Goal: Information Seeking & Learning: Learn about a topic

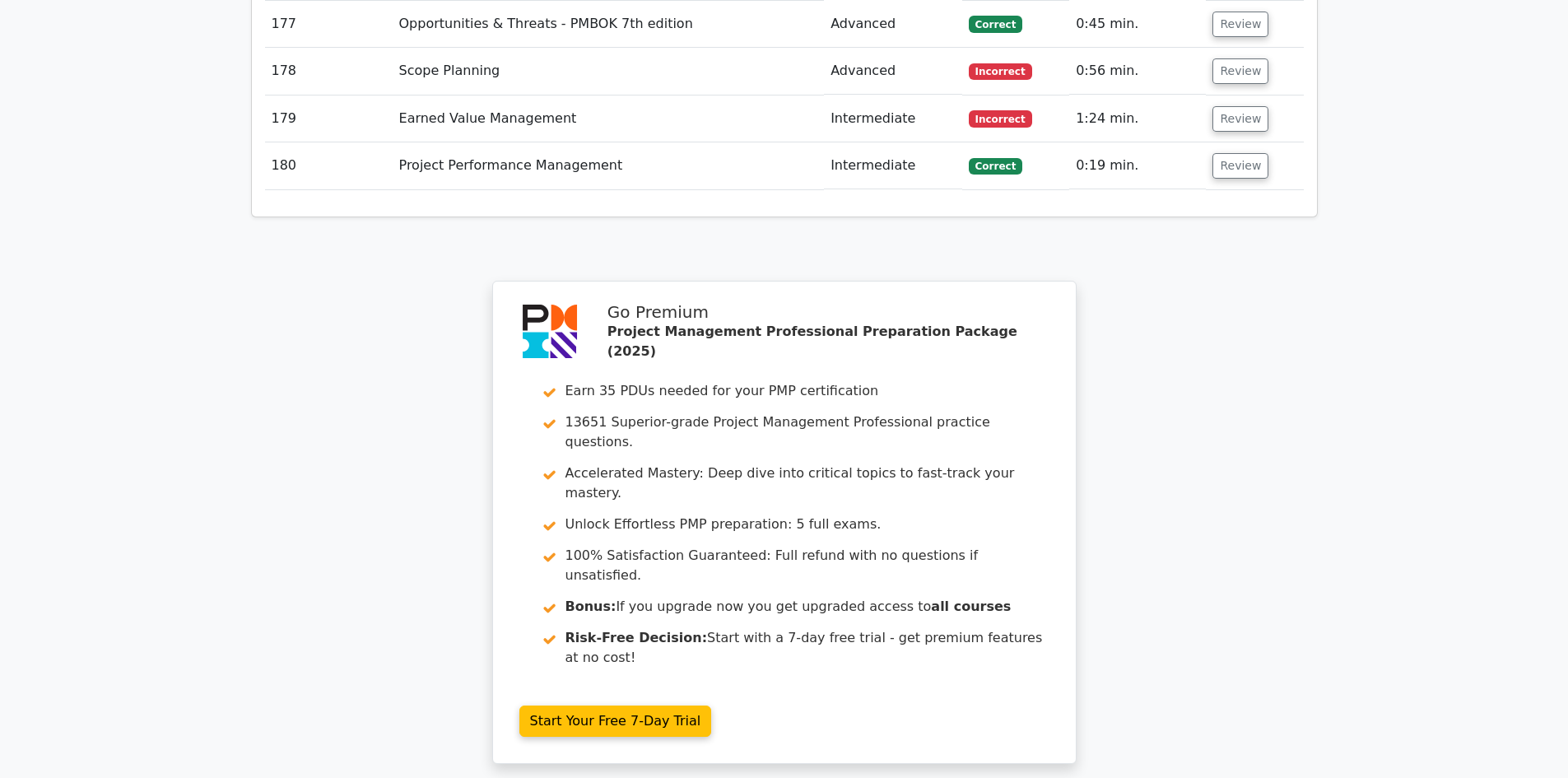
scroll to position [12515, 0]
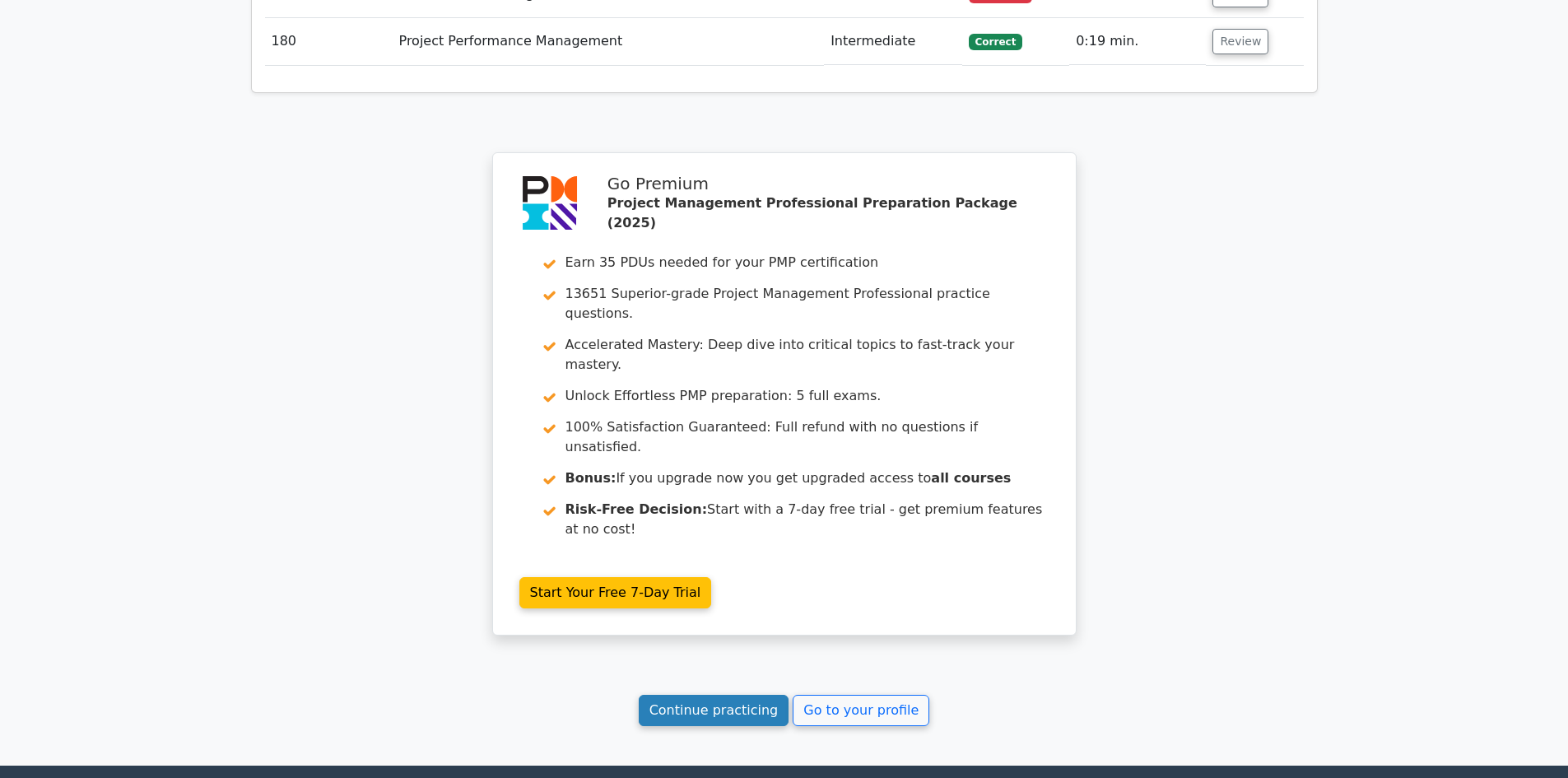
click at [724, 694] on link "Continue practicing" at bounding box center [714, 710] width 151 height 31
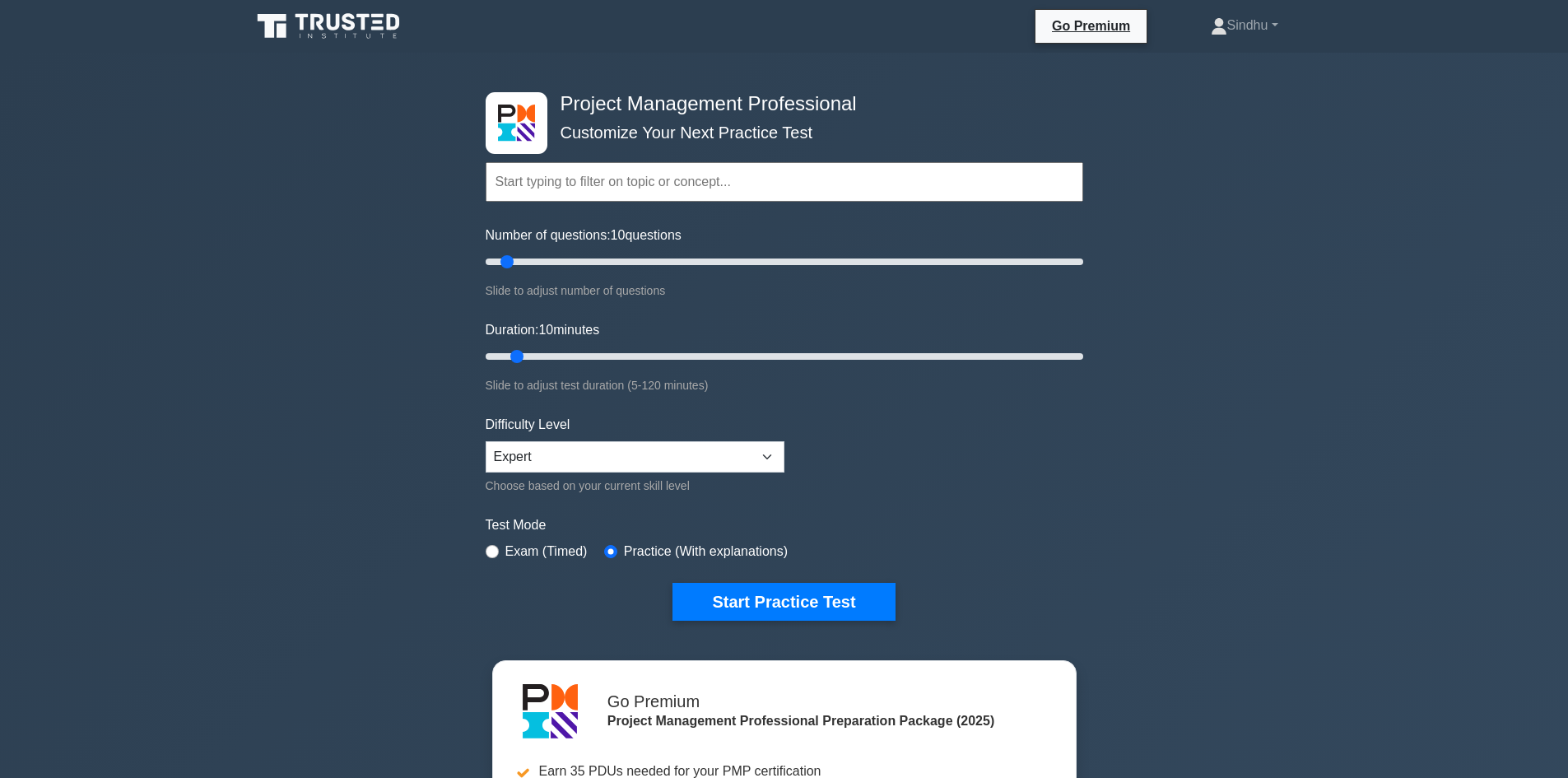
click at [337, 34] on icon at bounding box center [330, 26] width 158 height 31
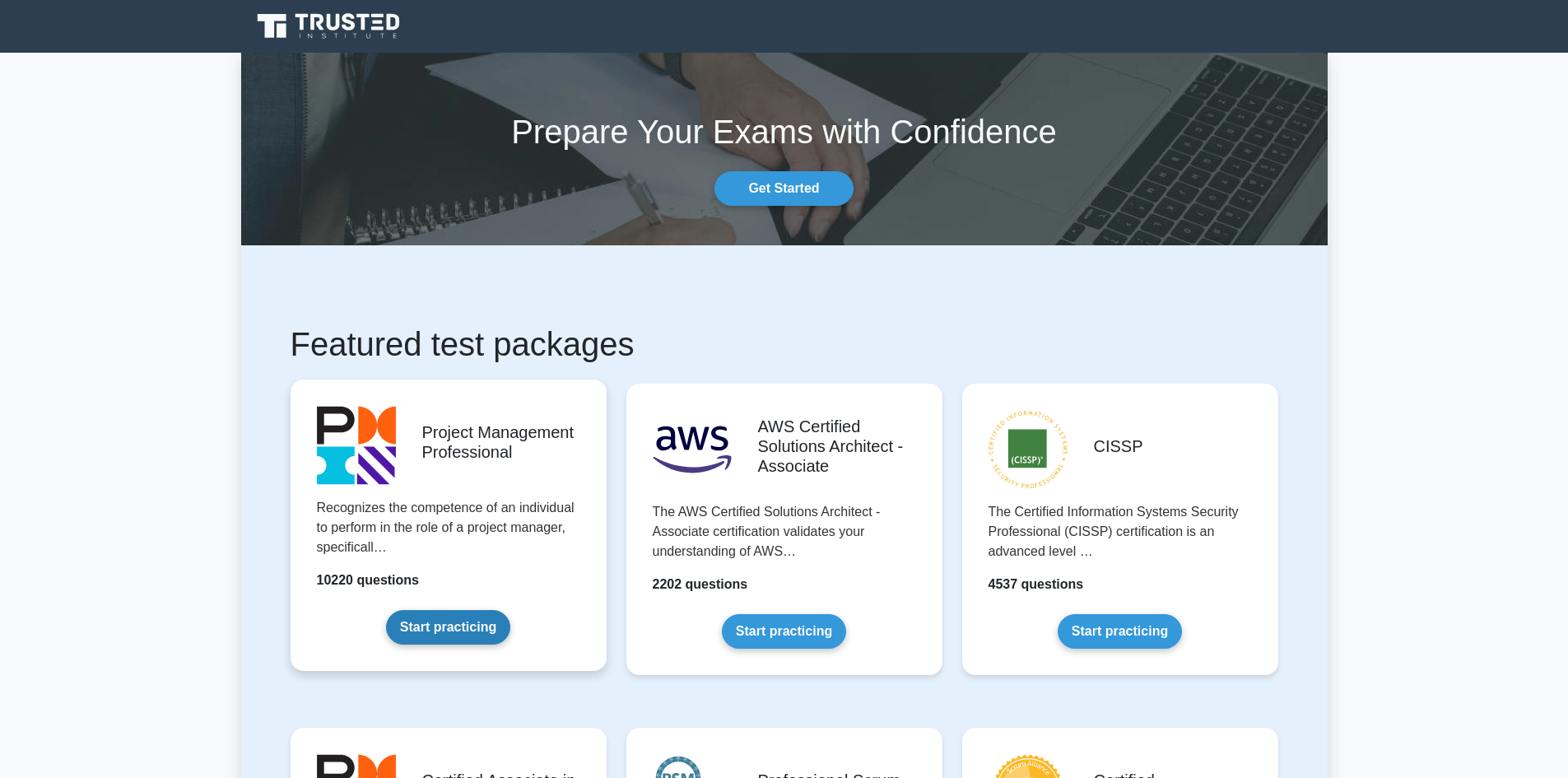
click at [451, 632] on link "Start practicing" at bounding box center [448, 627] width 124 height 34
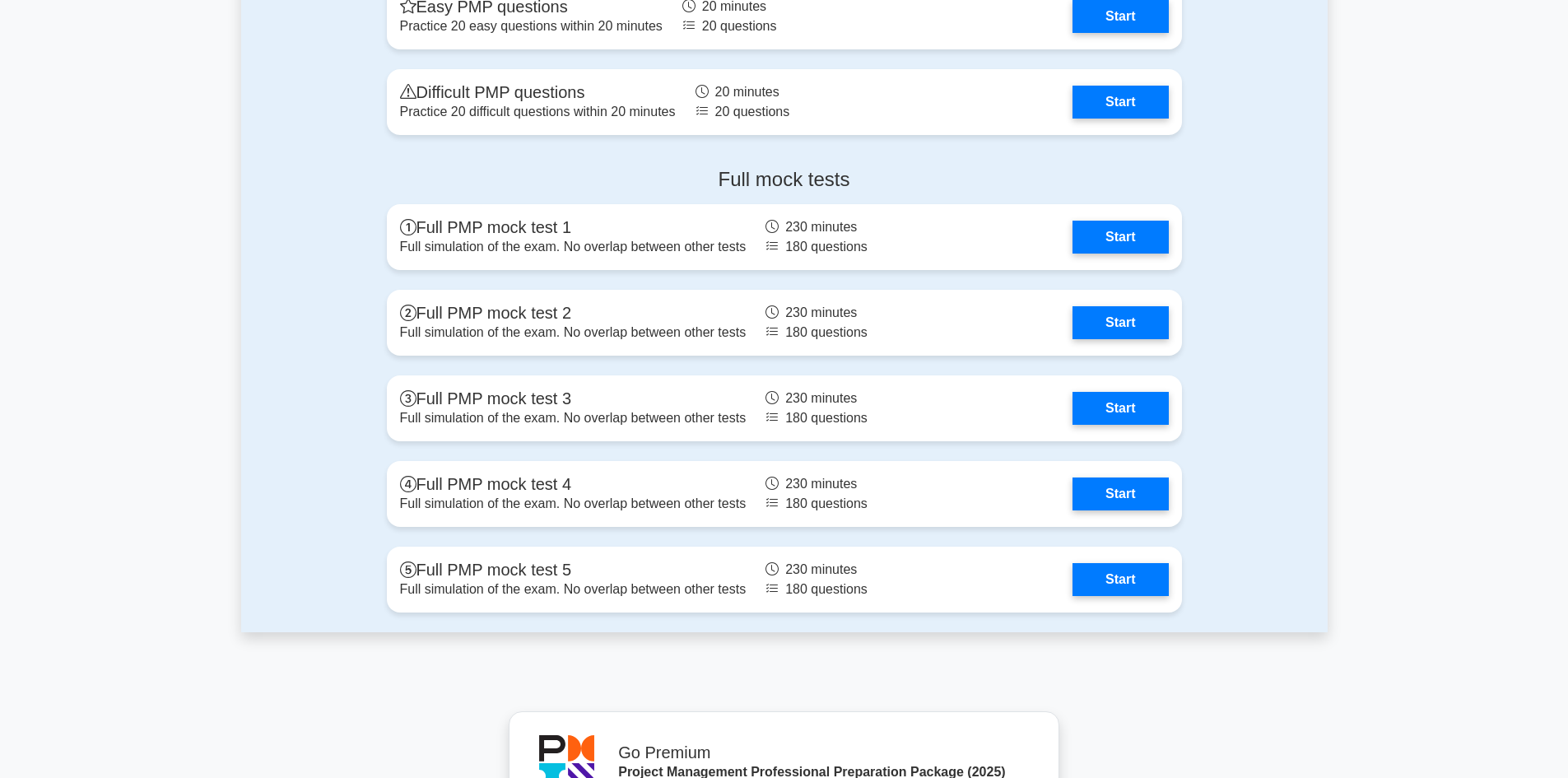
scroll to position [6419, 0]
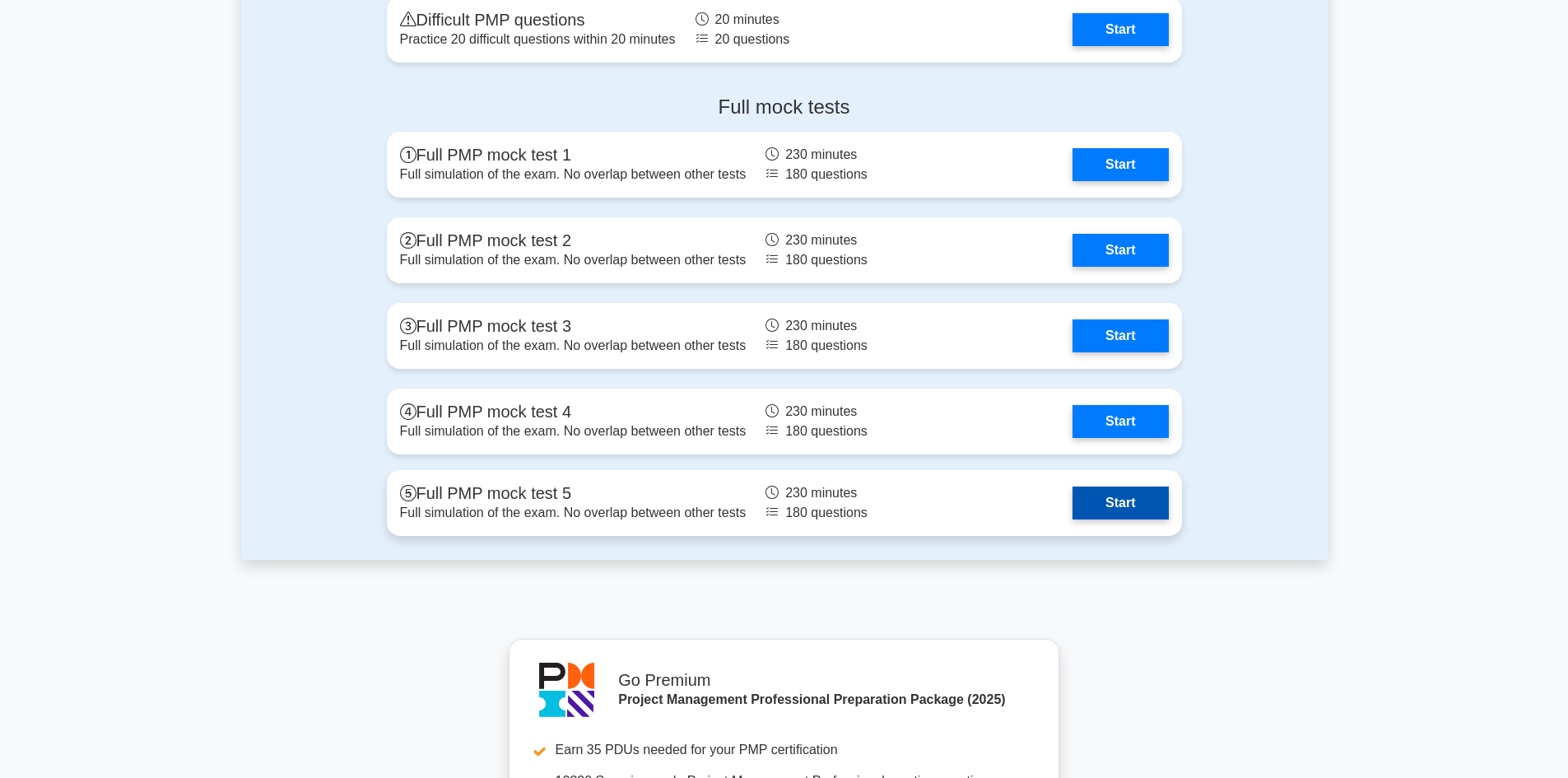
click at [1097, 499] on link "Start" at bounding box center [1121, 502] width 95 height 33
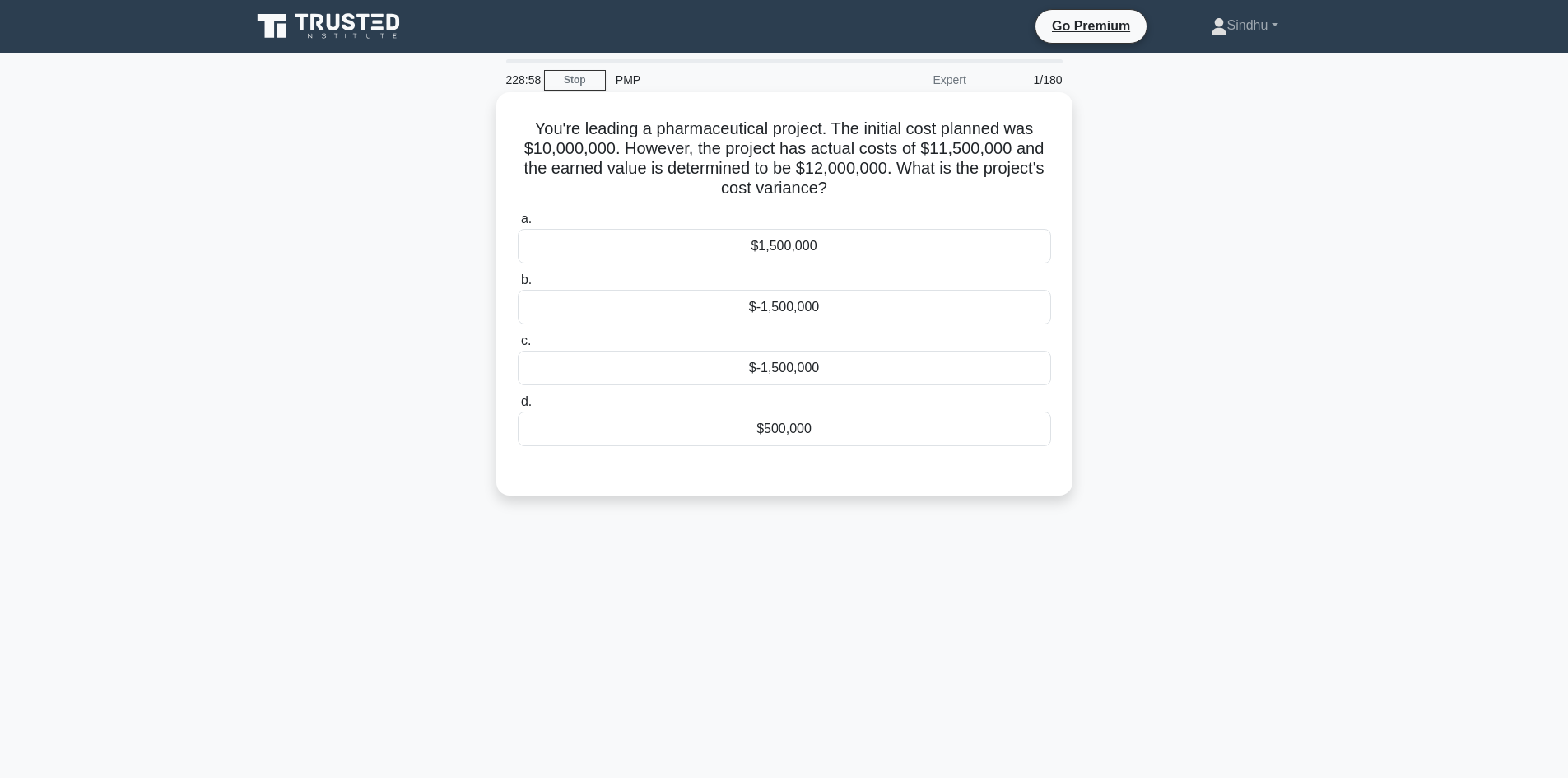
click at [921, 434] on div "$500,000" at bounding box center [784, 429] width 534 height 34
click at [518, 407] on input "d. $500,000" at bounding box center [518, 402] width 0 height 11
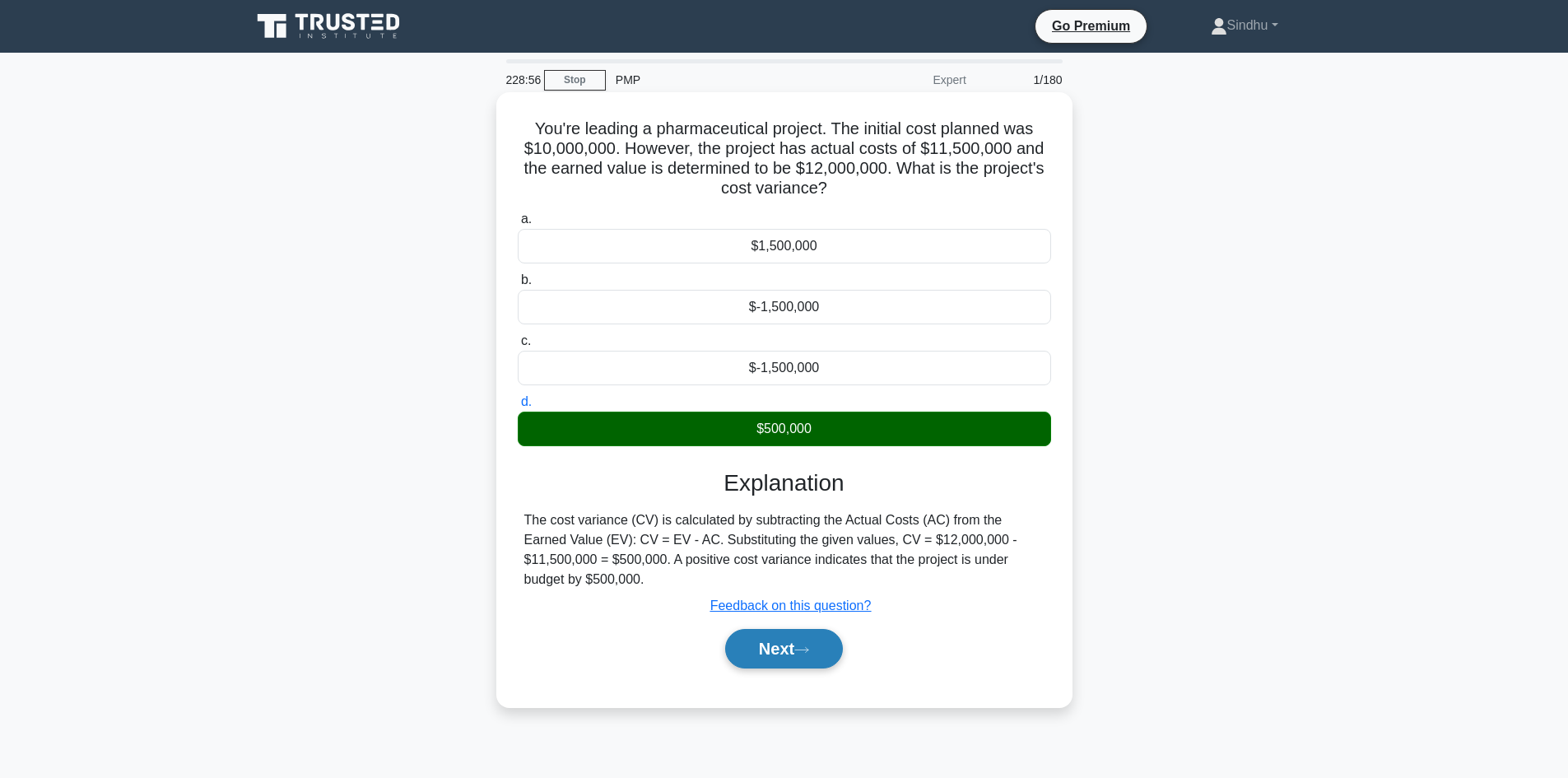
click at [765, 633] on button "Next" at bounding box center [784, 649] width 118 height 40
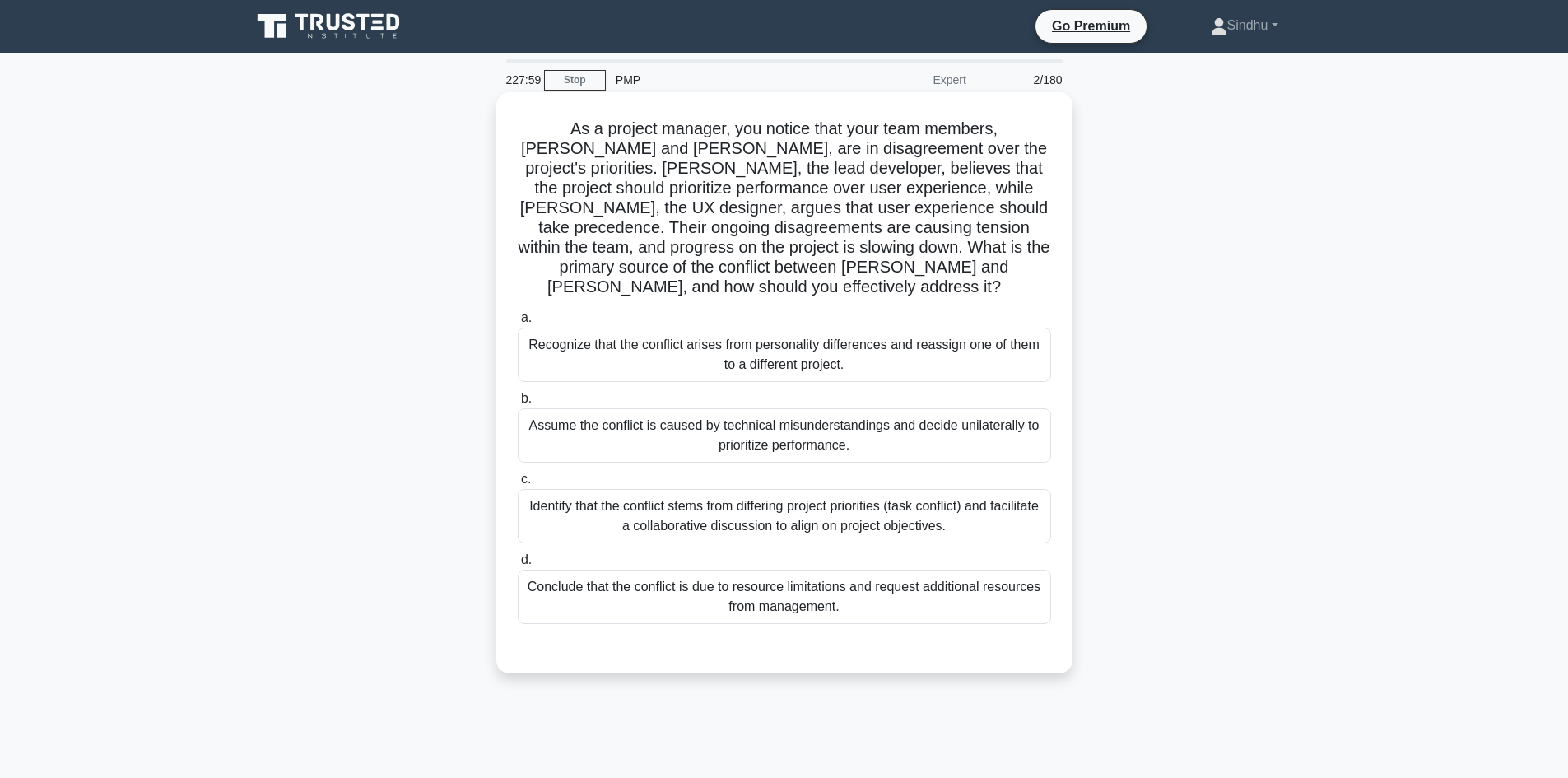
click at [711, 507] on div "Identify that the conflict stems from differing project priorities (task confli…" at bounding box center [784, 516] width 534 height 54
click at [518, 485] on input "c. Identify that the conflict stems from differing project priorities (task con…" at bounding box center [518, 480] width 0 height 11
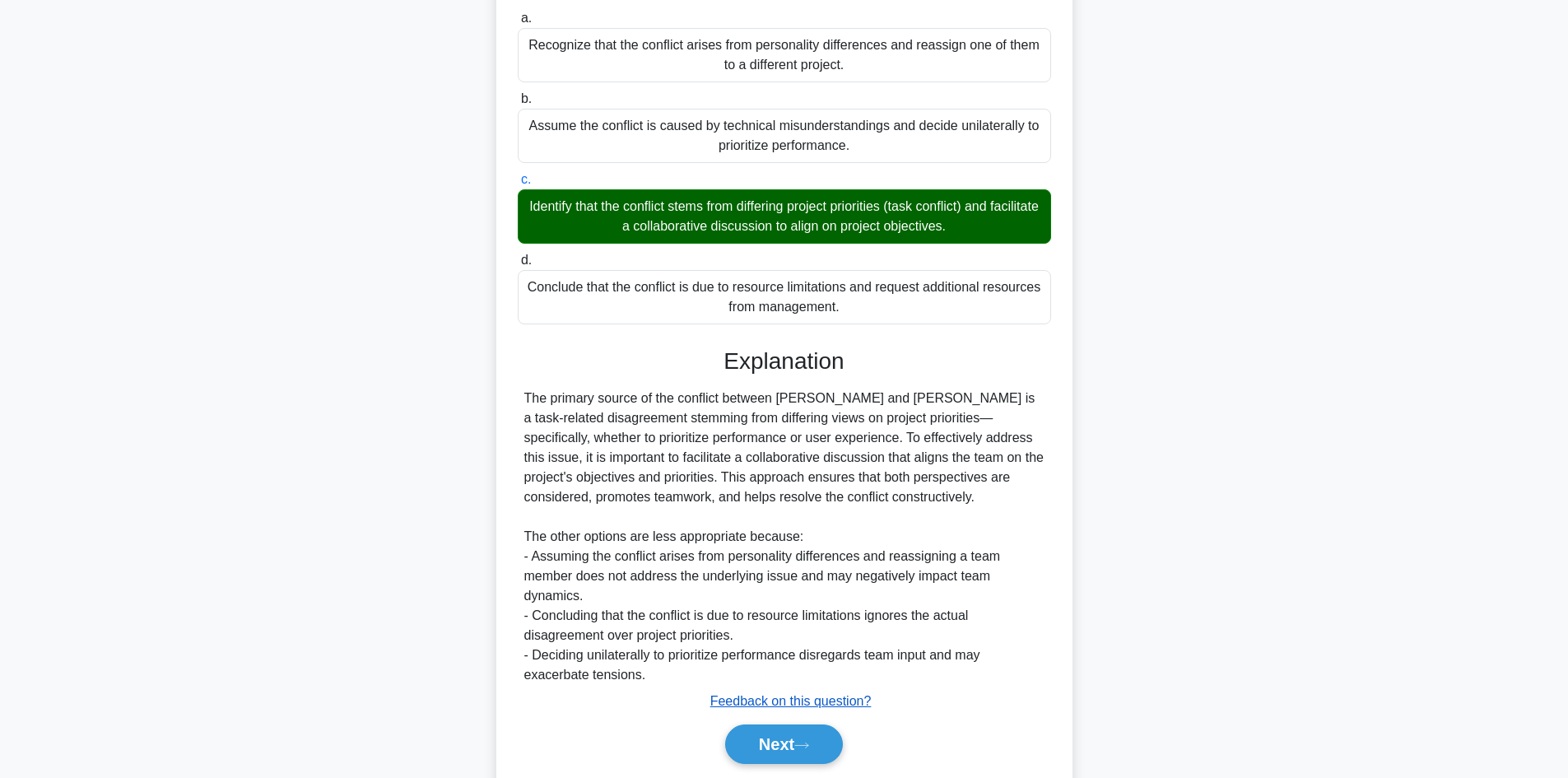
scroll to position [329, 0]
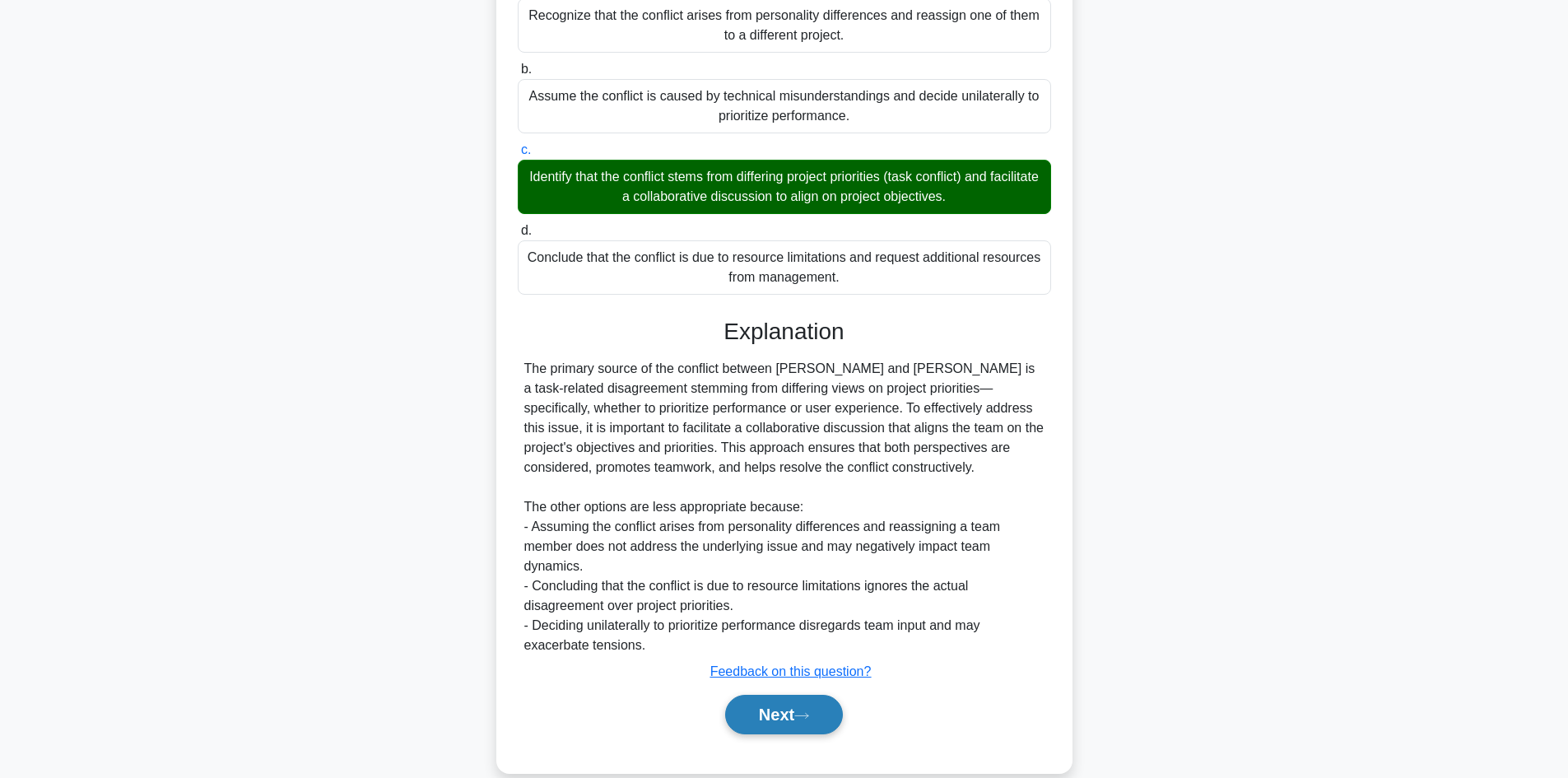
click at [785, 694] on button "Next" at bounding box center [784, 714] width 118 height 40
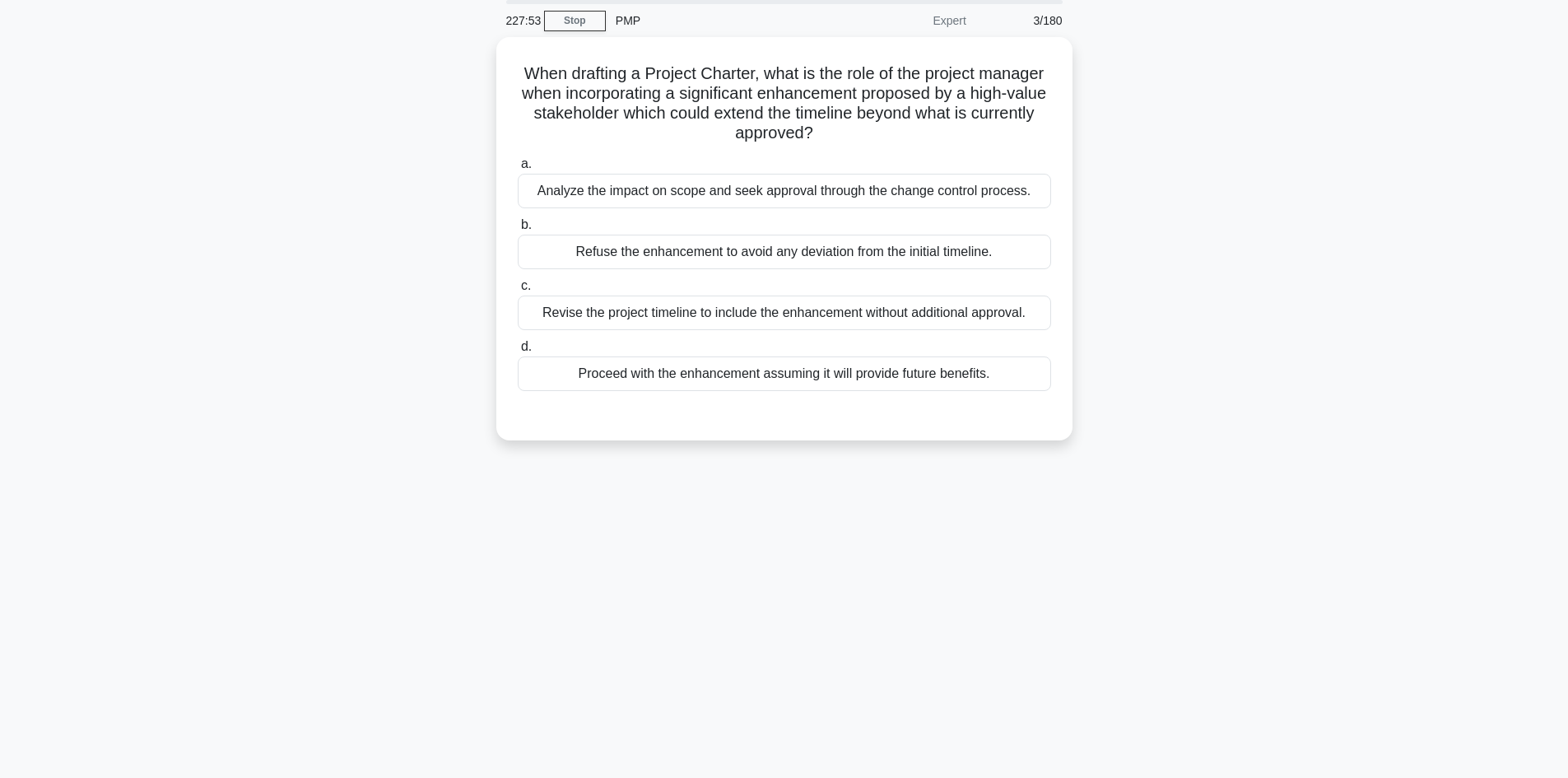
scroll to position [0, 0]
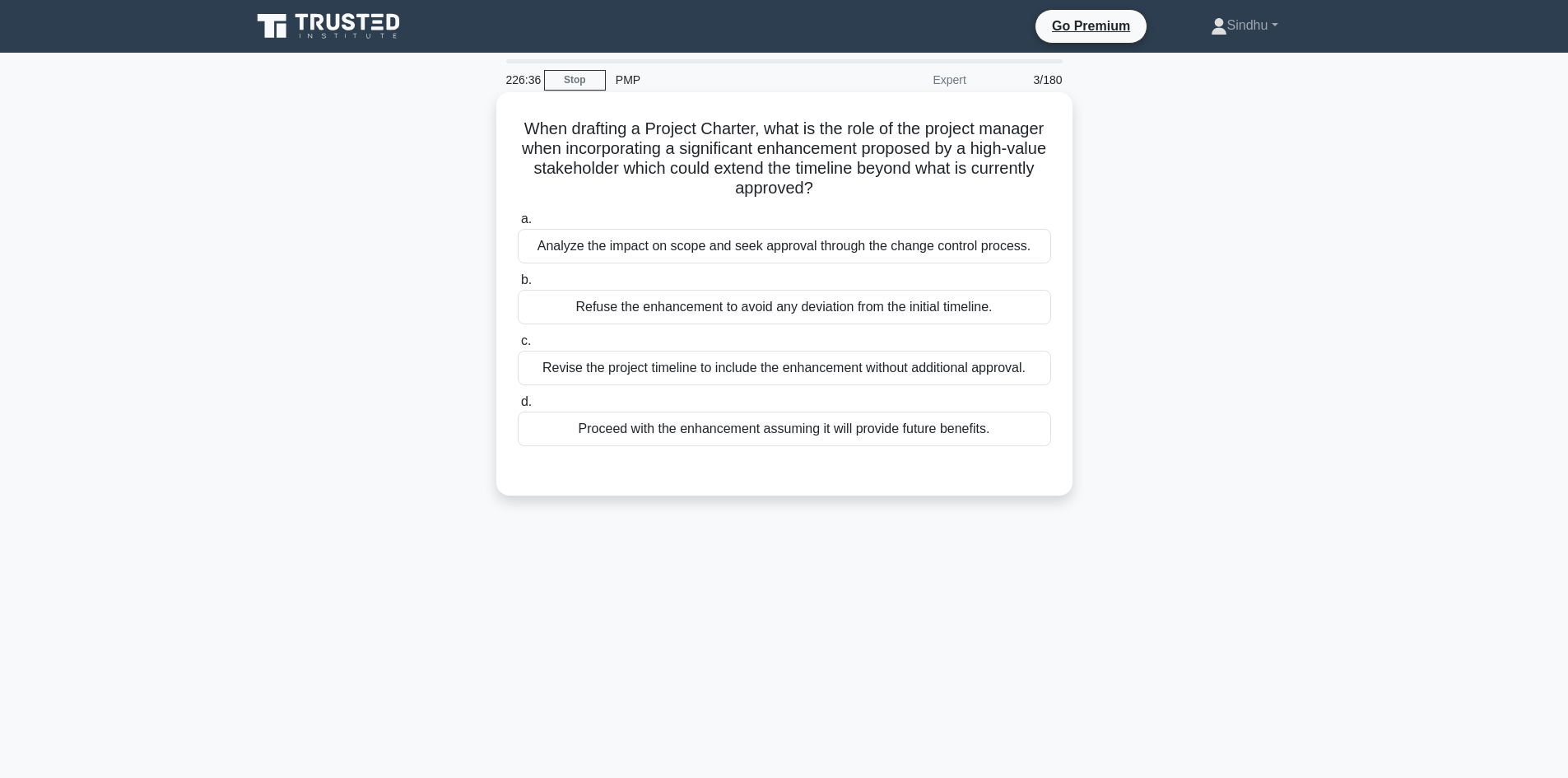
click at [845, 250] on div "Analyze the impact on scope and seek approval through the change control proces…" at bounding box center [784, 246] width 534 height 34
click at [518, 225] on input "a. Analyze the impact on scope and seek approval through the change control pro…" at bounding box center [518, 219] width 0 height 11
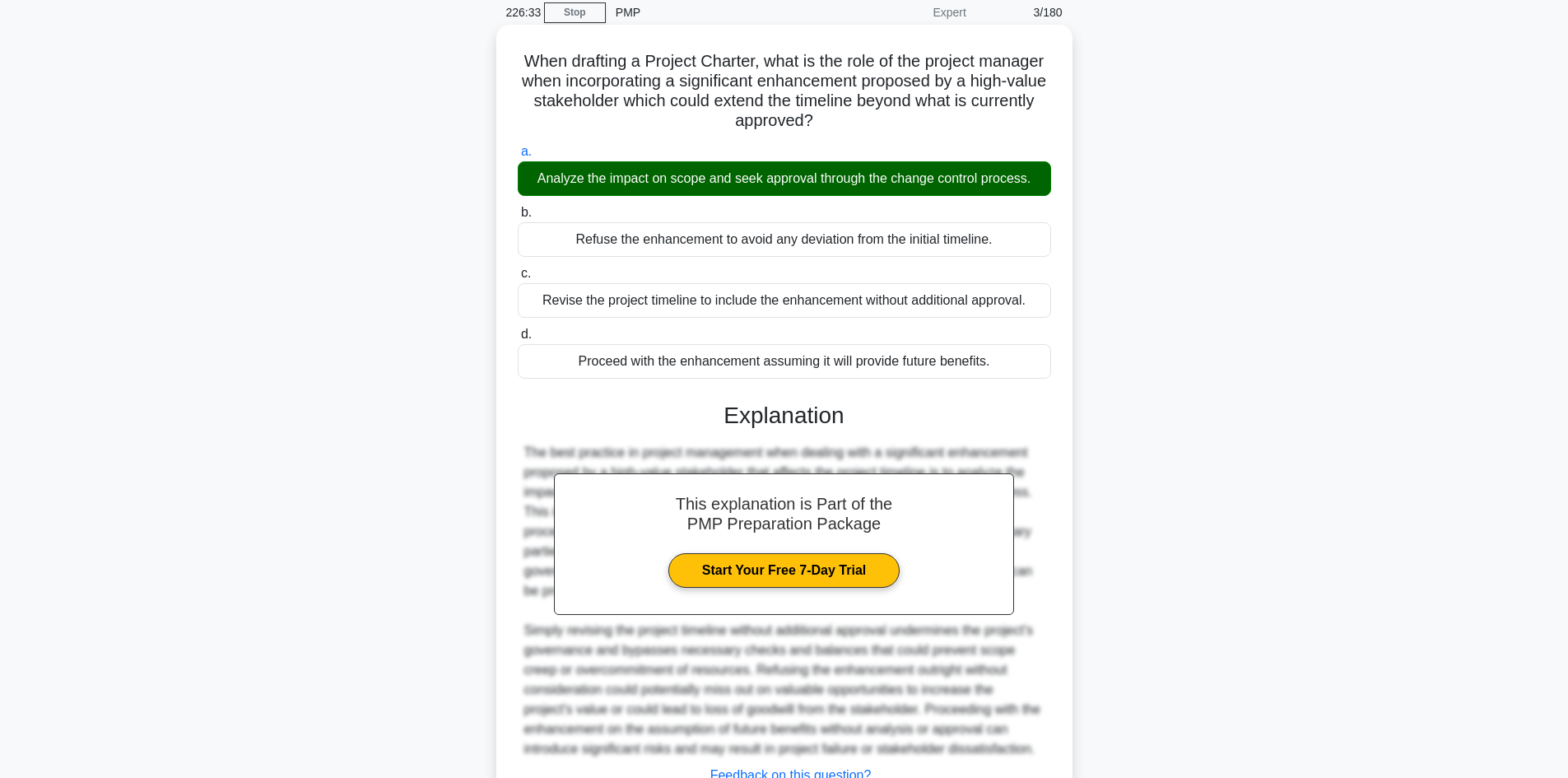
scroll to position [199, 0]
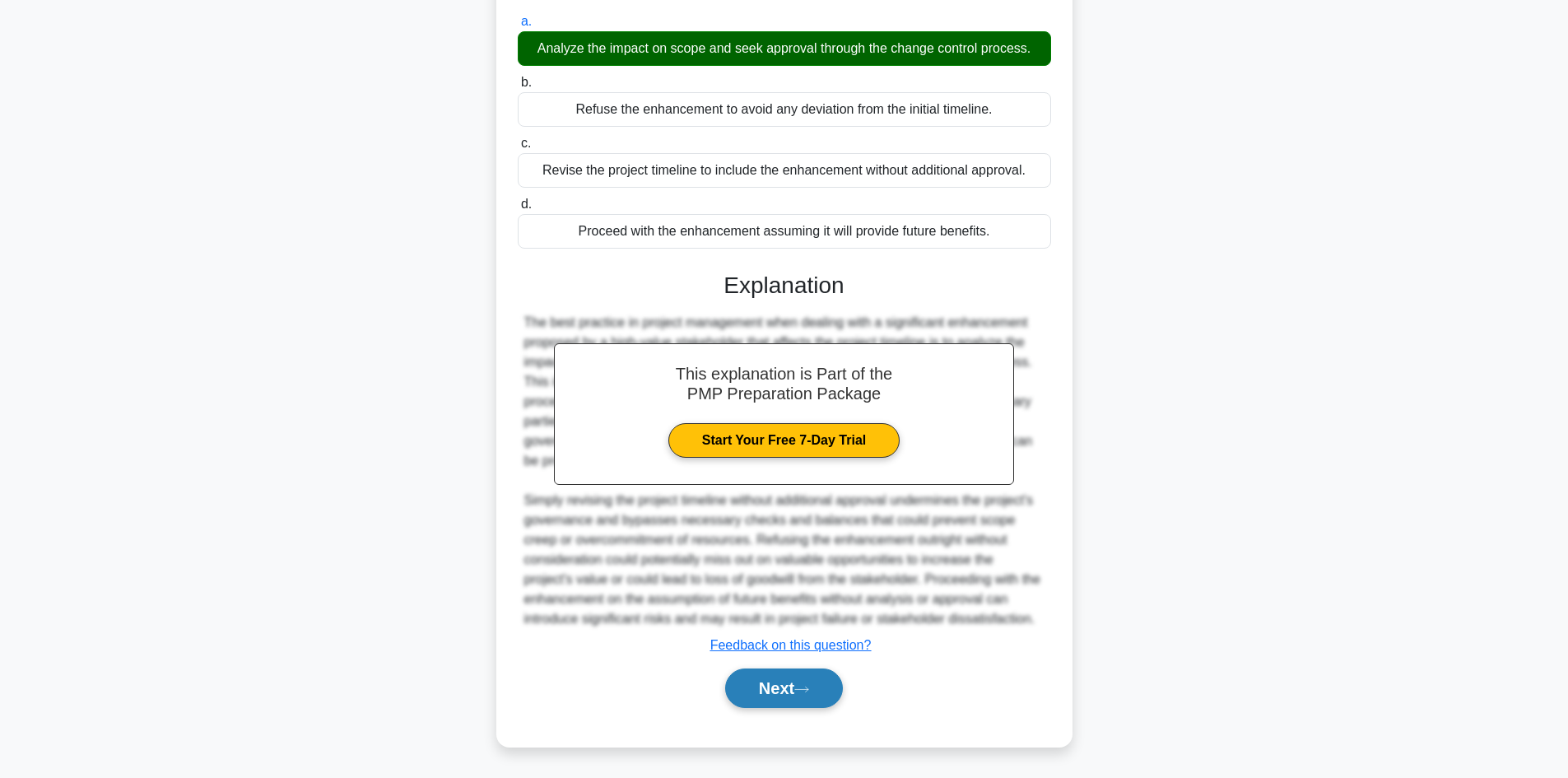
click at [775, 681] on button "Next" at bounding box center [784, 688] width 118 height 40
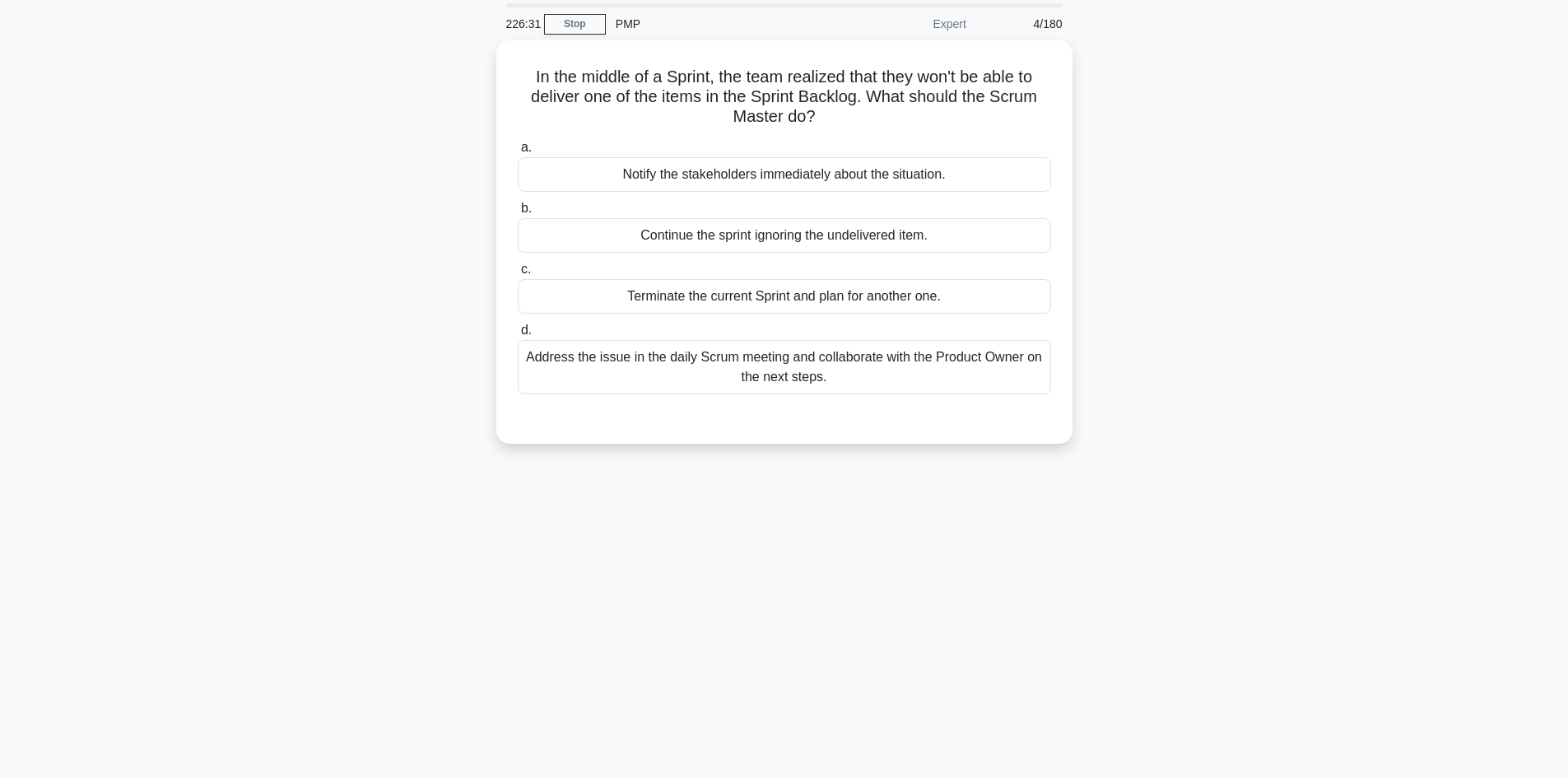
scroll to position [0, 0]
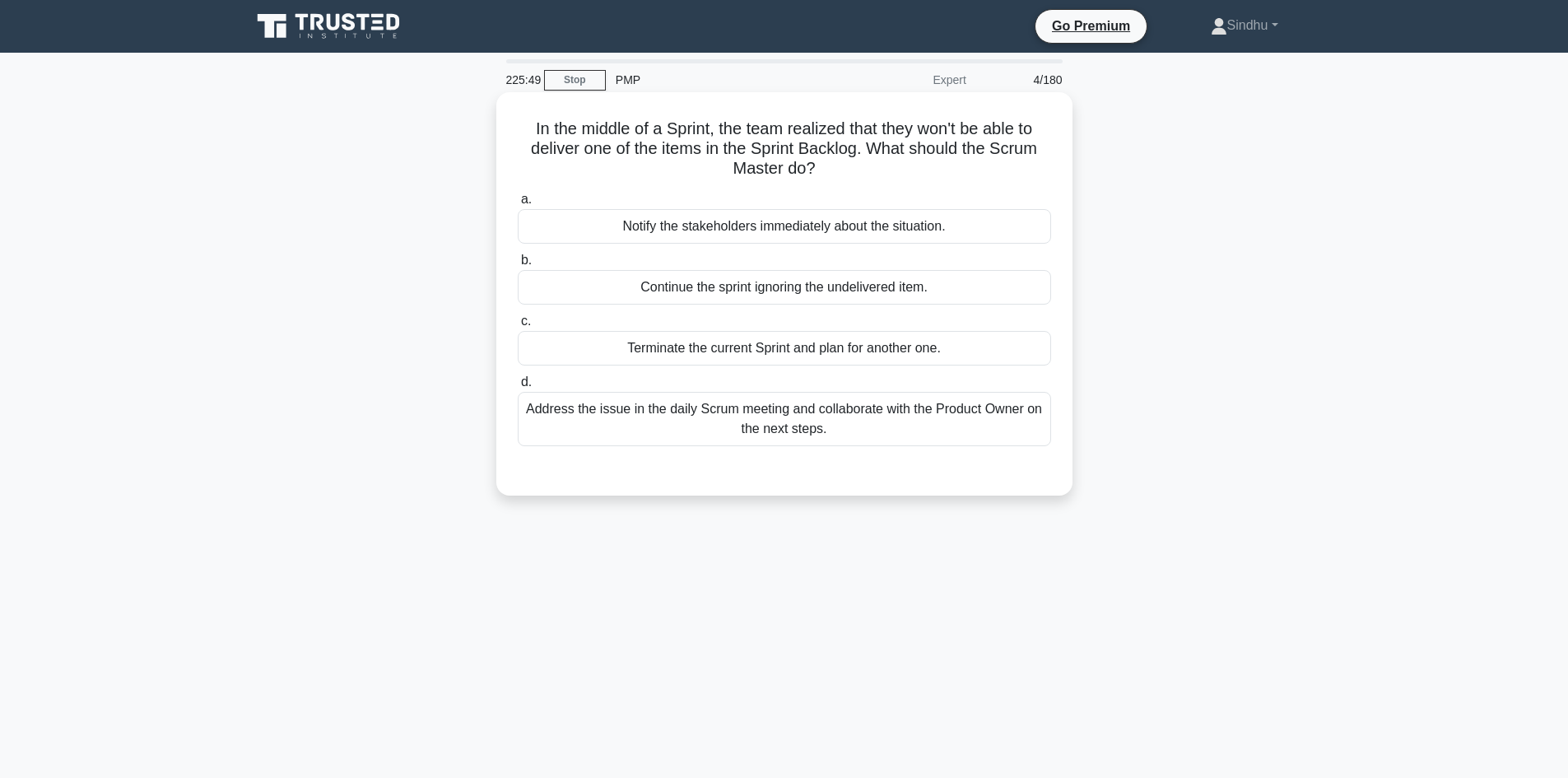
click at [834, 417] on div "Address the issue in the daily Scrum meeting and collaborate with the Product O…" at bounding box center [784, 419] width 534 height 54
click at [518, 387] on input "d. Address the issue in the daily Scrum meeting and collaborate with the Produc…" at bounding box center [518, 383] width 0 height 11
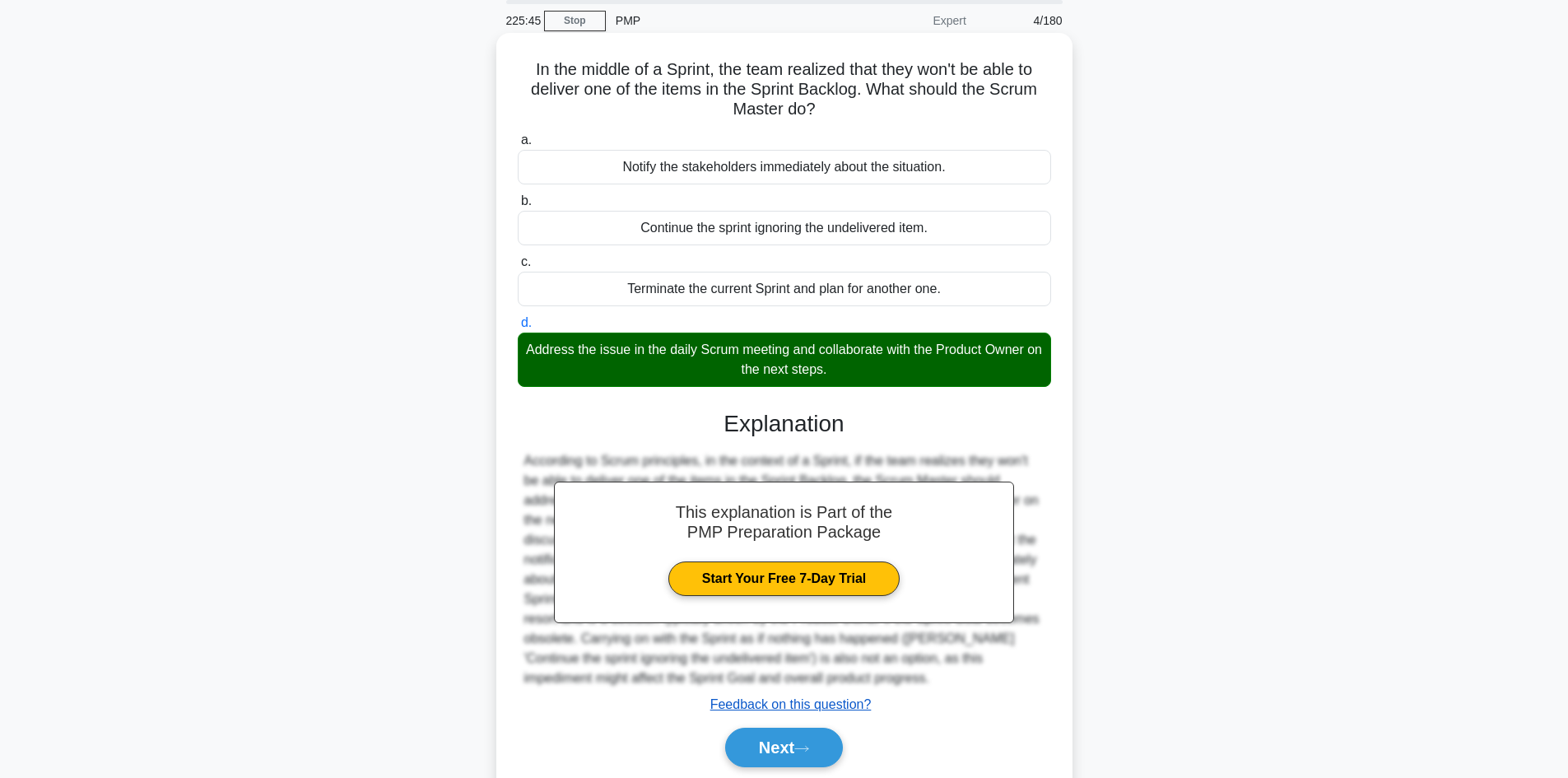
scroll to position [119, 0]
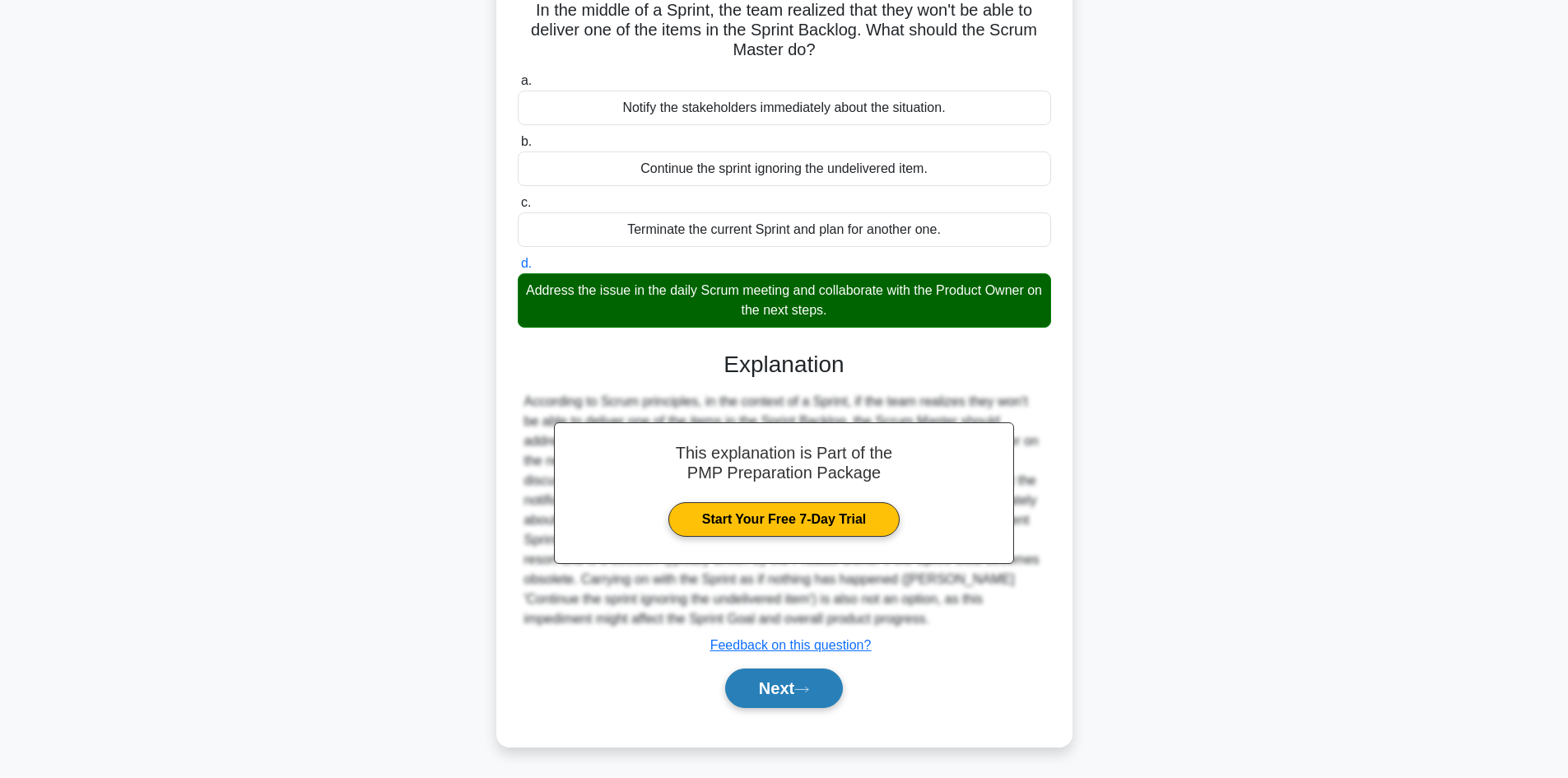
click at [767, 680] on button "Next" at bounding box center [784, 688] width 118 height 40
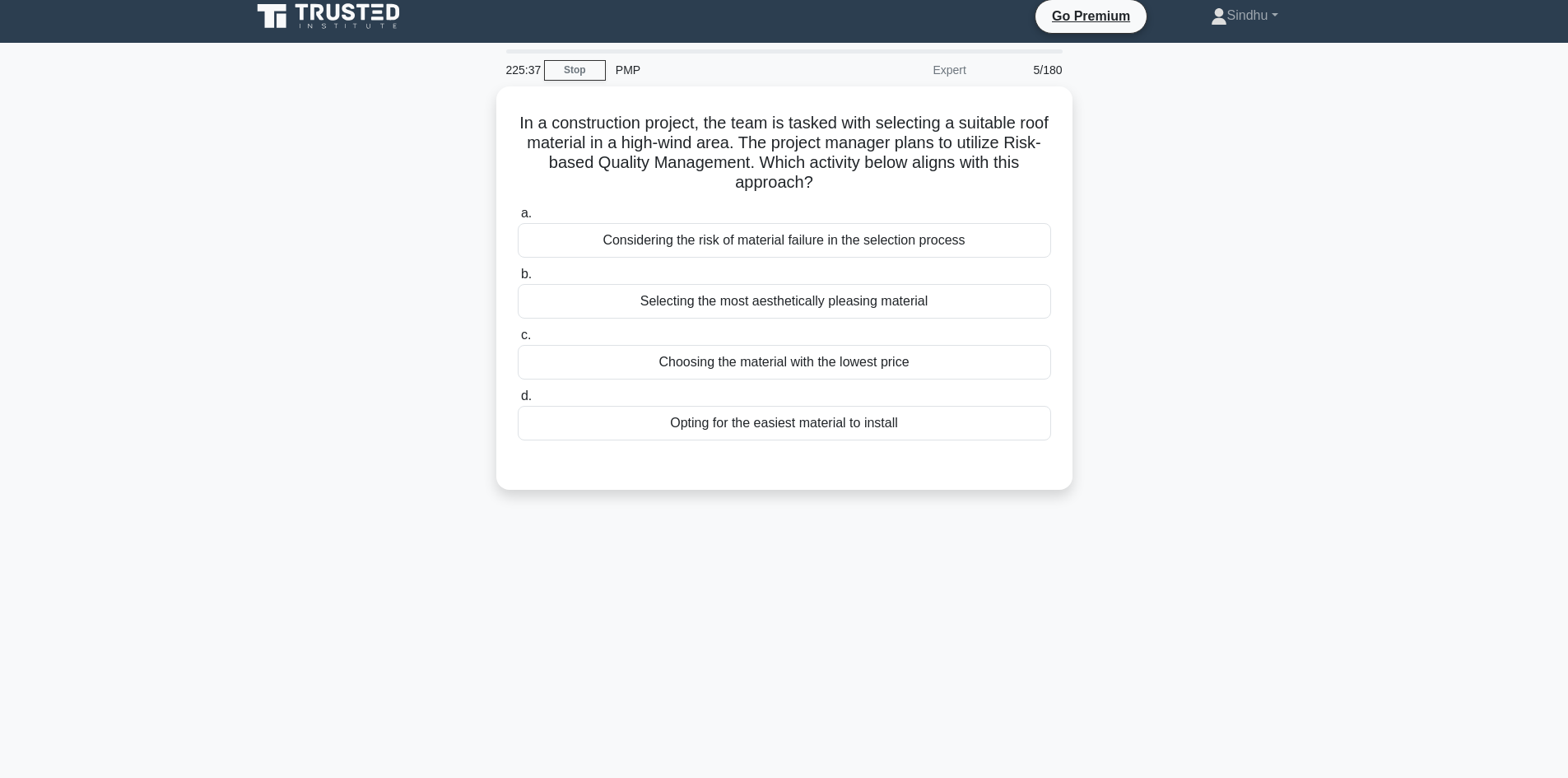
scroll to position [0, 0]
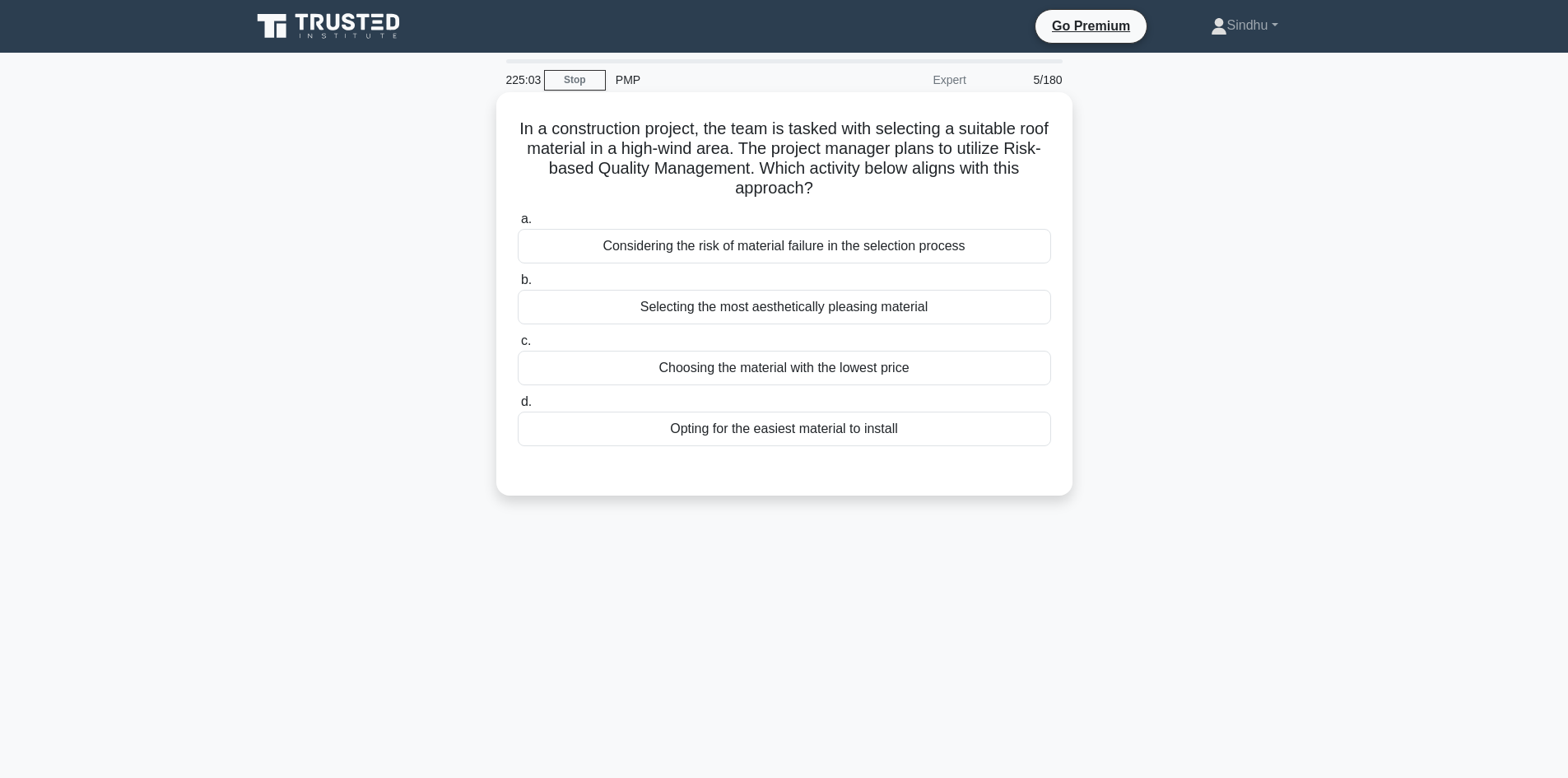
click at [764, 241] on div "Considering the risk of material failure in the selection process" at bounding box center [784, 246] width 534 height 34
click at [518, 225] on input "a. Considering the risk of material failure in the selection process" at bounding box center [518, 219] width 0 height 11
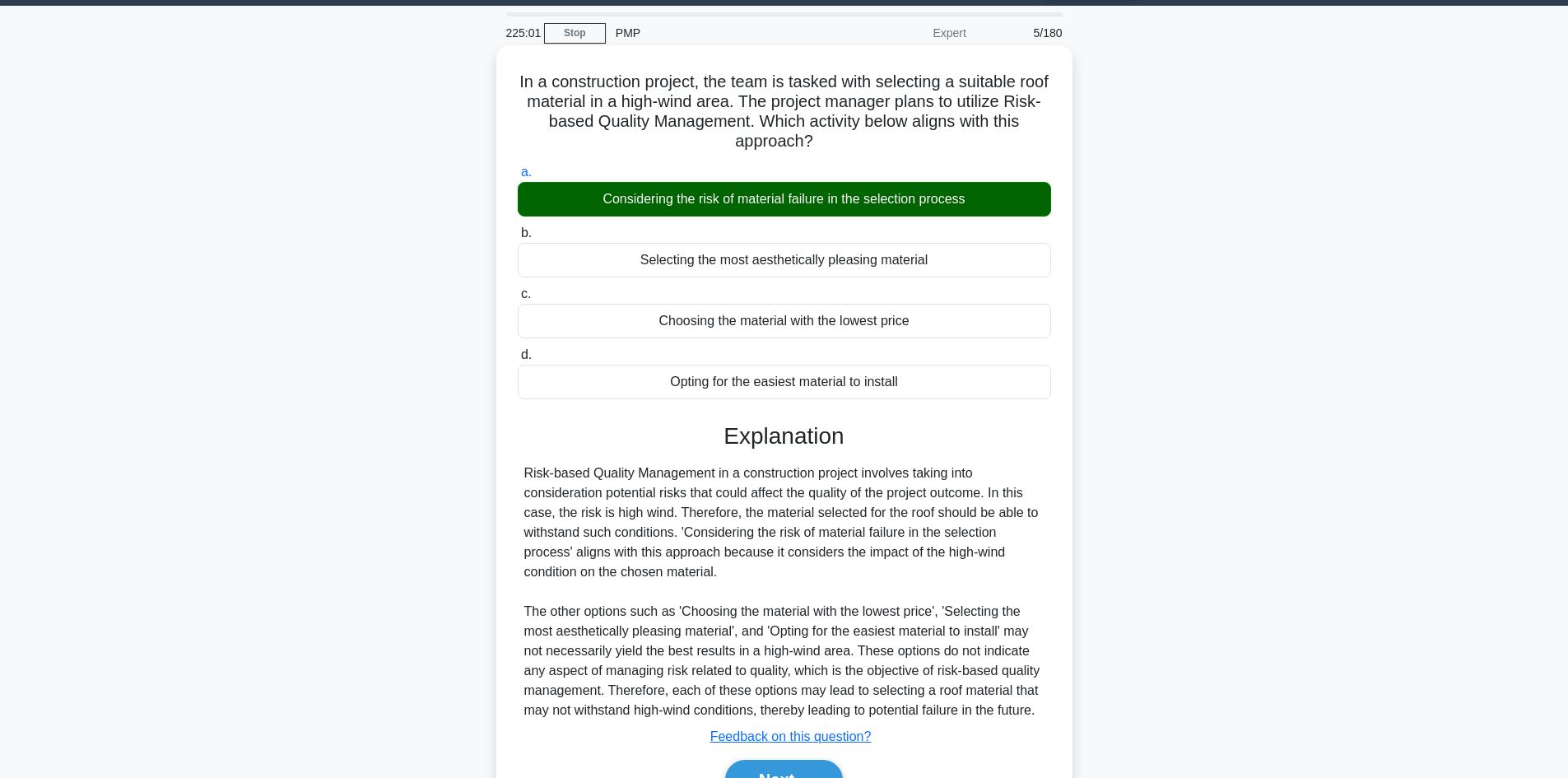
scroll to position [159, 0]
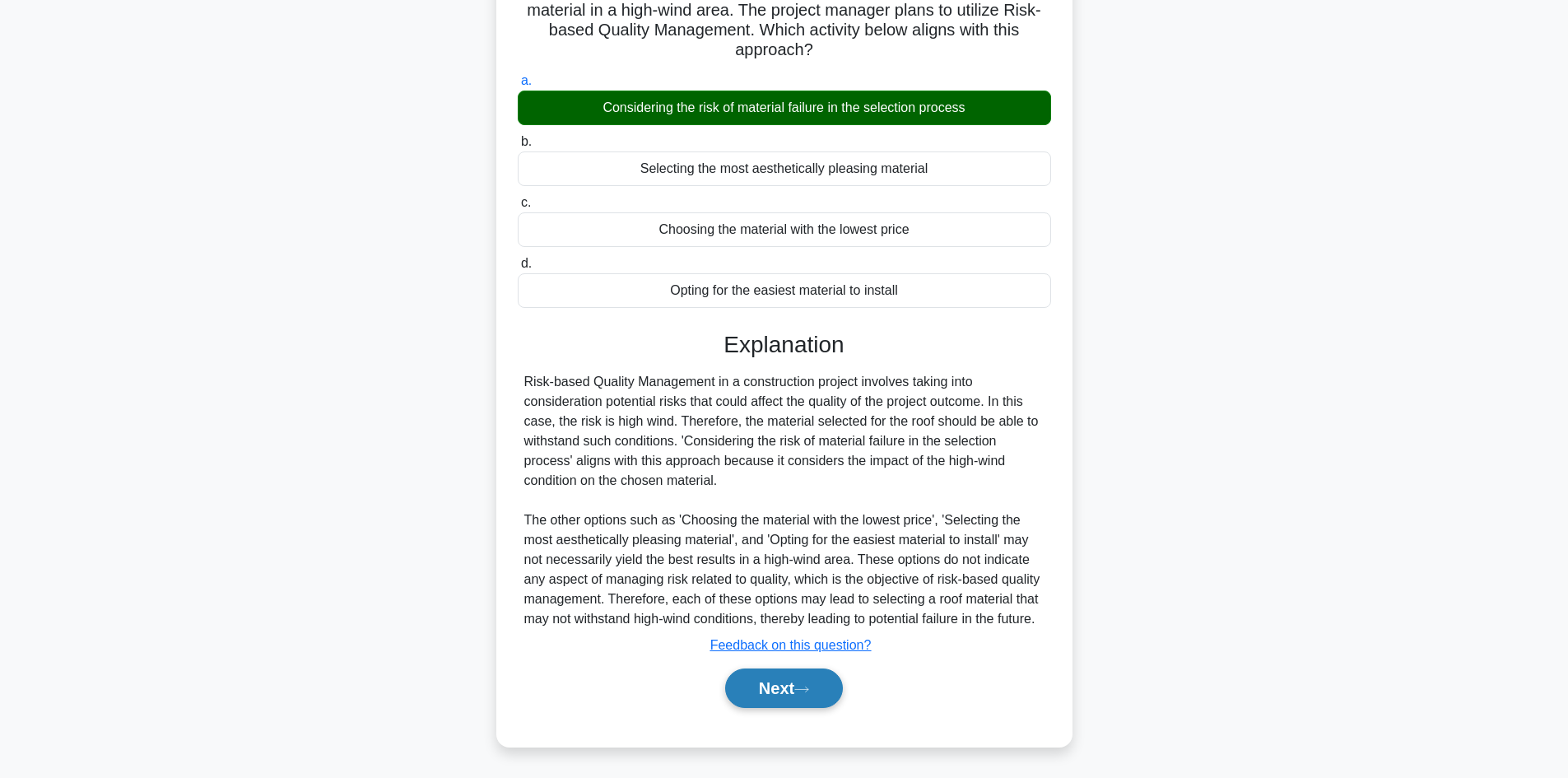
click at [747, 691] on button "Next" at bounding box center [784, 688] width 118 height 40
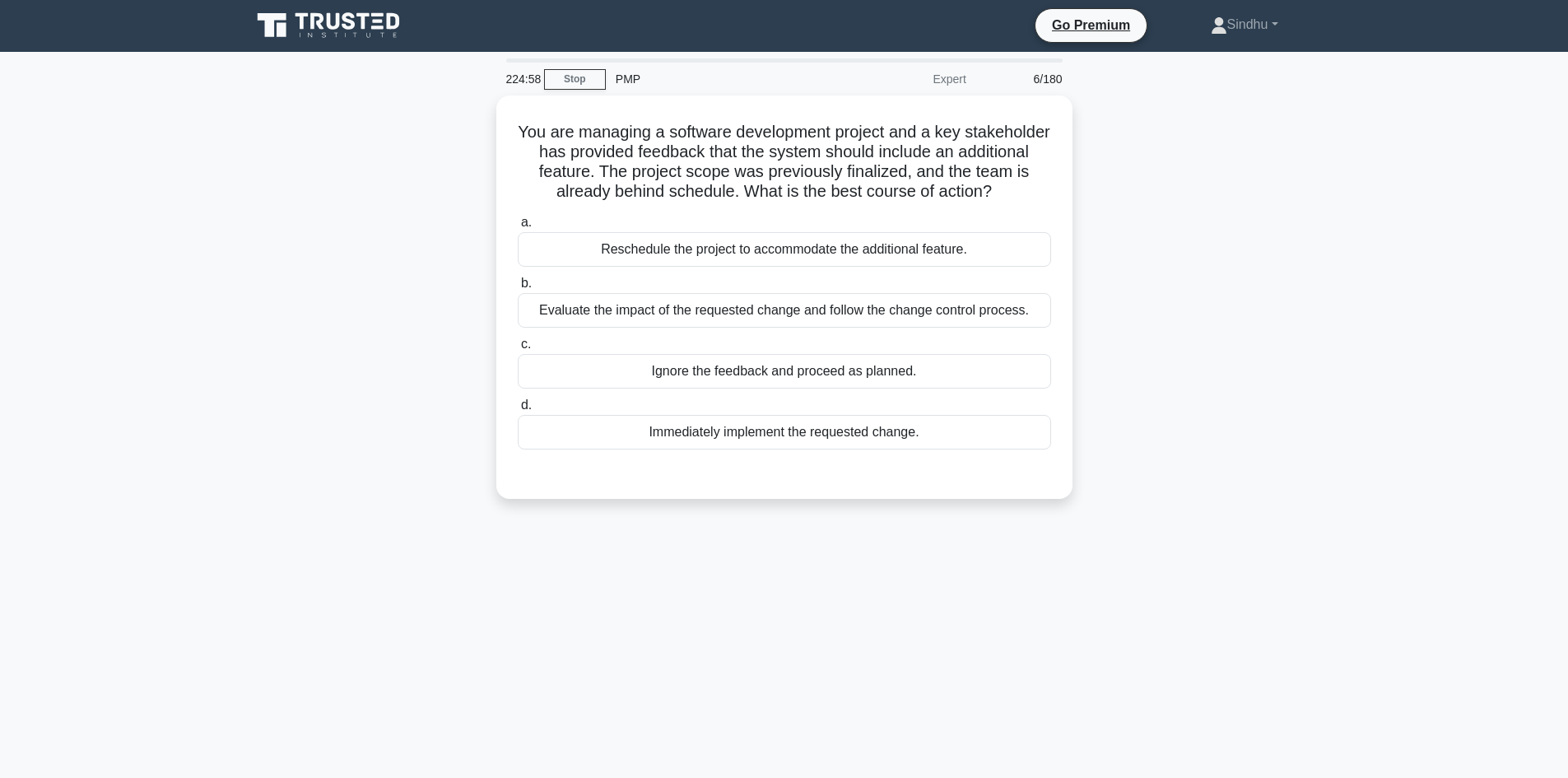
scroll to position [0, 0]
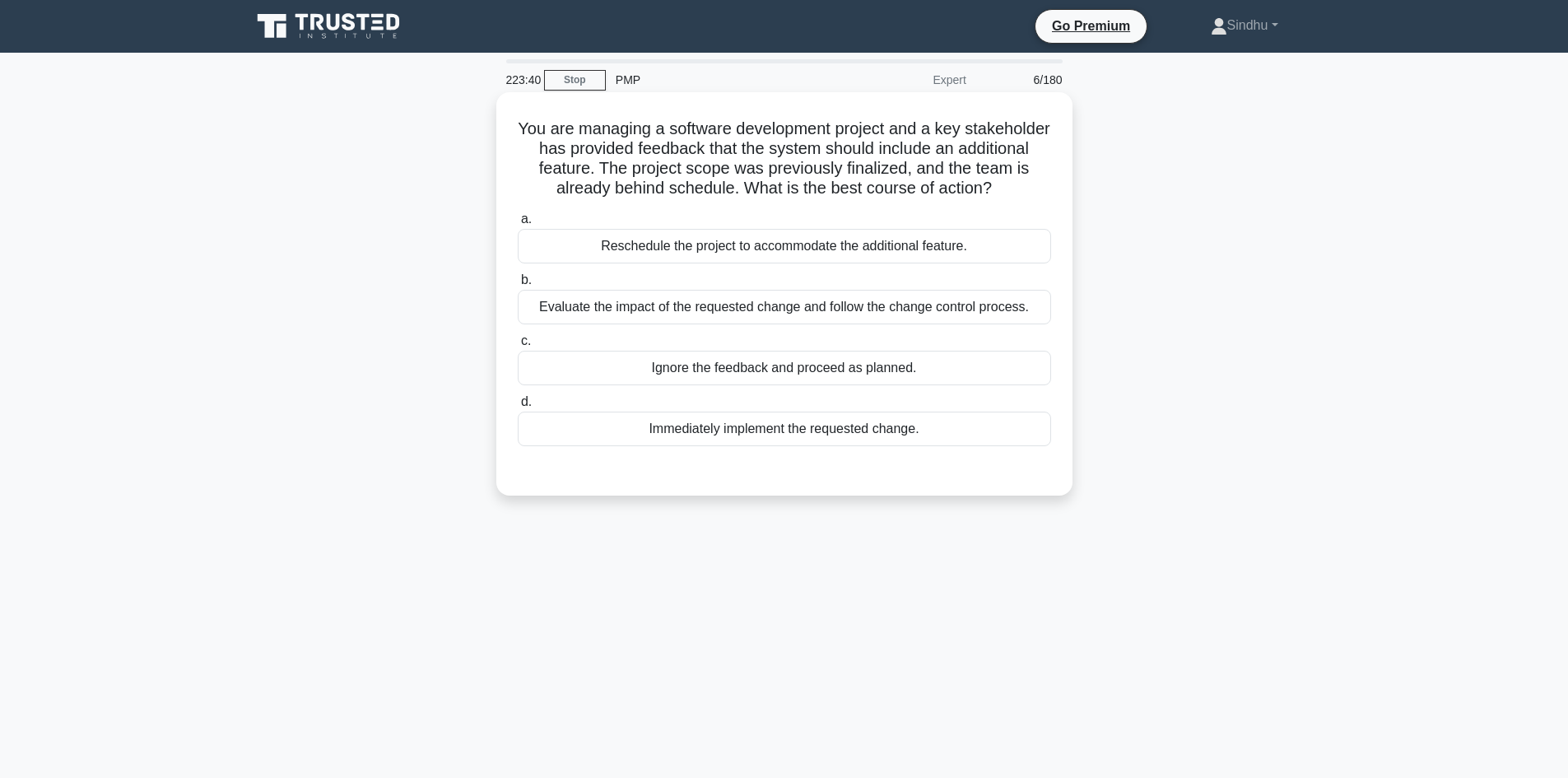
click at [788, 312] on div "Evaluate the impact of the requested change and follow the change control proce…" at bounding box center [784, 306] width 534 height 34
click at [518, 286] on input "b. Evaluate the impact of the requested change and follow the change control pr…" at bounding box center [518, 280] width 0 height 11
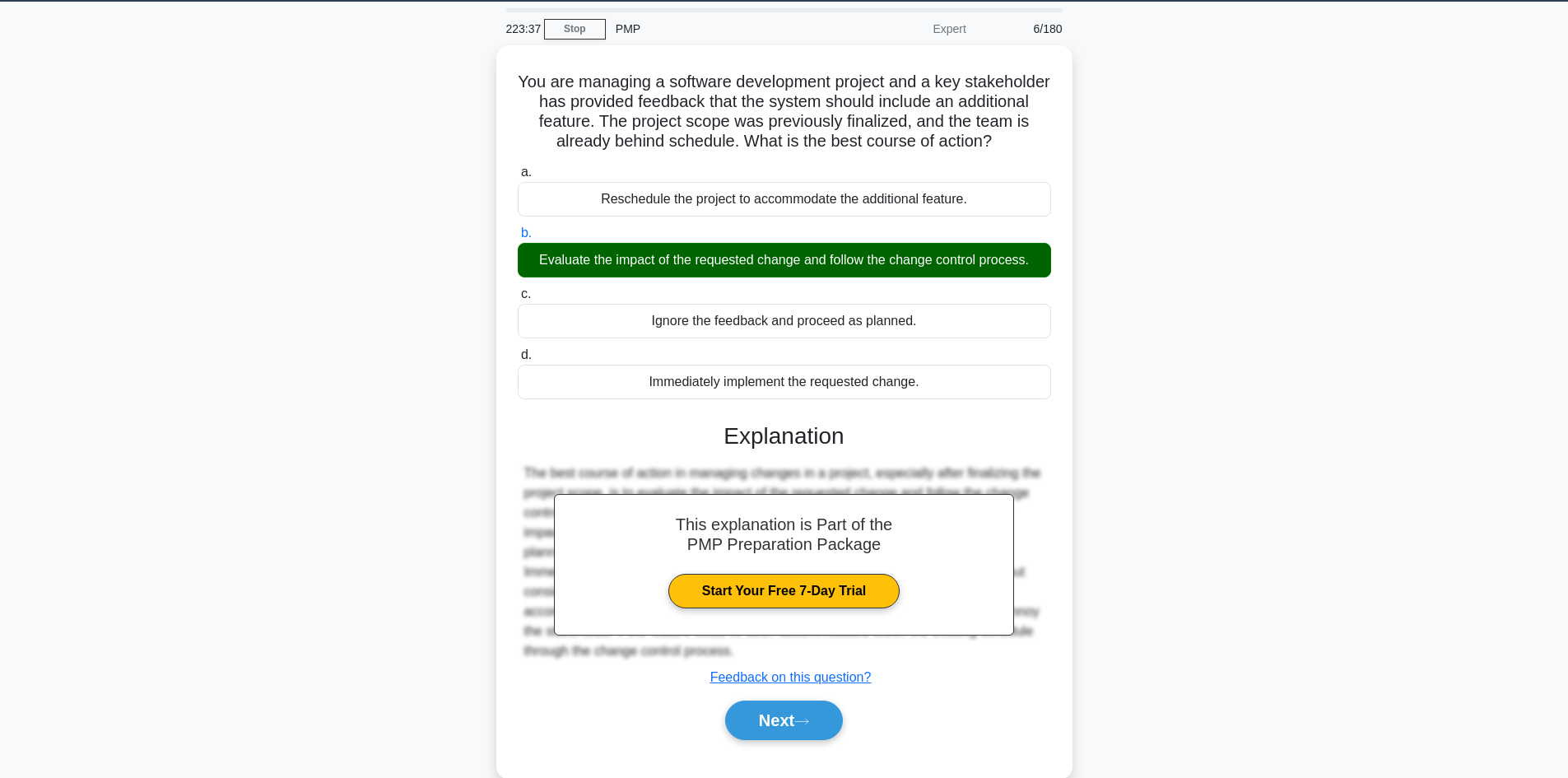
scroll to position [111, 0]
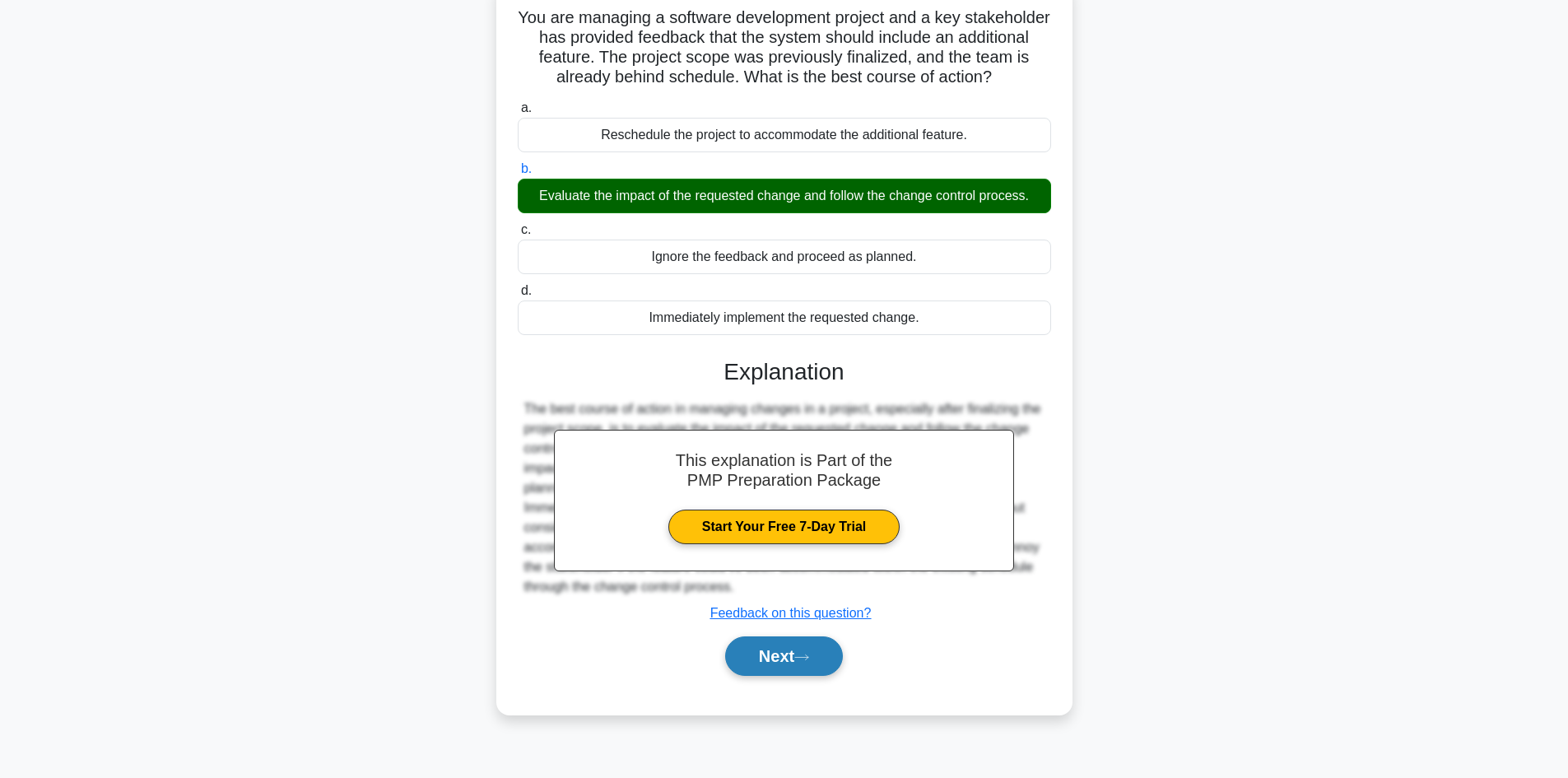
click at [776, 651] on button "Next" at bounding box center [784, 656] width 118 height 40
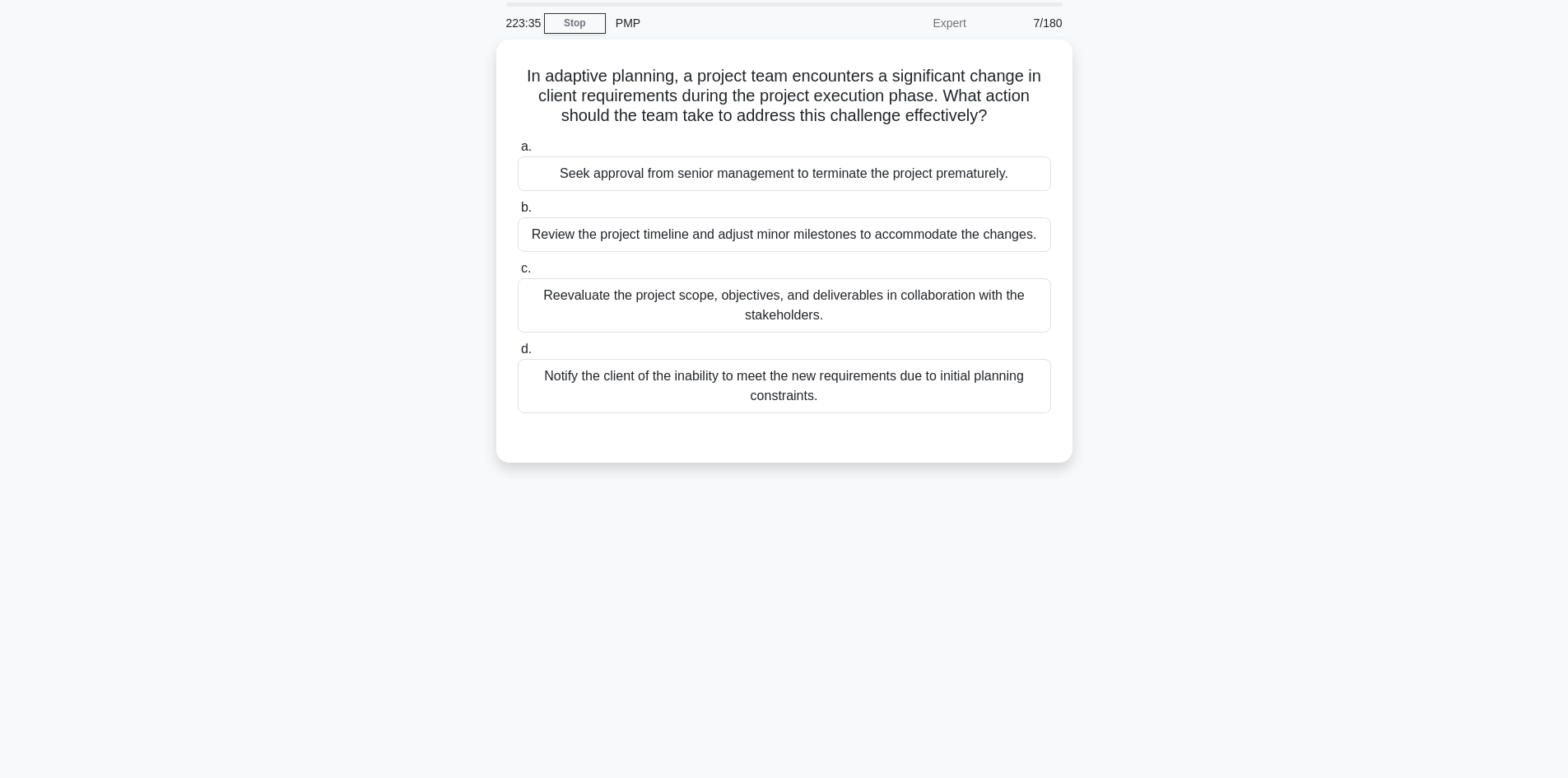
scroll to position [0, 0]
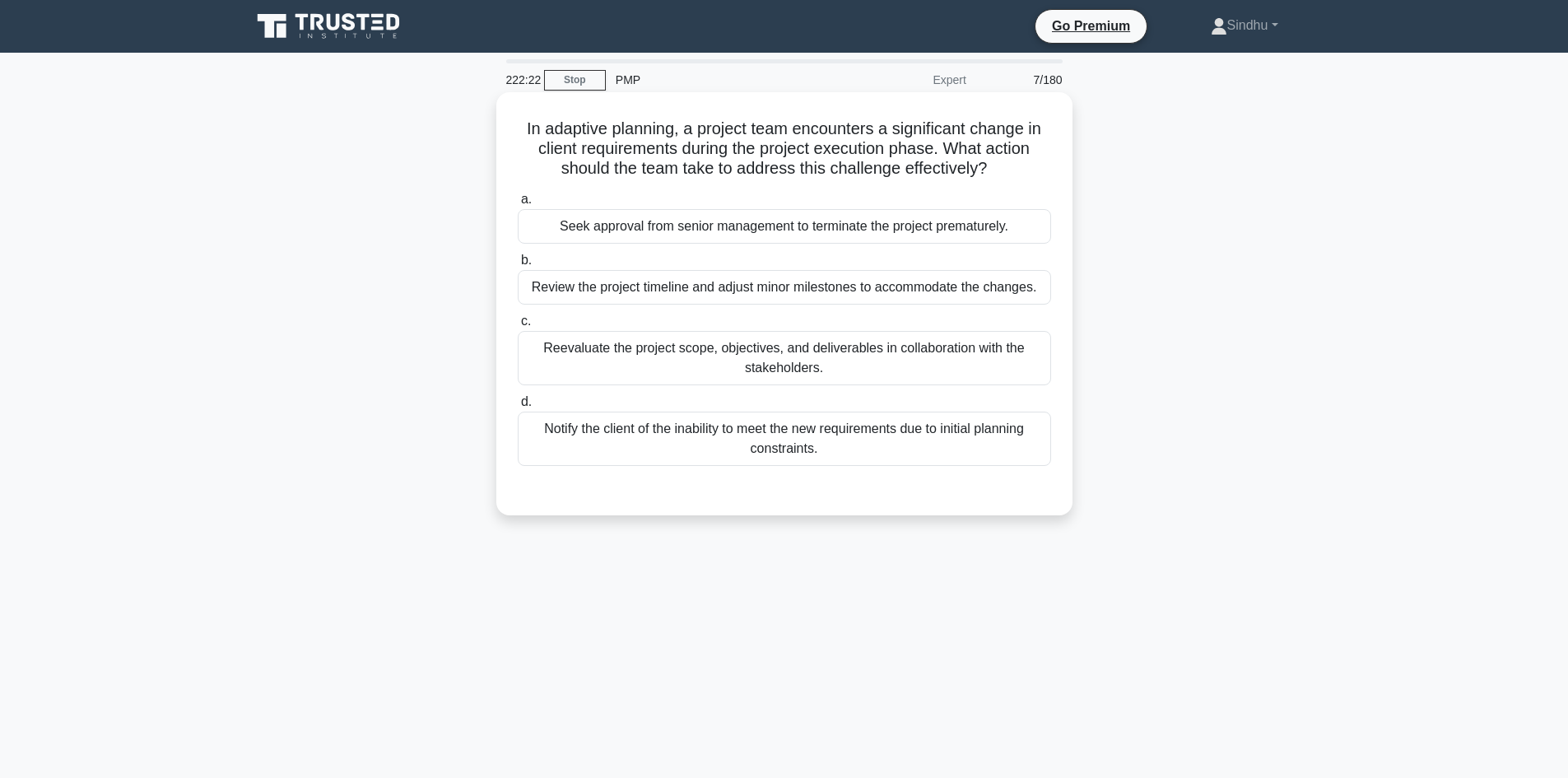
click at [829, 361] on div "Reevaluate the project scope, objectives, and deliverables in collaboration wit…" at bounding box center [784, 358] width 534 height 54
click at [518, 327] on input "c. Reevaluate the project scope, objectives, and deliverables in collaboration …" at bounding box center [518, 322] width 0 height 11
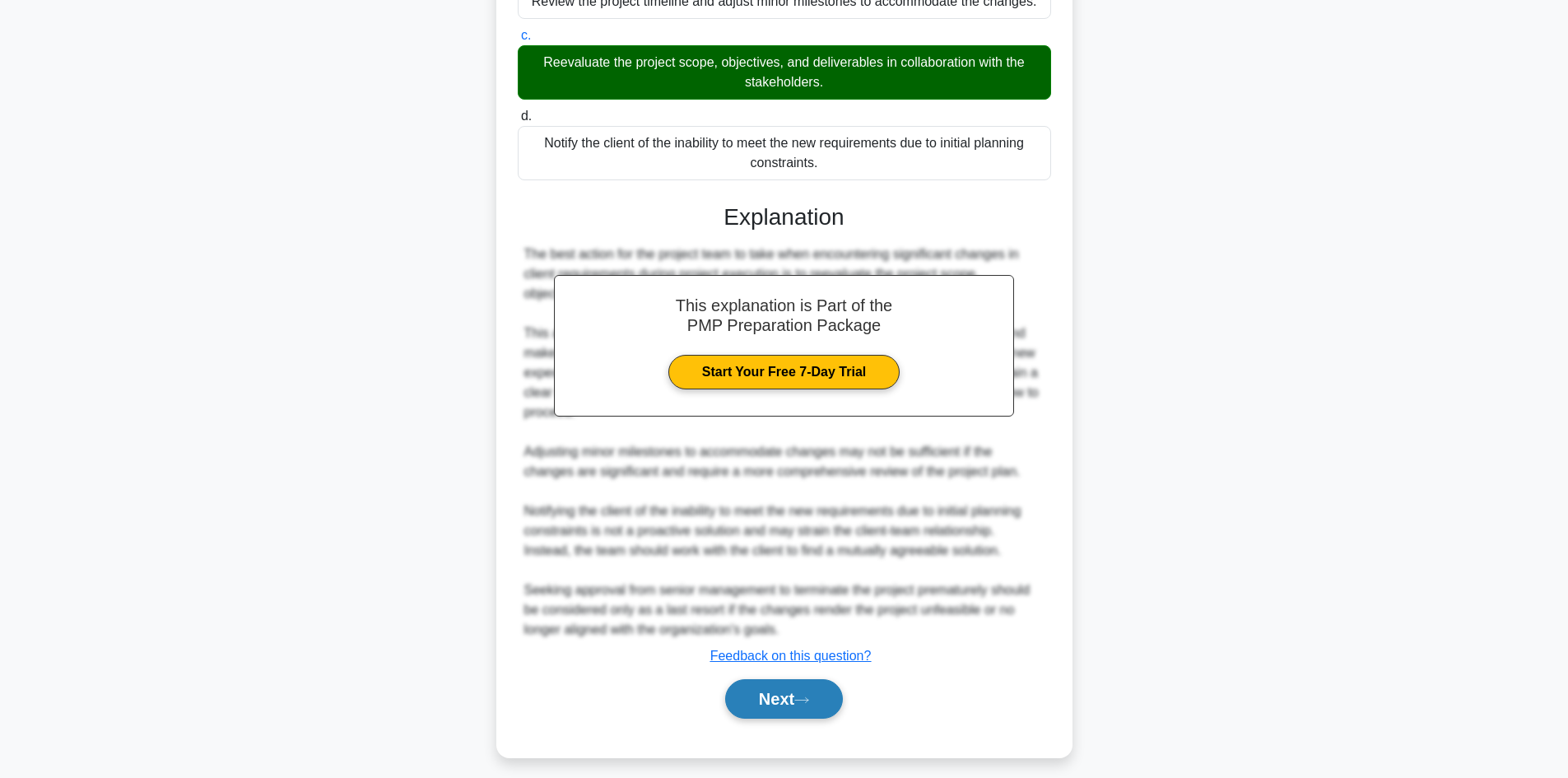
scroll to position [297, 0]
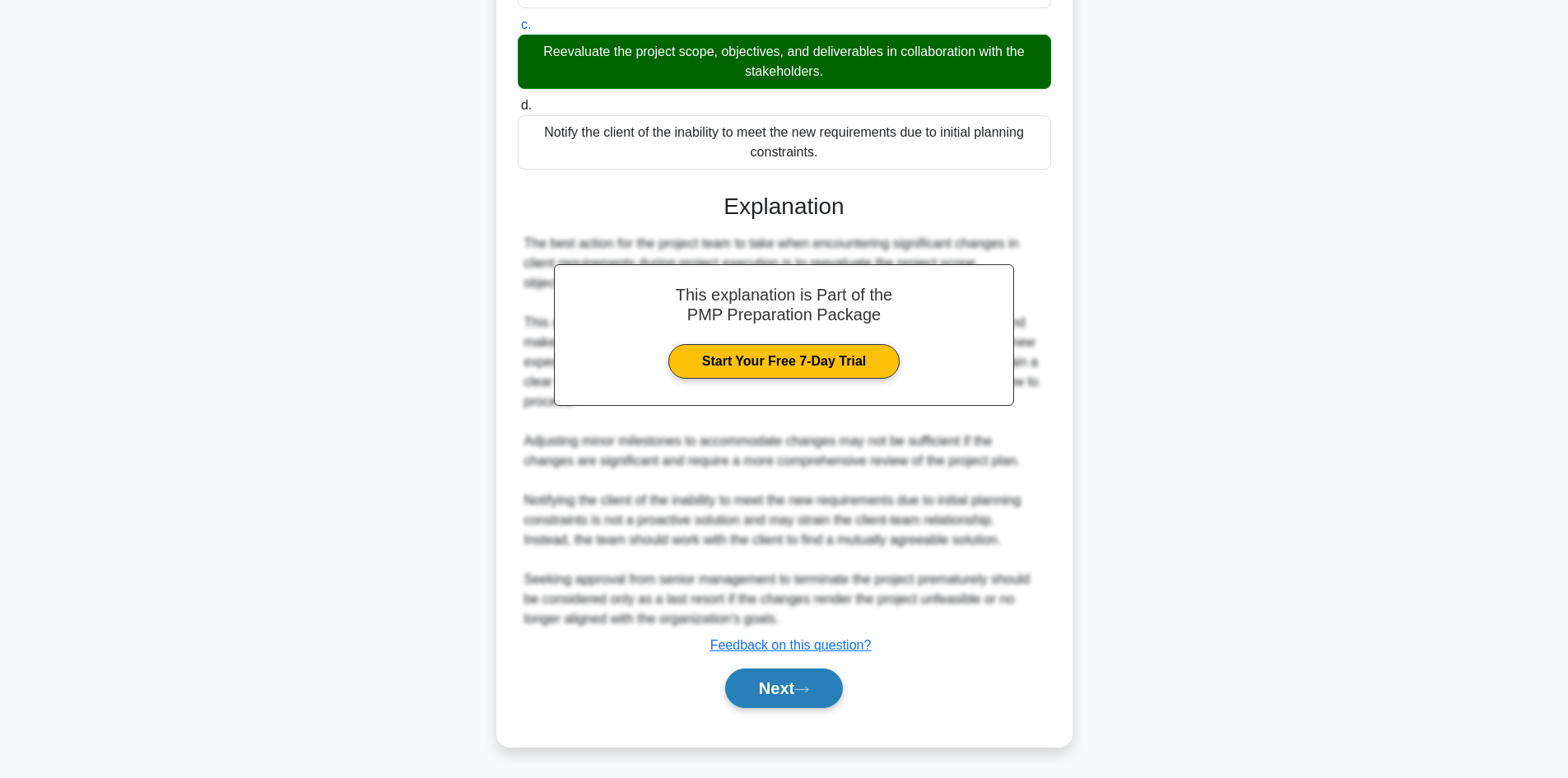
click at [794, 681] on button "Next" at bounding box center [784, 688] width 118 height 40
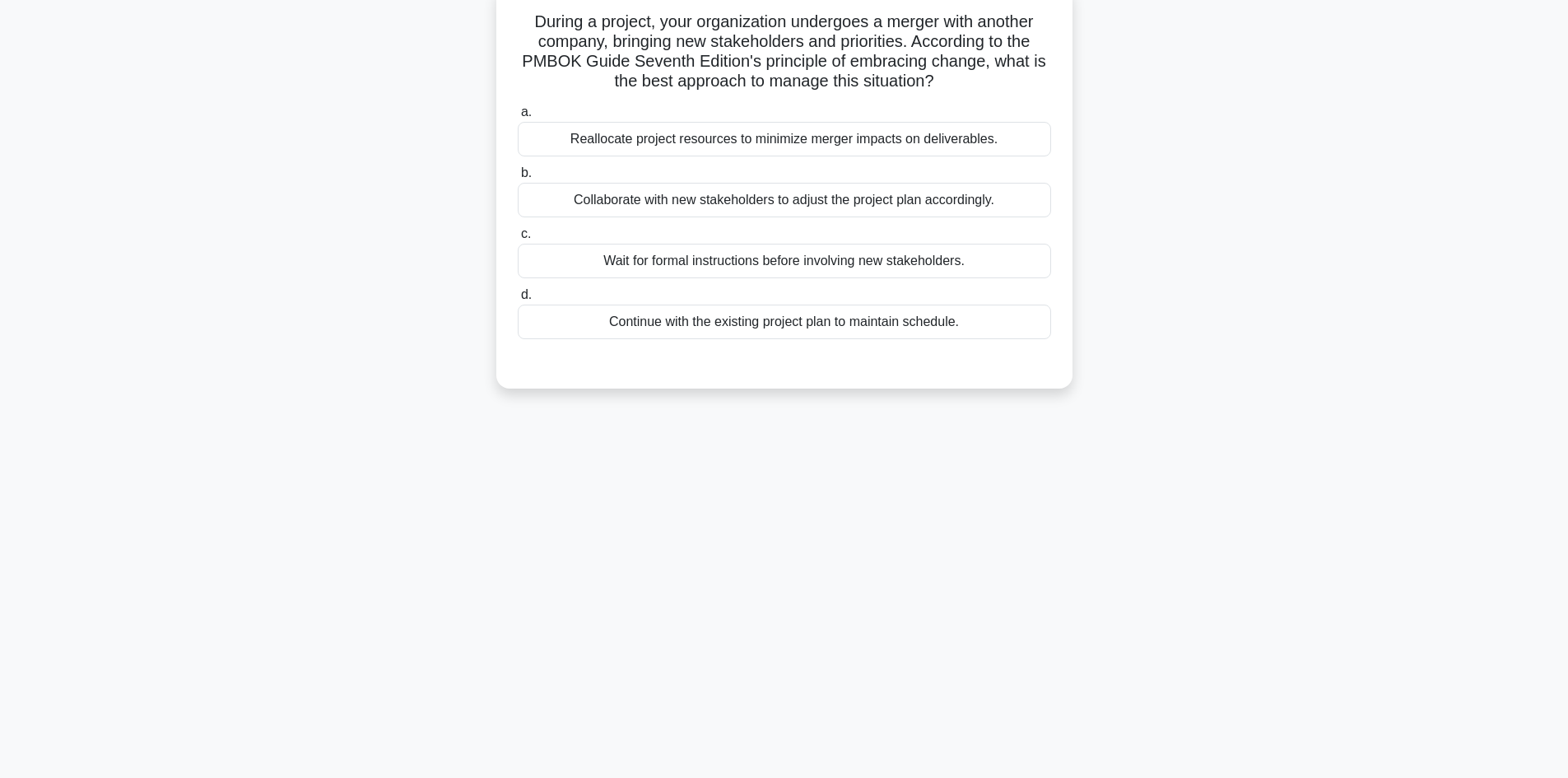
scroll to position [0, 0]
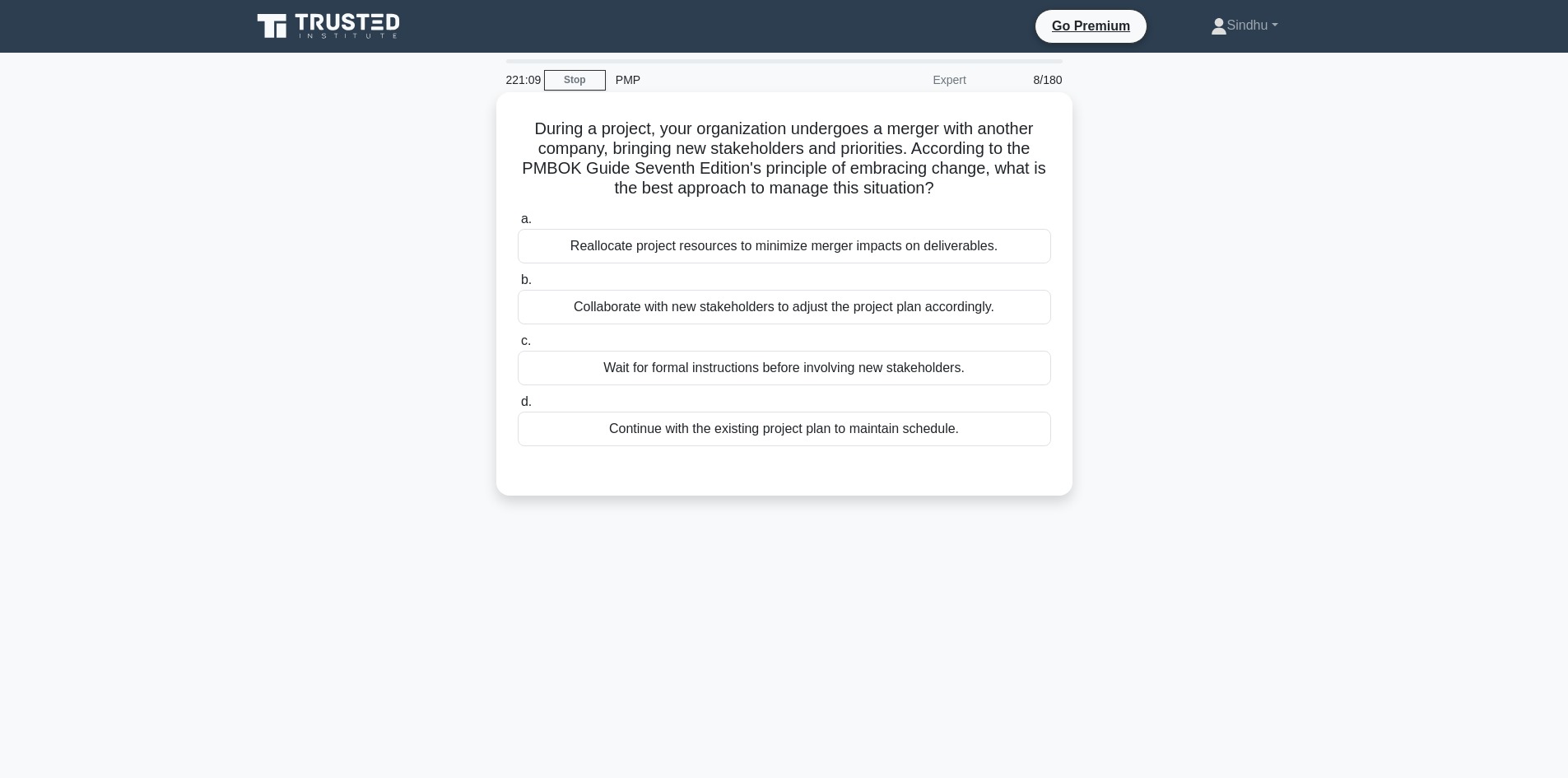
click at [865, 306] on div "Collaborate with new stakeholders to adjust the project plan accordingly." at bounding box center [784, 306] width 534 height 34
click at [518, 286] on input "b. Collaborate with new stakeholders to adjust the project plan accordingly." at bounding box center [518, 280] width 0 height 11
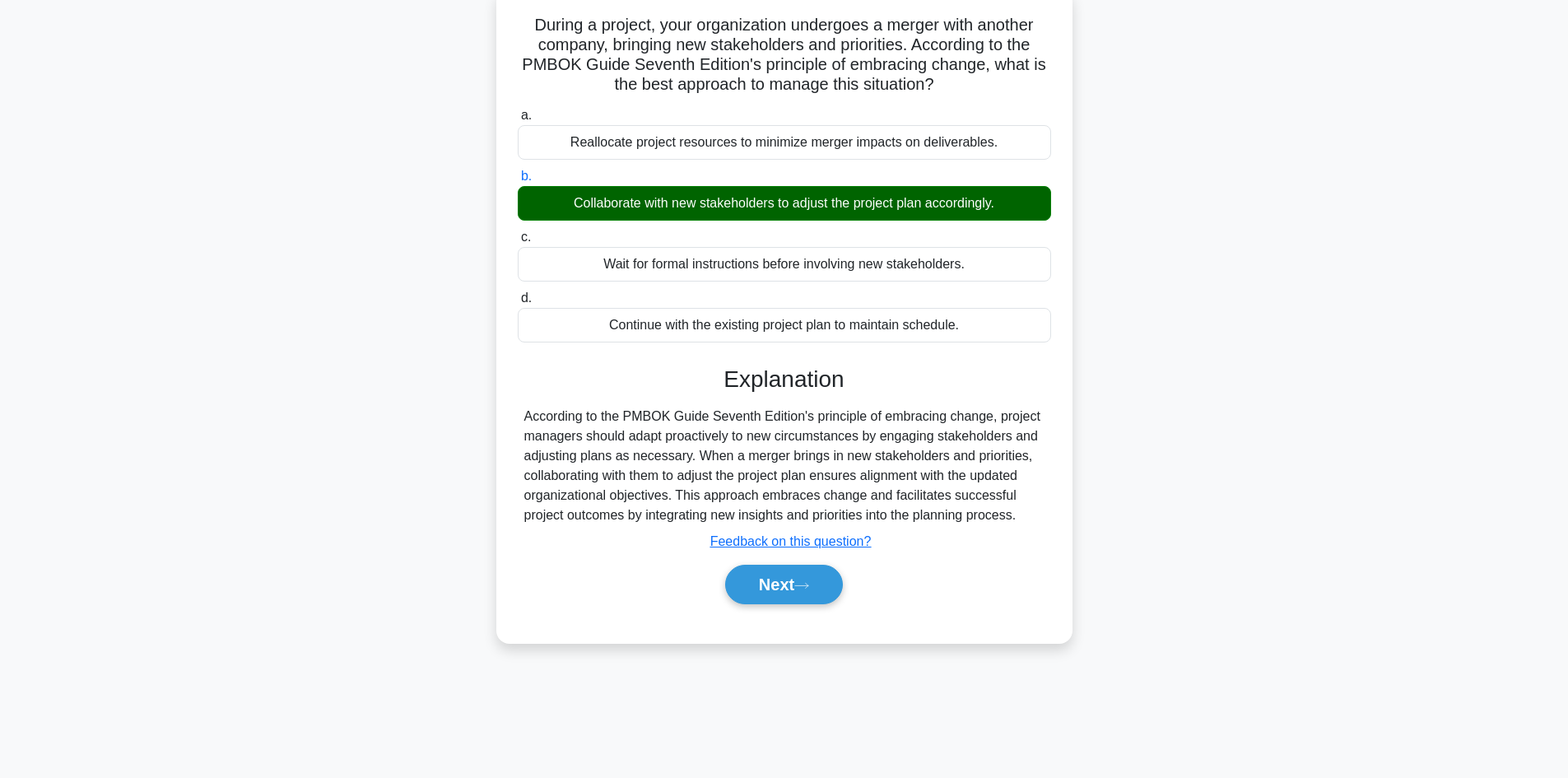
scroll to position [111, 0]
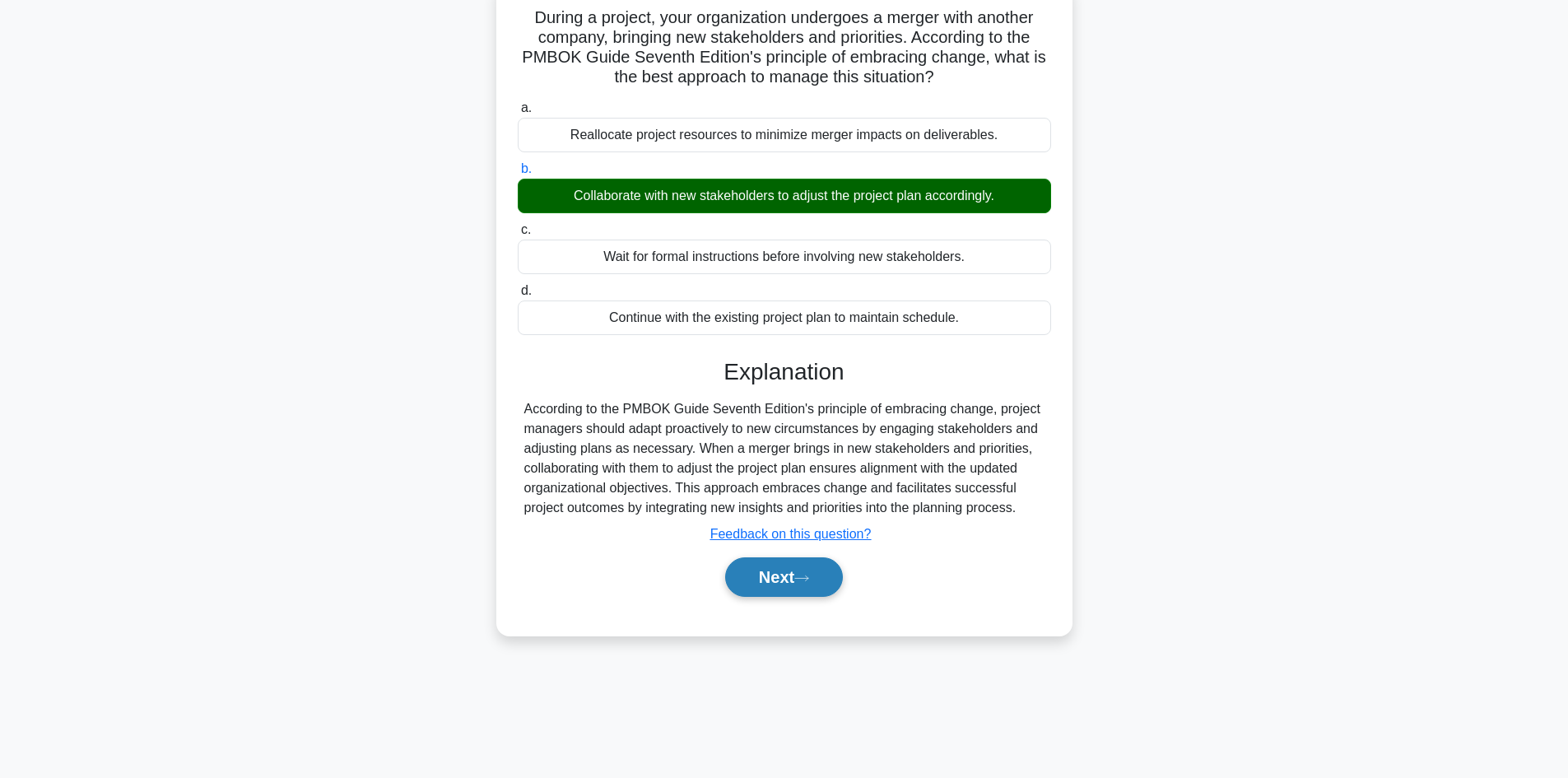
click at [769, 577] on button "Next" at bounding box center [784, 577] width 118 height 40
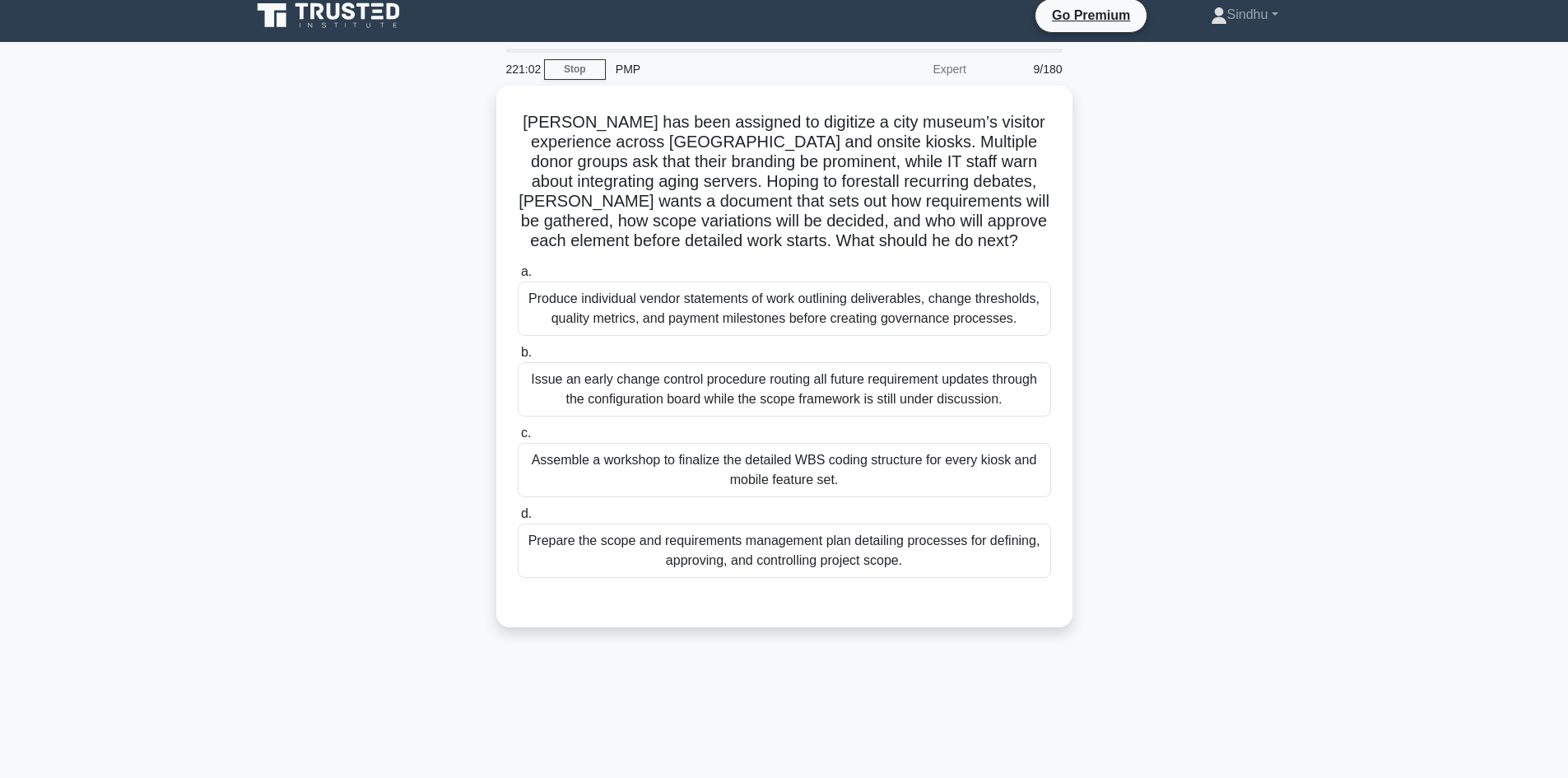
scroll to position [0, 0]
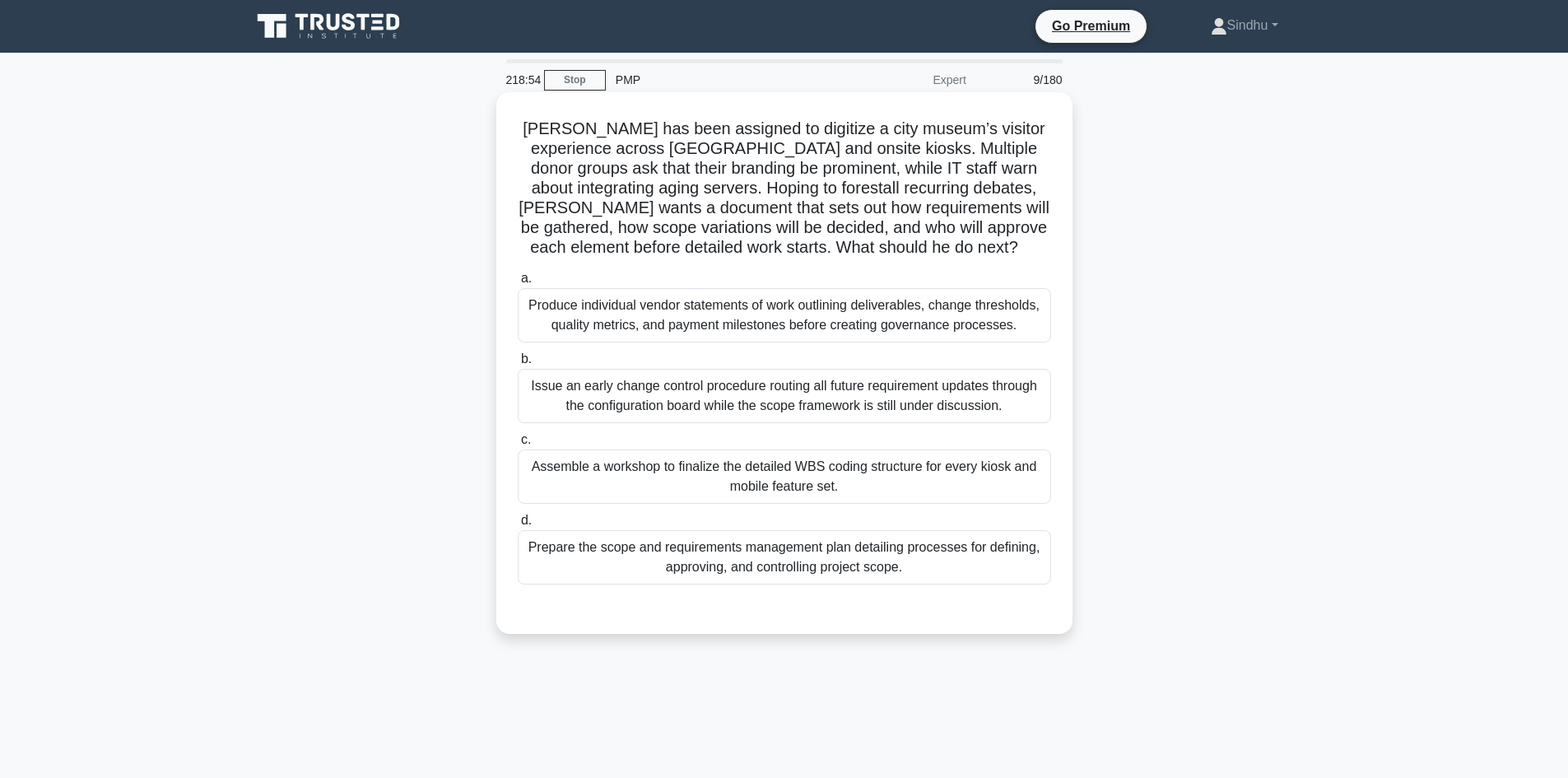
click at [616, 486] on div "Assemble a workshop to finalize the detailed WBS coding structure for every kio…" at bounding box center [784, 476] width 534 height 54
click at [518, 446] on input "c. Assemble a workshop to finalize the detailed WBS coding structure for every …" at bounding box center [518, 440] width 0 height 11
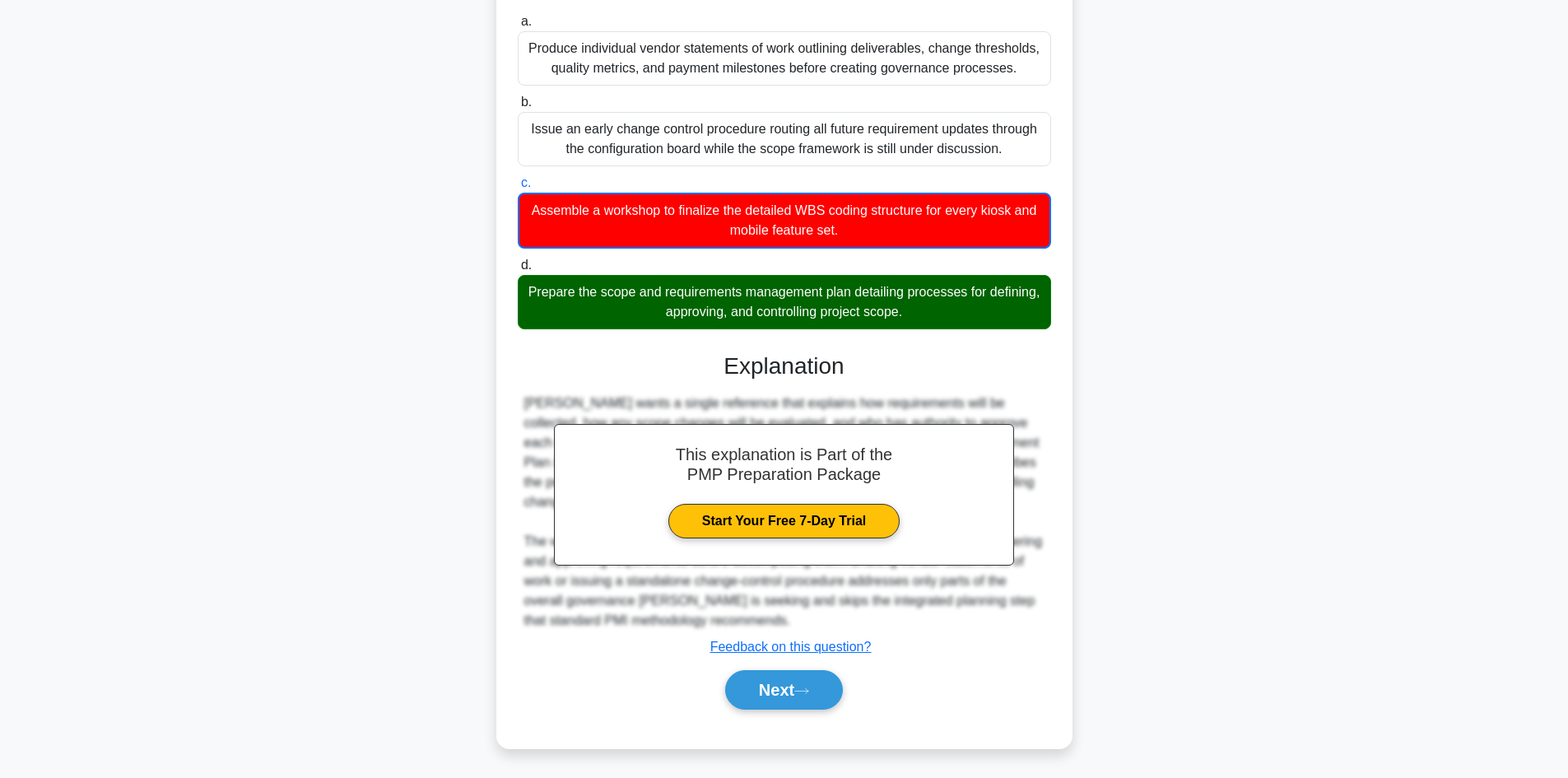
scroll to position [260, 0]
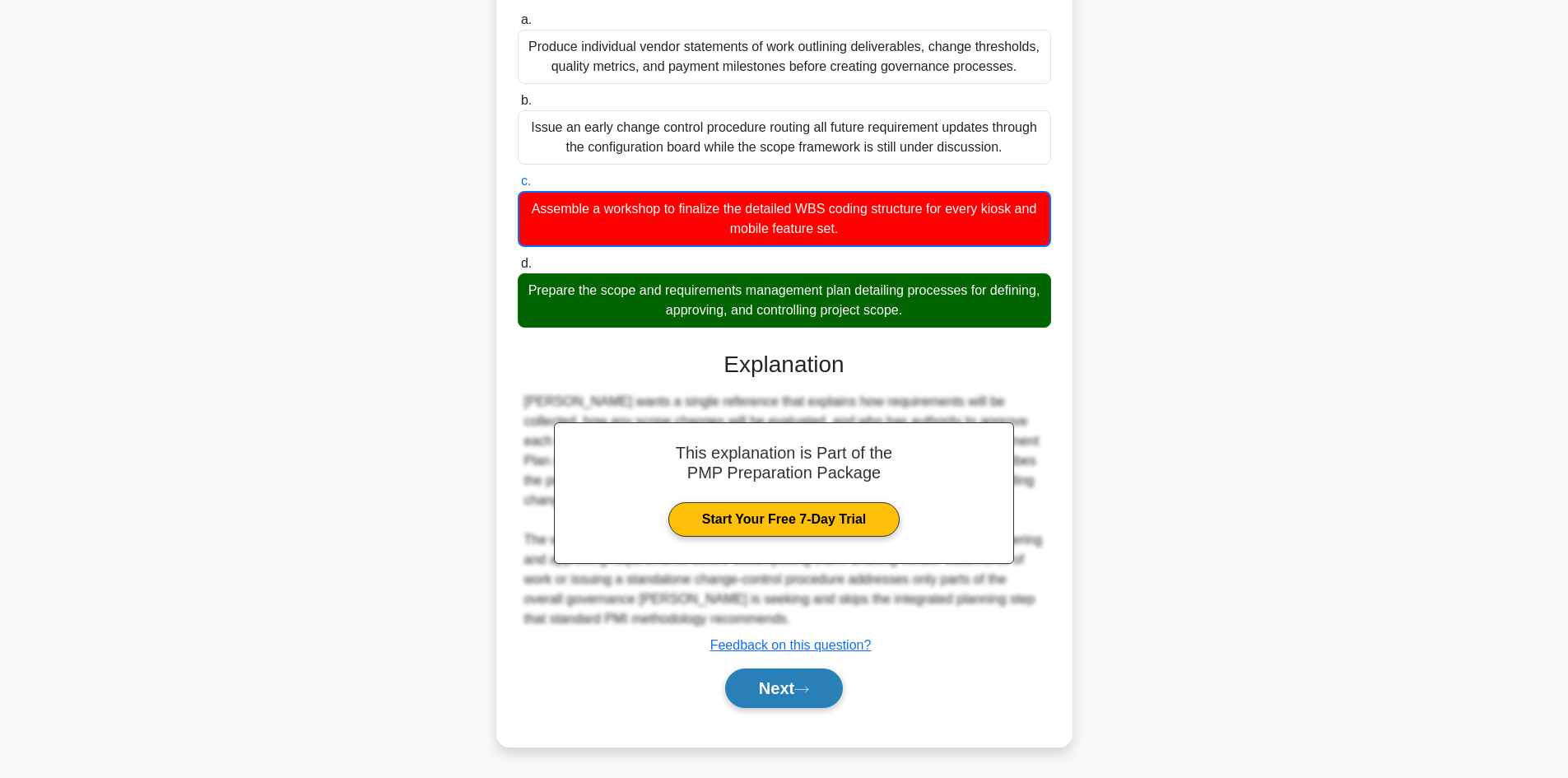
click at [753, 681] on button "Next" at bounding box center [784, 688] width 118 height 40
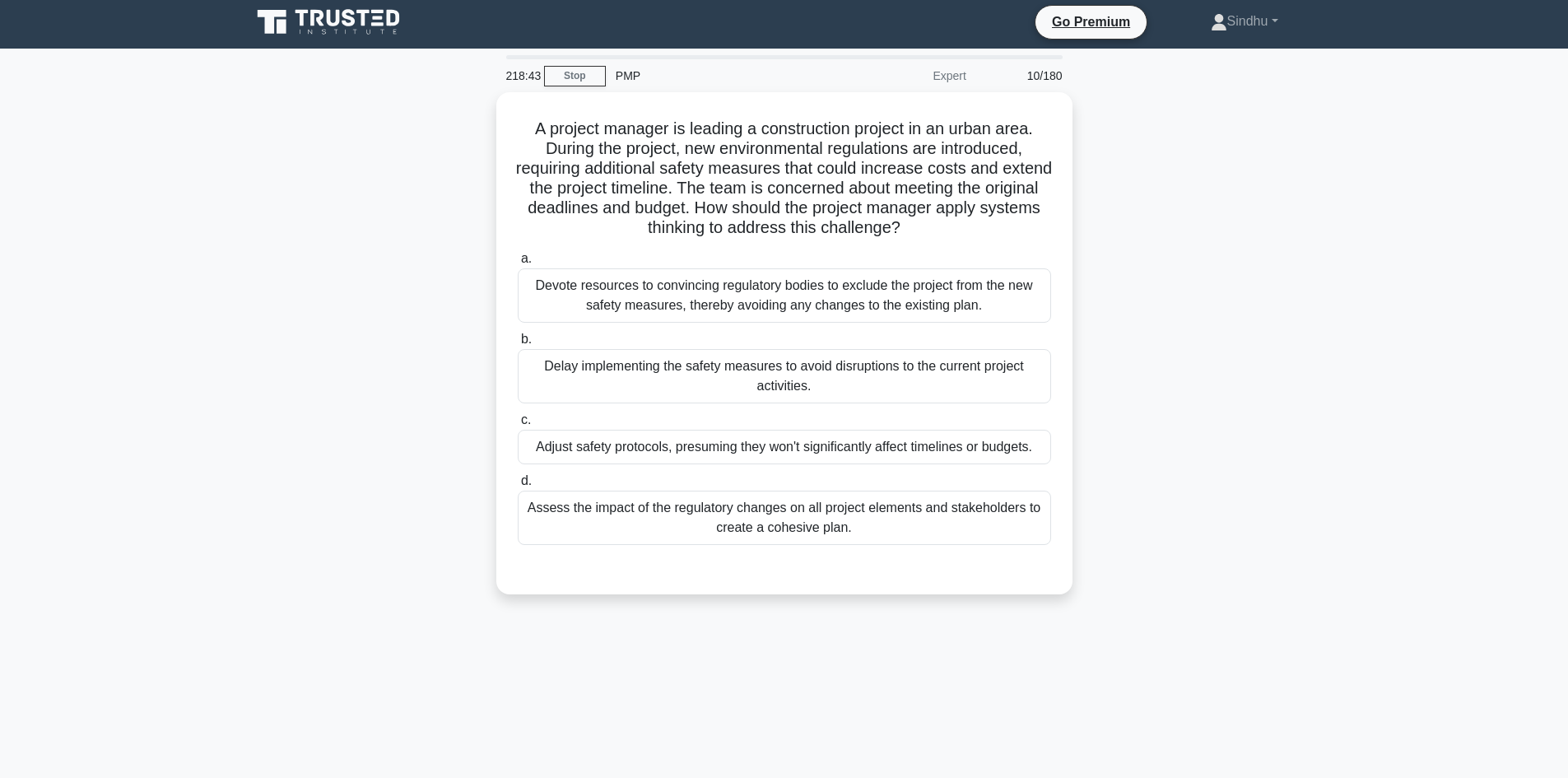
scroll to position [0, 0]
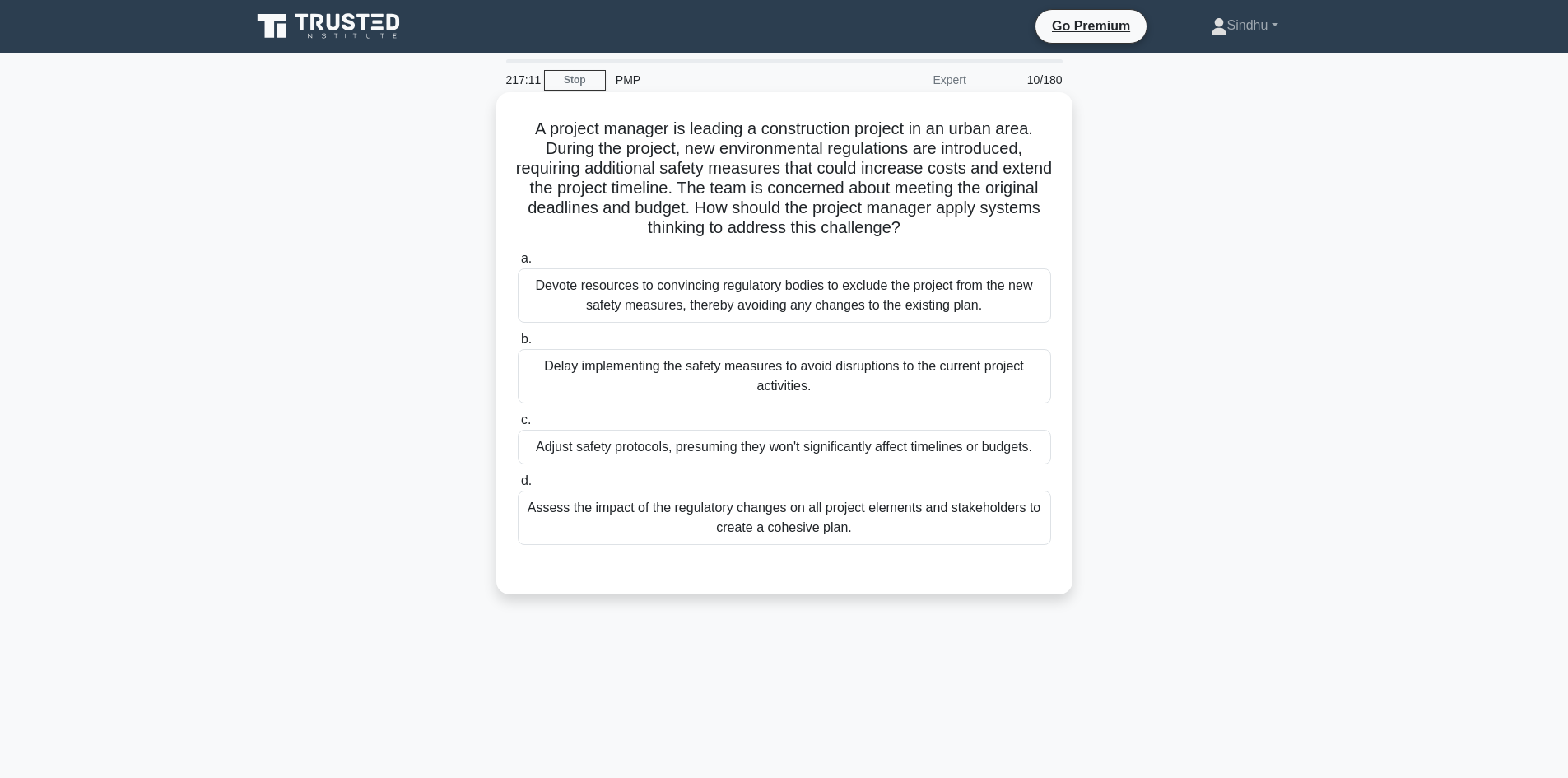
click at [739, 534] on div "Assess the impact of the regulatory changes on all project elements and stakeho…" at bounding box center [784, 517] width 534 height 54
click at [518, 486] on input "d. Assess the impact of the regulatory changes on all project elements and stak…" at bounding box center [518, 481] width 0 height 11
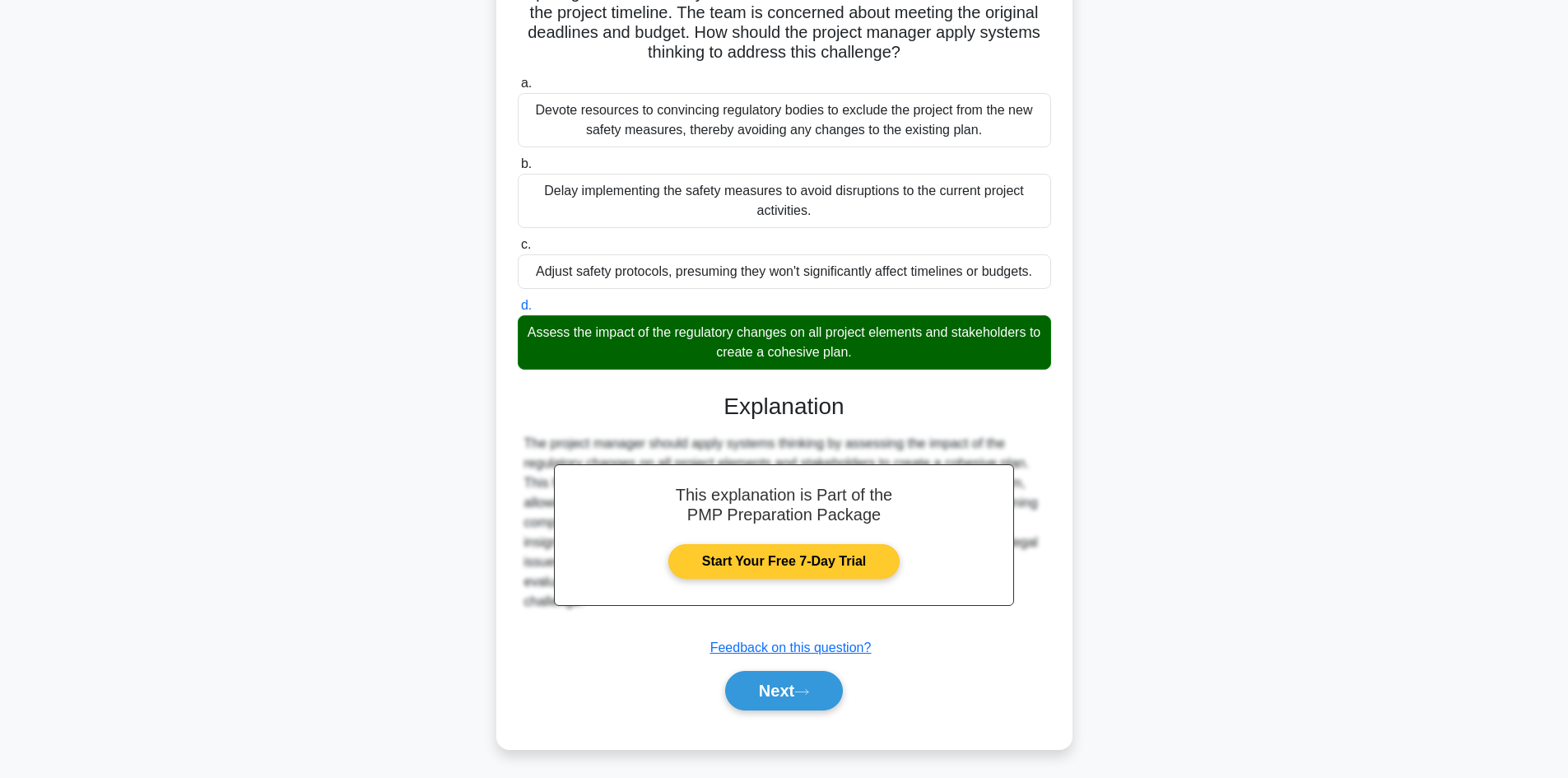
scroll to position [179, 0]
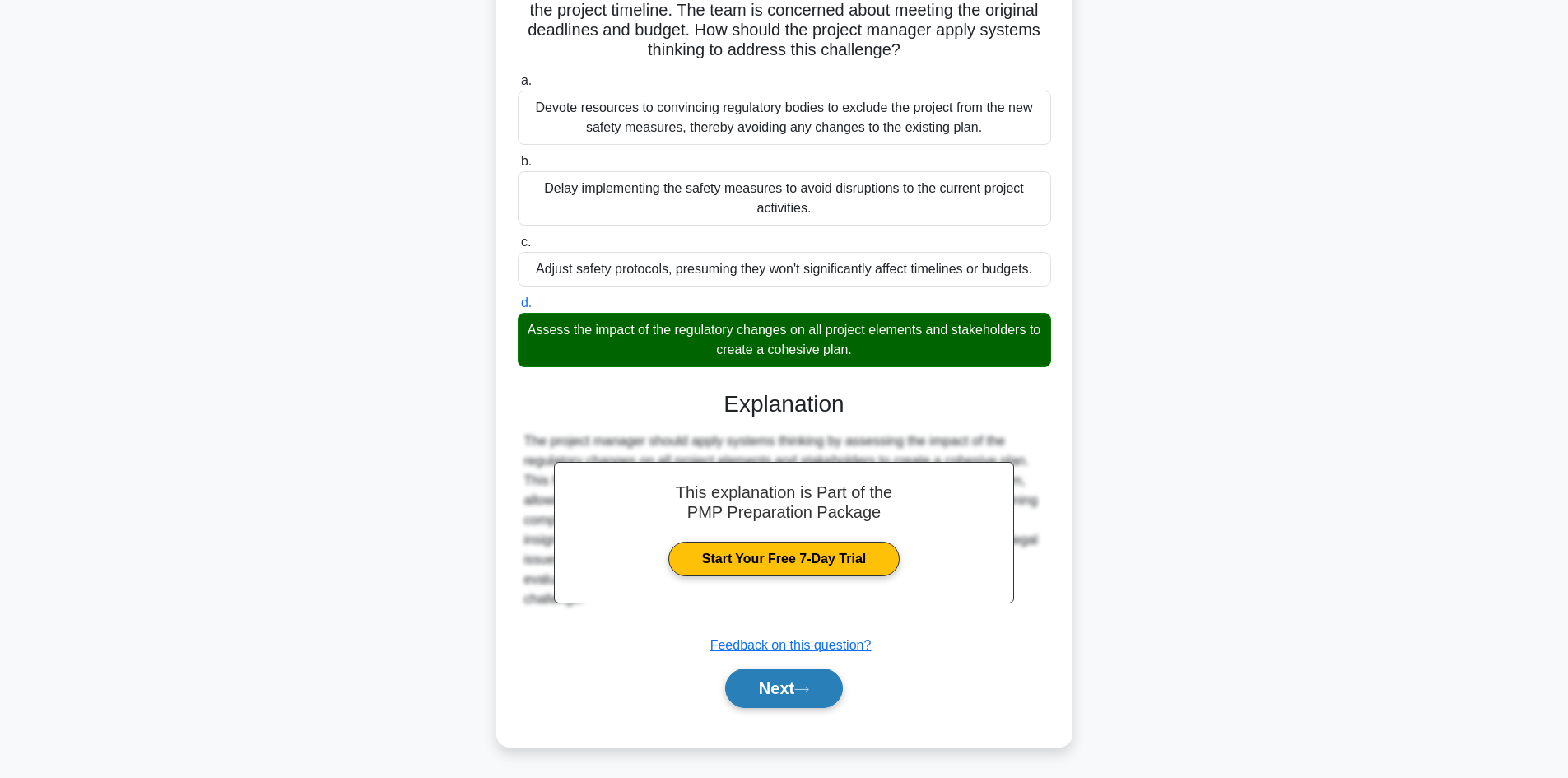
click at [759, 704] on button "Next" at bounding box center [784, 688] width 118 height 40
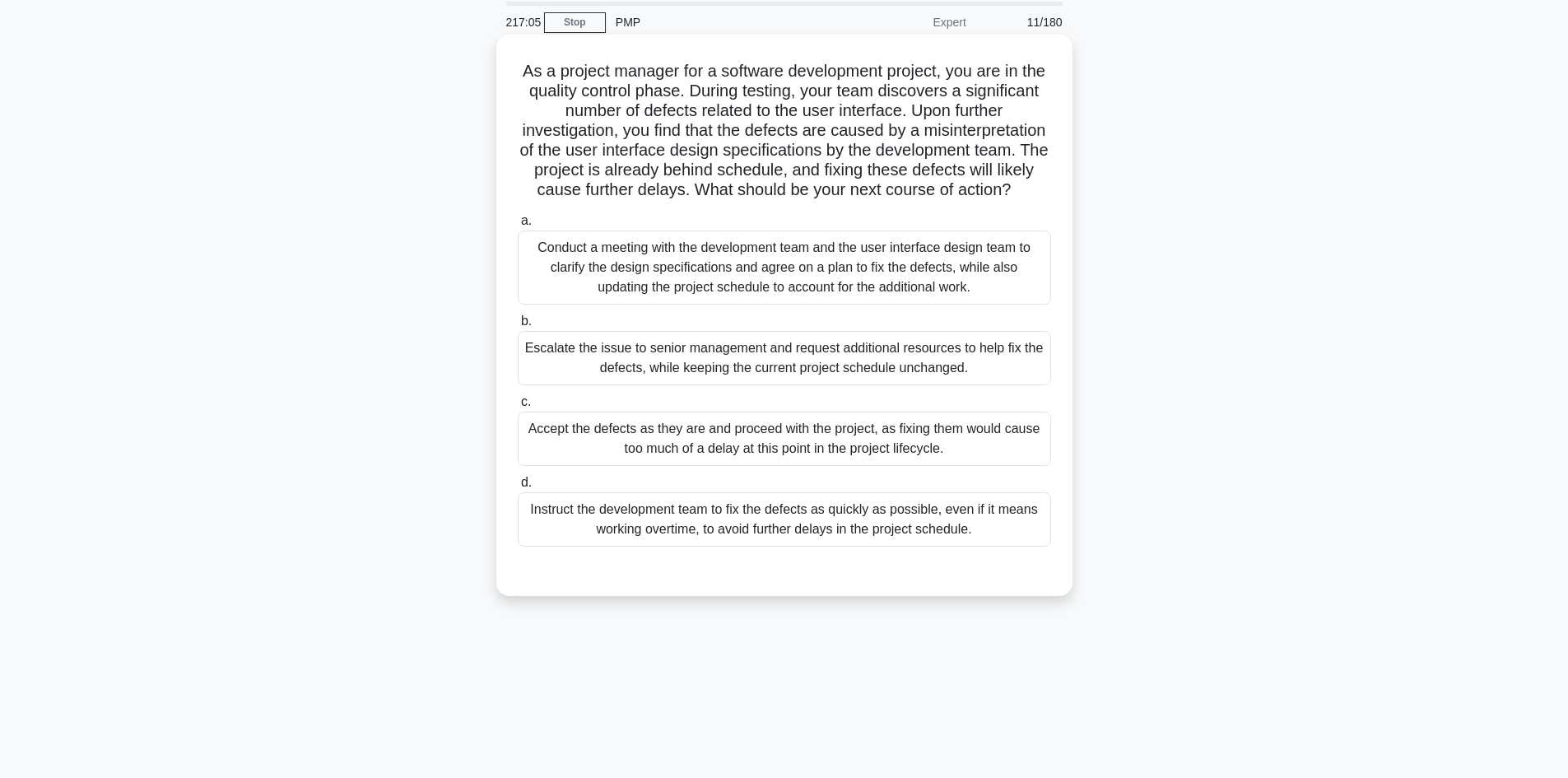
scroll to position [29, 0]
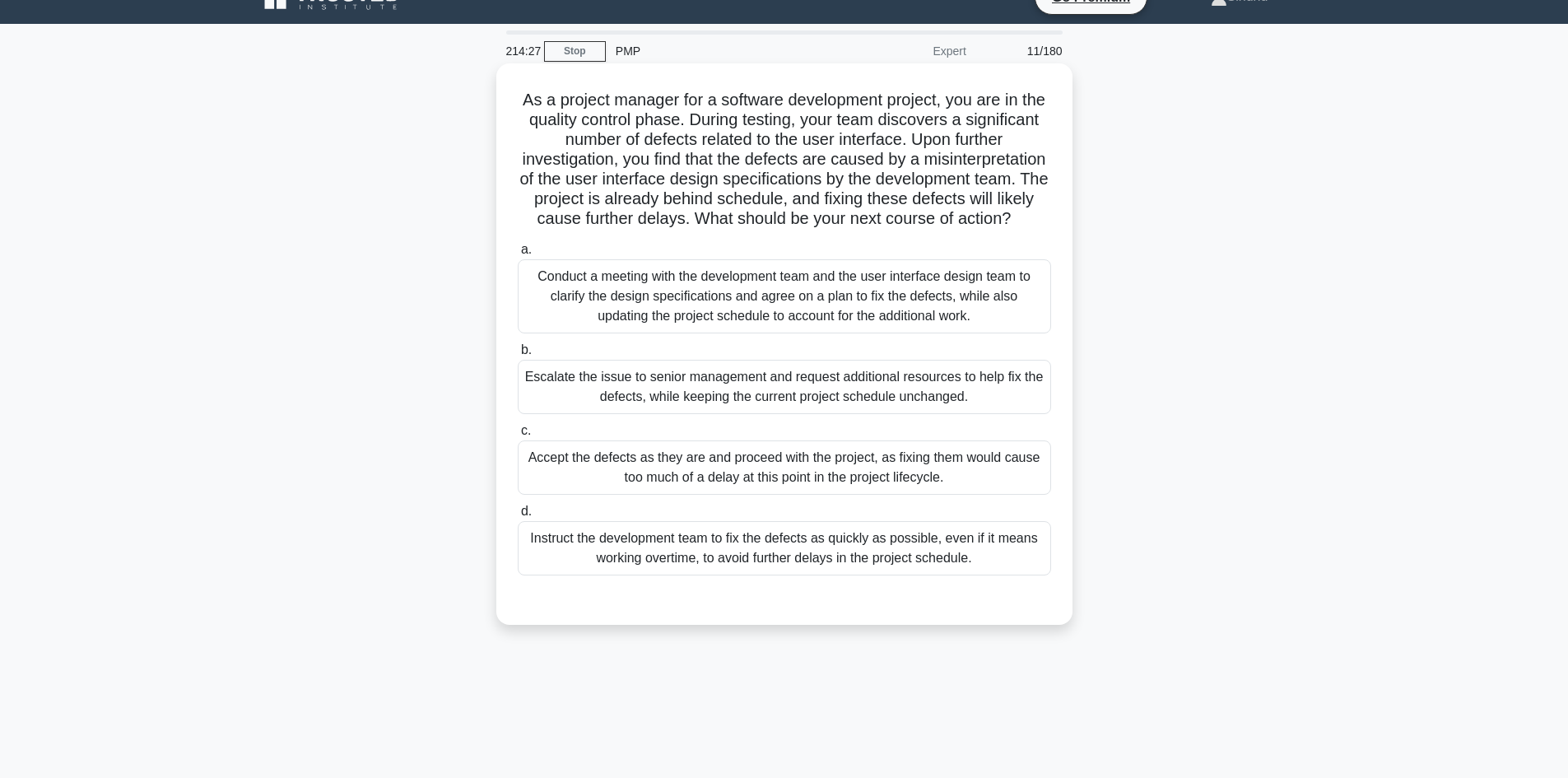
click at [816, 575] on div "Instruct the development team to fix the defects as quickly as possible, even i…" at bounding box center [784, 548] width 534 height 54
click at [518, 517] on input "d. Instruct the development team to fix the defects as quickly as possible, eve…" at bounding box center [518, 511] width 0 height 11
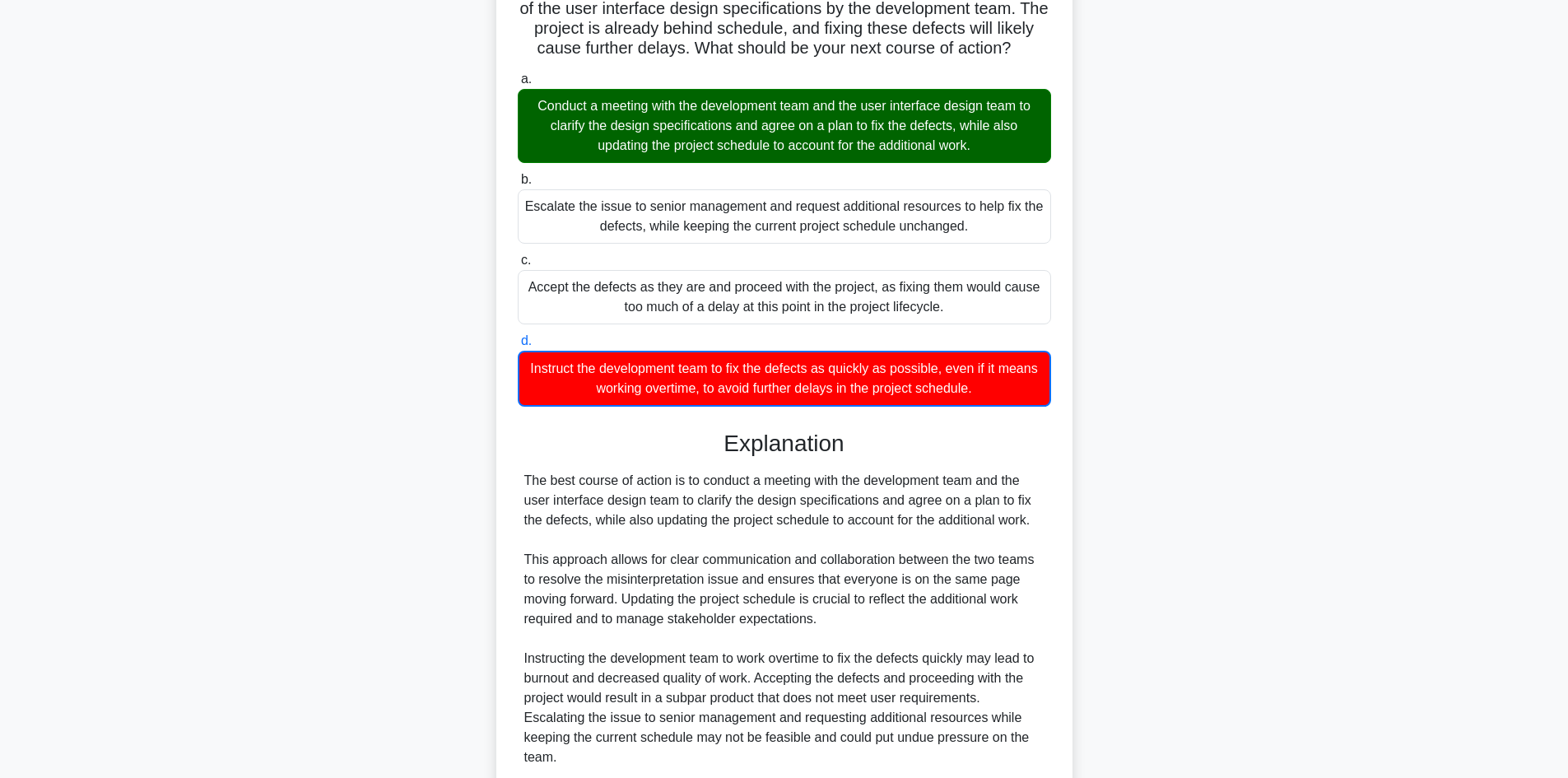
scroll to position [358, 0]
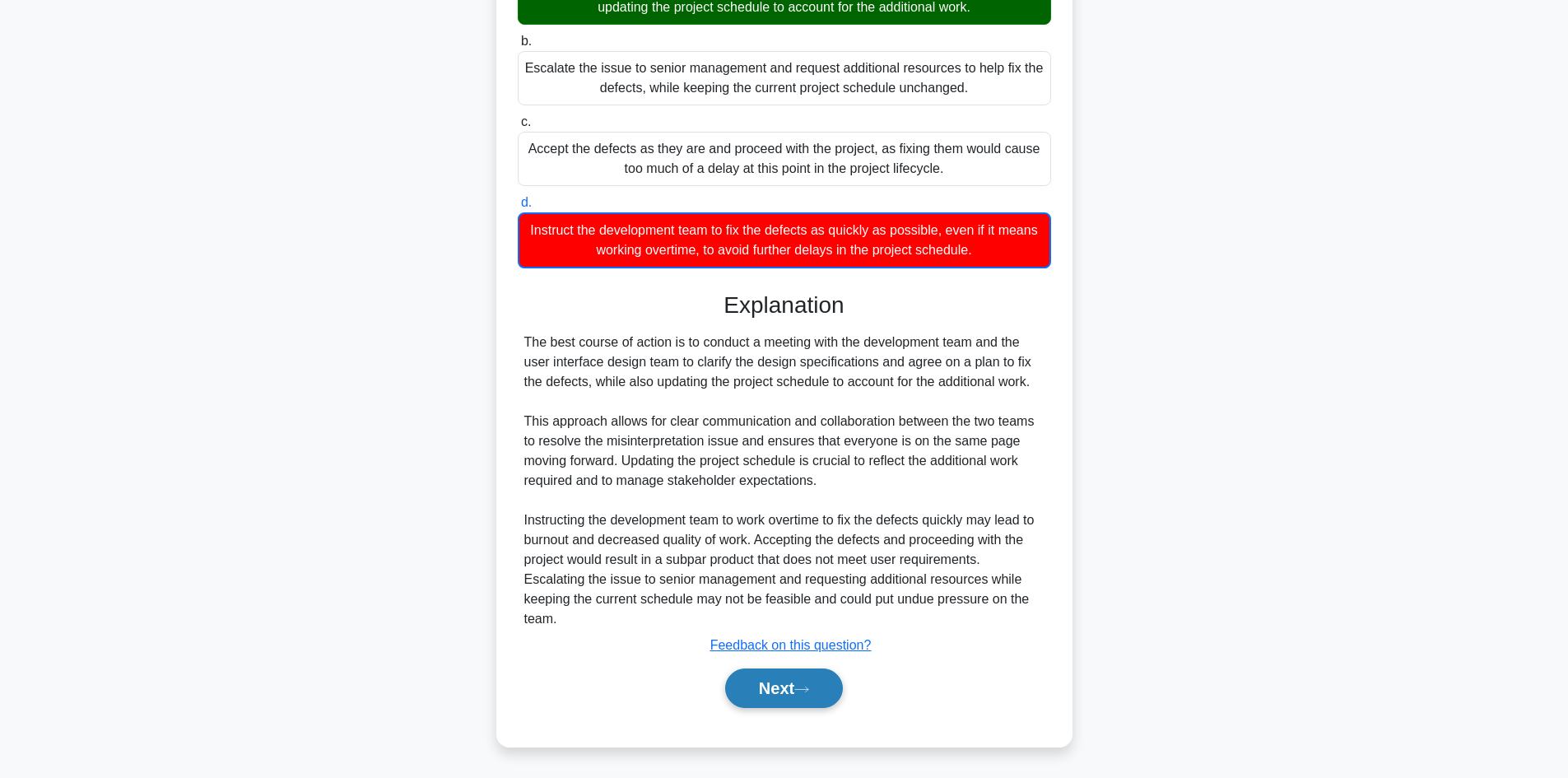
click at [771, 685] on button "Next" at bounding box center [784, 688] width 118 height 40
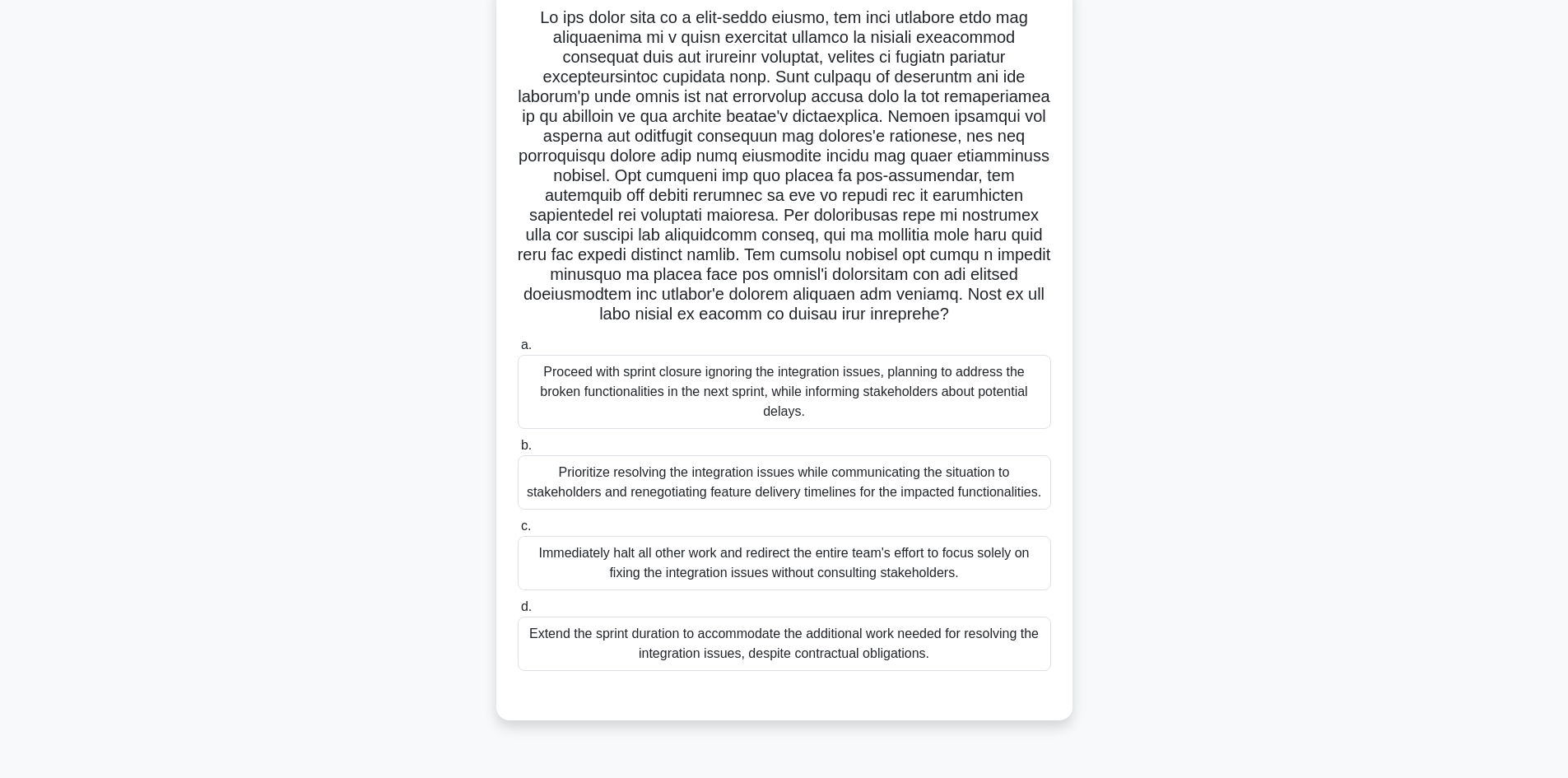
scroll to position [0, 0]
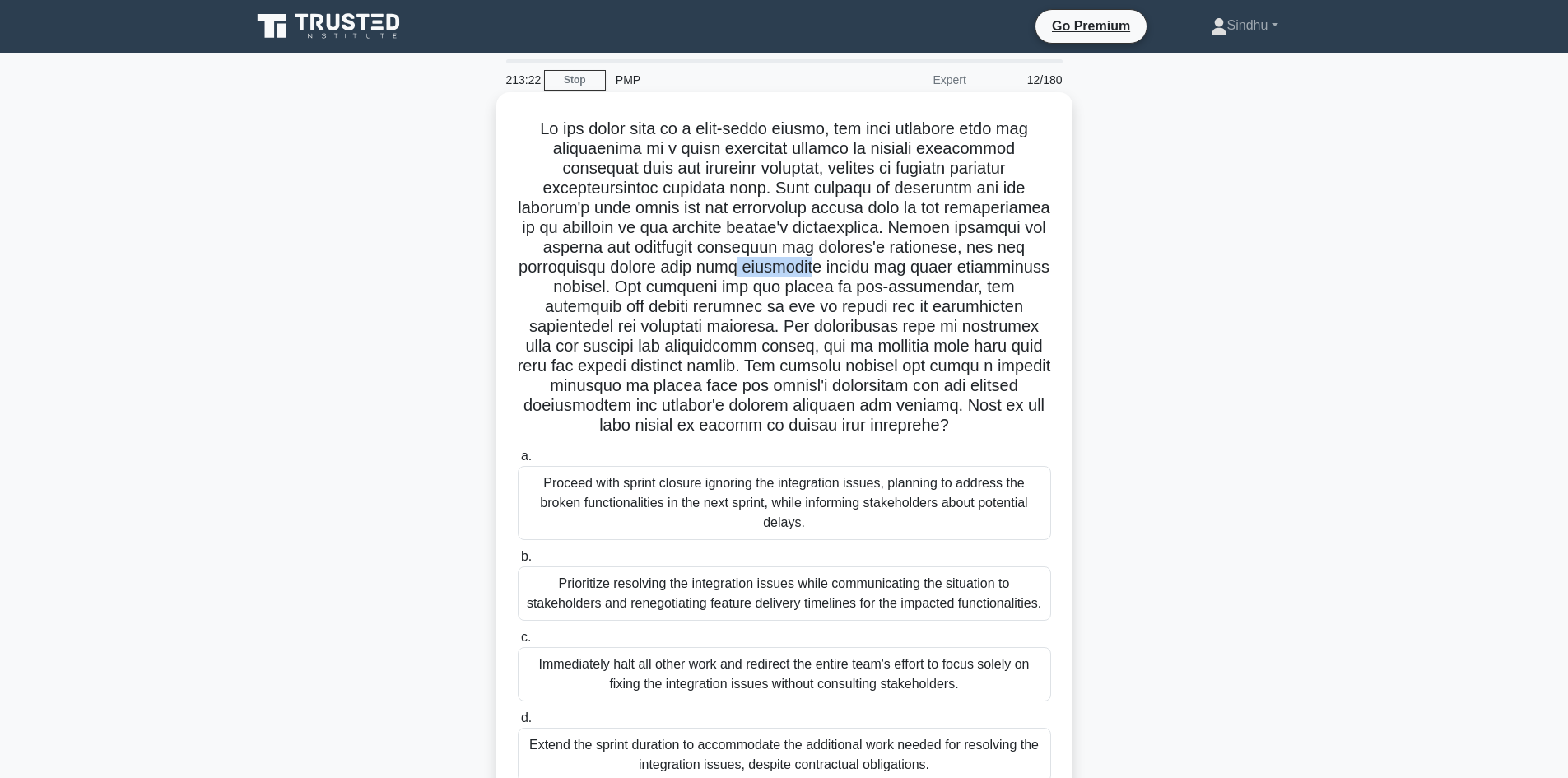
drag, startPoint x: 815, startPoint y: 266, endPoint x: 744, endPoint y: 270, distance: 71.1
click at [744, 270] on h5 ".spinner_0XTQ{transform-origin:center;animation:spinner_y6GP .75s linear infini…" at bounding box center [784, 278] width 536 height 318
click at [787, 260] on h5 ".spinner_0XTQ{transform-origin:center;animation:spinner_y6GP .75s linear infini…" at bounding box center [784, 278] width 536 height 318
drag, startPoint x: 828, startPoint y: 263, endPoint x: 749, endPoint y: 264, distance: 79.0
click at [749, 264] on h5 ".spinner_0XTQ{transform-origin:center;animation:spinner_y6GP .75s linear infini…" at bounding box center [784, 278] width 536 height 318
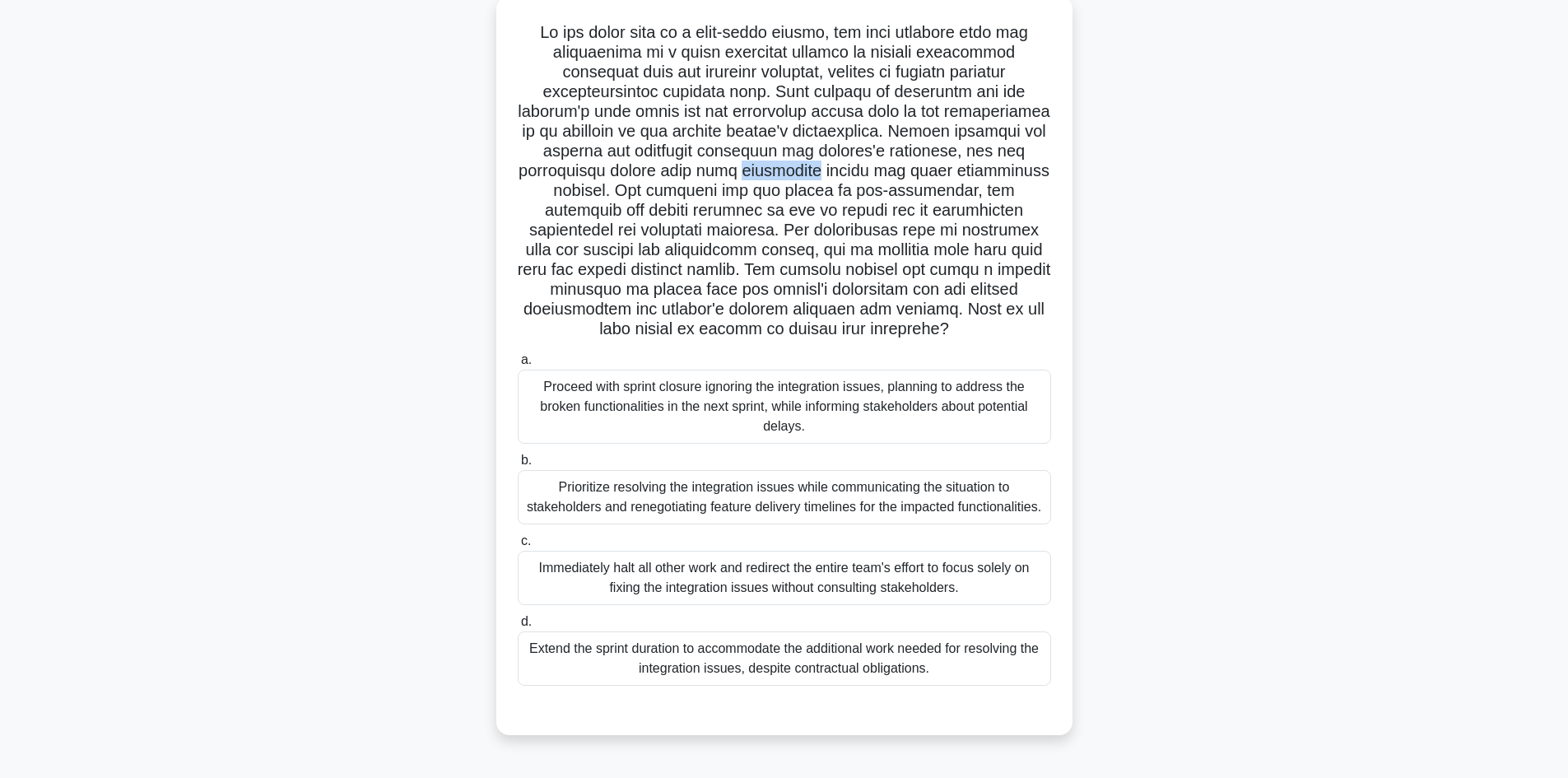
scroll to position [111, 0]
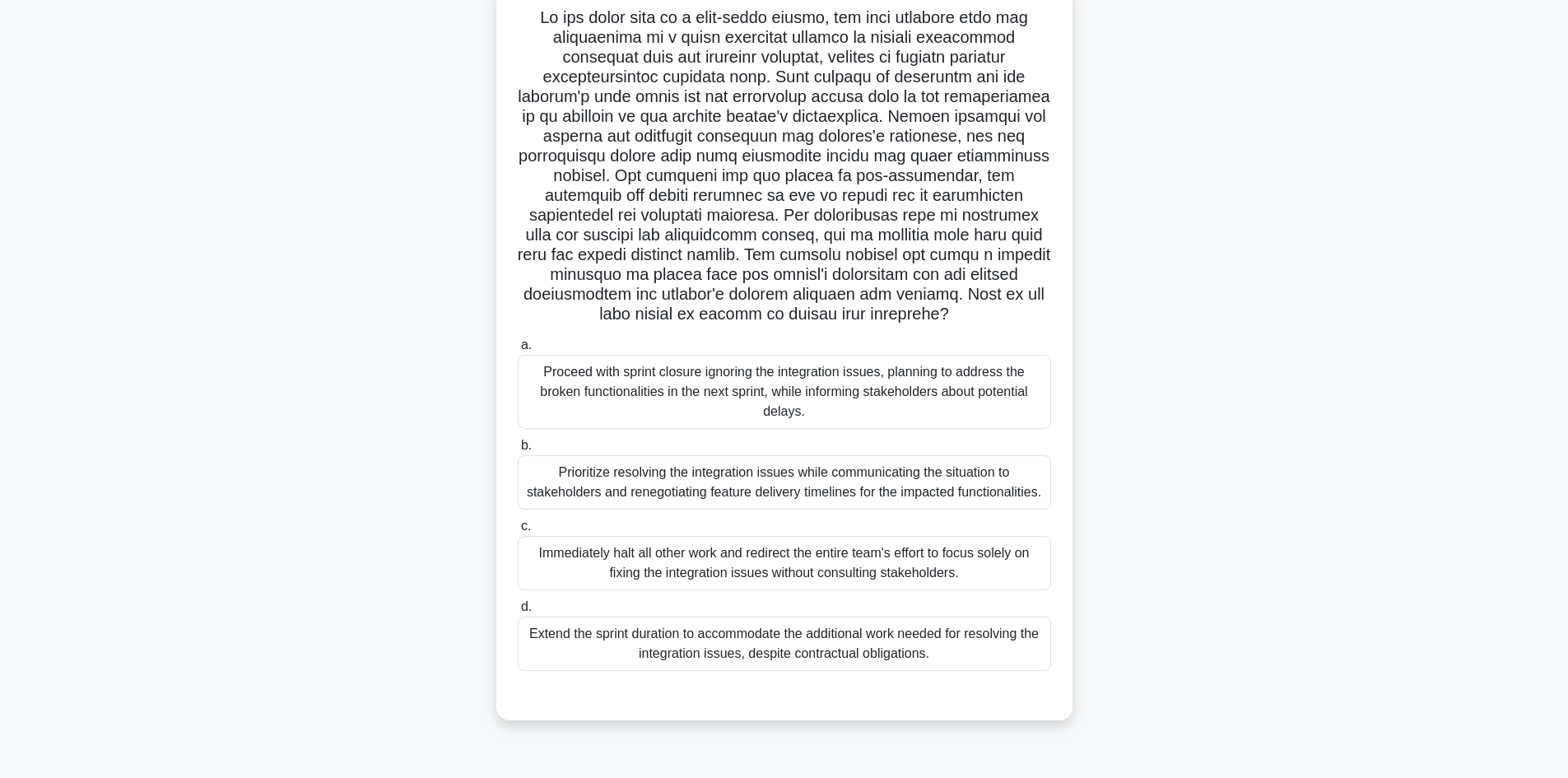
click at [871, 500] on div "Prioritize resolving the integration issues while communicating the situation t…" at bounding box center [784, 482] width 534 height 54
click at [518, 451] on input "b. Prioritize resolving the integration issues while communicating the situatio…" at bounding box center [518, 446] width 0 height 11
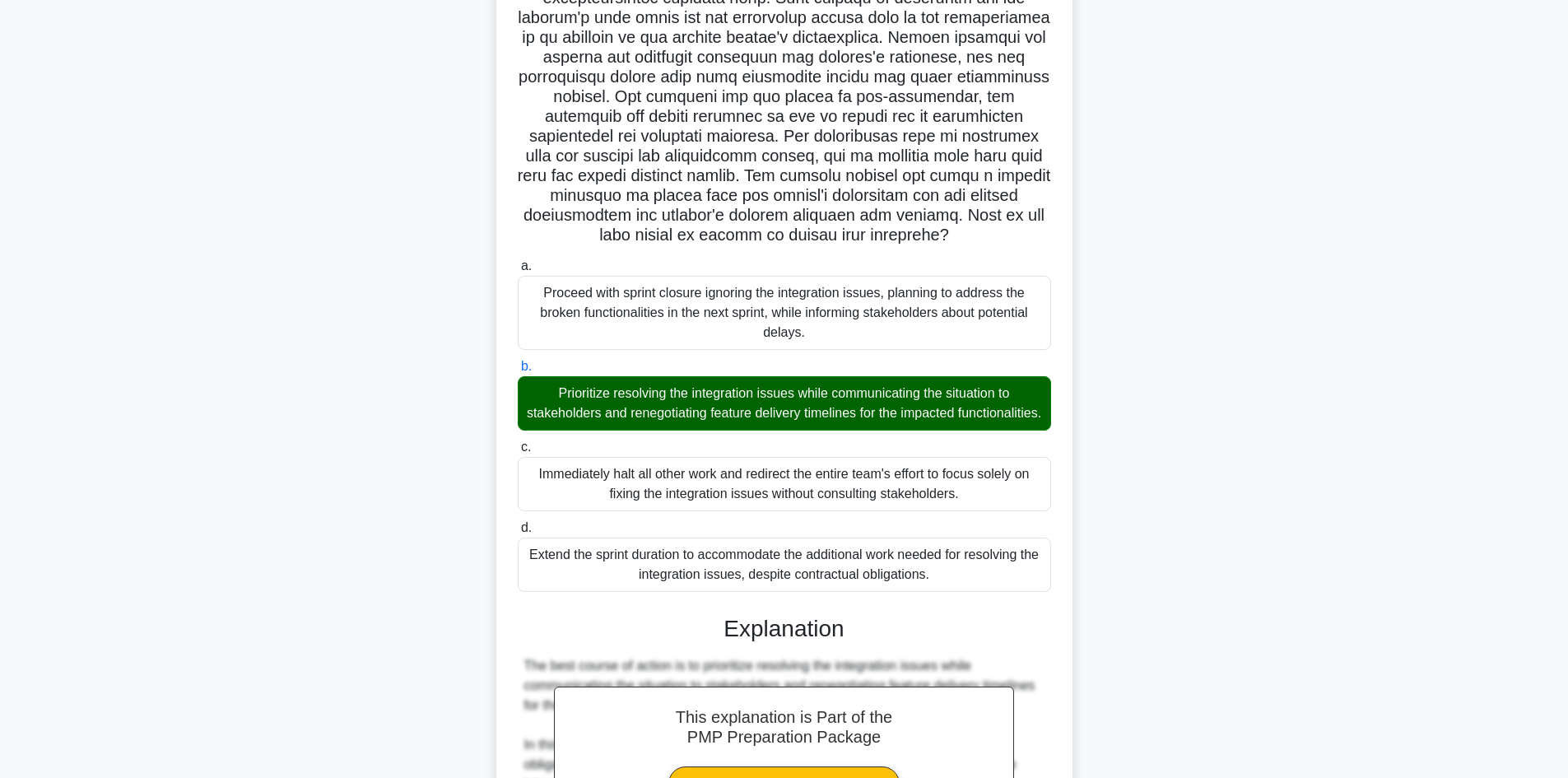
scroll to position [523, 0]
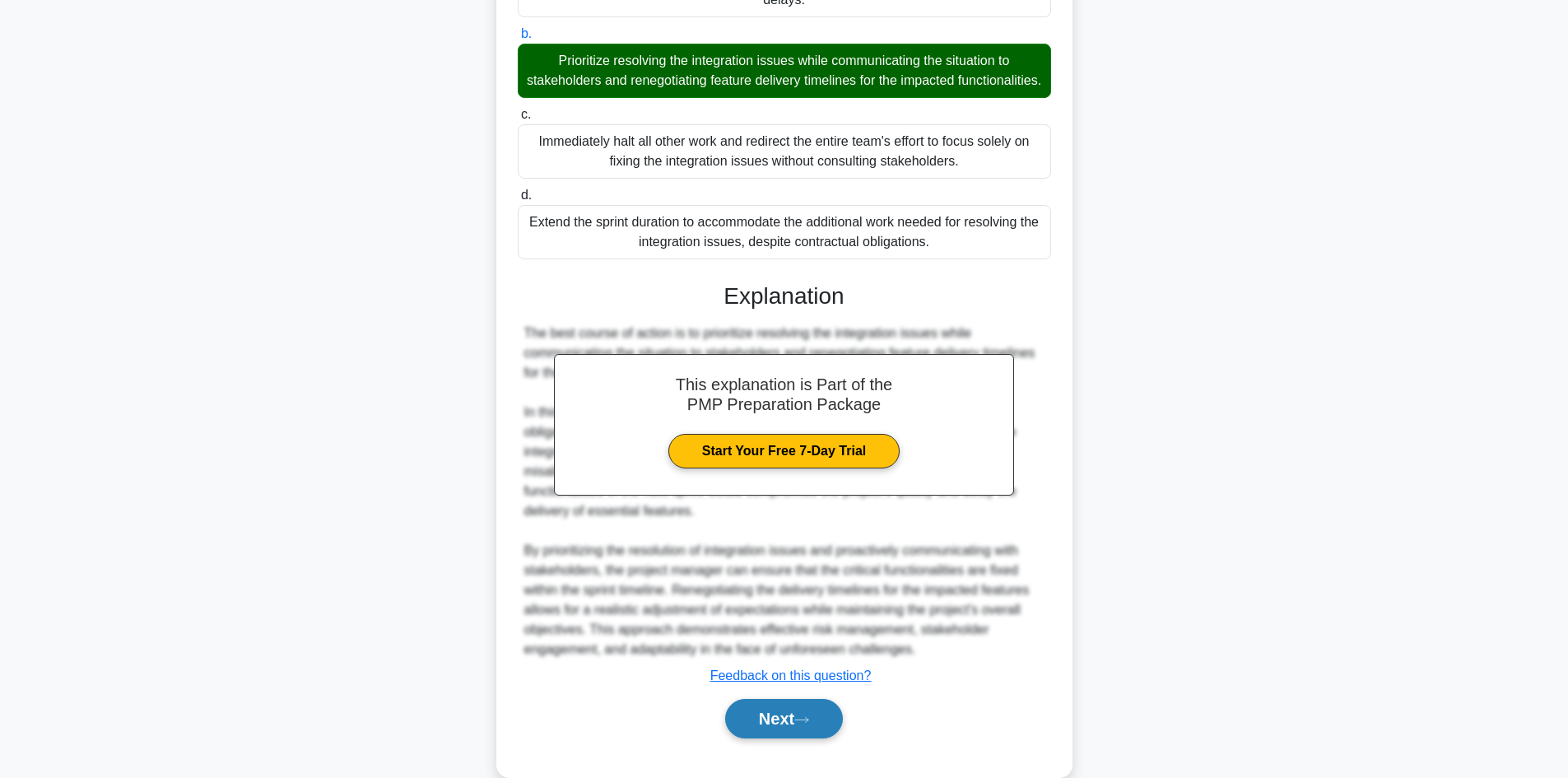
click at [773, 738] on button "Next" at bounding box center [784, 719] width 118 height 40
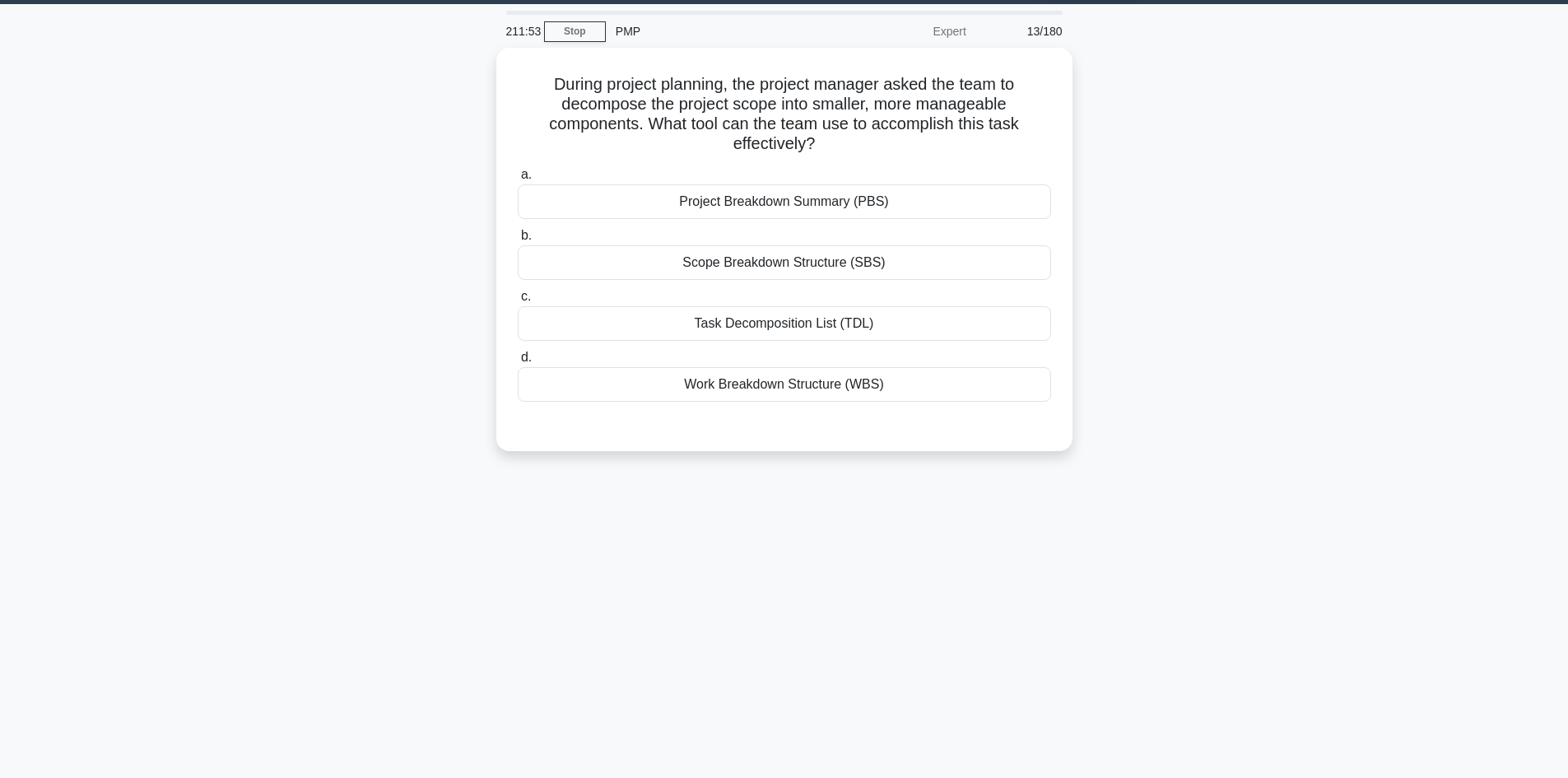
scroll to position [0, 0]
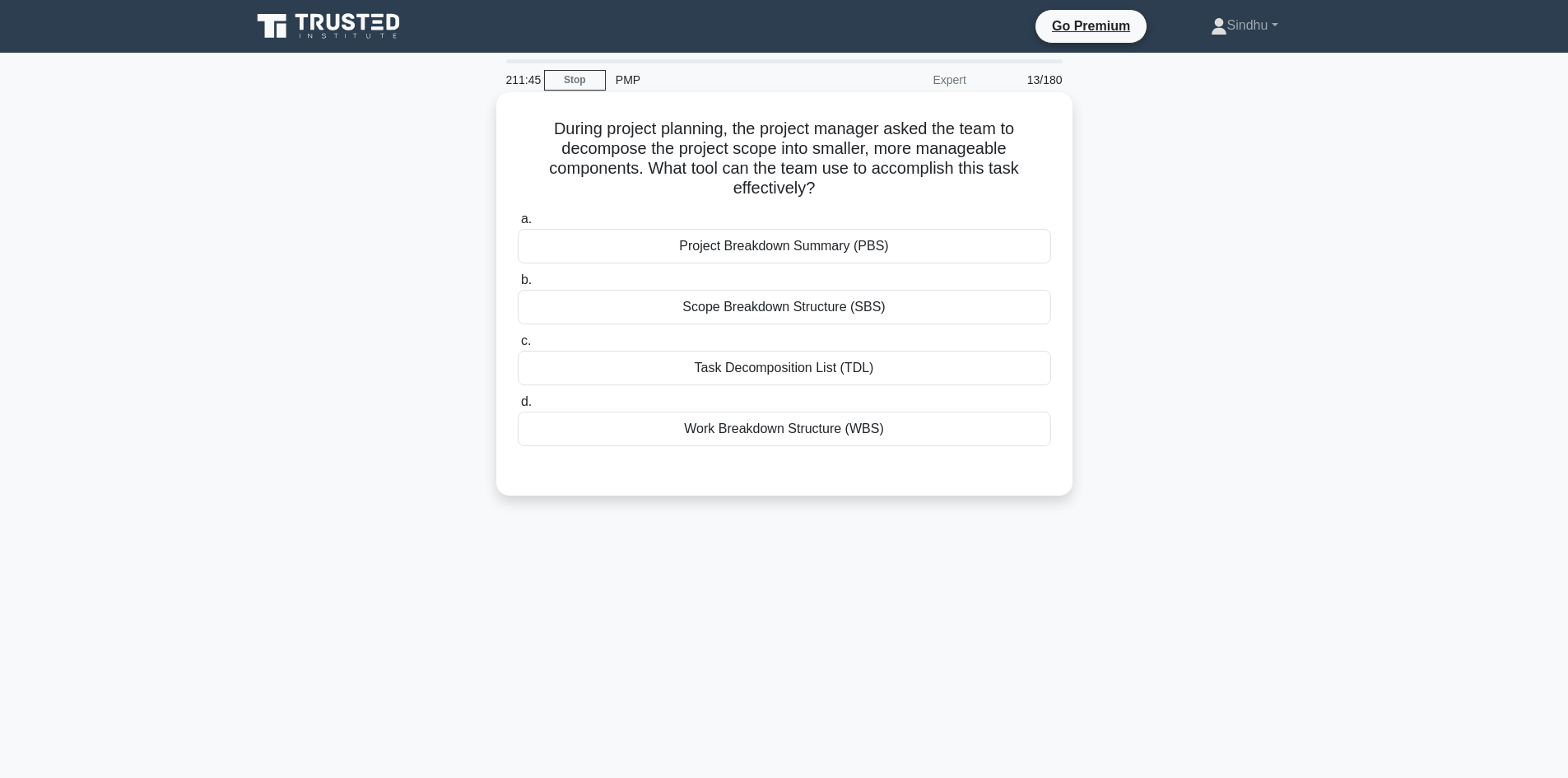
click at [839, 425] on div "Work Breakdown Structure (WBS)" at bounding box center [784, 429] width 534 height 34
click at [518, 407] on input "d. Work Breakdown Structure (WBS)" at bounding box center [518, 402] width 0 height 11
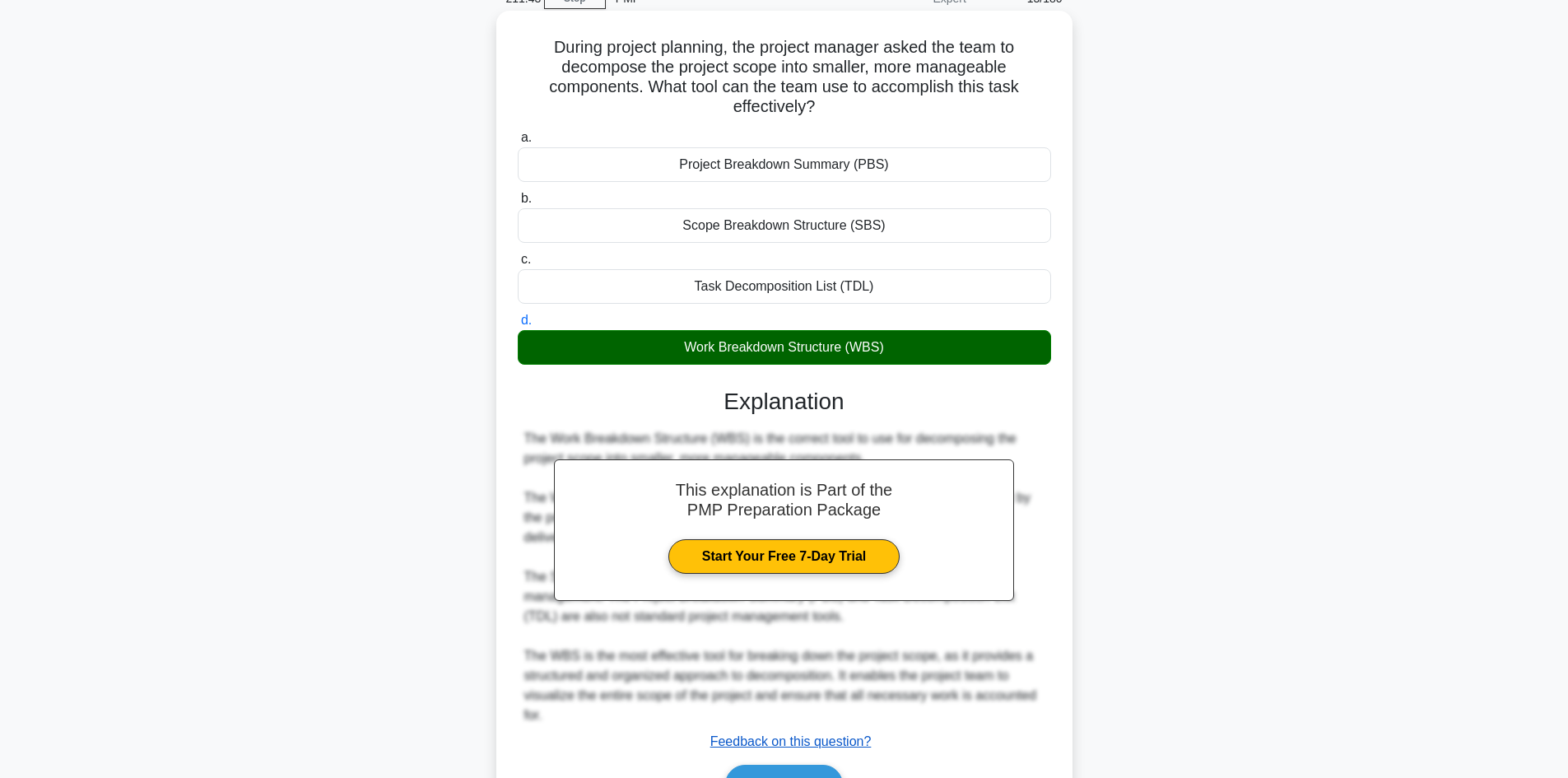
scroll to position [179, 0]
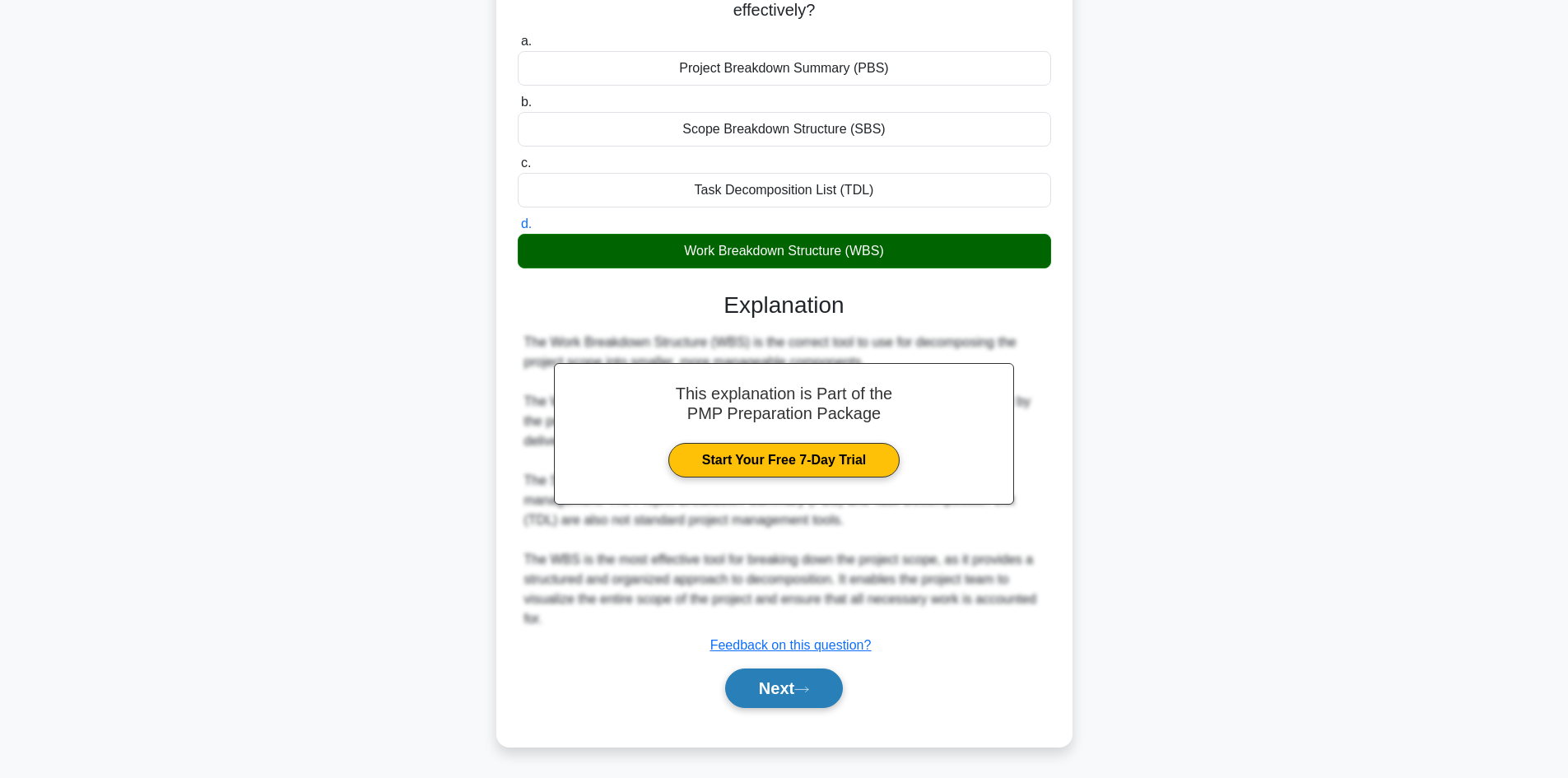
click at [763, 692] on button "Next" at bounding box center [784, 688] width 118 height 40
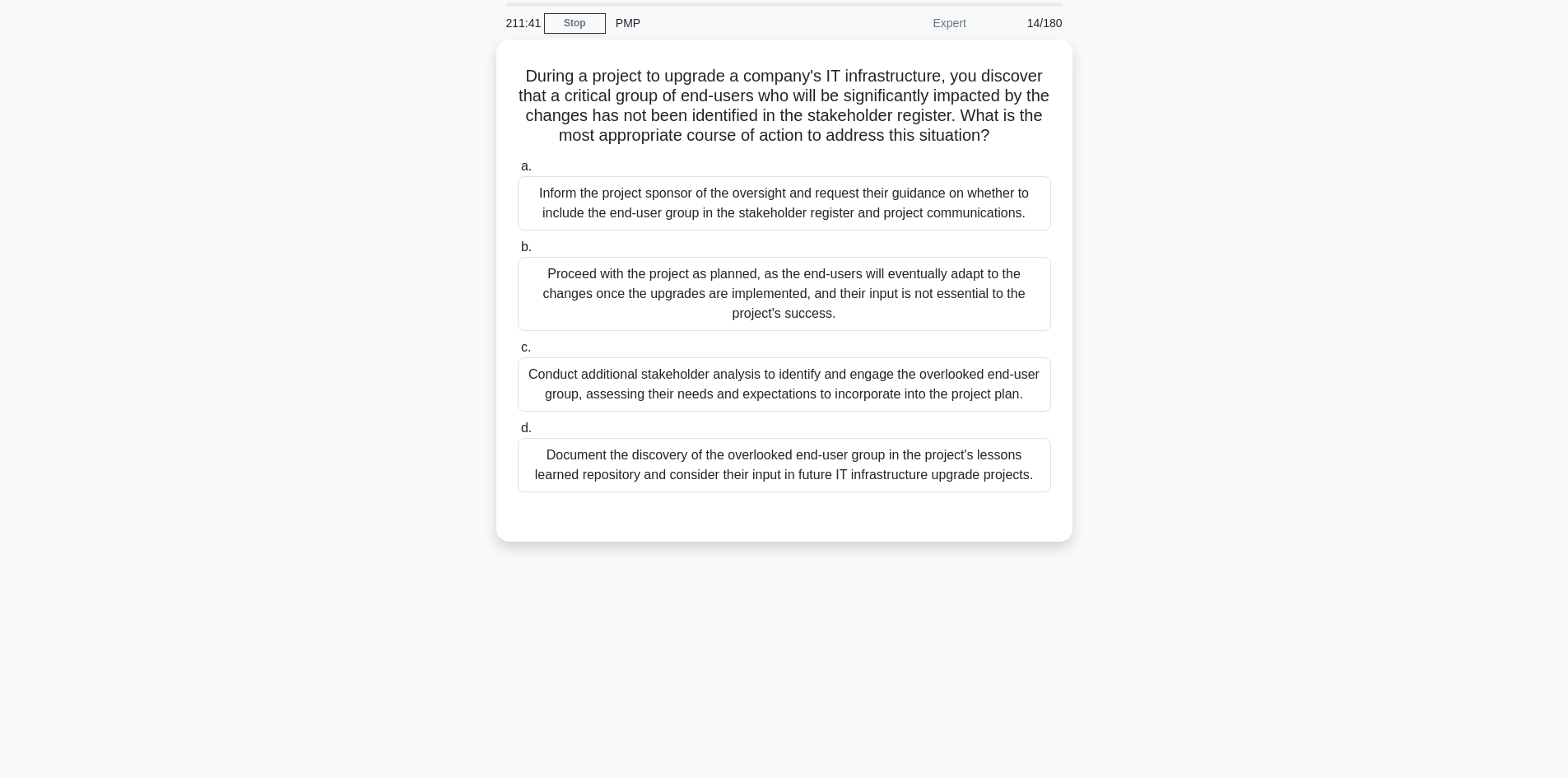
scroll to position [0, 0]
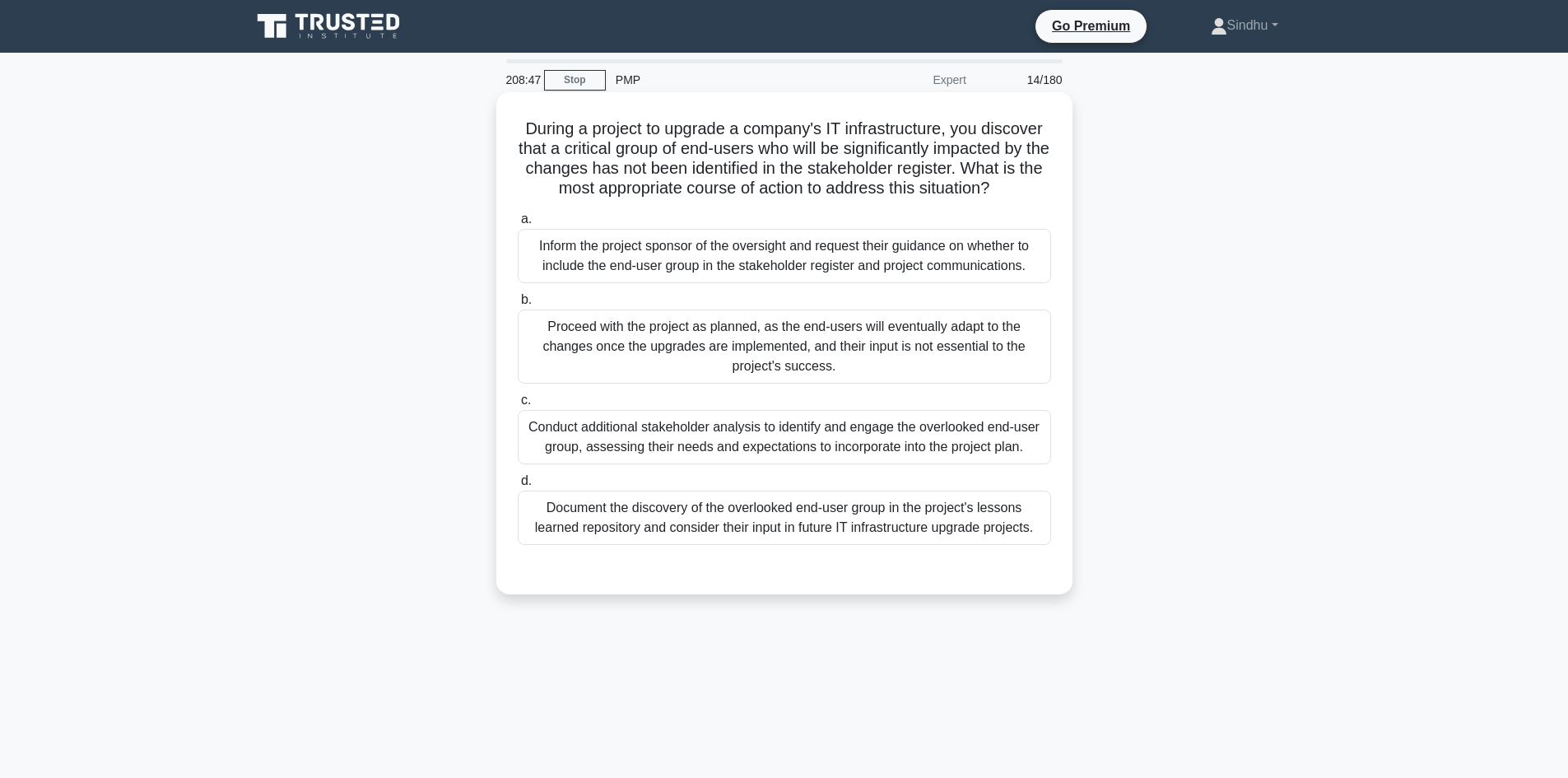
click at [804, 437] on div "Conduct additional stakeholder analysis to identify and engage the overlooked e…" at bounding box center [784, 437] width 534 height 54
click at [518, 406] on input "c. Conduct additional stakeholder analysis to identify and engage the overlooke…" at bounding box center [518, 401] width 0 height 11
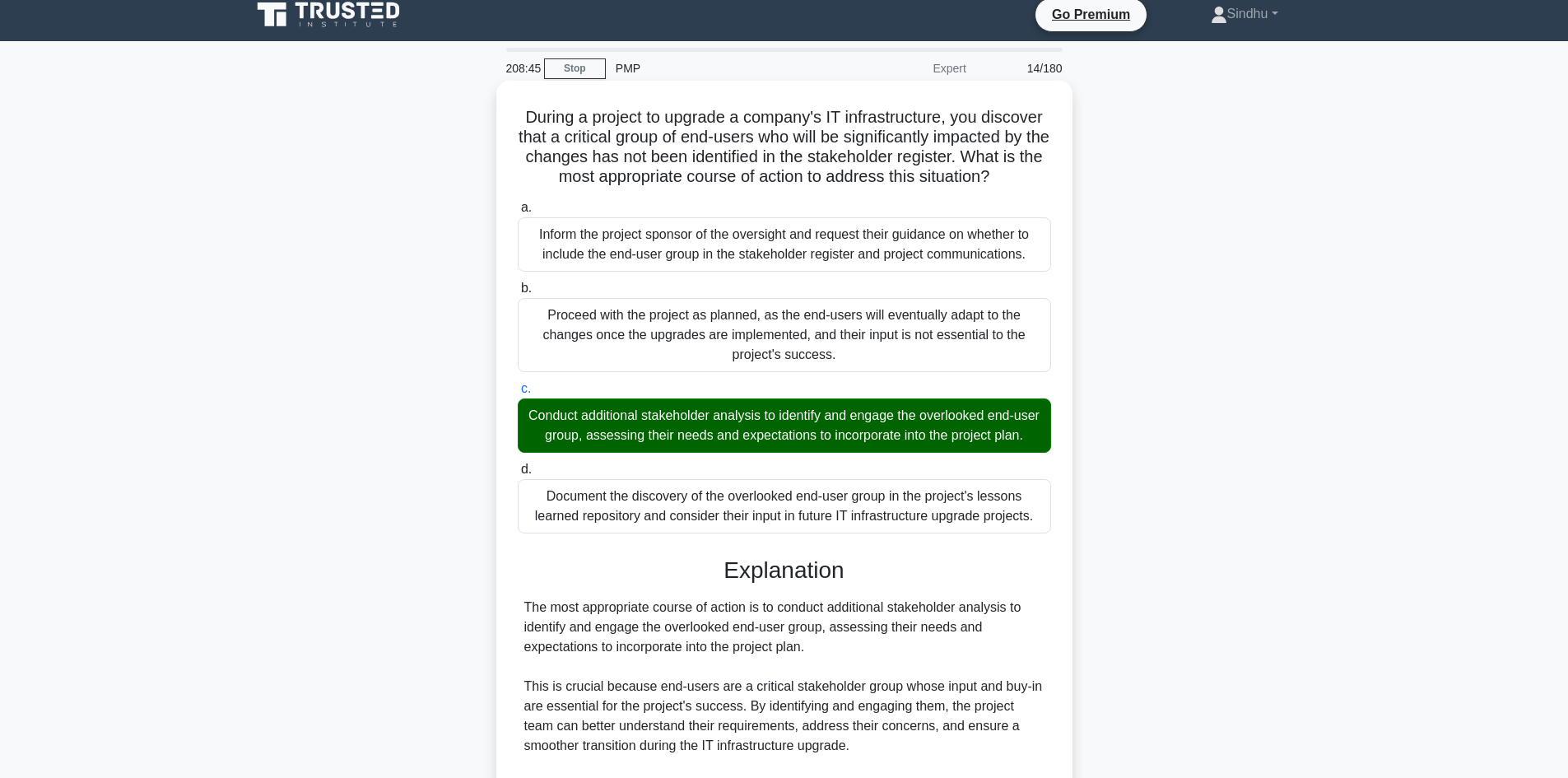
scroll to position [337, 0]
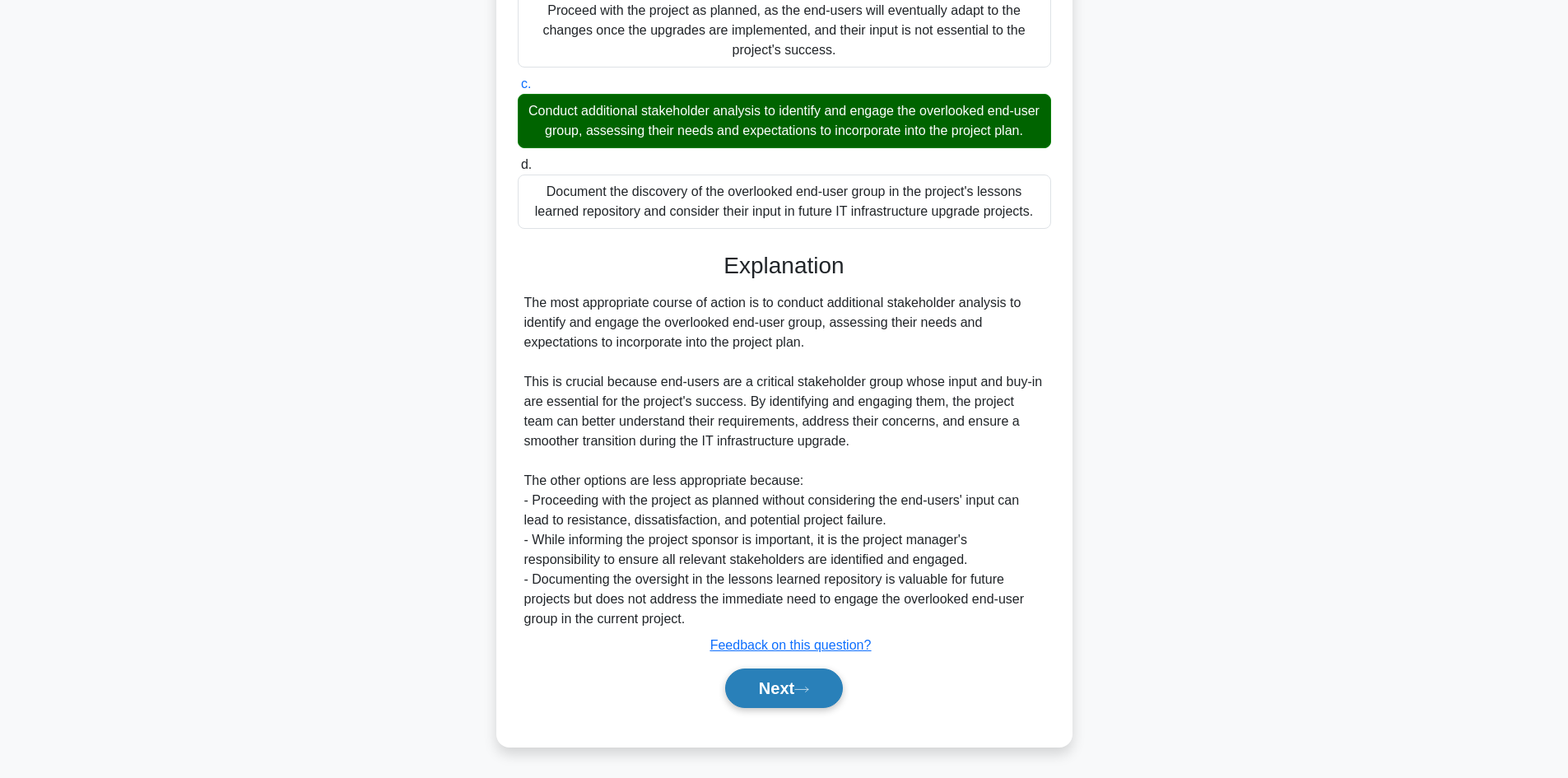
click at [749, 678] on button "Next" at bounding box center [784, 688] width 118 height 40
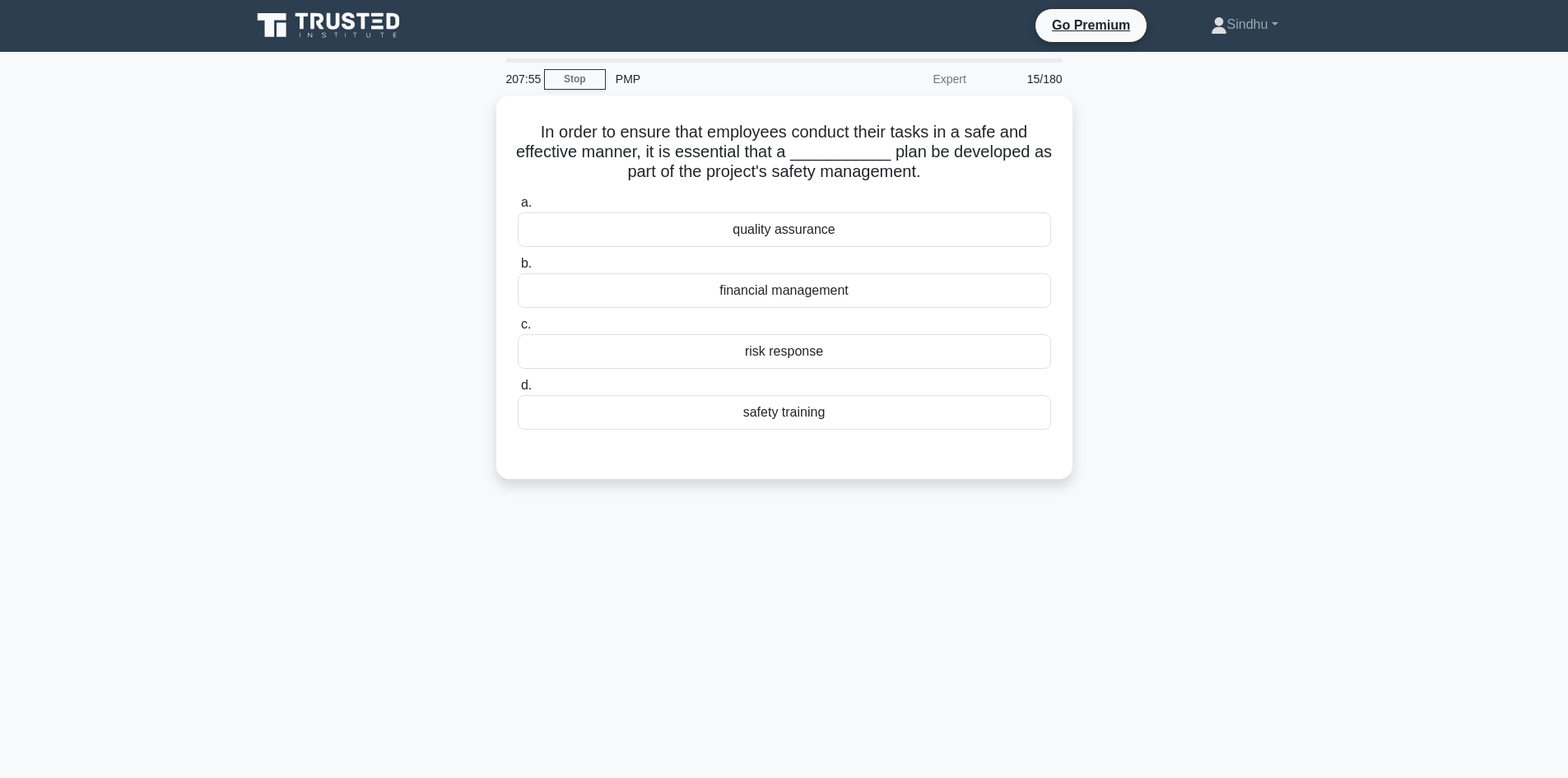
scroll to position [0, 0]
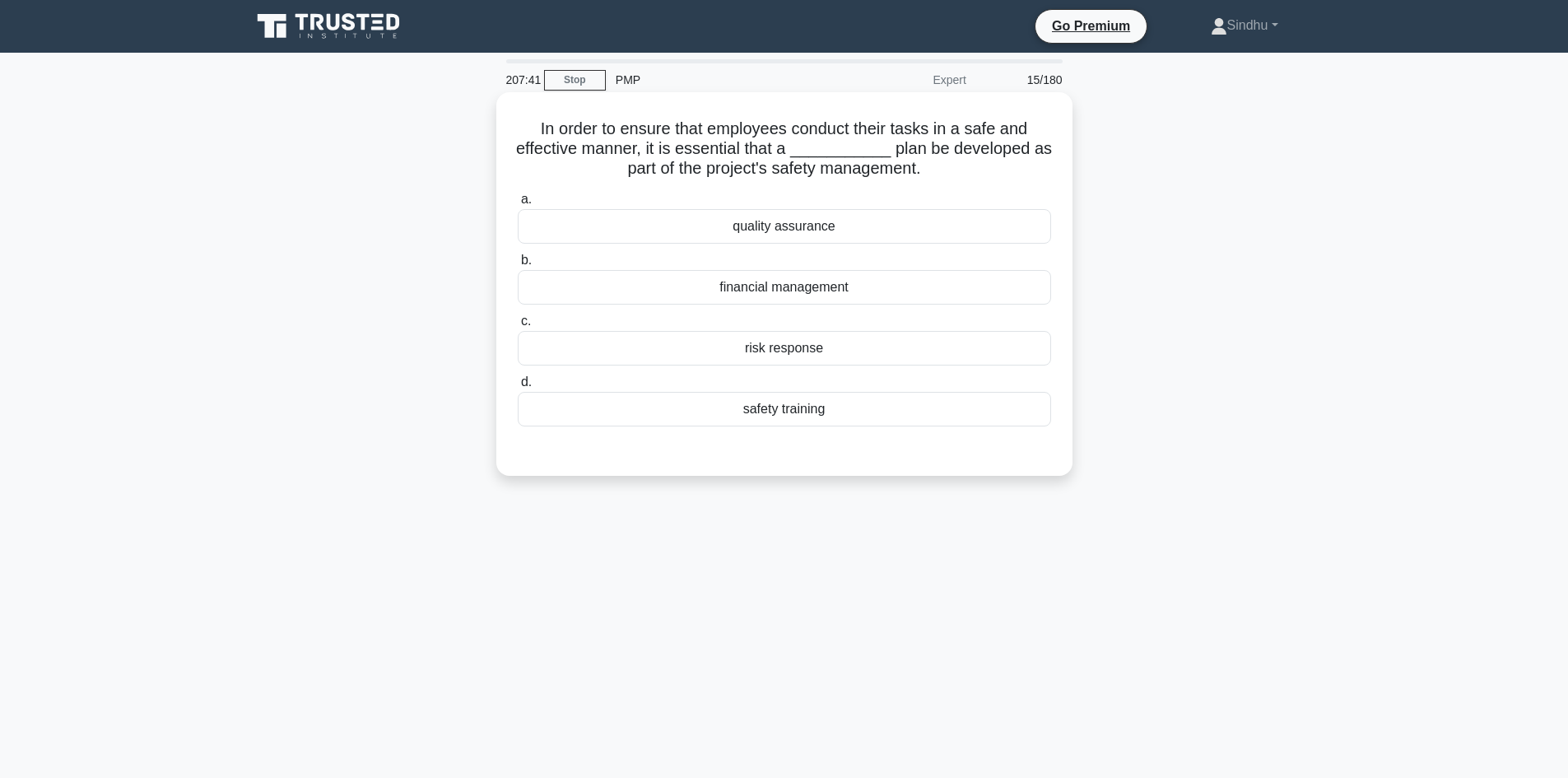
click at [817, 419] on div "safety training" at bounding box center [784, 409] width 534 height 34
click at [518, 387] on input "d. safety training" at bounding box center [518, 383] width 0 height 11
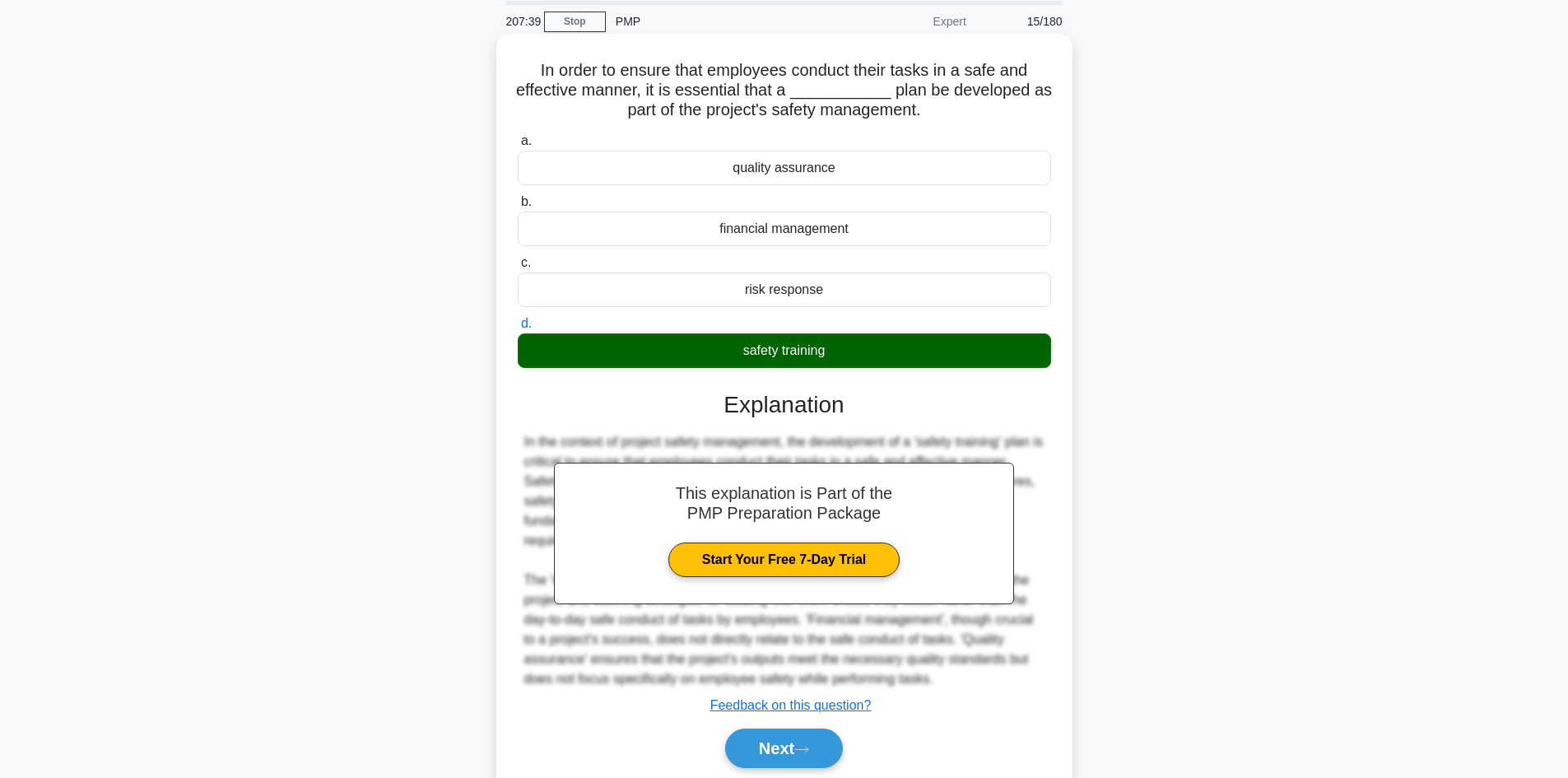
scroll to position [119, 0]
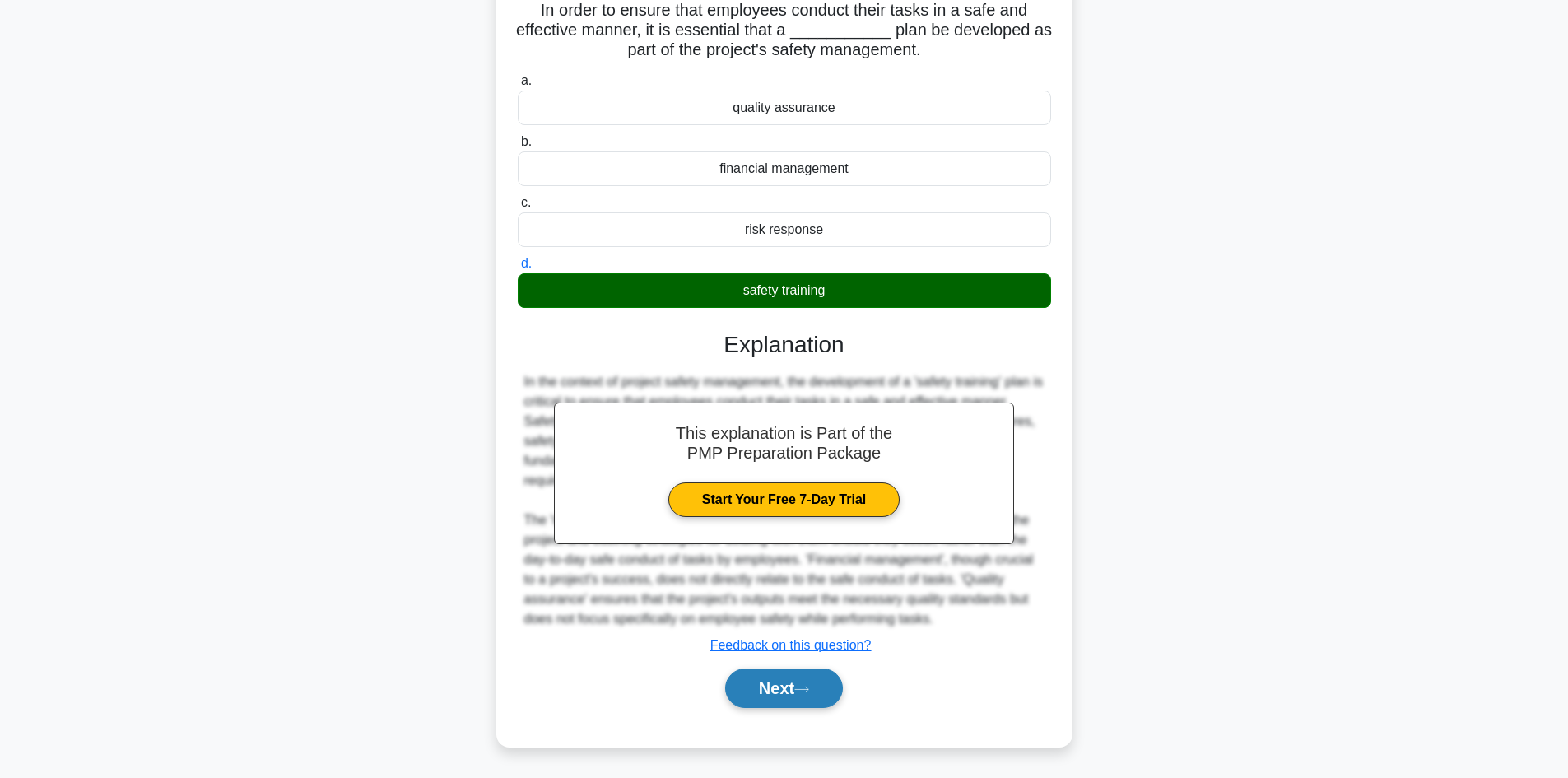
click at [773, 690] on button "Next" at bounding box center [784, 688] width 118 height 40
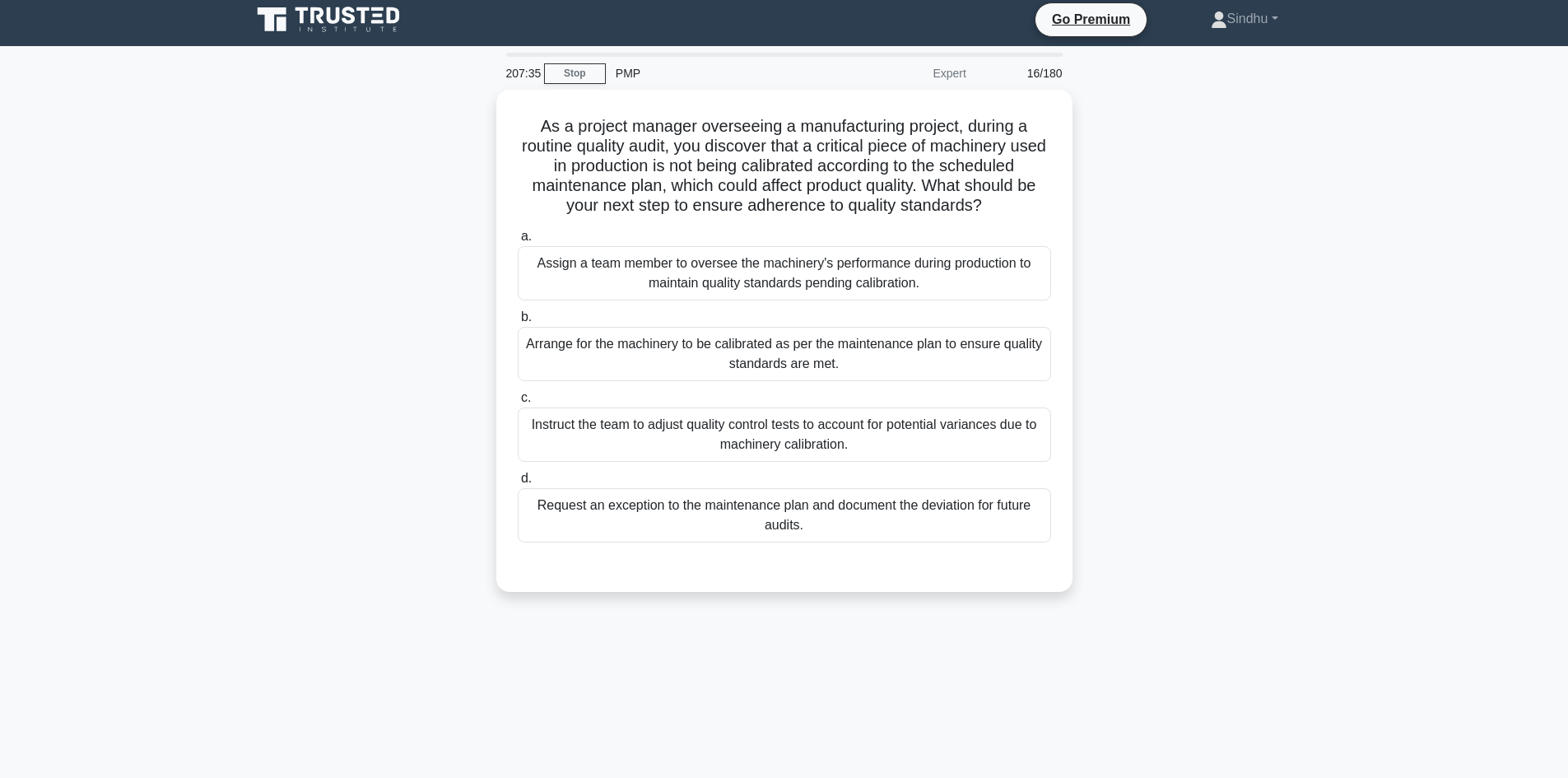
scroll to position [0, 0]
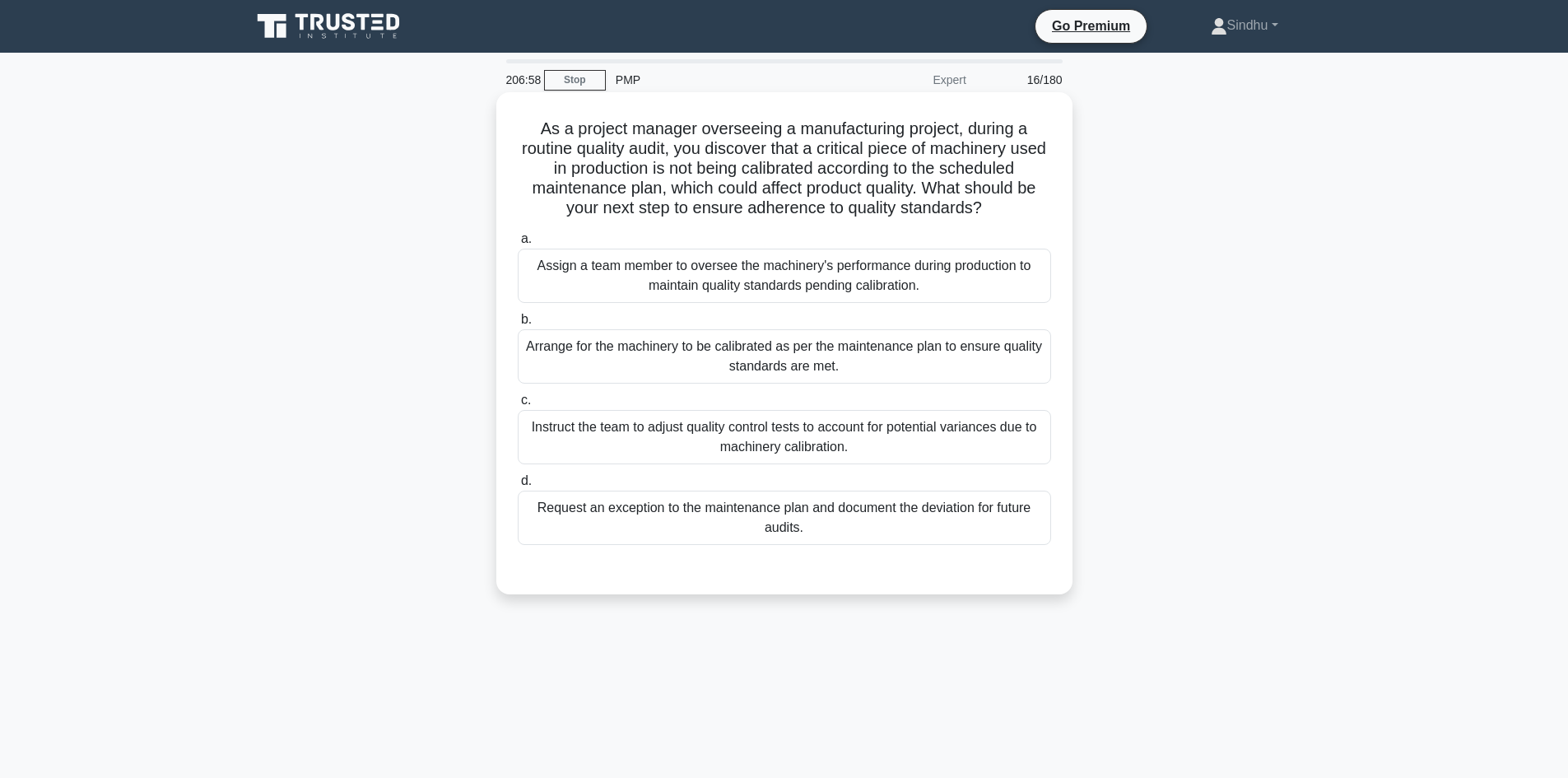
click at [901, 364] on div "Arrange for the machinery to be calibrated as per the maintenance plan to ensur…" at bounding box center [784, 356] width 534 height 54
click at [518, 325] on input "b. Arrange for the machinery to be calibrated as per the maintenance plan to en…" at bounding box center [518, 320] width 0 height 11
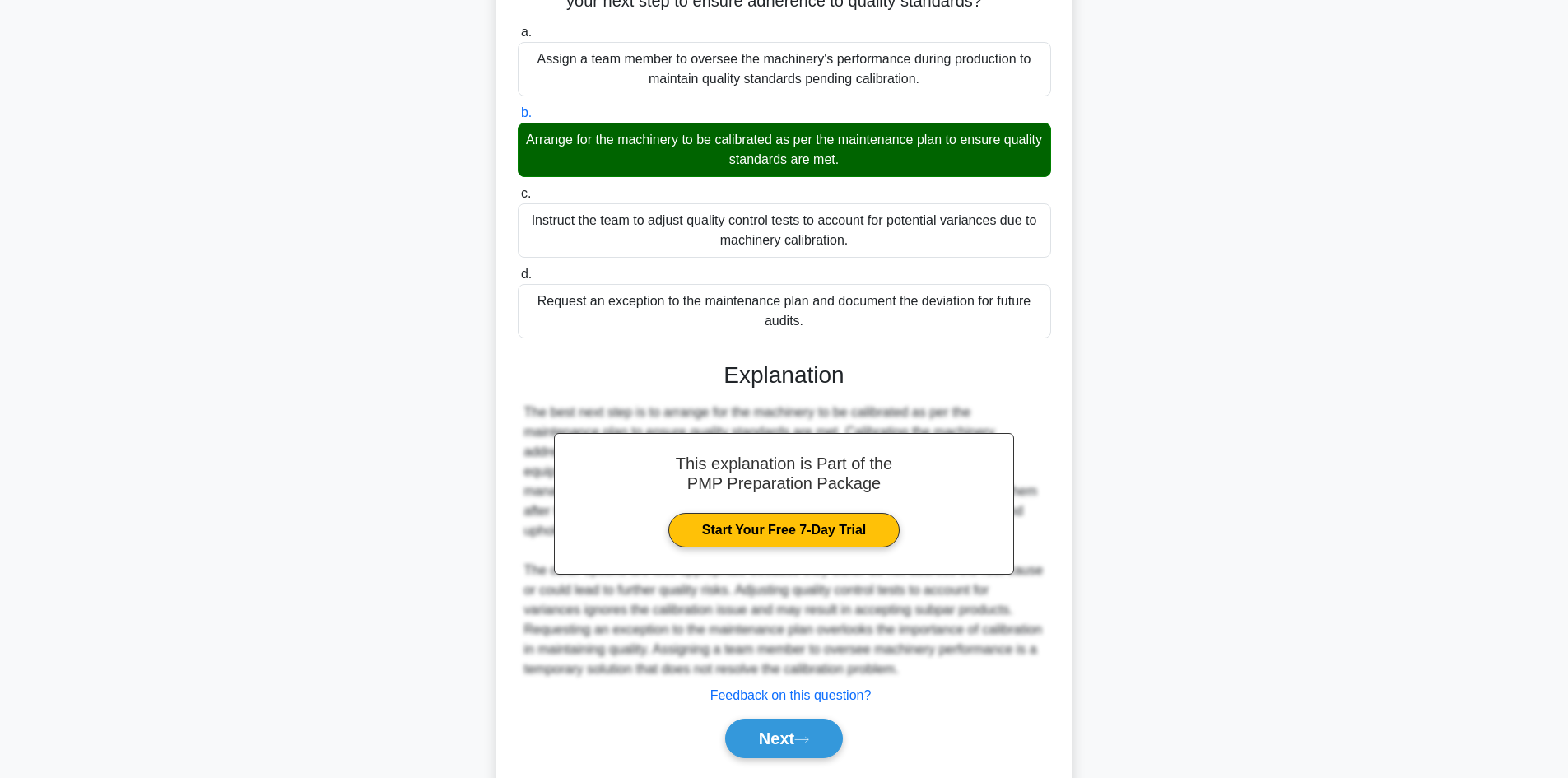
scroll to position [258, 0]
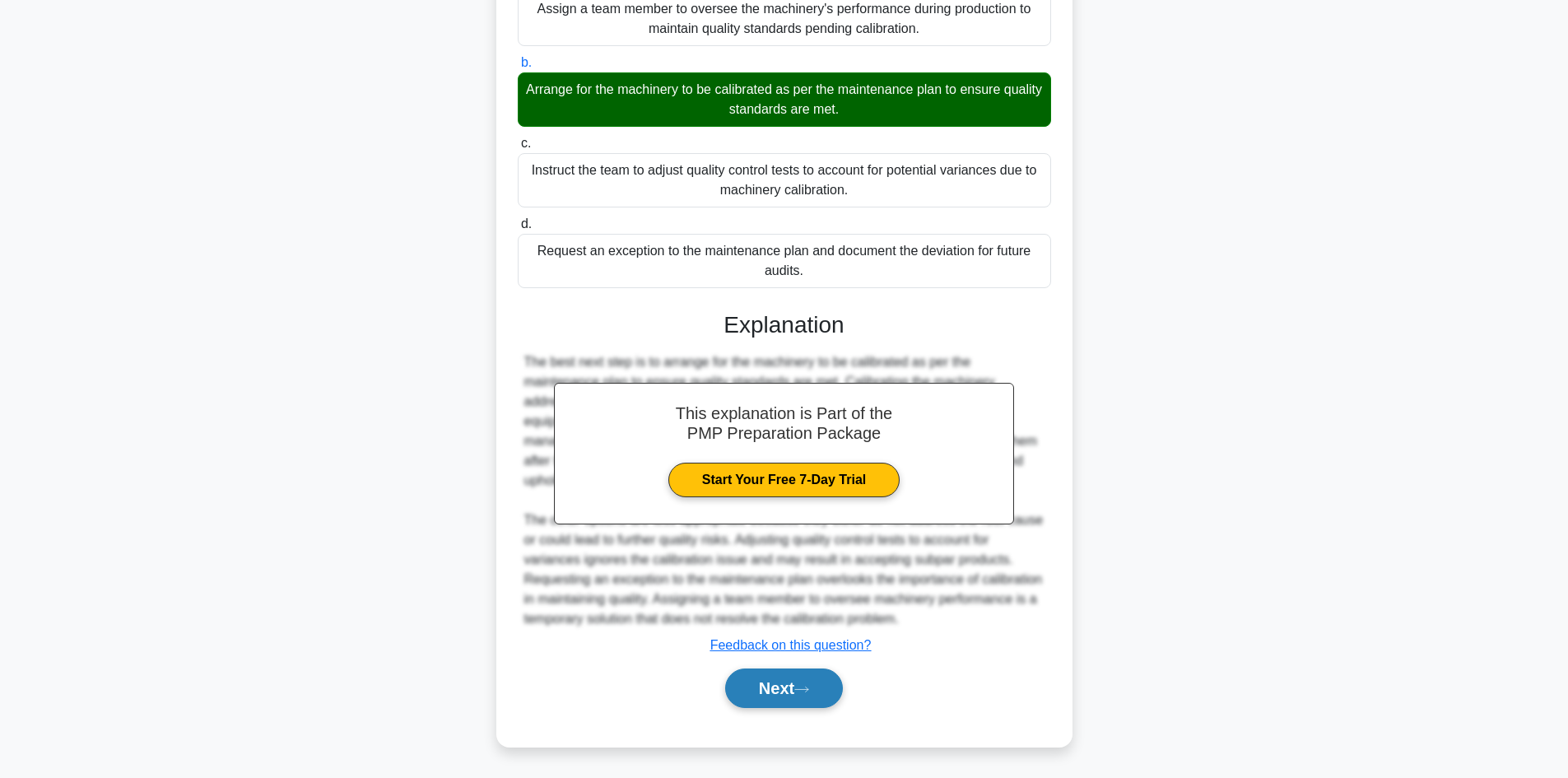
click at [773, 679] on button "Next" at bounding box center [784, 688] width 118 height 40
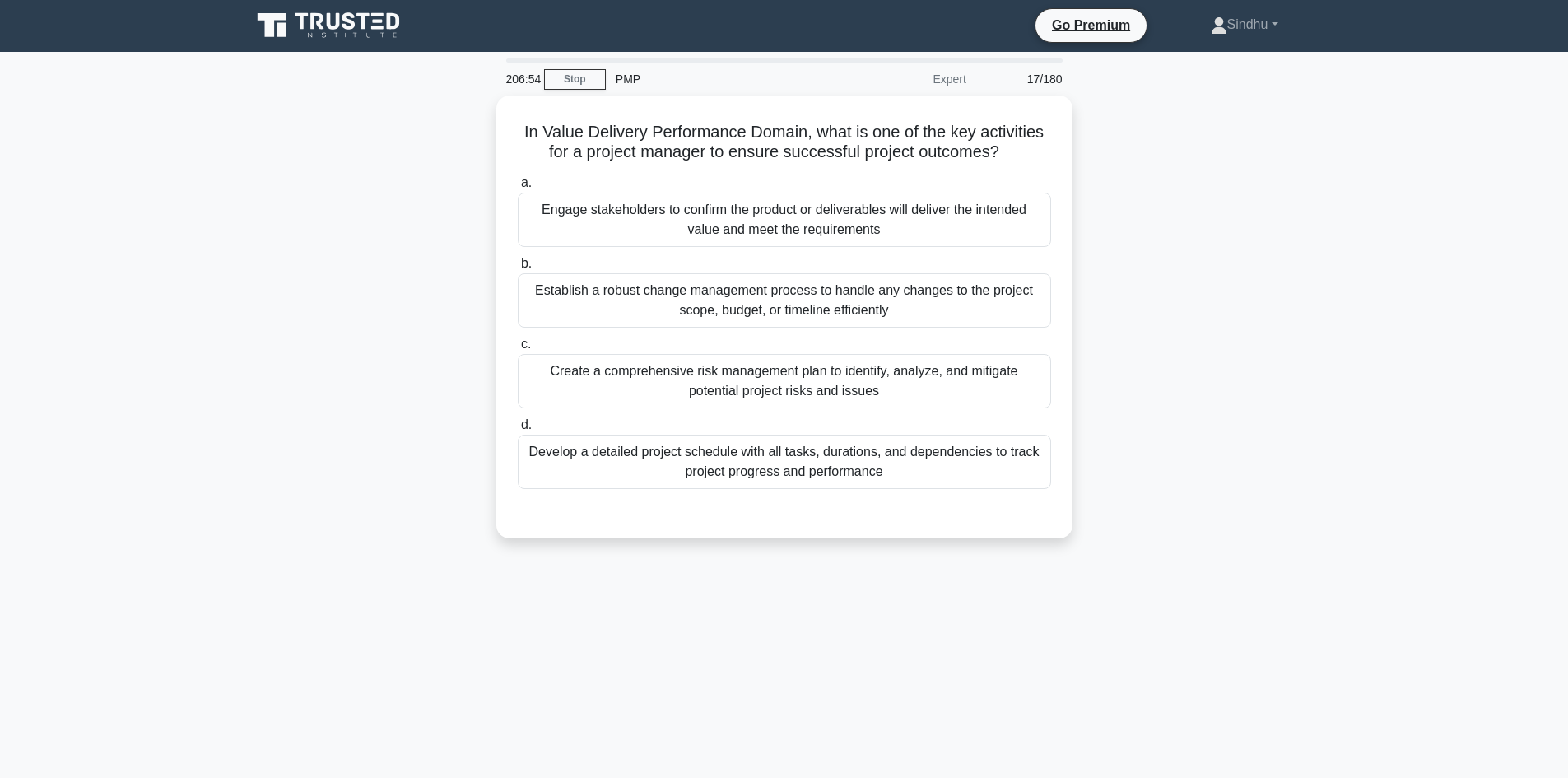
scroll to position [0, 0]
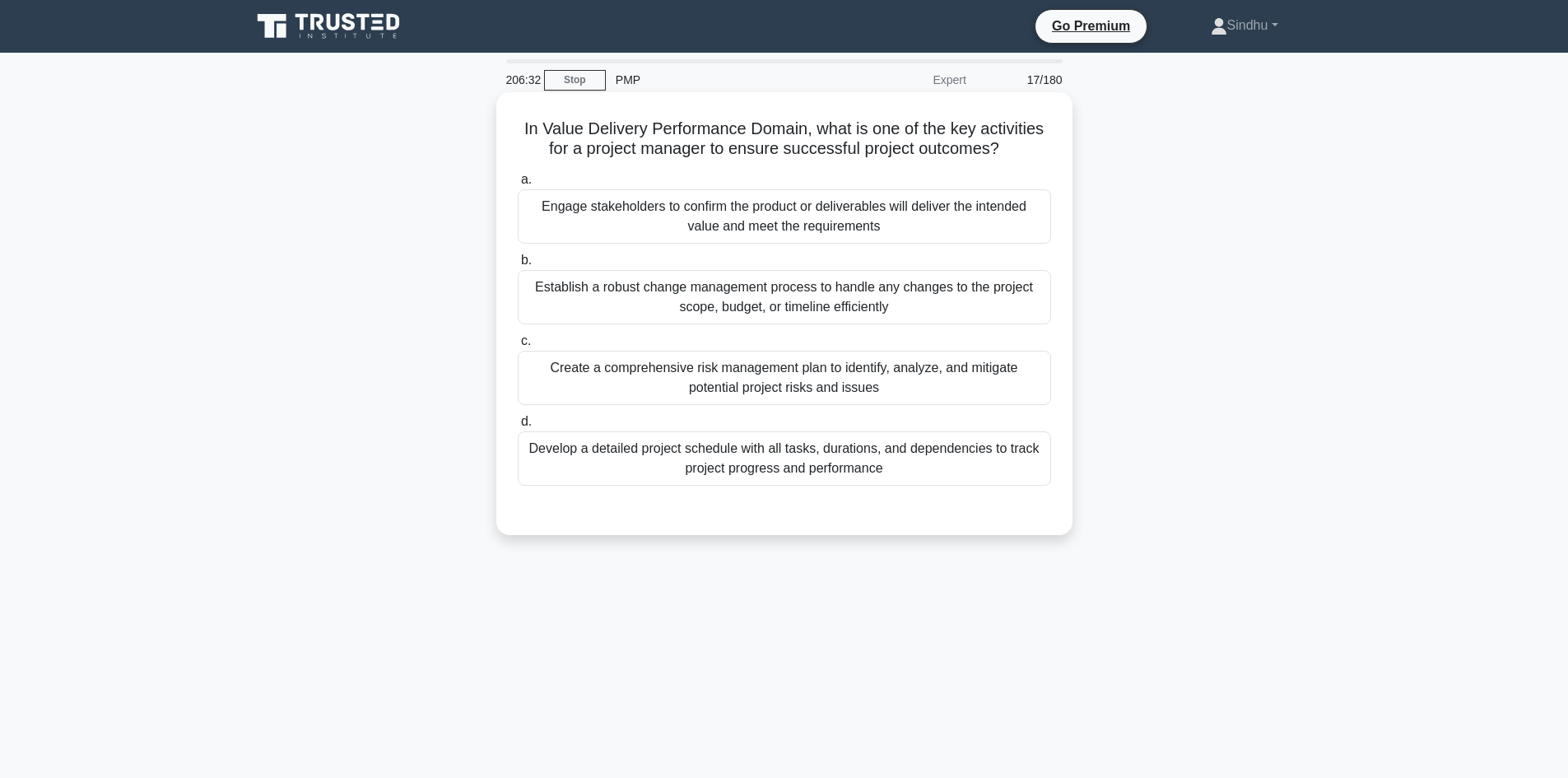
click at [856, 225] on div "Engage stakeholders to confirm the product or deliverables will deliver the int…" at bounding box center [784, 217] width 534 height 54
click at [518, 185] on input "a. Engage stakeholders to confirm the product or deliverables will deliver the …" at bounding box center [518, 180] width 0 height 11
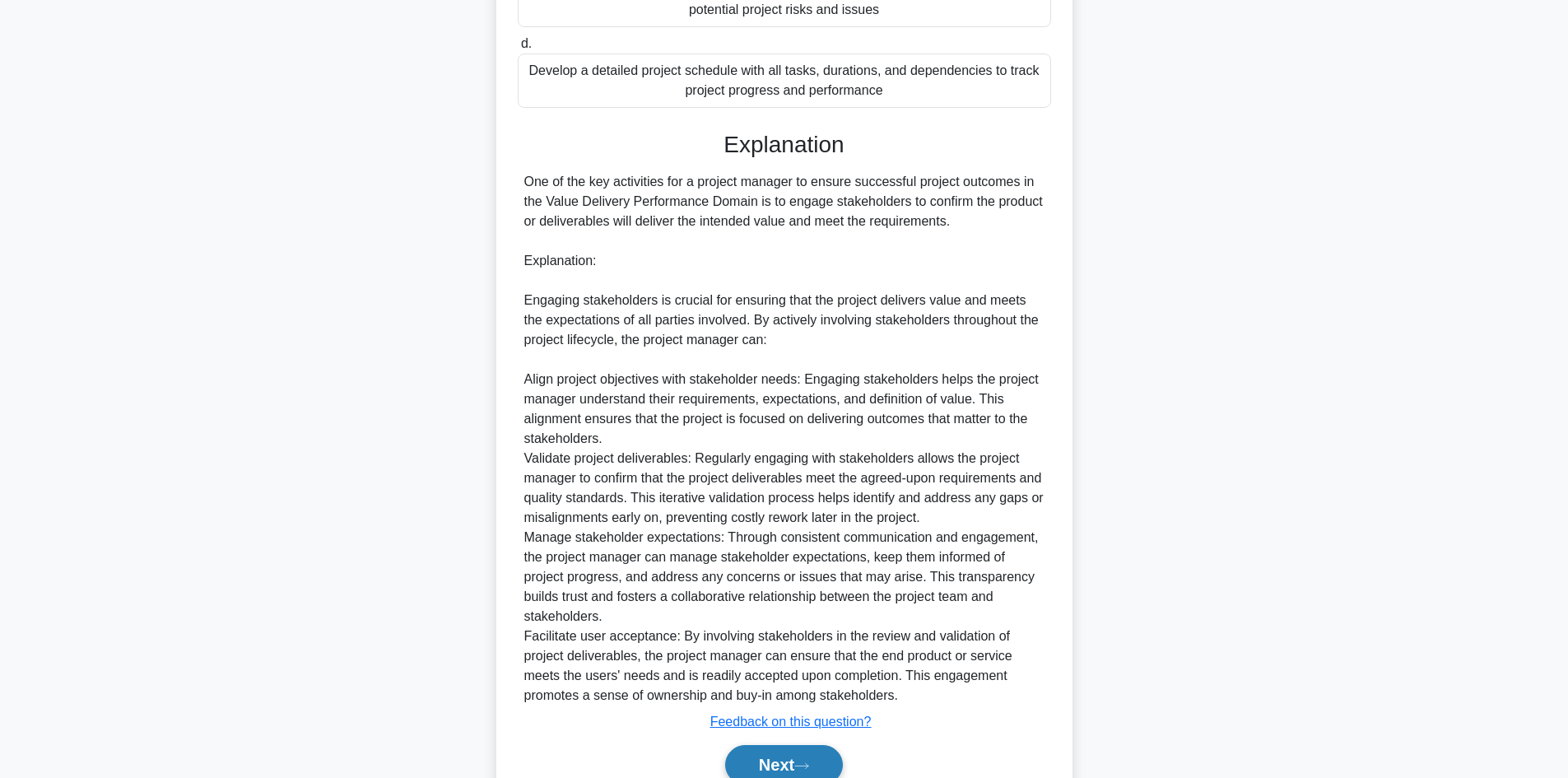
scroll to position [455, 0]
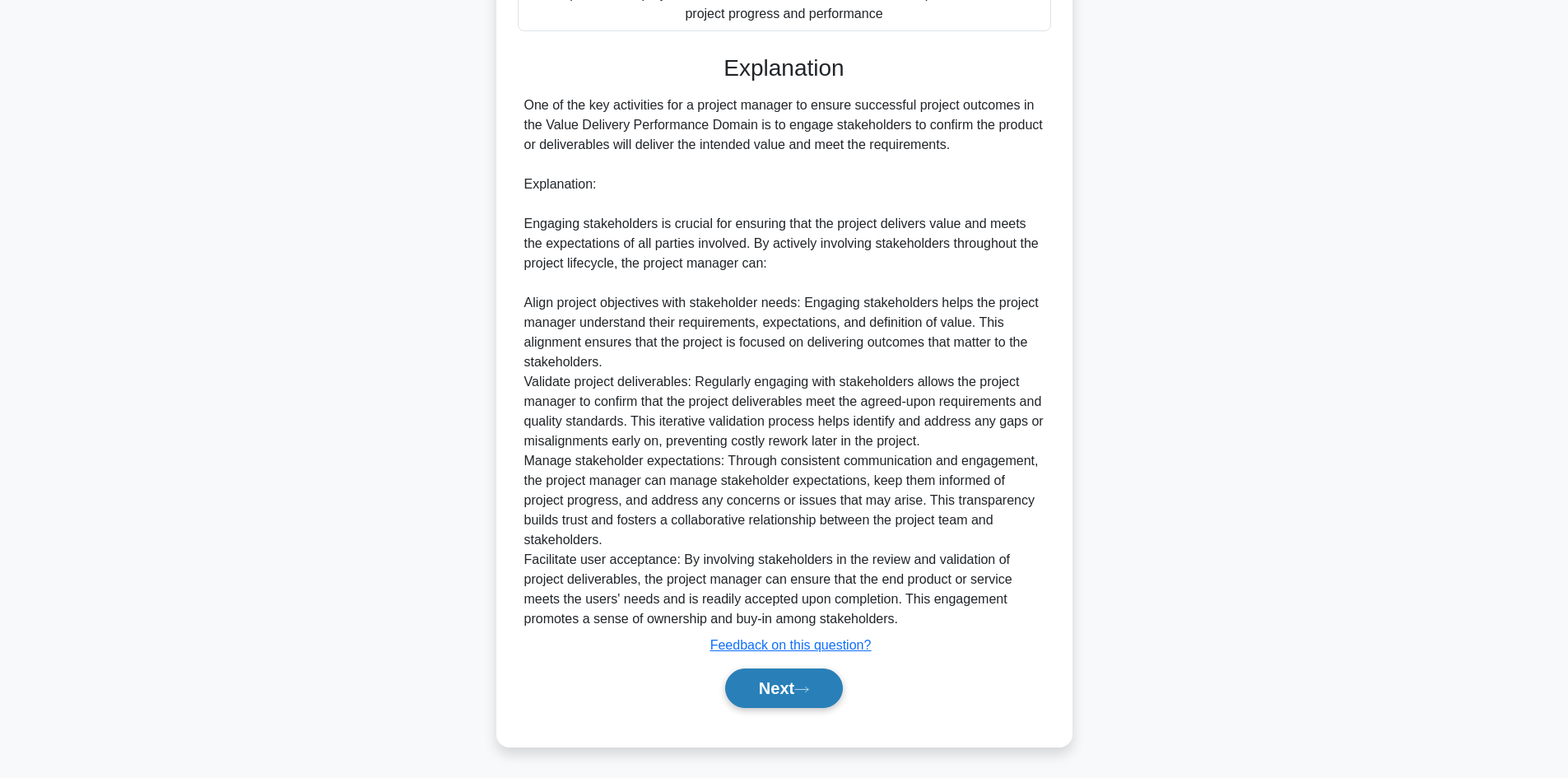
click at [764, 693] on button "Next" at bounding box center [784, 688] width 118 height 40
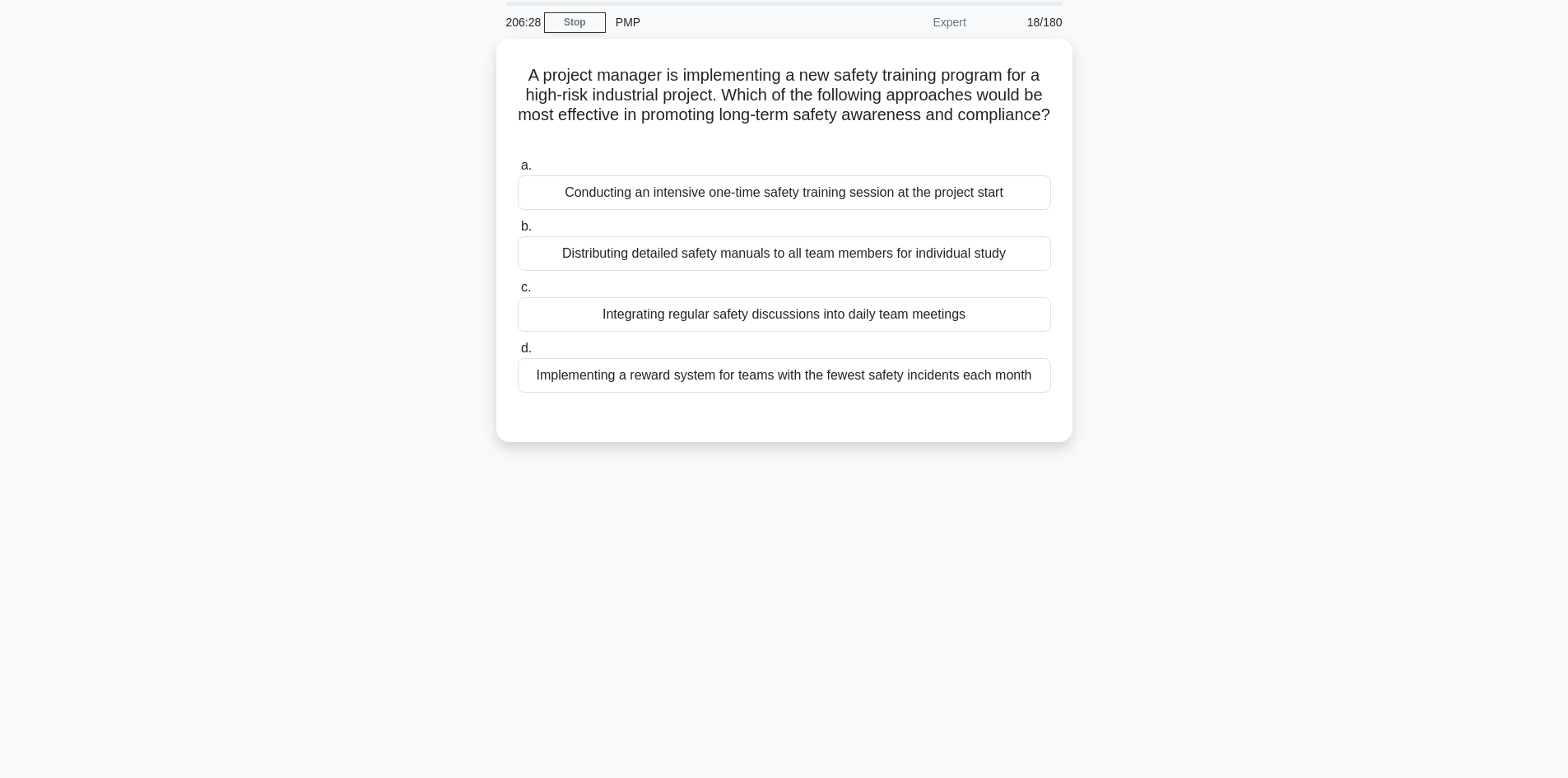
scroll to position [29, 0]
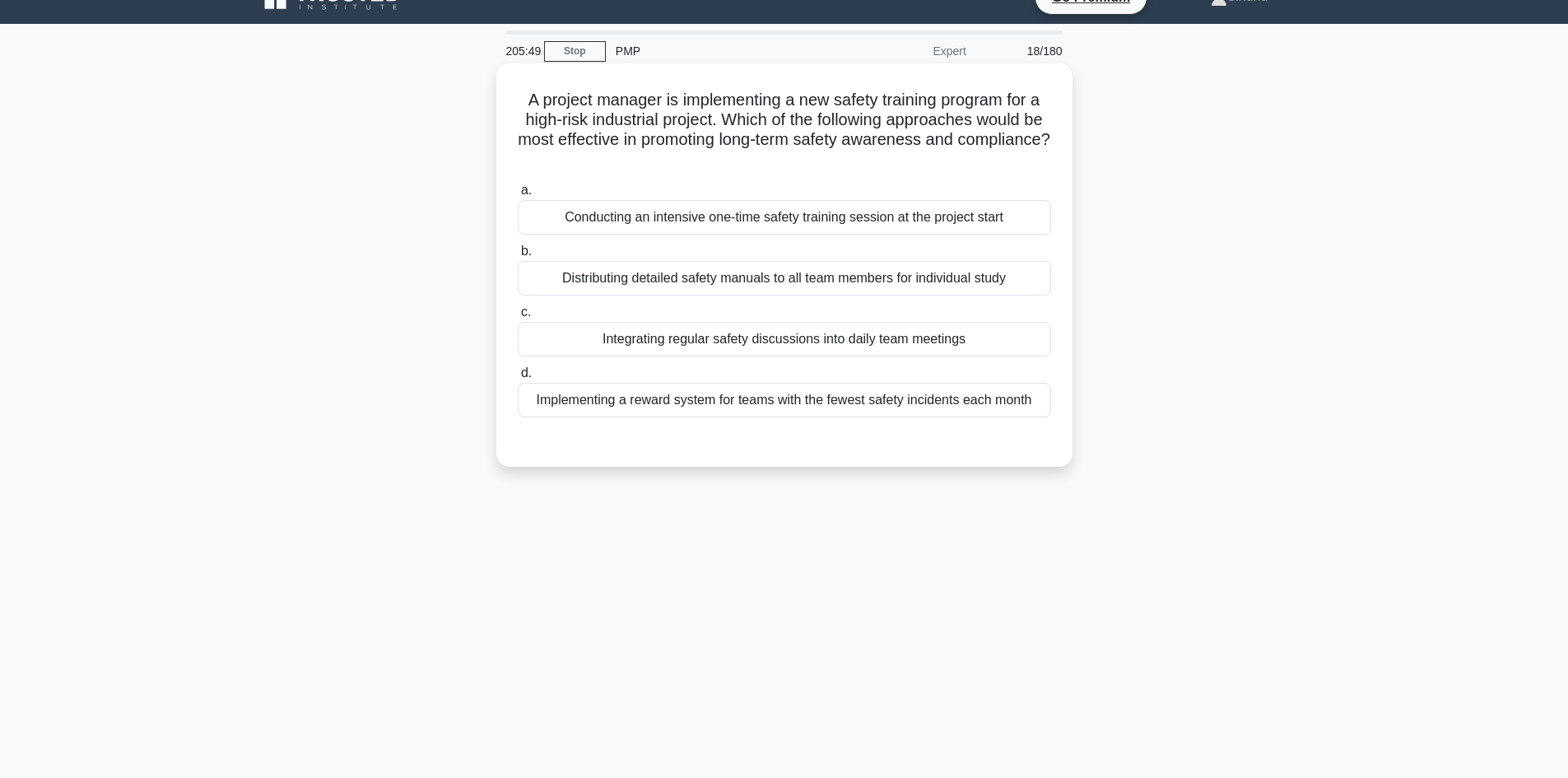
click at [858, 348] on div "Integrating regular safety discussions into daily team meetings" at bounding box center [784, 339] width 534 height 34
click at [518, 318] on input "c. Integrating regular safety discussions into daily team meetings" at bounding box center [518, 313] width 0 height 11
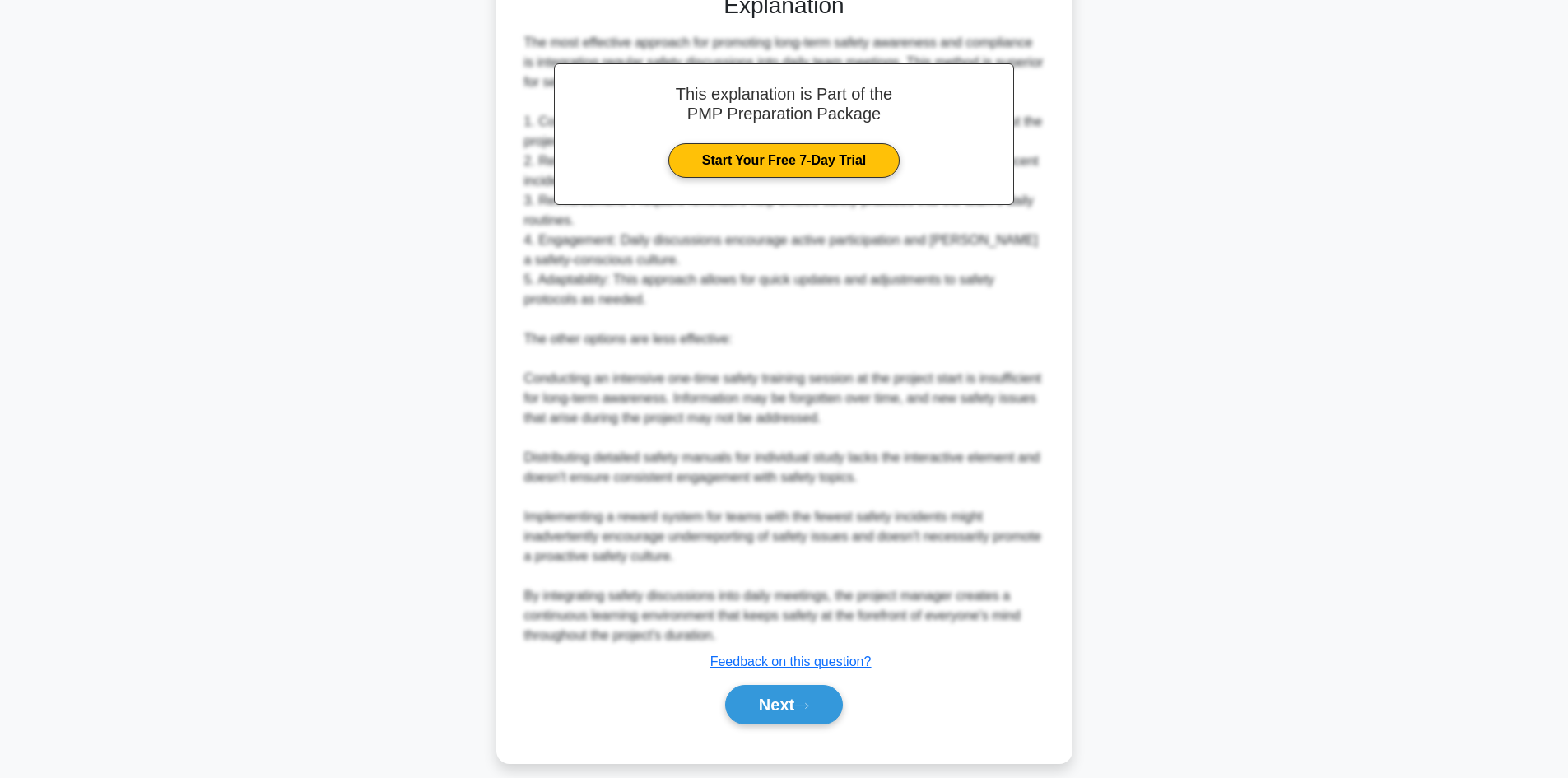
scroll to position [494, 0]
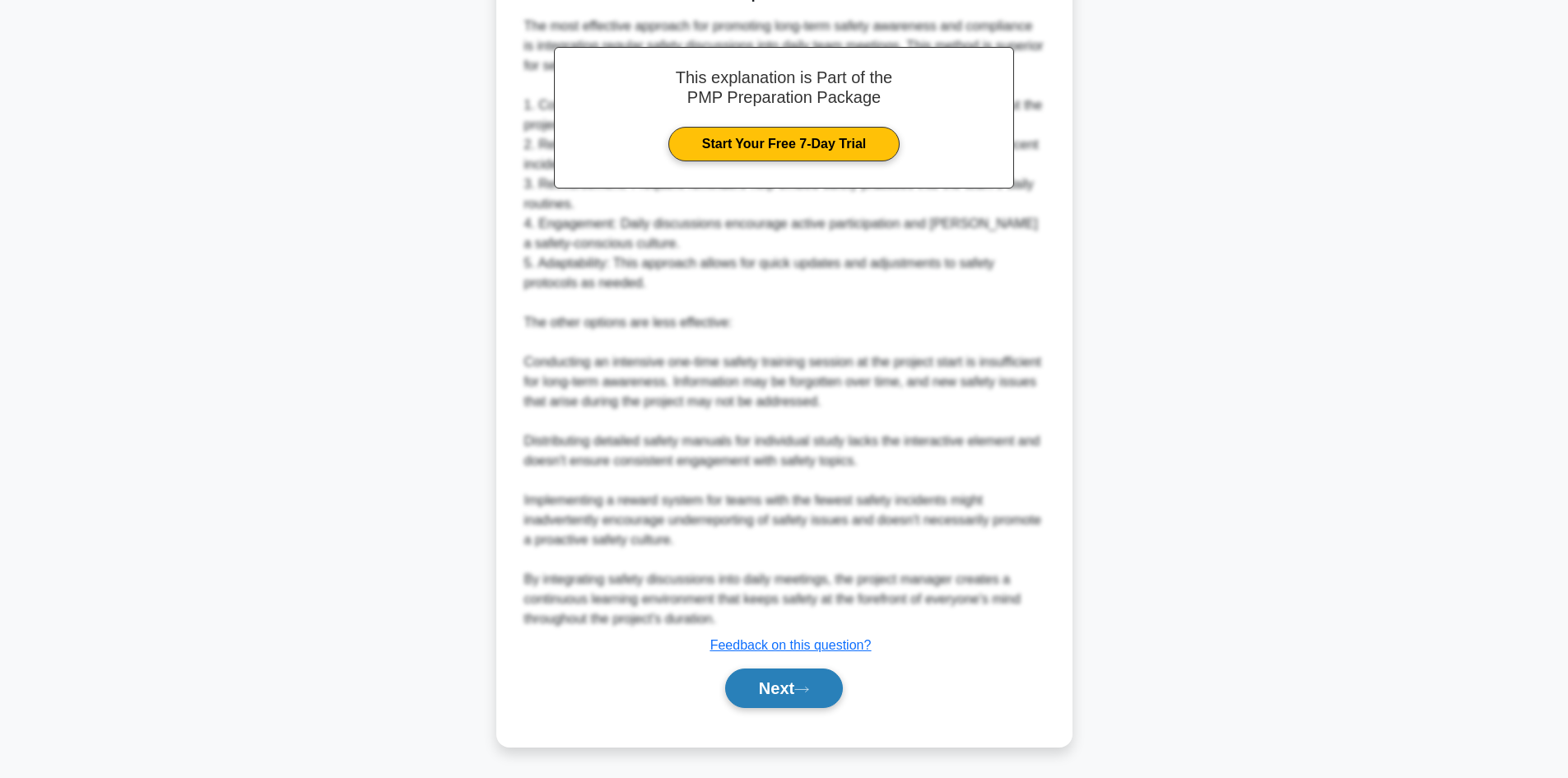
click at [754, 685] on button "Next" at bounding box center [784, 688] width 118 height 40
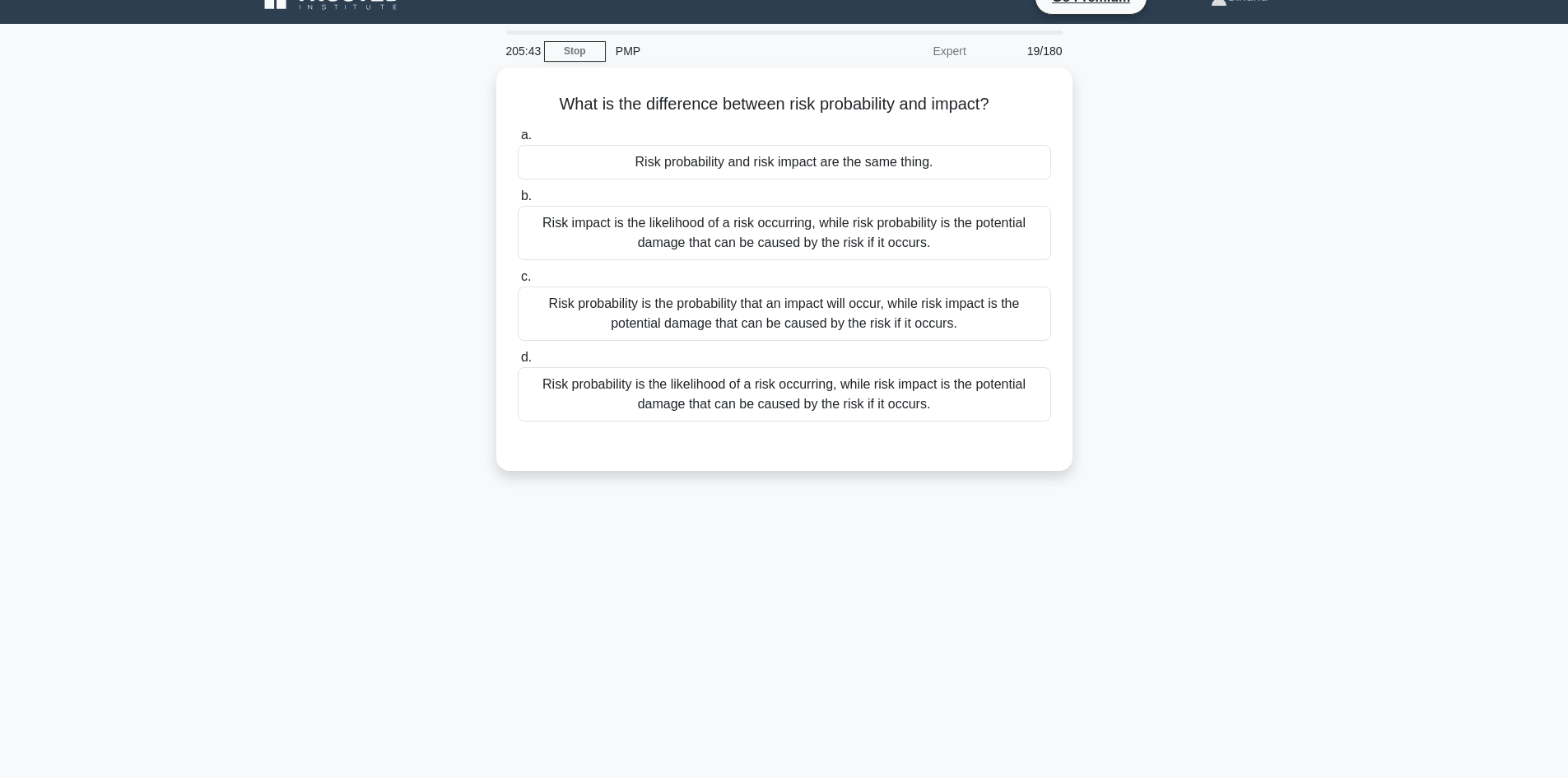
scroll to position [0, 0]
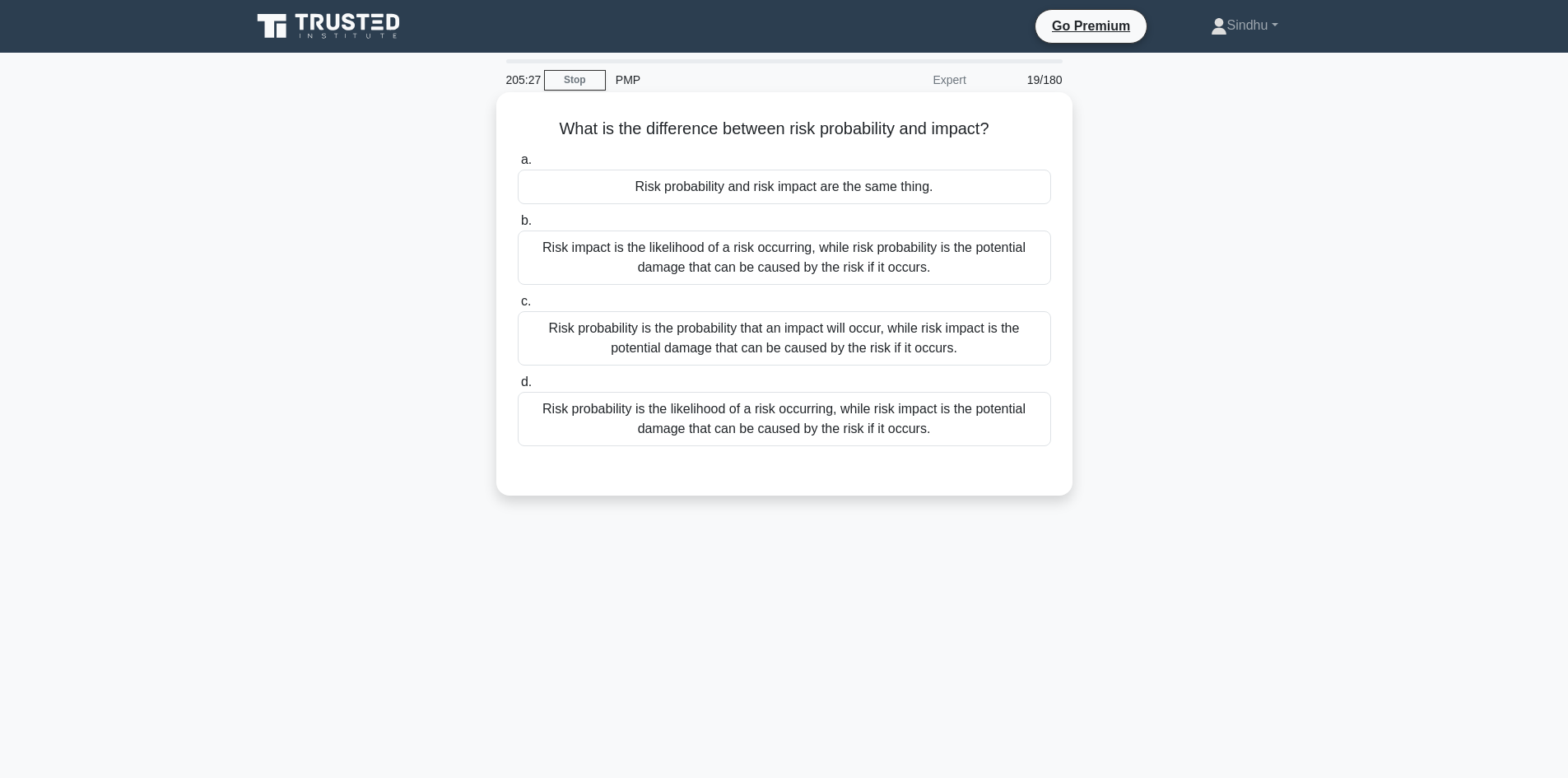
click at [953, 346] on div "Risk probability is the probability that an impact will occur, while risk impac…" at bounding box center [784, 338] width 534 height 54
click at [518, 307] on input "c. Risk probability is the probability that an impact will occur, while risk im…" at bounding box center [518, 302] width 0 height 11
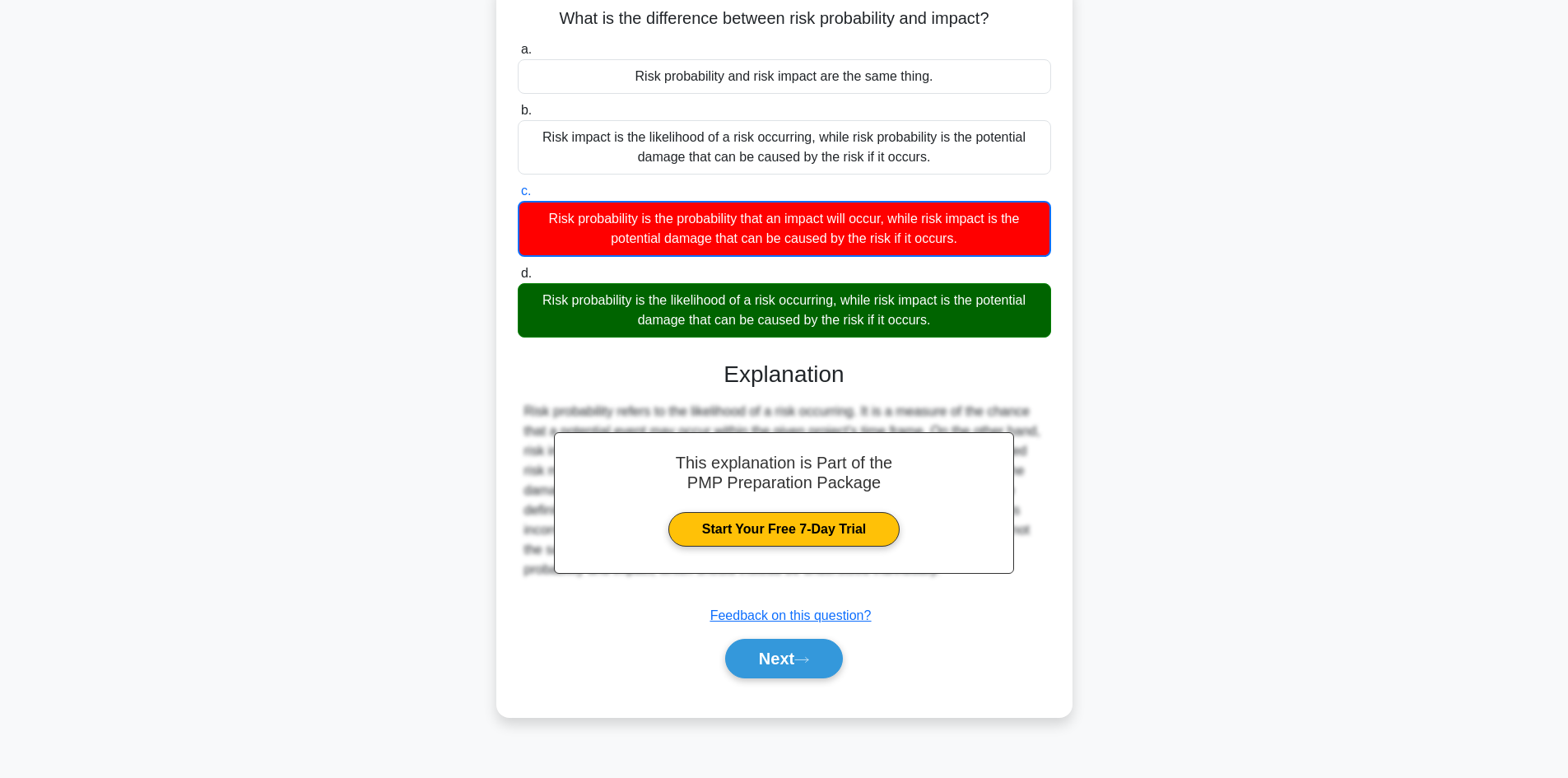
scroll to position [111, 0]
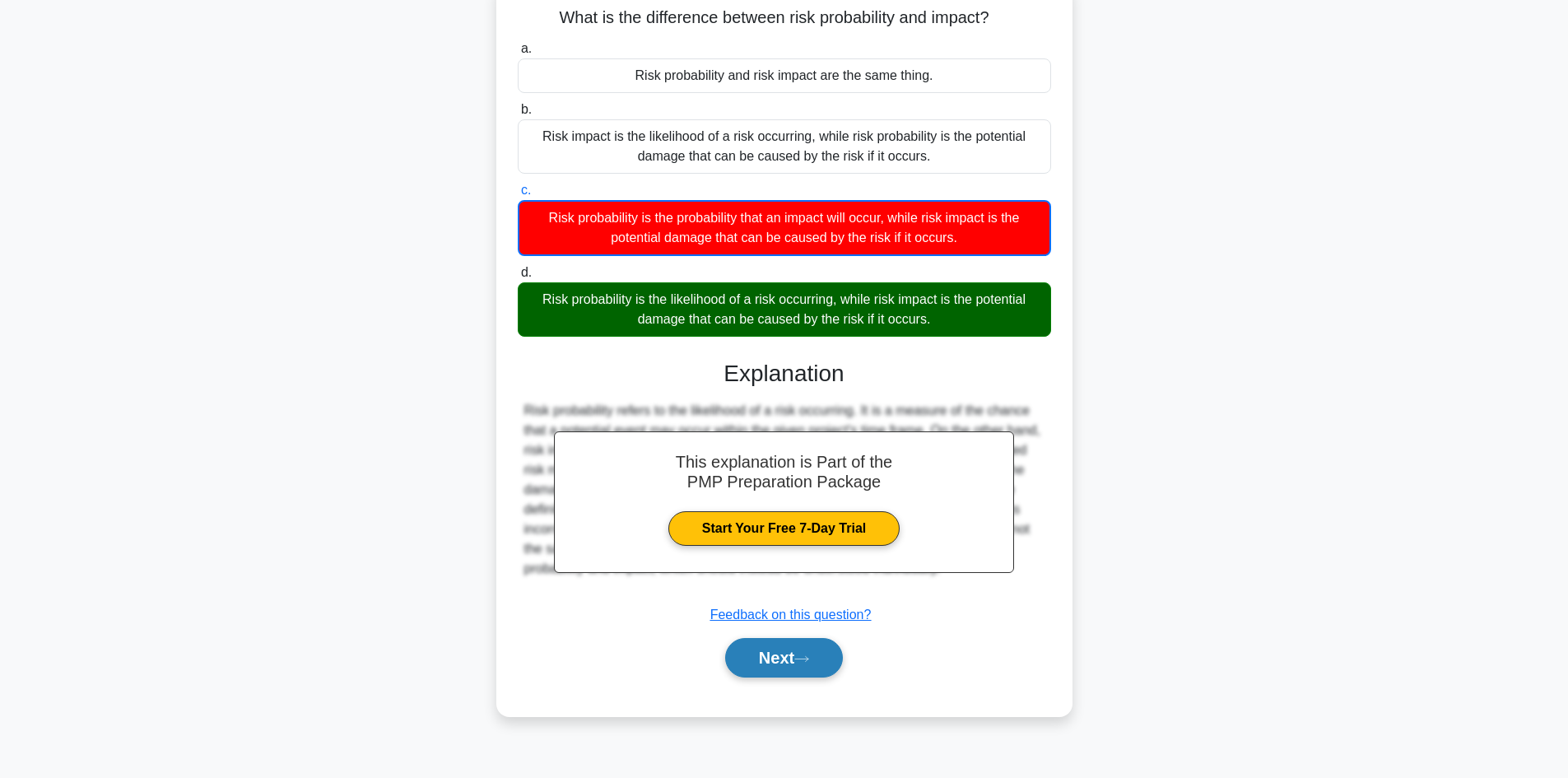
click at [756, 671] on button "Next" at bounding box center [784, 658] width 118 height 40
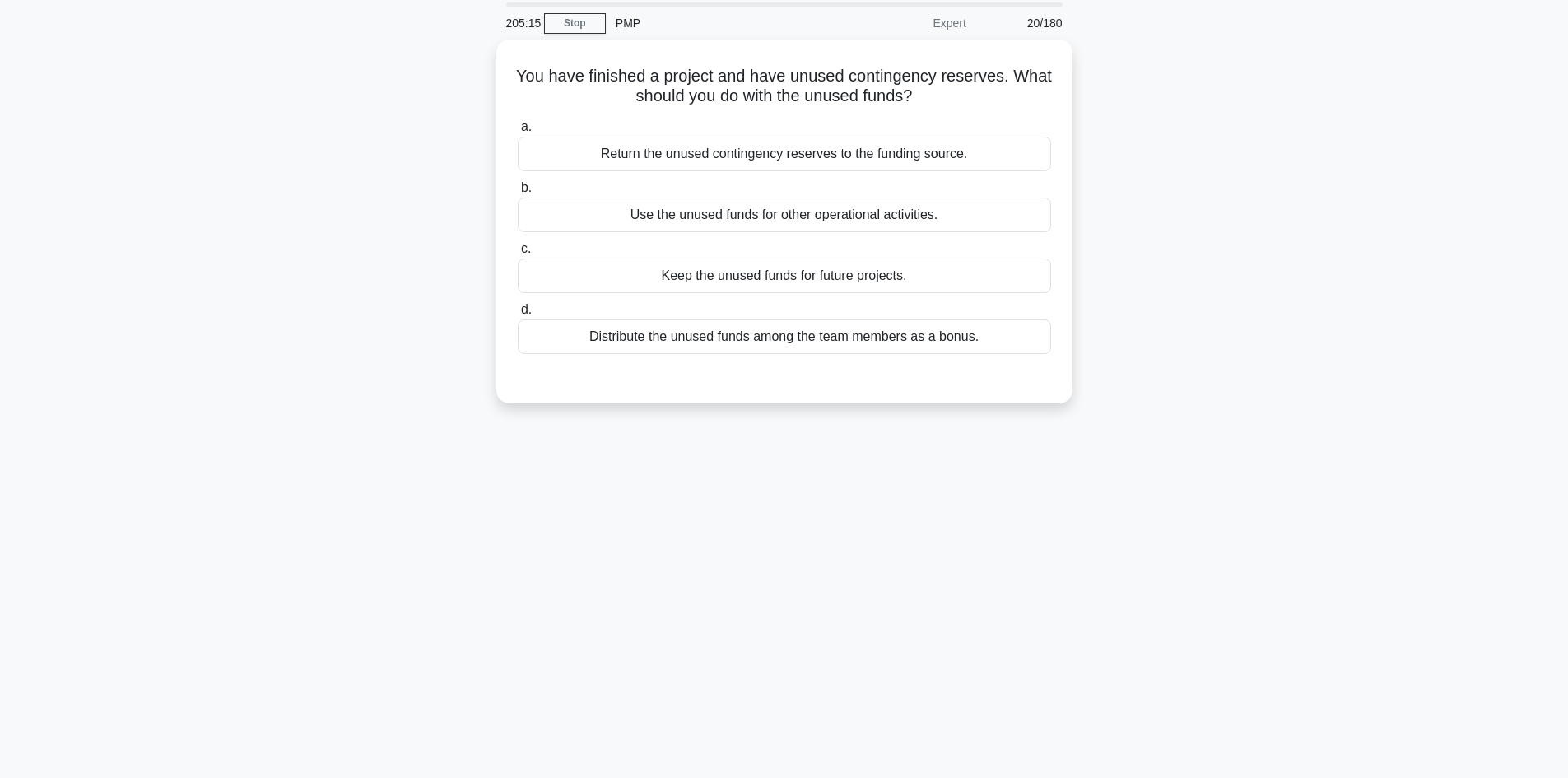
scroll to position [0, 0]
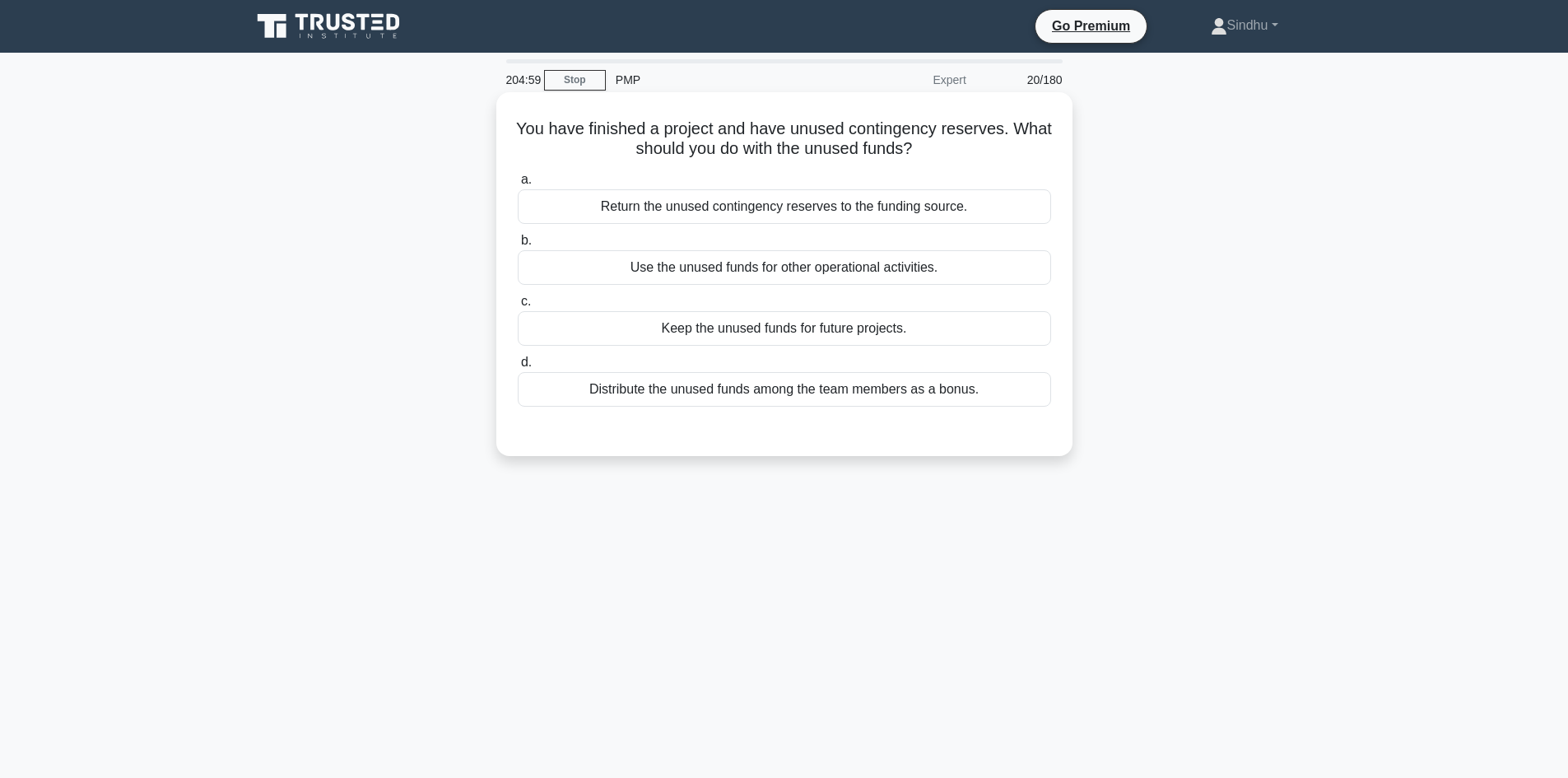
click at [777, 337] on div "Keep the unused funds for future projects." at bounding box center [784, 328] width 534 height 34
click at [518, 307] on input "c. Keep the unused funds for future projects." at bounding box center [518, 302] width 0 height 11
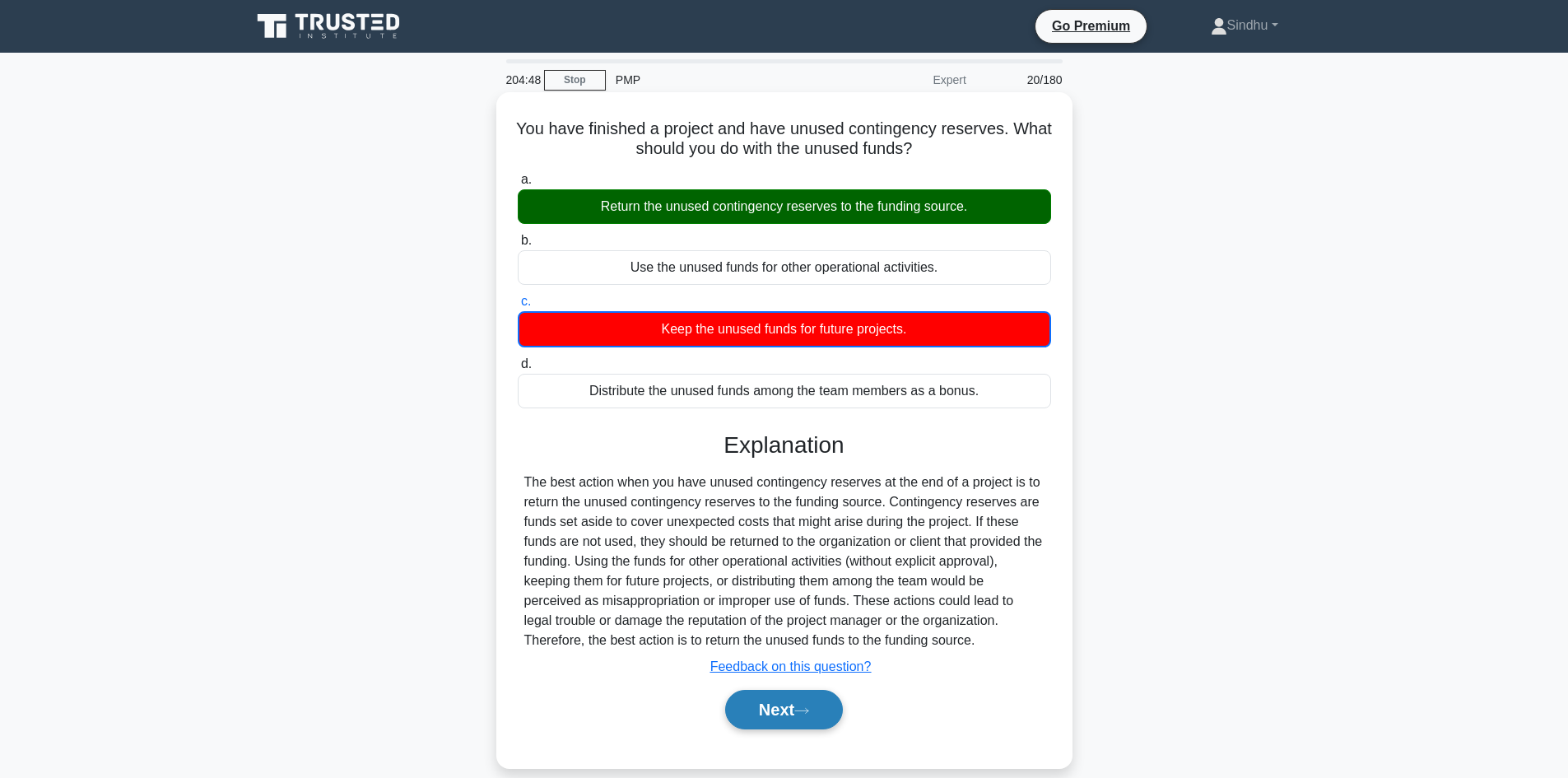
click at [767, 712] on button "Next" at bounding box center [784, 710] width 118 height 40
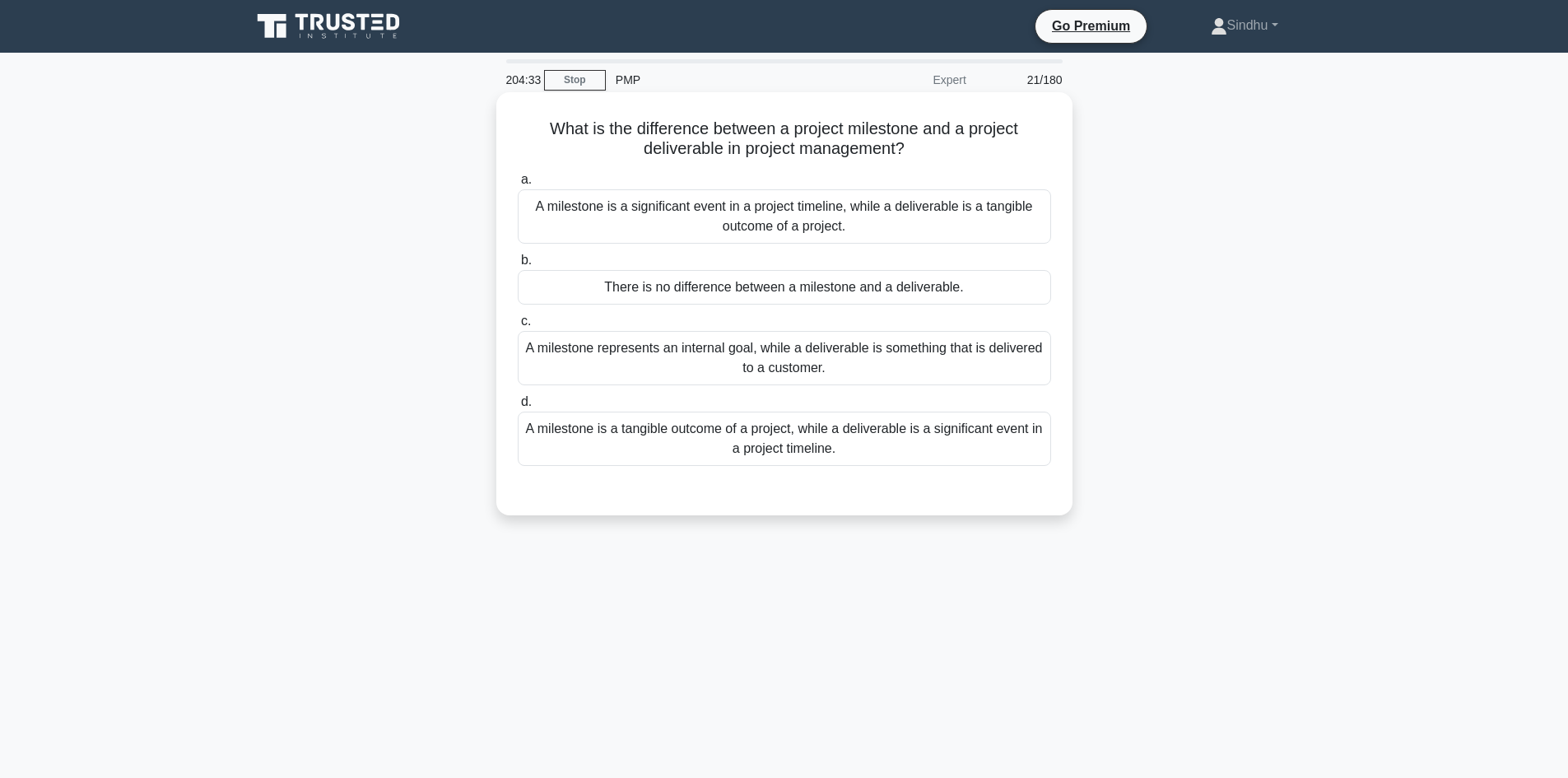
click at [806, 225] on div "A milestone is a significant event in a project timeline, while a deliverable i…" at bounding box center [784, 217] width 534 height 54
click at [518, 185] on input "a. A milestone is a significant event in a project timeline, while a deliverabl…" at bounding box center [518, 180] width 0 height 11
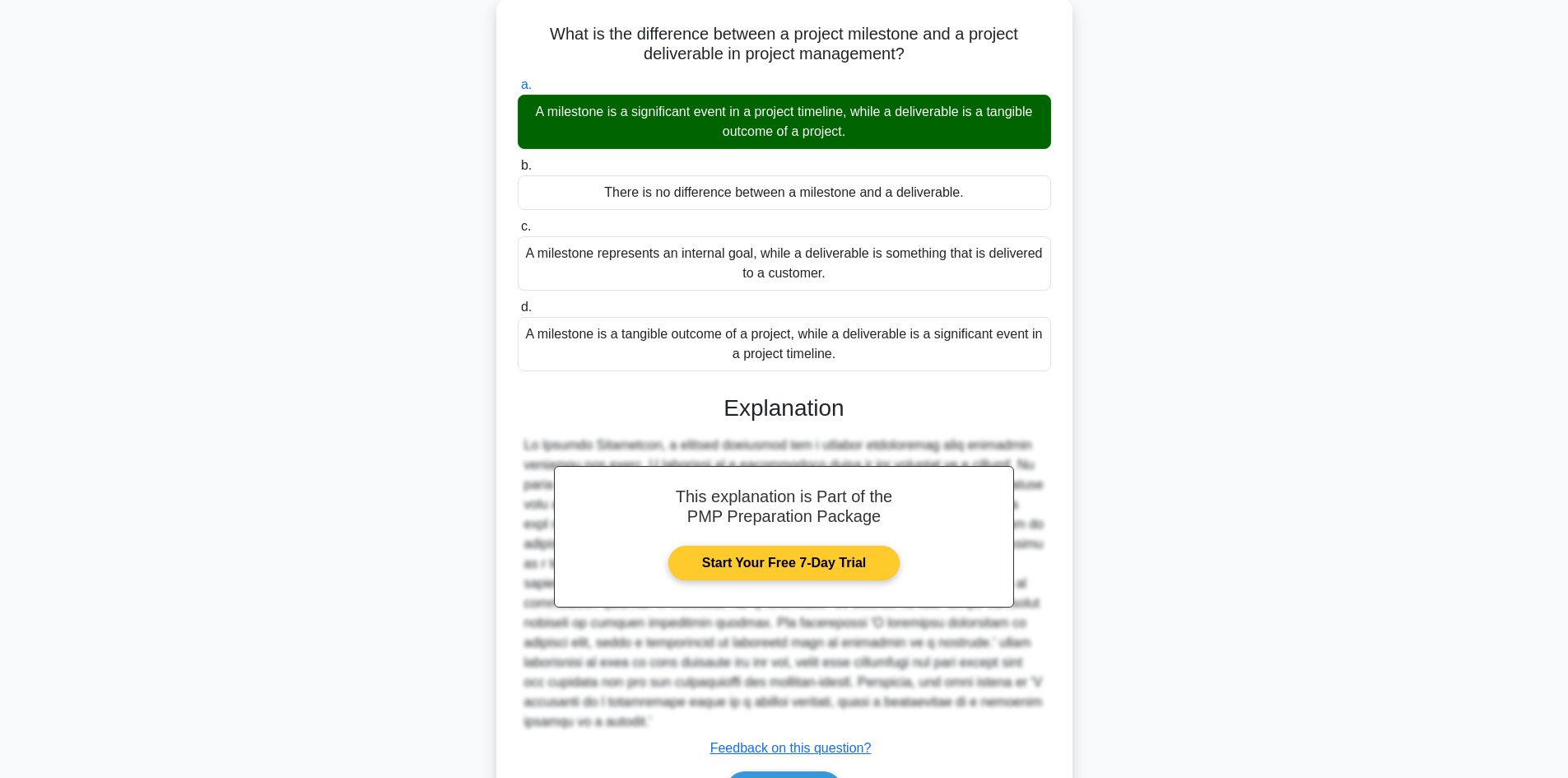
scroll to position [199, 0]
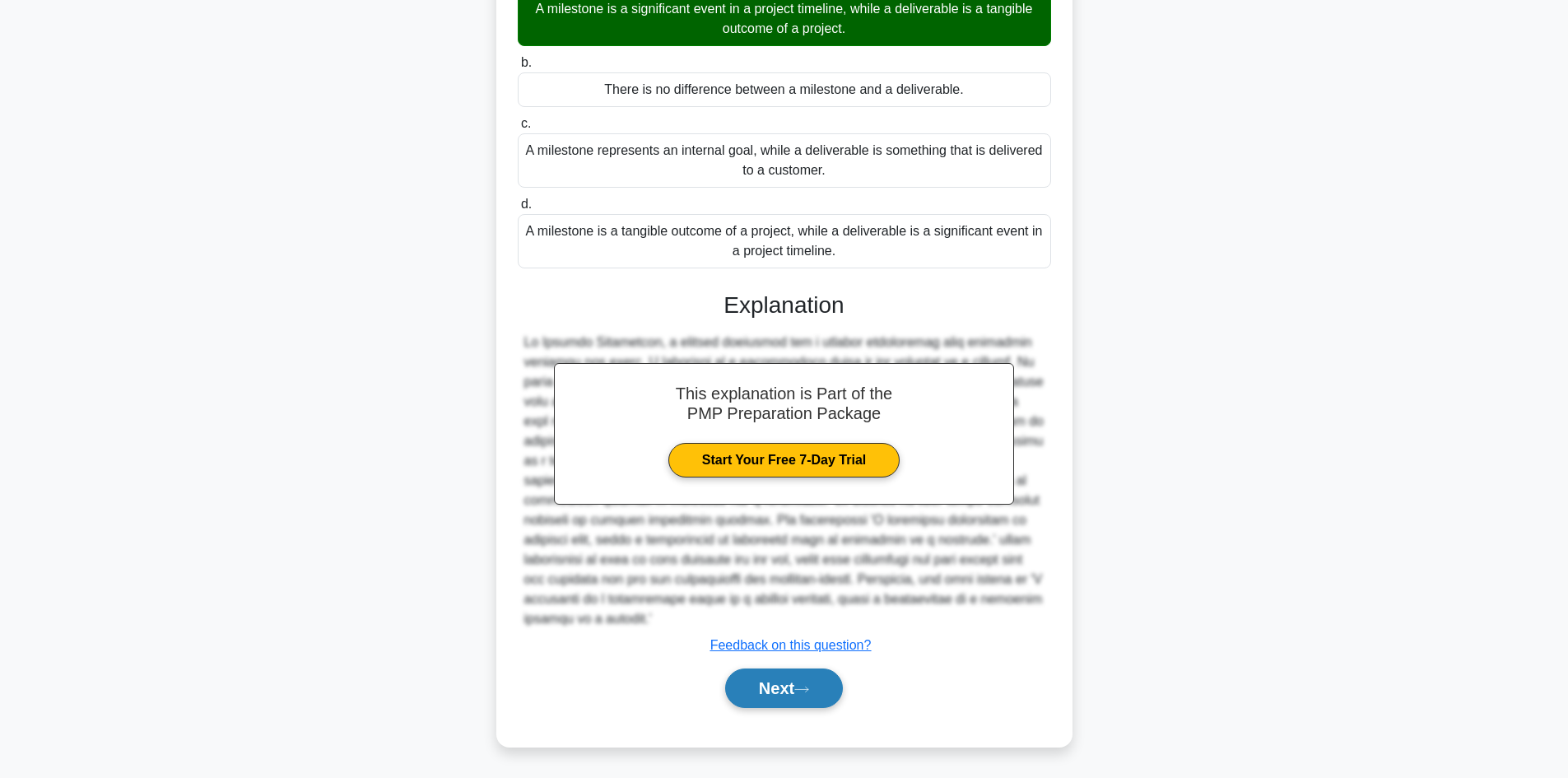
click at [747, 690] on button "Next" at bounding box center [784, 688] width 118 height 40
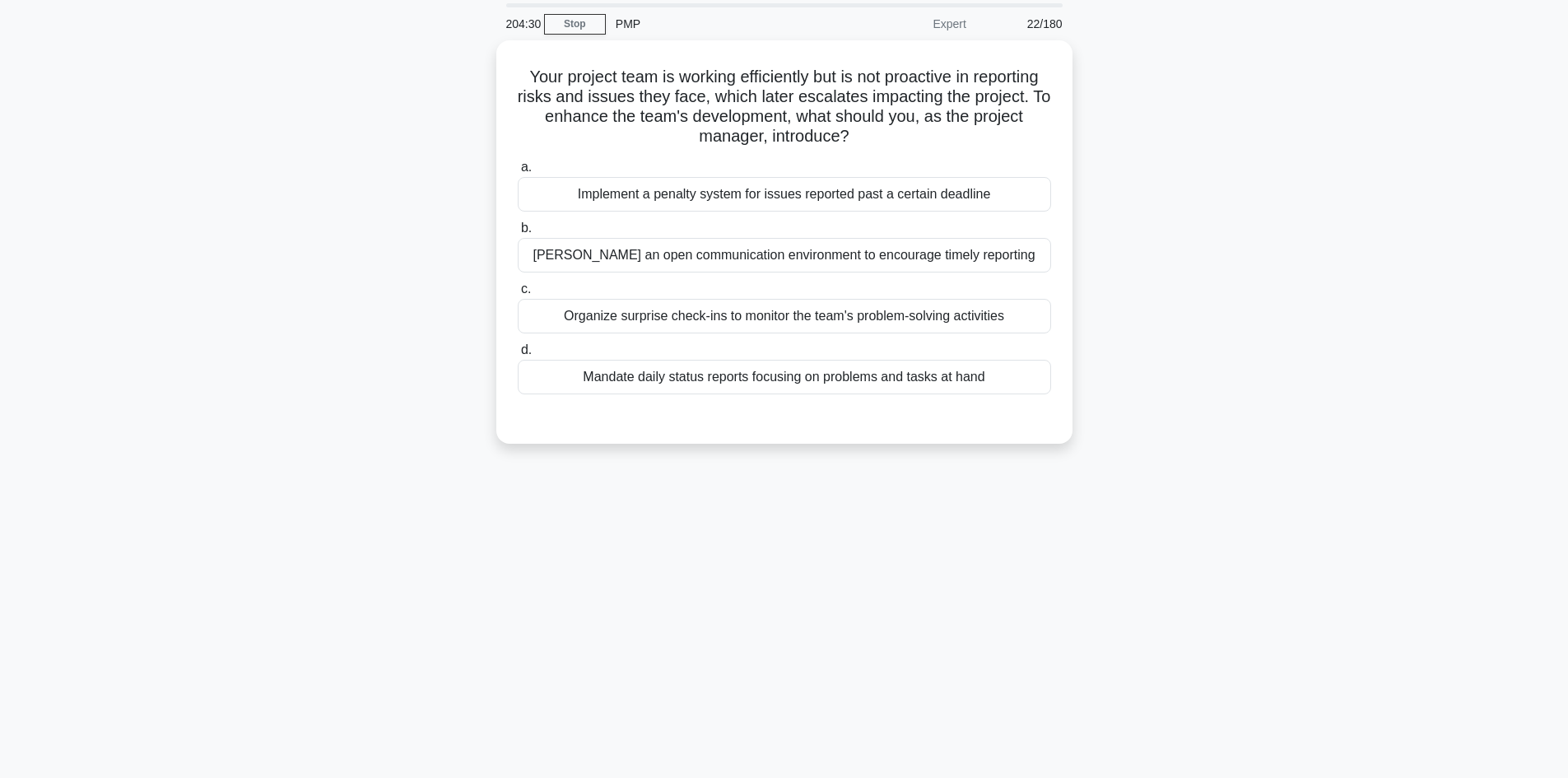
scroll to position [0, 0]
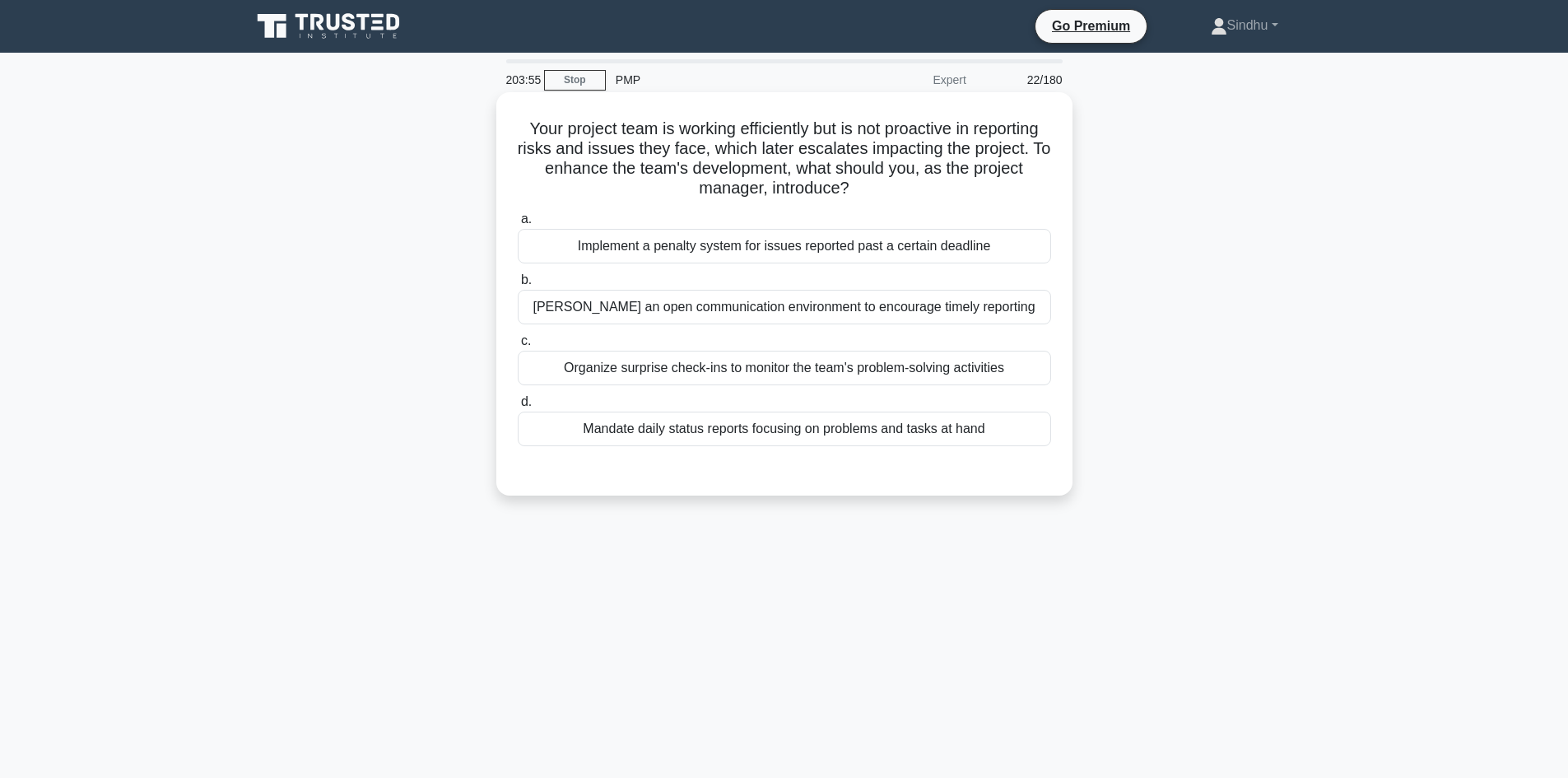
click at [836, 311] on div "Foster an open communication environment to encourage timely reporting" at bounding box center [784, 306] width 534 height 34
click at [518, 286] on input "b. Foster an open communication environment to encourage timely reporting" at bounding box center [518, 280] width 0 height 11
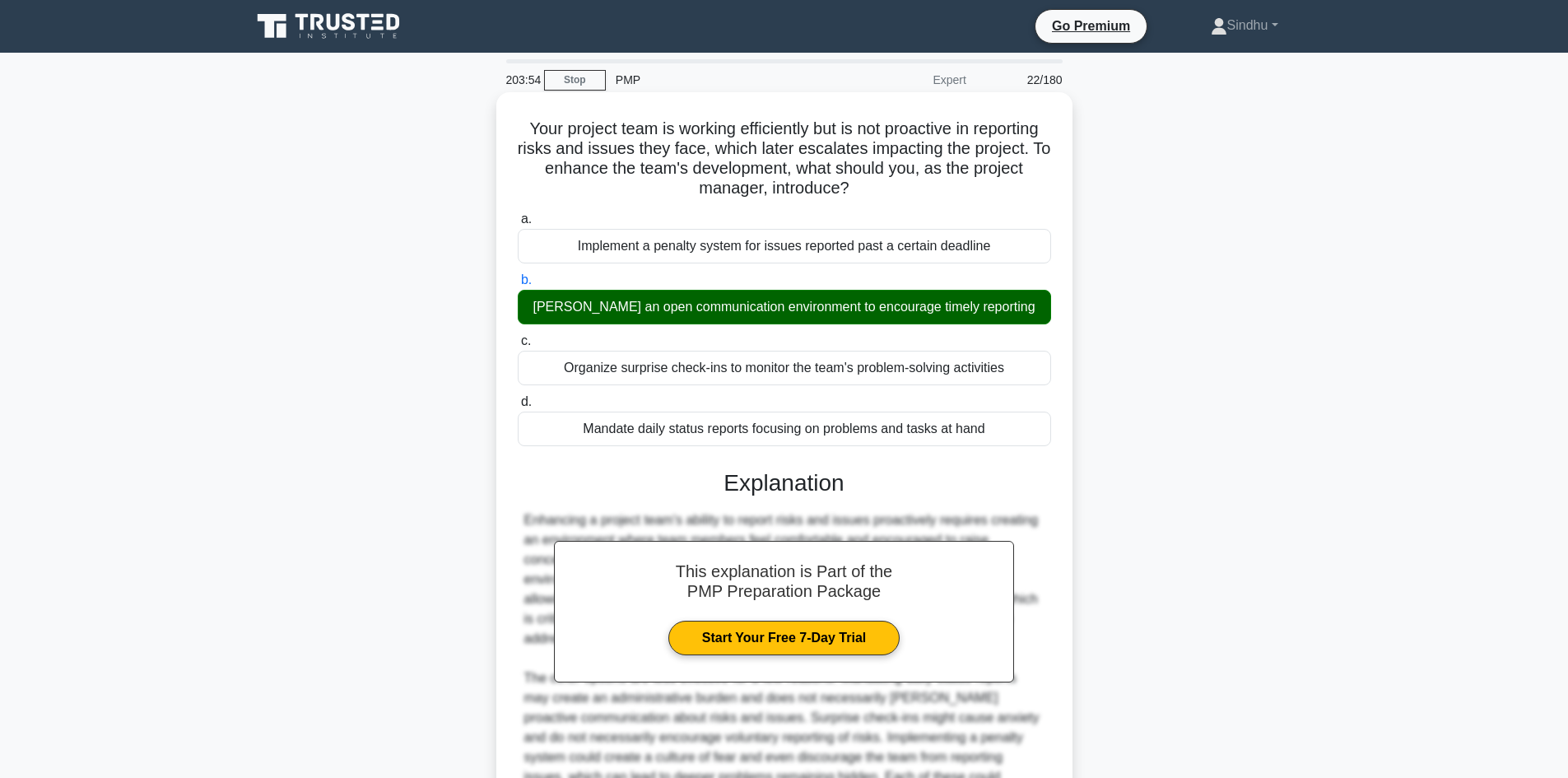
scroll to position [199, 0]
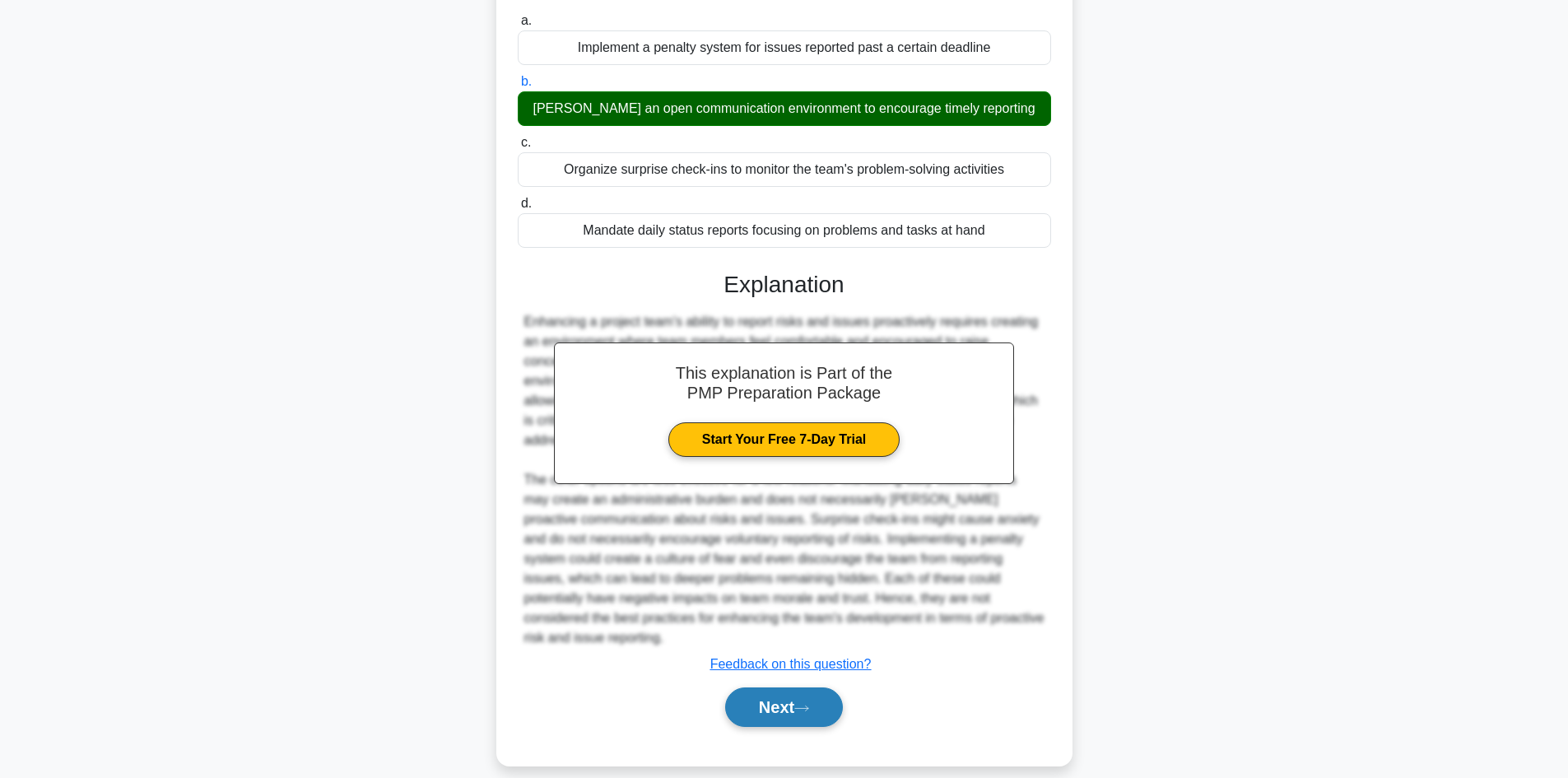
click at [778, 692] on button "Next" at bounding box center [784, 707] width 118 height 40
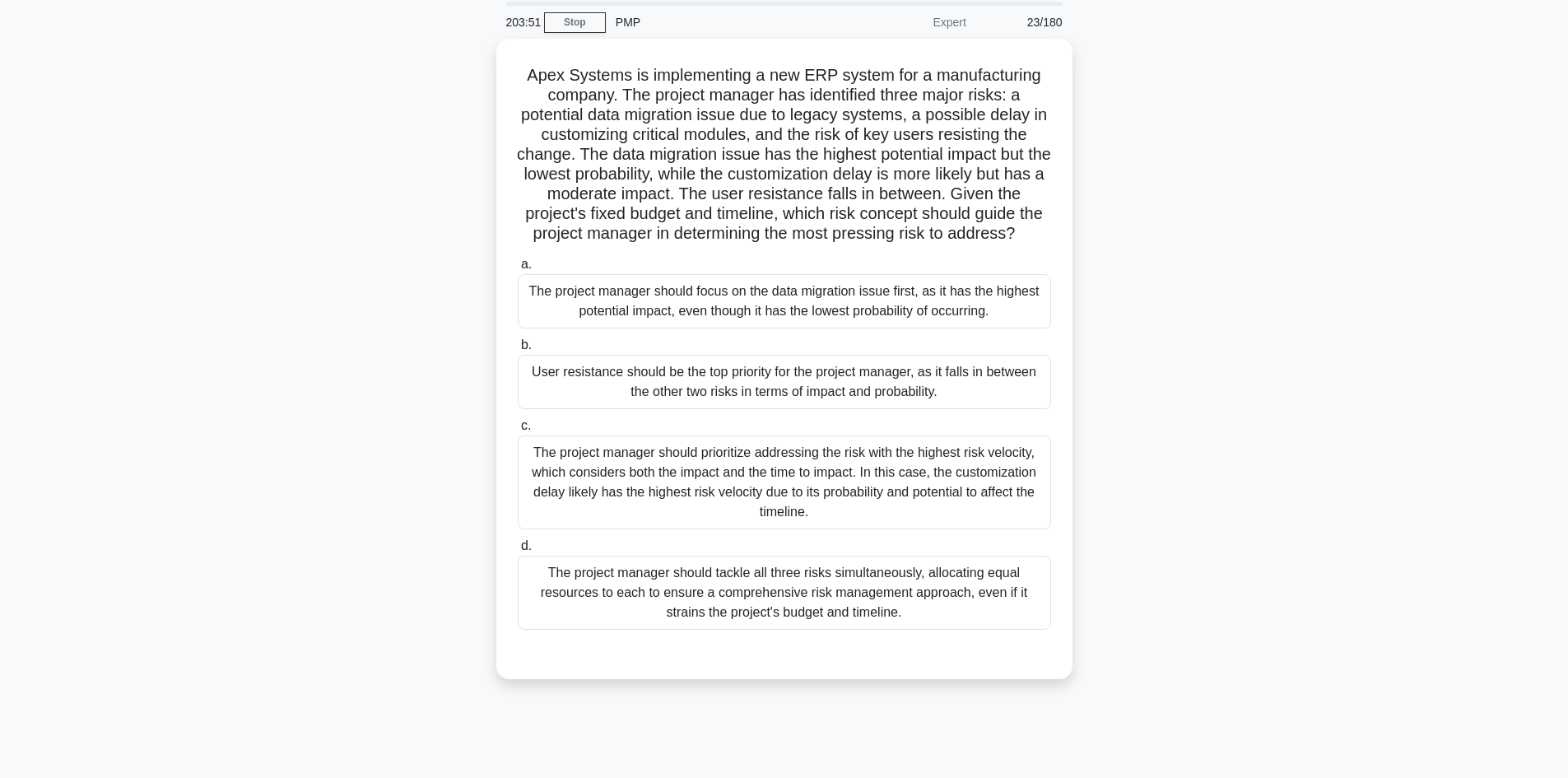
scroll to position [29, 0]
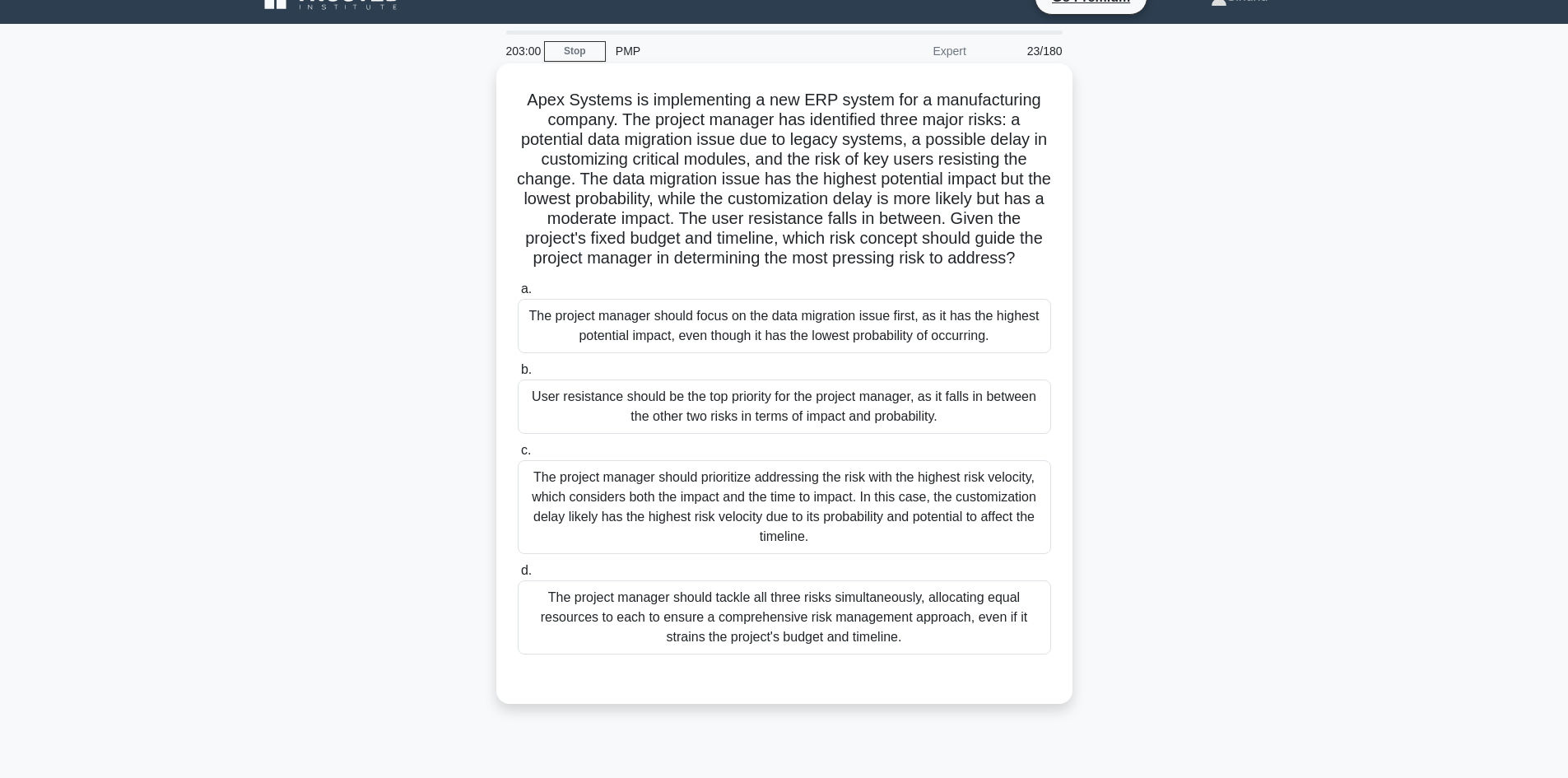
click at [772, 534] on div "The project manager should prioritize addressing the risk with the highest risk…" at bounding box center [784, 507] width 534 height 93
click at [518, 455] on input "c. The project manager should prioritize addressing the risk with the highest r…" at bounding box center [518, 451] width 0 height 11
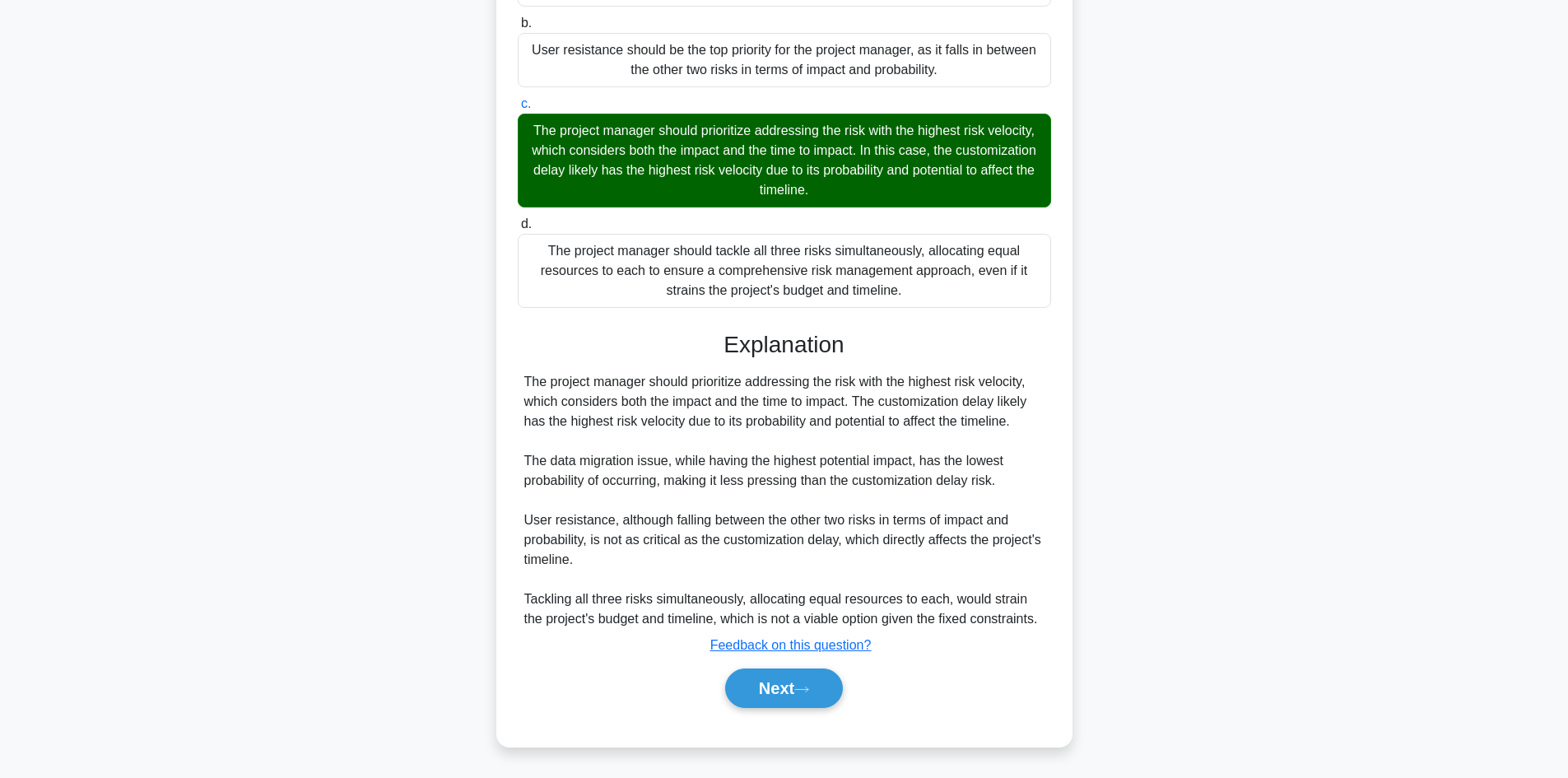
scroll to position [396, 0]
click at [753, 679] on button "Next" at bounding box center [784, 688] width 118 height 40
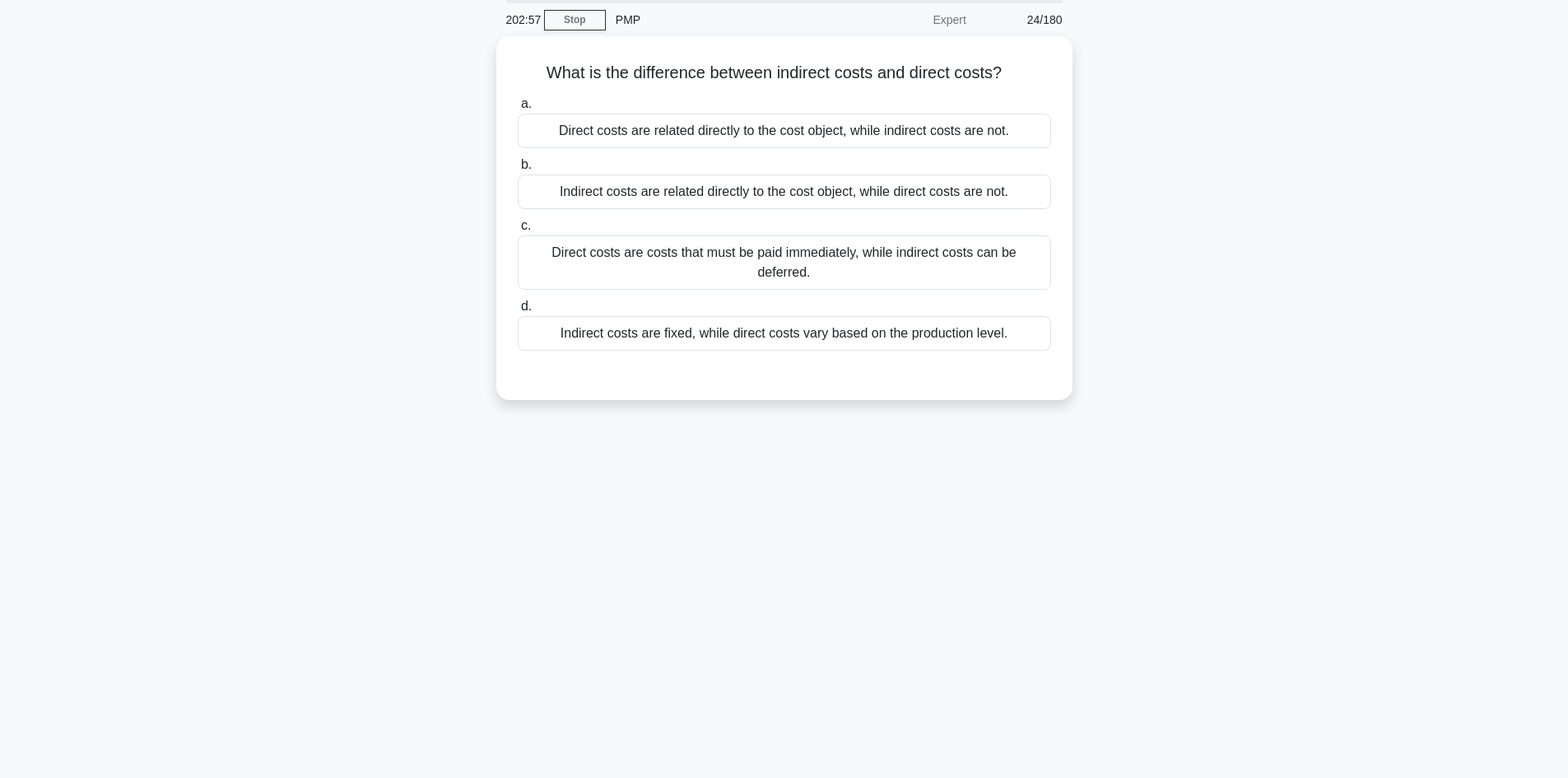
scroll to position [0, 0]
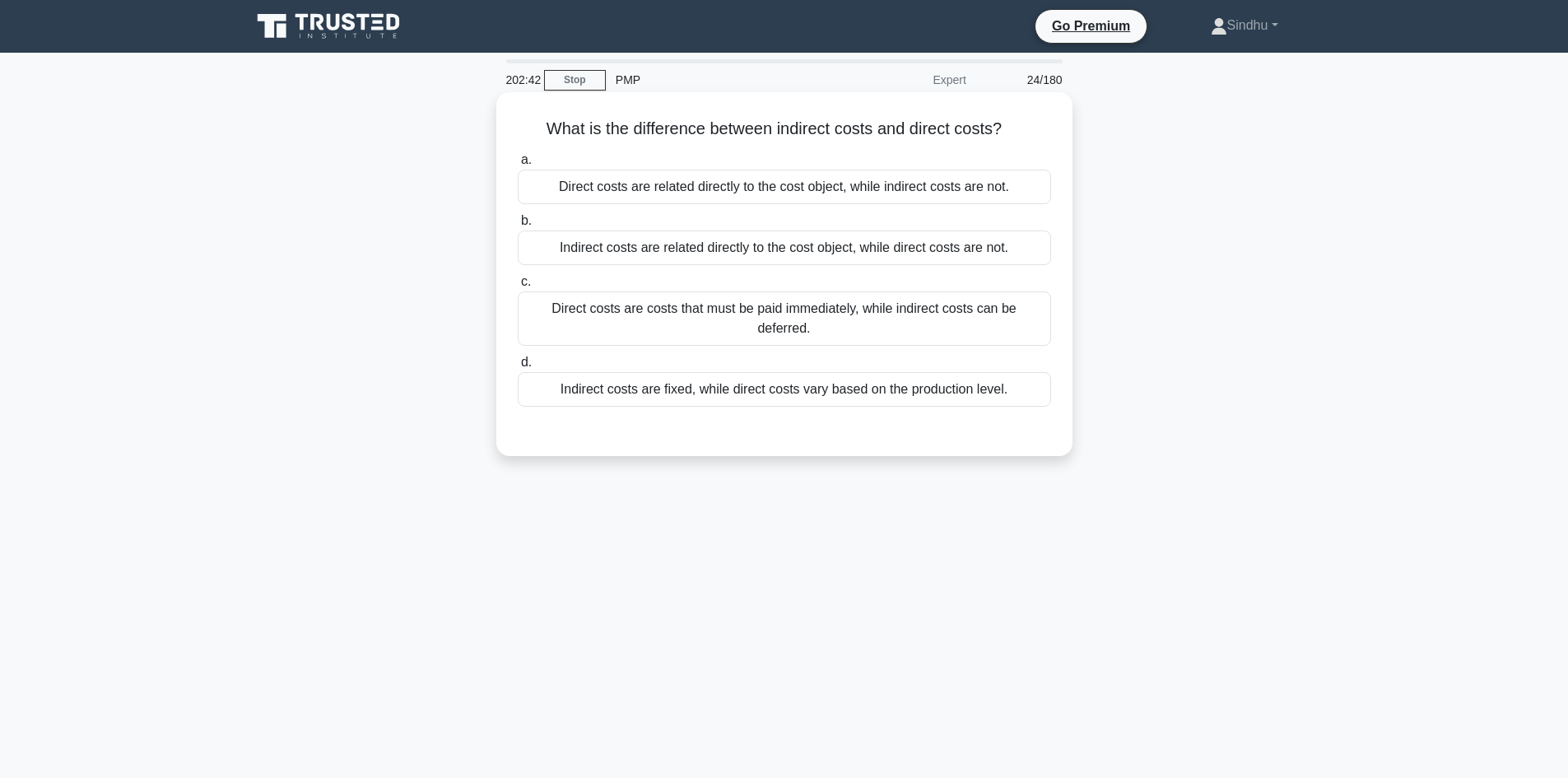
click at [909, 199] on div "Direct costs are related directly to the cost object, while indirect costs are …" at bounding box center [784, 187] width 534 height 34
click at [518, 165] on input "a. Direct costs are related directly to the cost object, while indirect costs a…" at bounding box center [518, 160] width 0 height 11
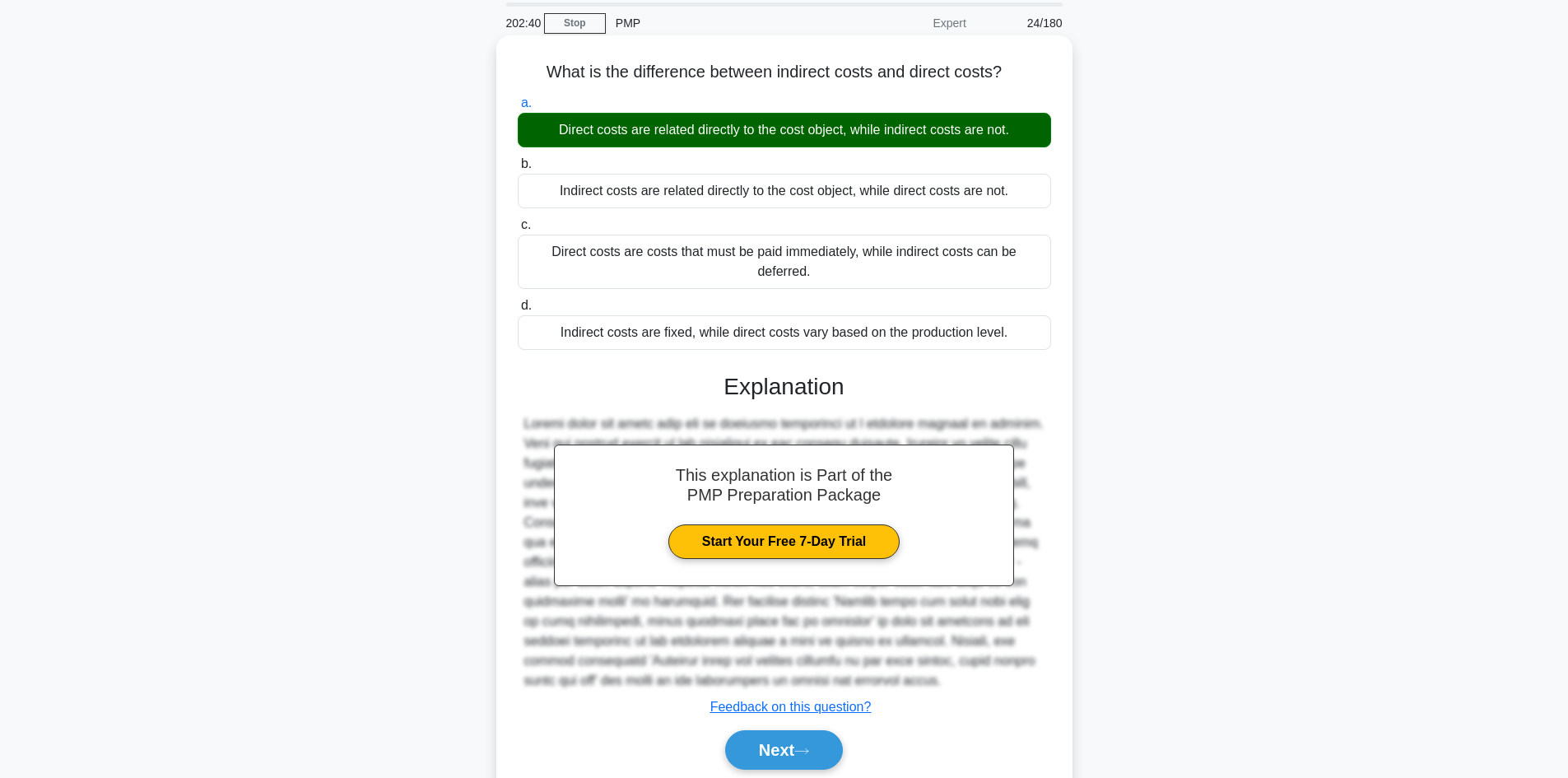
scroll to position [111, 0]
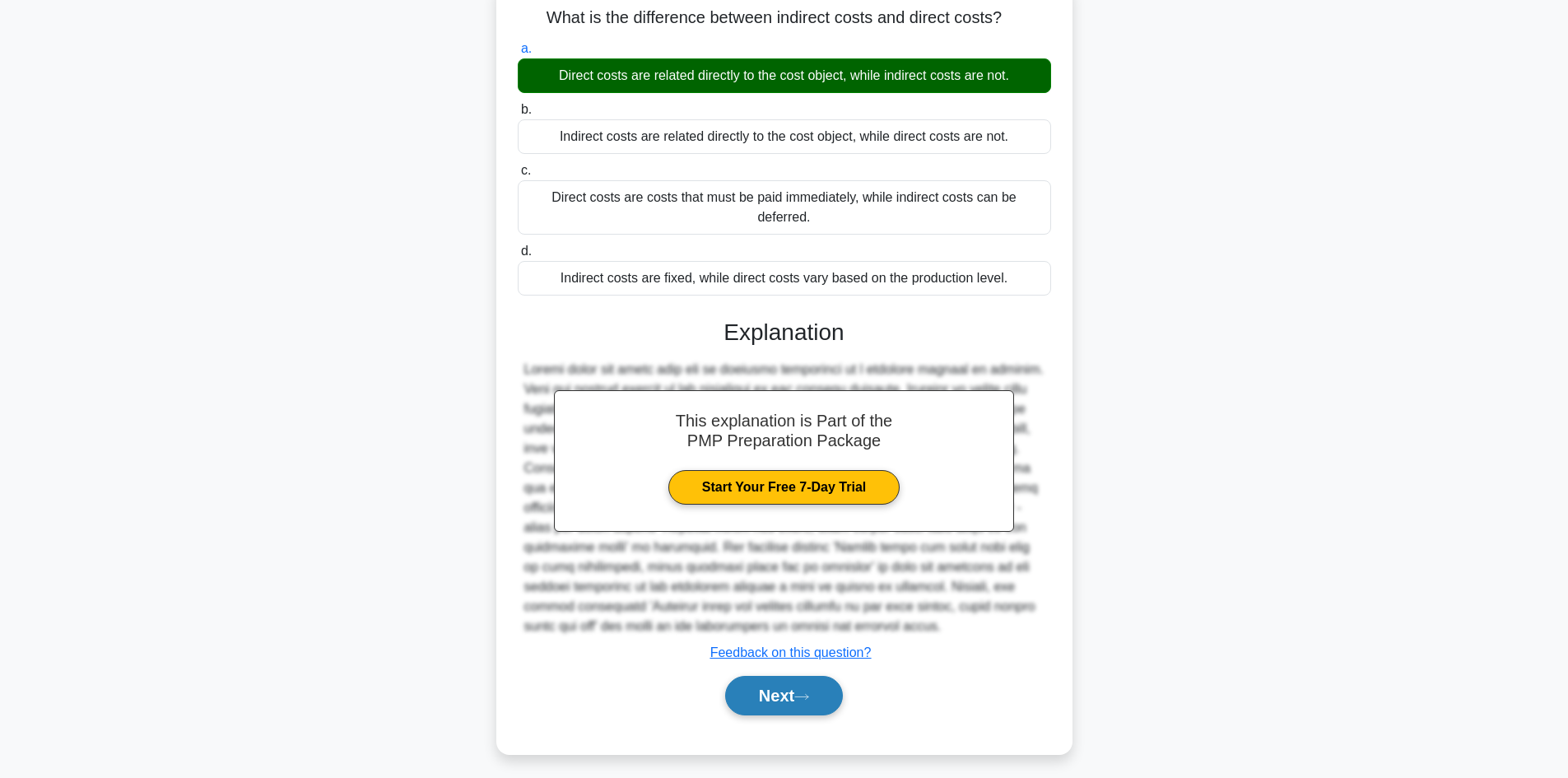
click at [797, 676] on button "Next" at bounding box center [784, 695] width 118 height 40
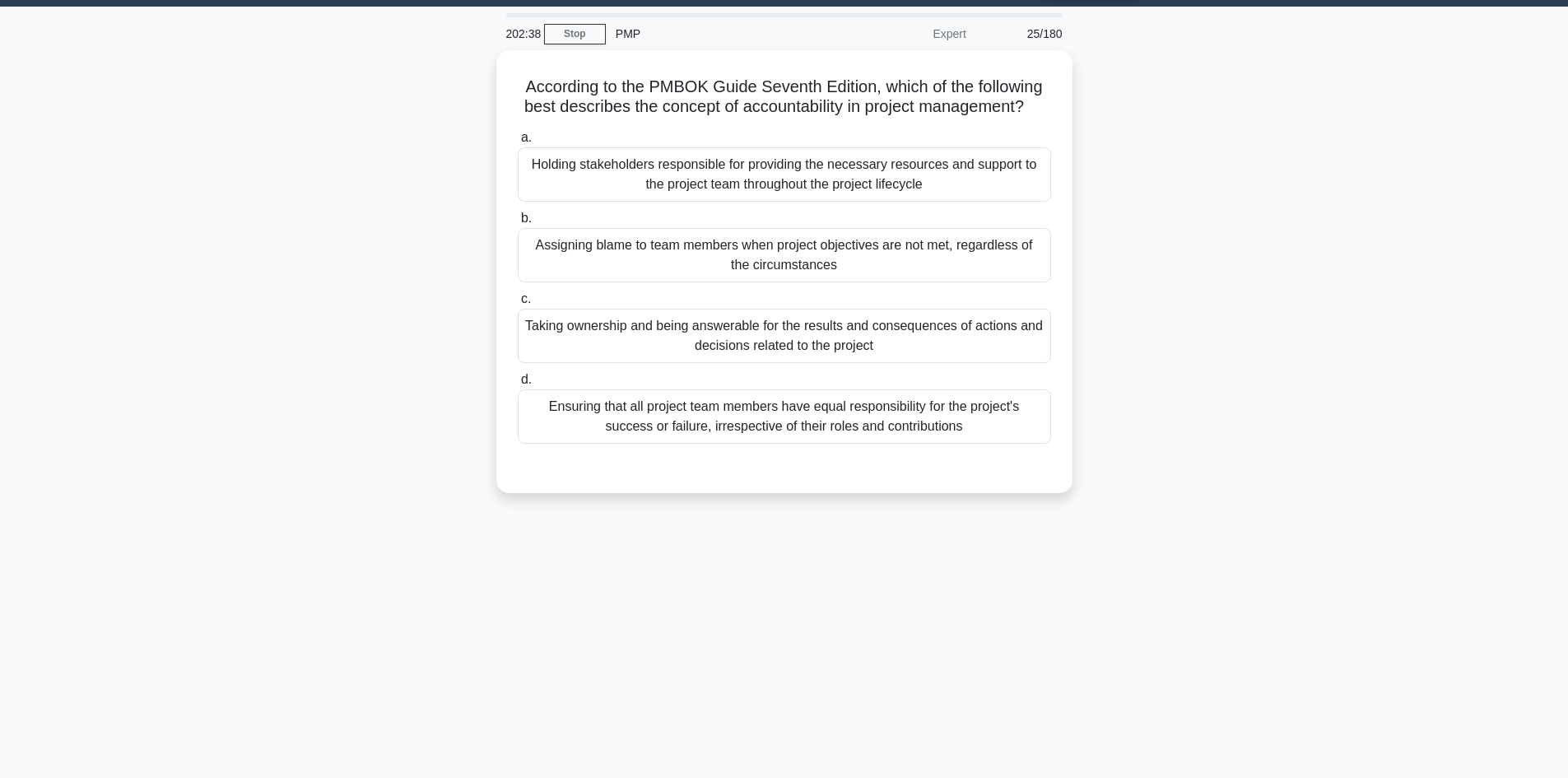
scroll to position [0, 0]
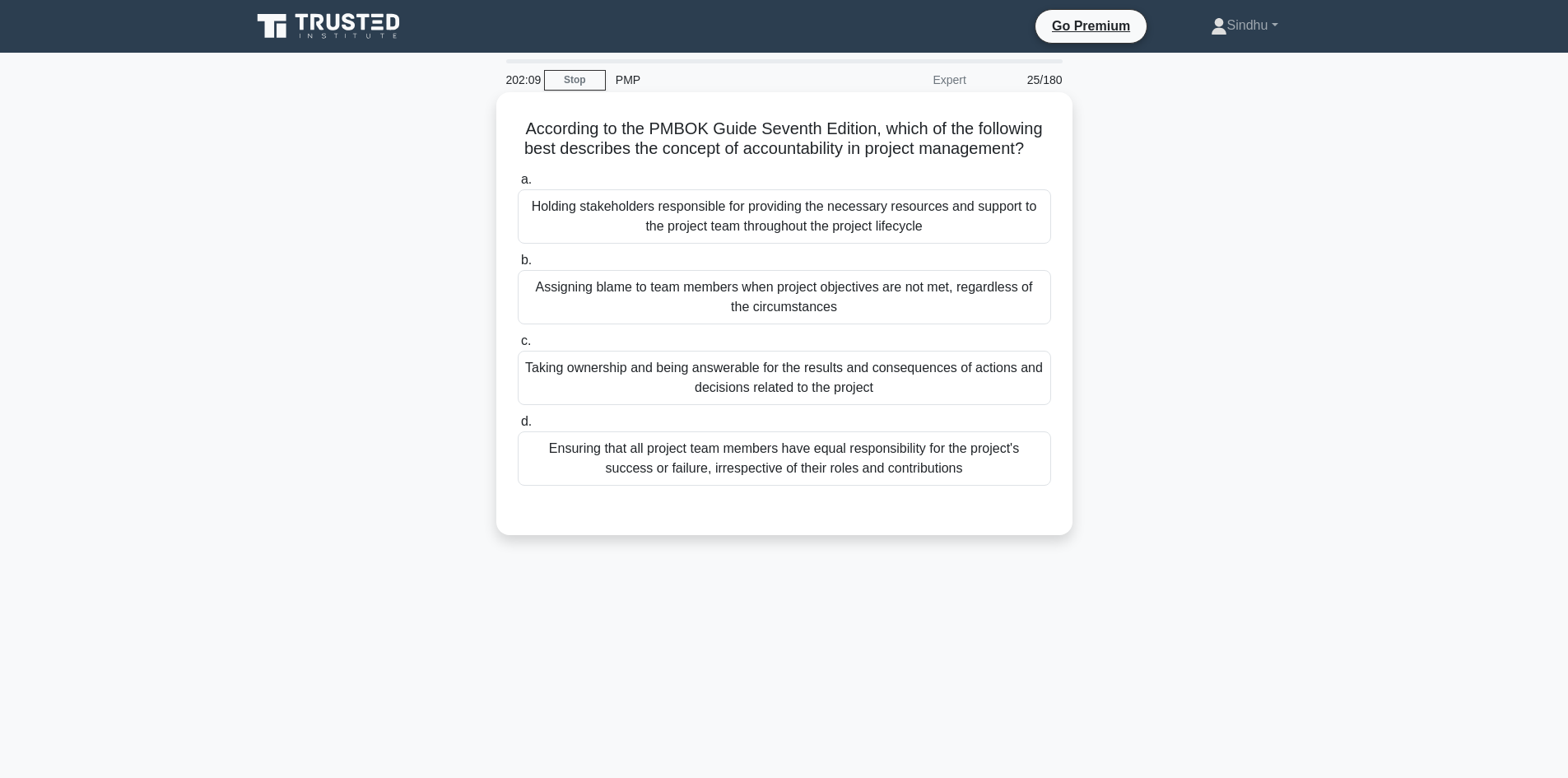
click at [786, 400] on div "Taking ownership and being answerable for the results and consequences of actio…" at bounding box center [784, 377] width 534 height 54
click at [518, 347] on input "c. Taking ownership and being answerable for the results and consequences of ac…" at bounding box center [518, 341] width 0 height 11
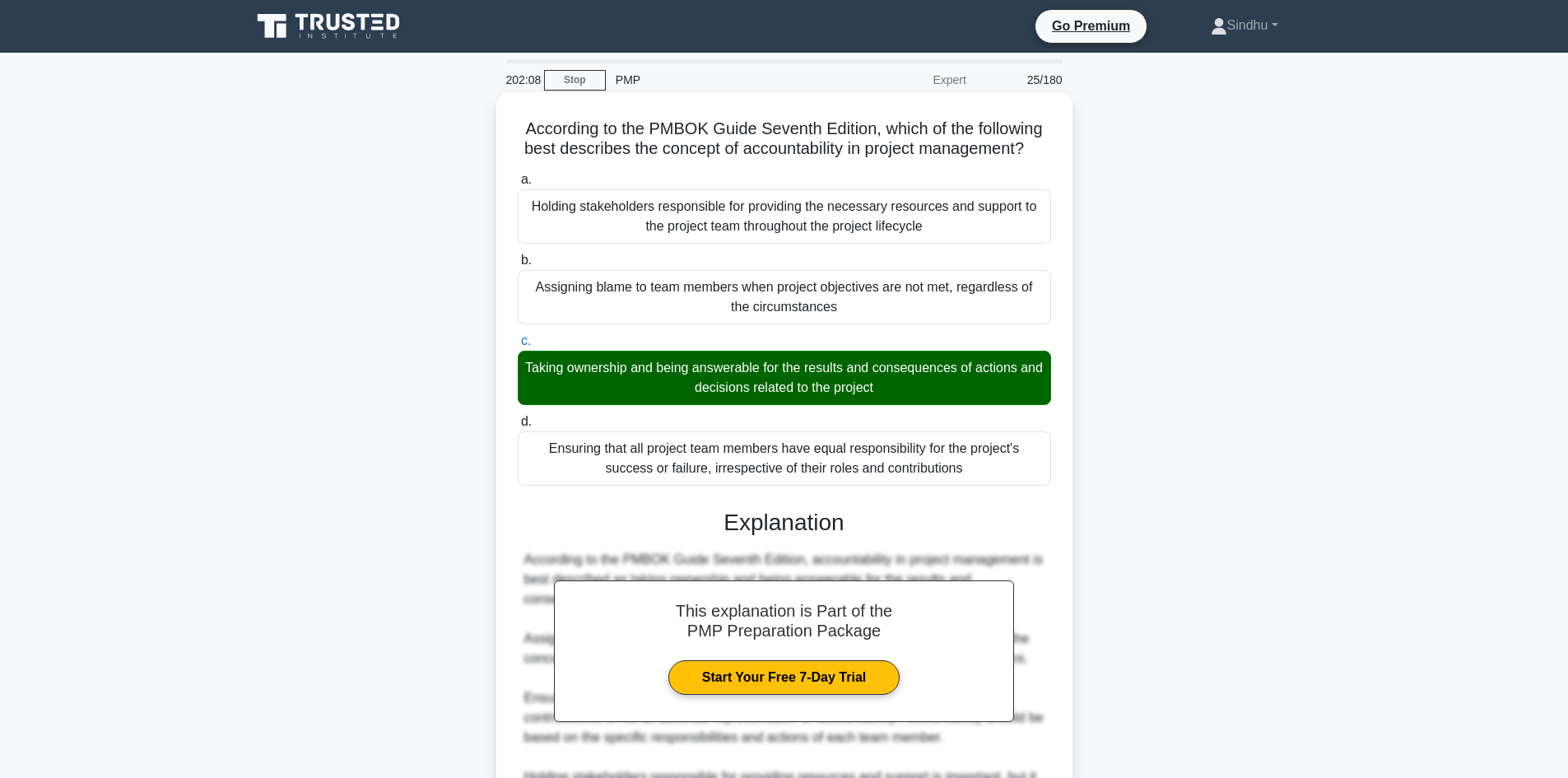
scroll to position [238, 0]
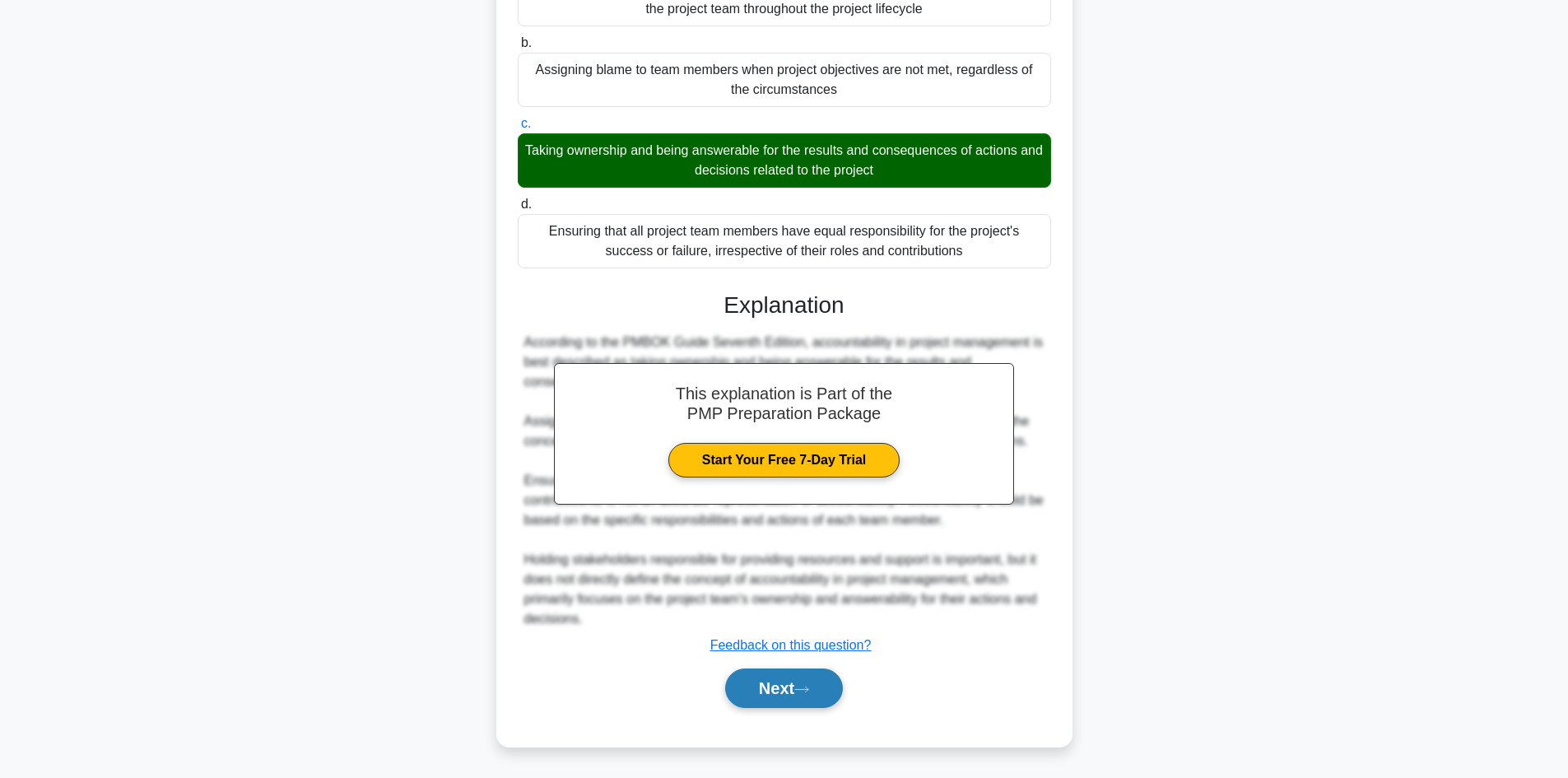
click at [766, 684] on button "Next" at bounding box center [784, 688] width 118 height 40
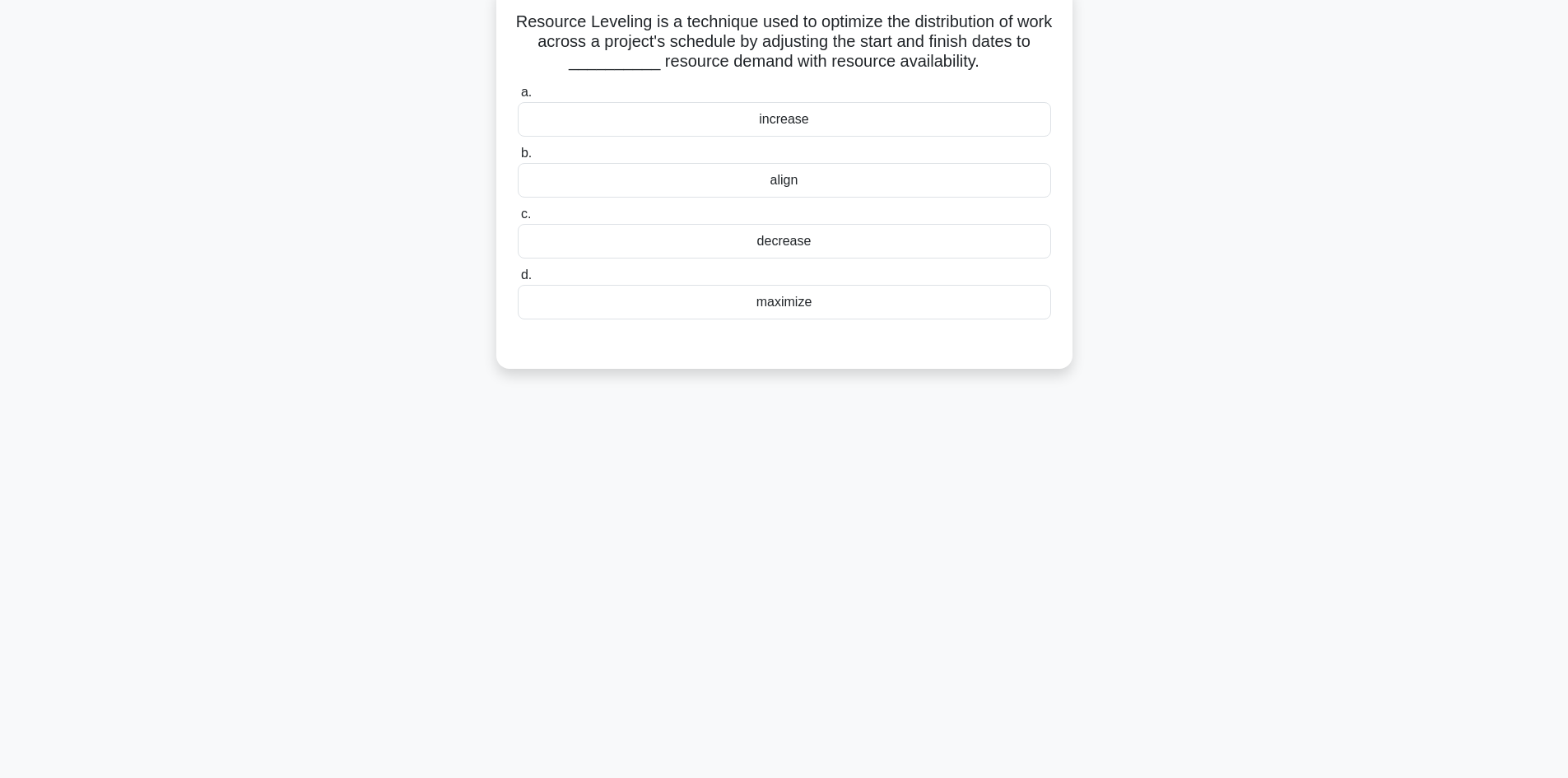
scroll to position [0, 0]
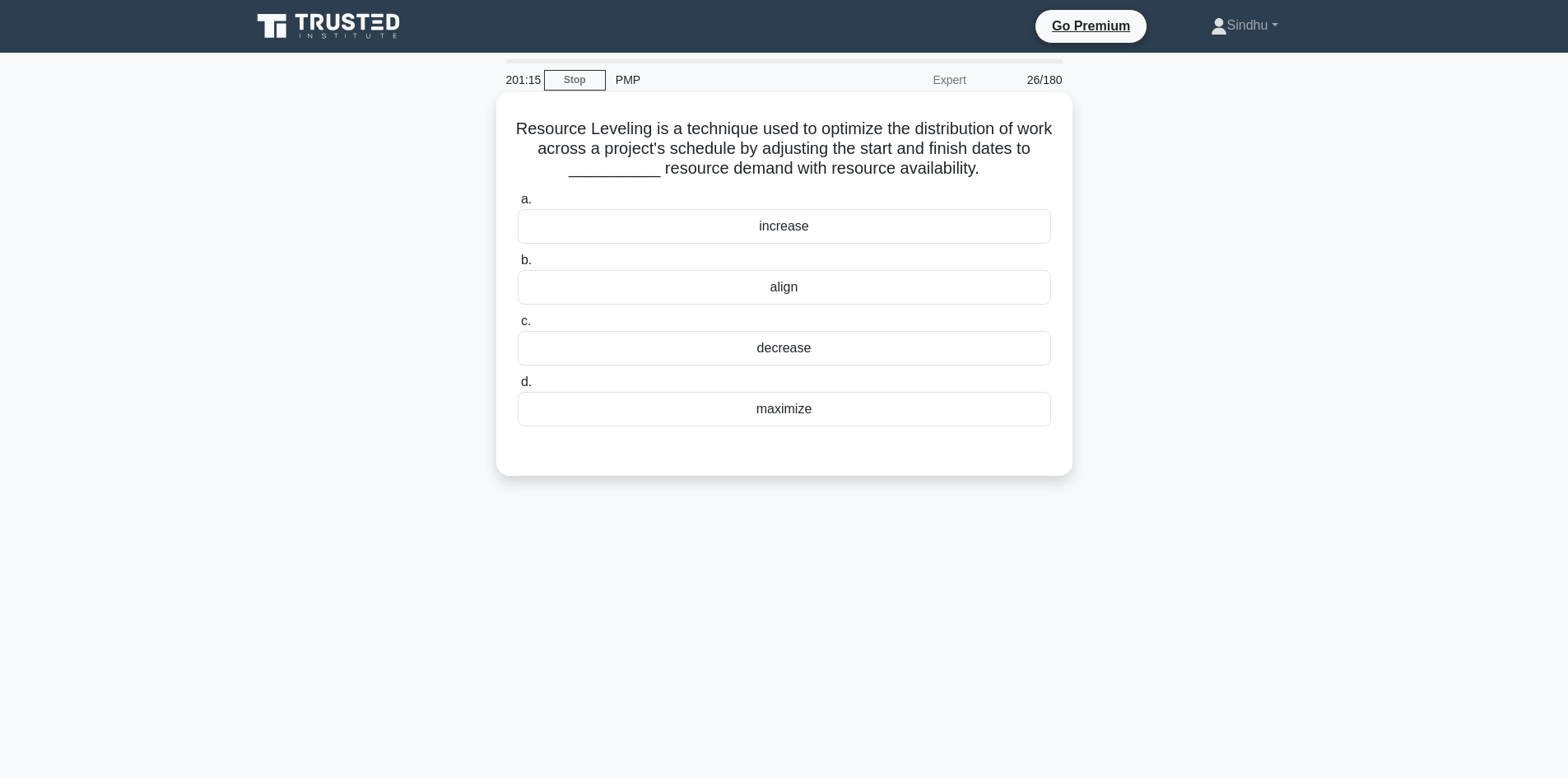
click at [782, 287] on div "align" at bounding box center [784, 287] width 534 height 34
click at [518, 266] on input "b. align" at bounding box center [518, 261] width 0 height 11
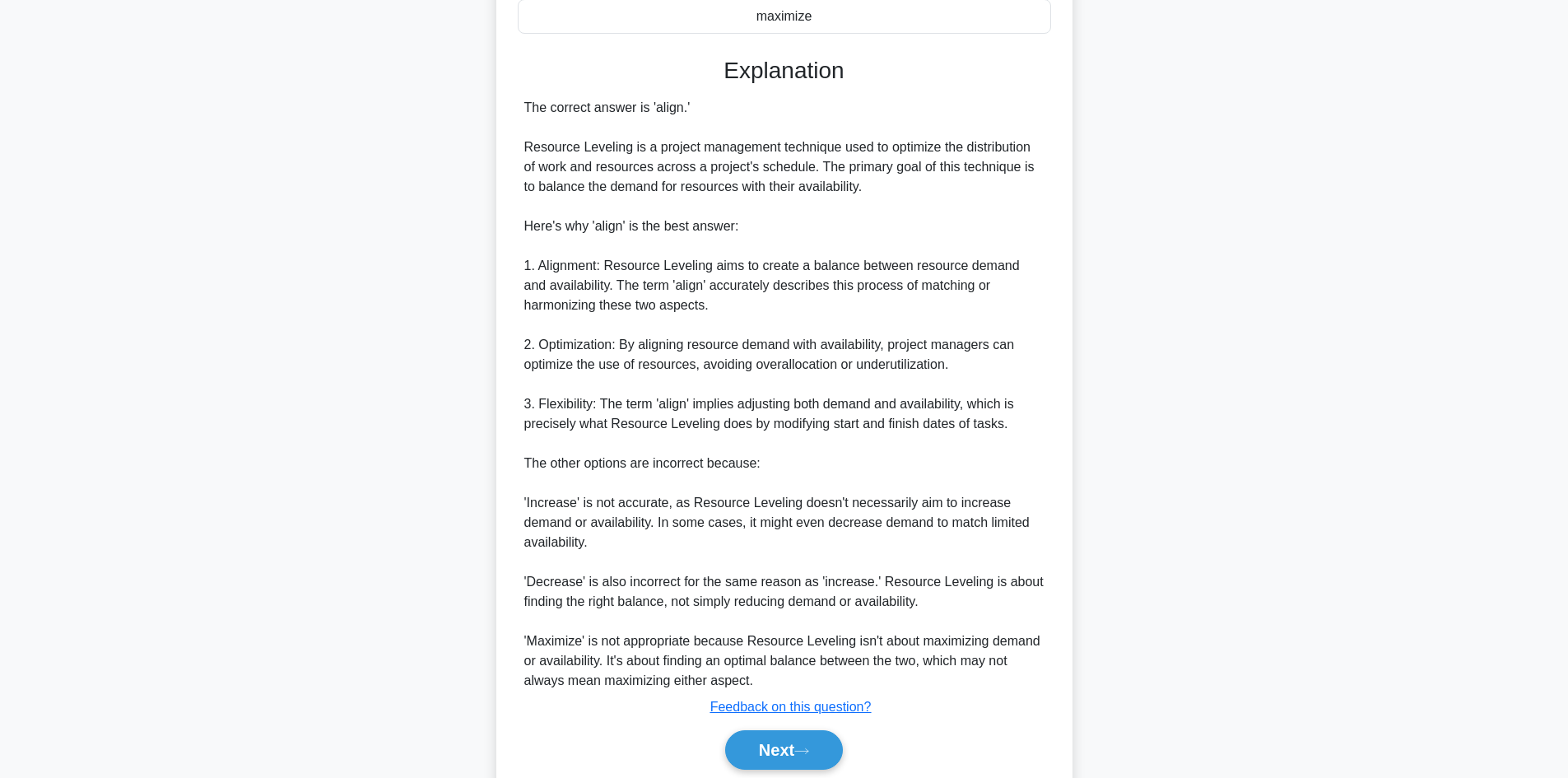
scroll to position [455, 0]
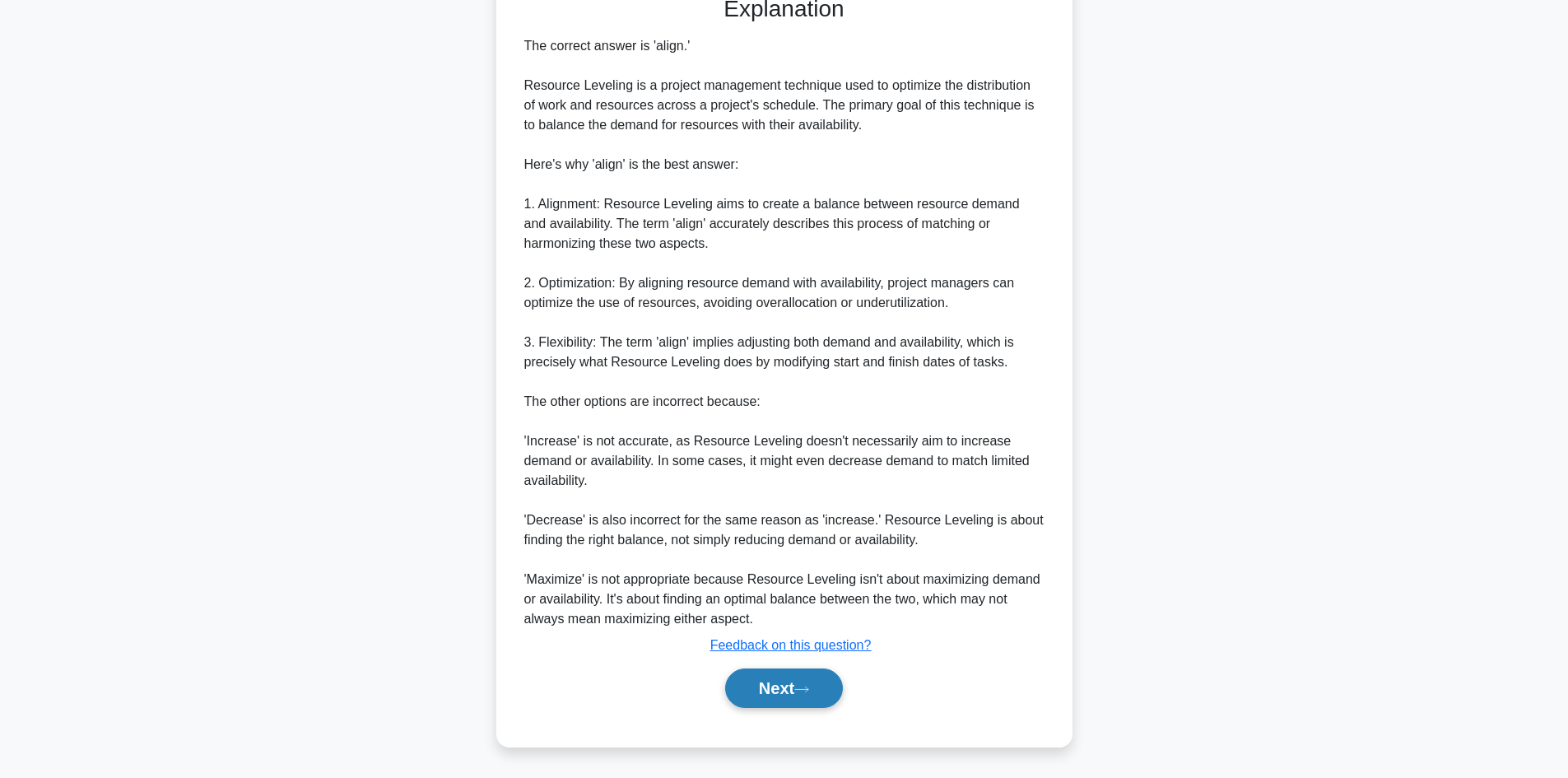
click at [791, 685] on button "Next" at bounding box center [784, 688] width 118 height 40
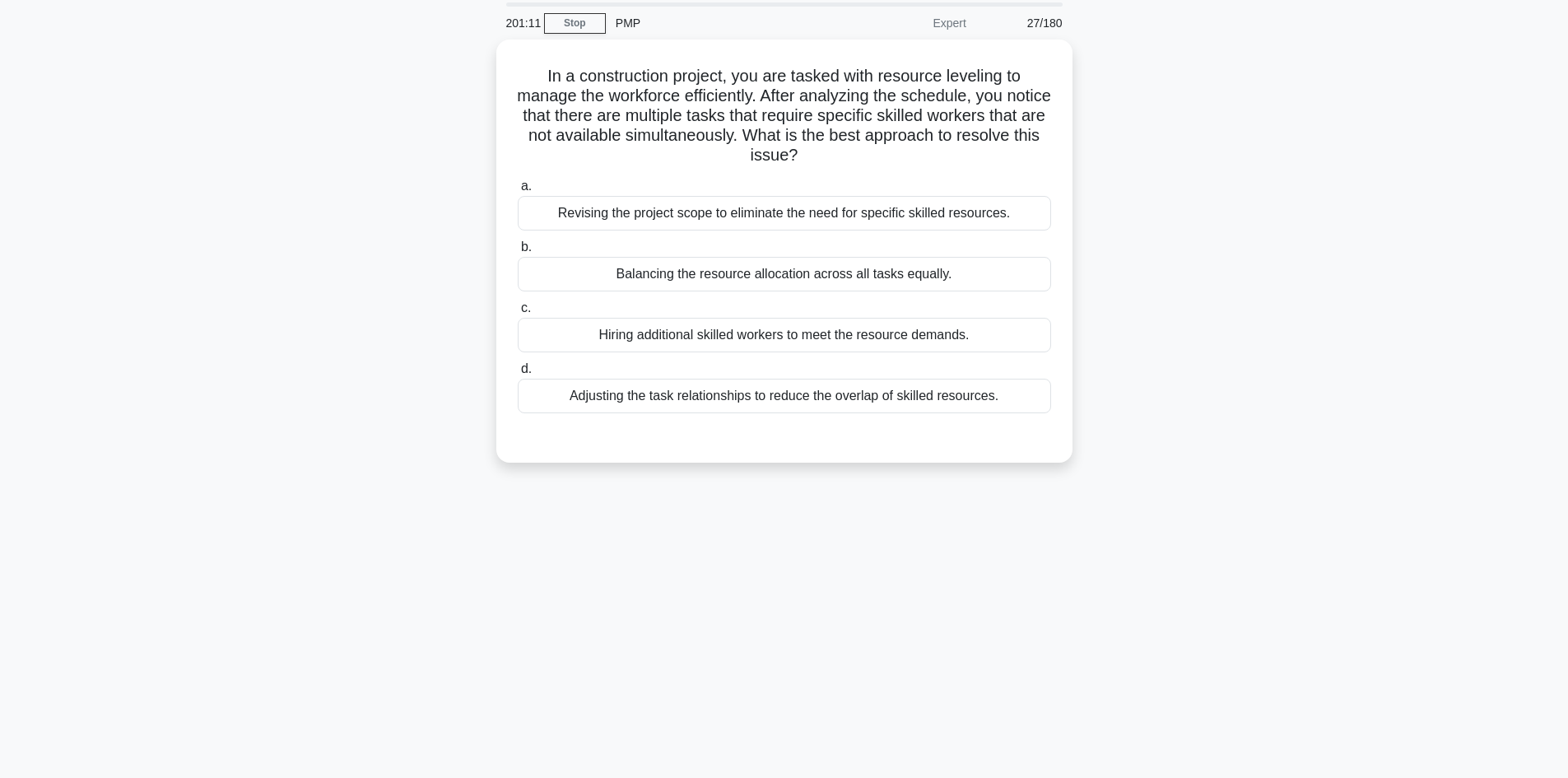
scroll to position [0, 0]
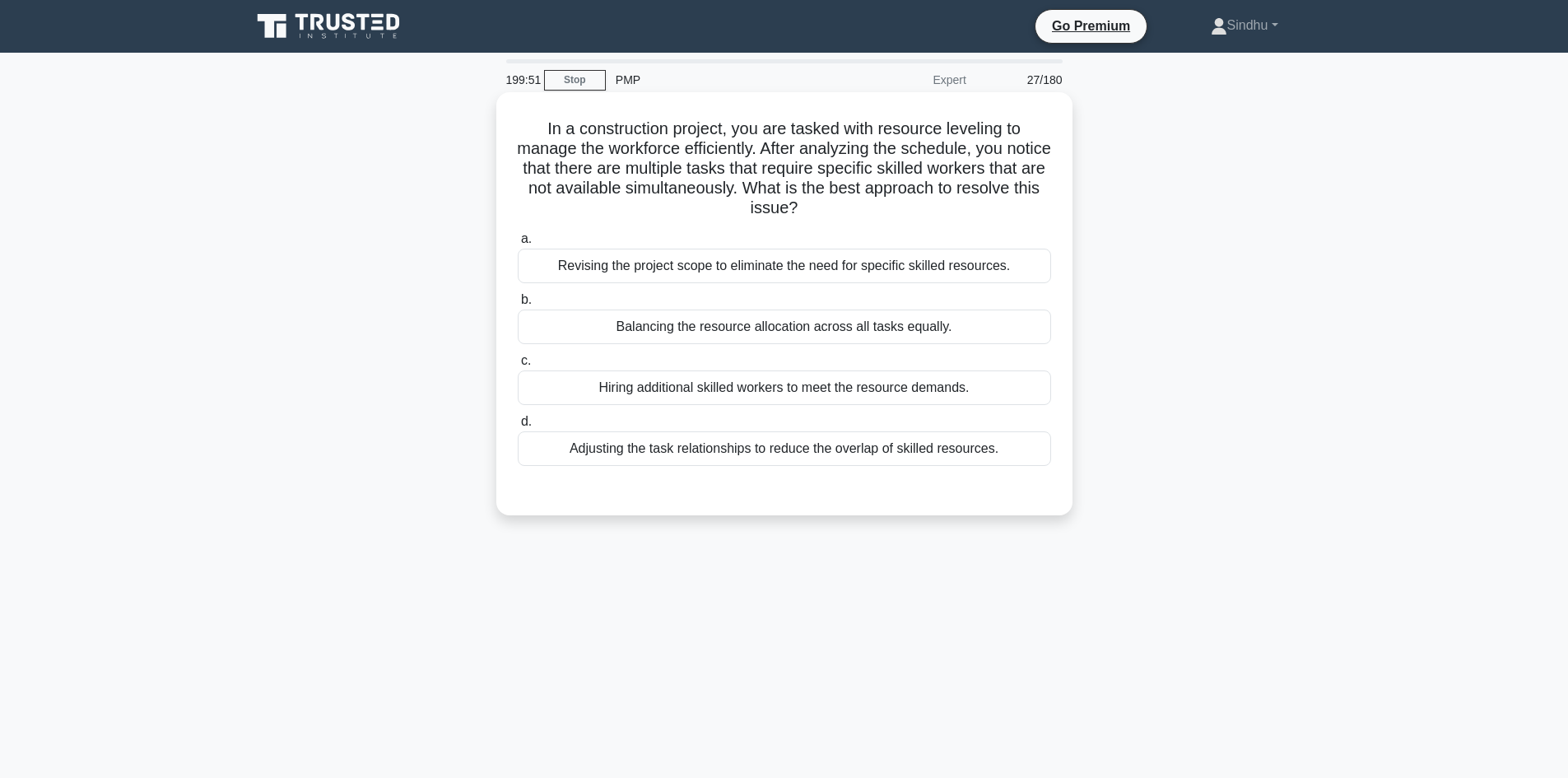
click at [804, 328] on div "Balancing the resource allocation across all tasks equally." at bounding box center [784, 326] width 534 height 34
click at [518, 305] on input "b. Balancing the resource allocation across all tasks equally." at bounding box center [518, 300] width 0 height 11
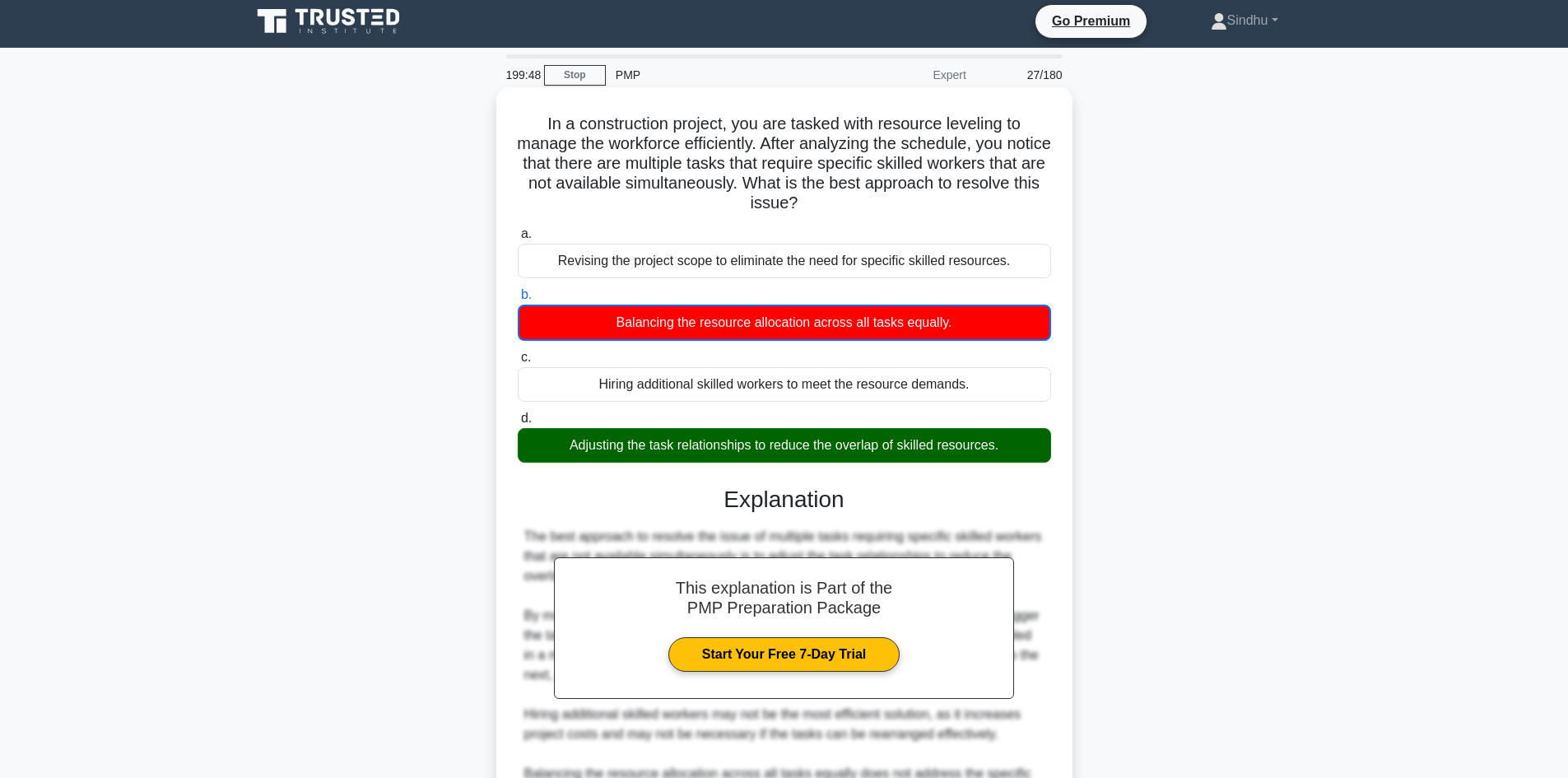
scroll to position [240, 0]
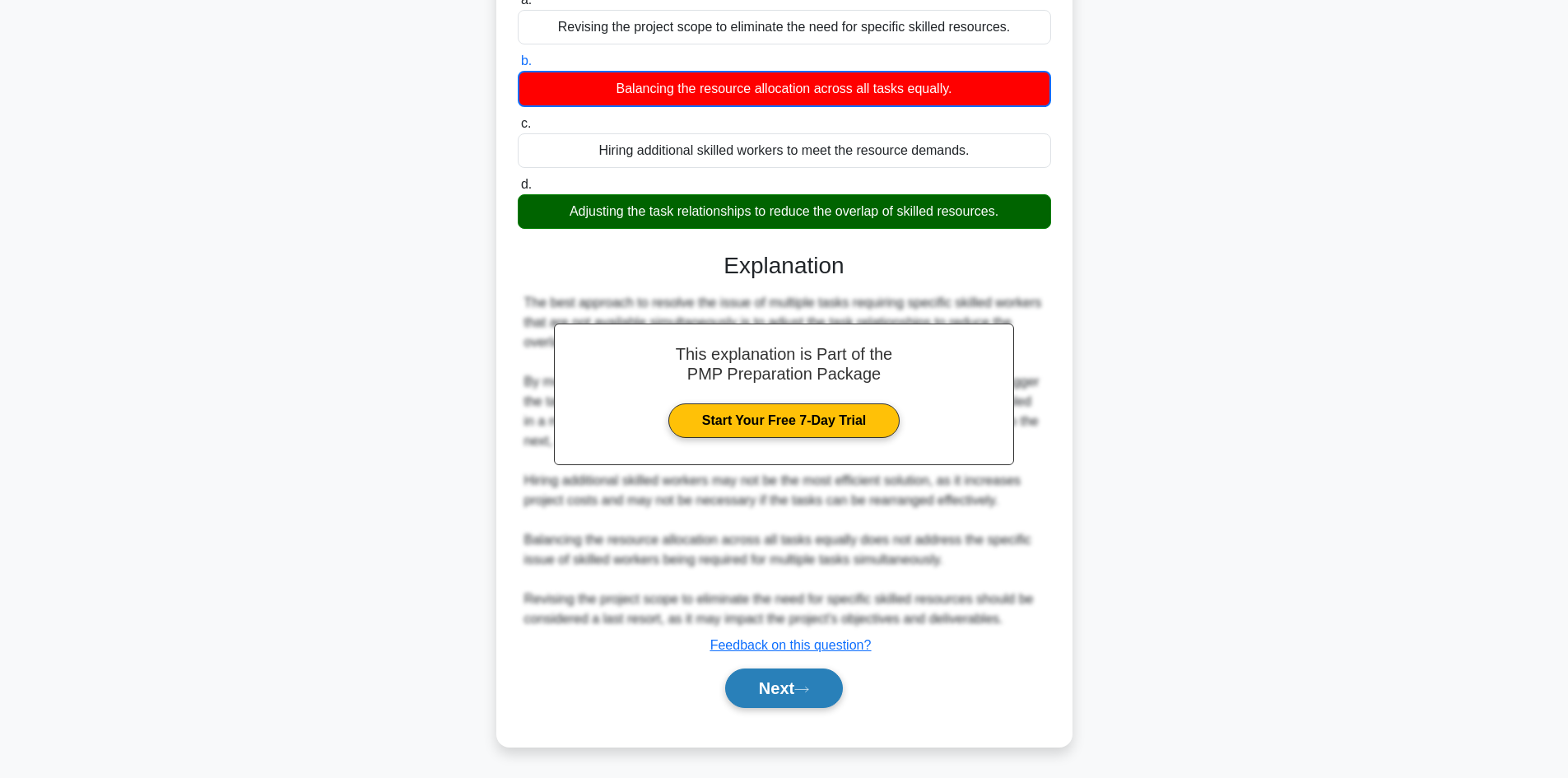
click at [781, 686] on button "Next" at bounding box center [784, 688] width 118 height 40
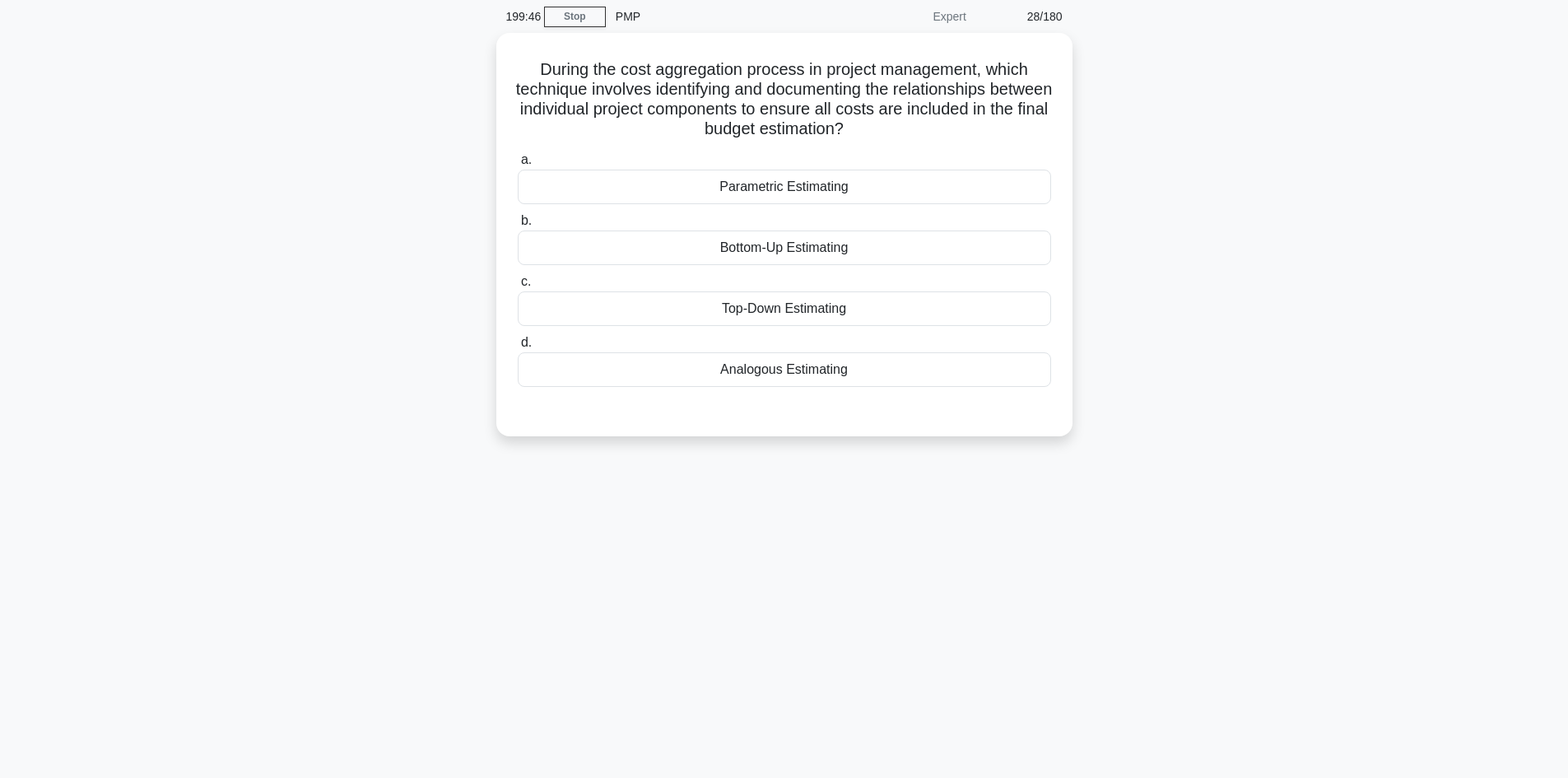
scroll to position [0, 0]
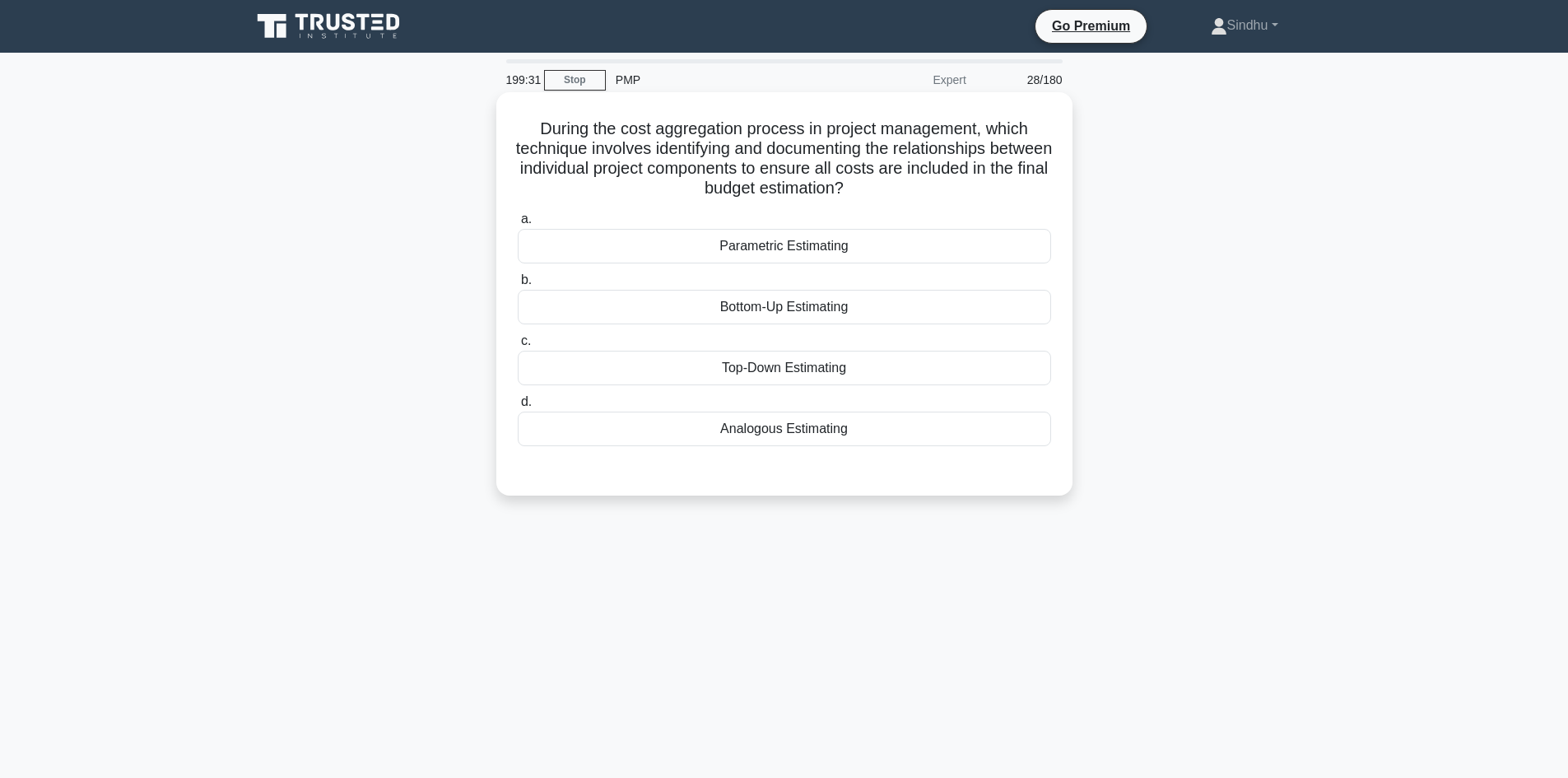
click at [816, 312] on div "Bottom-Up Estimating" at bounding box center [784, 306] width 534 height 34
click at [518, 286] on input "b. Bottom-Up Estimating" at bounding box center [518, 280] width 0 height 11
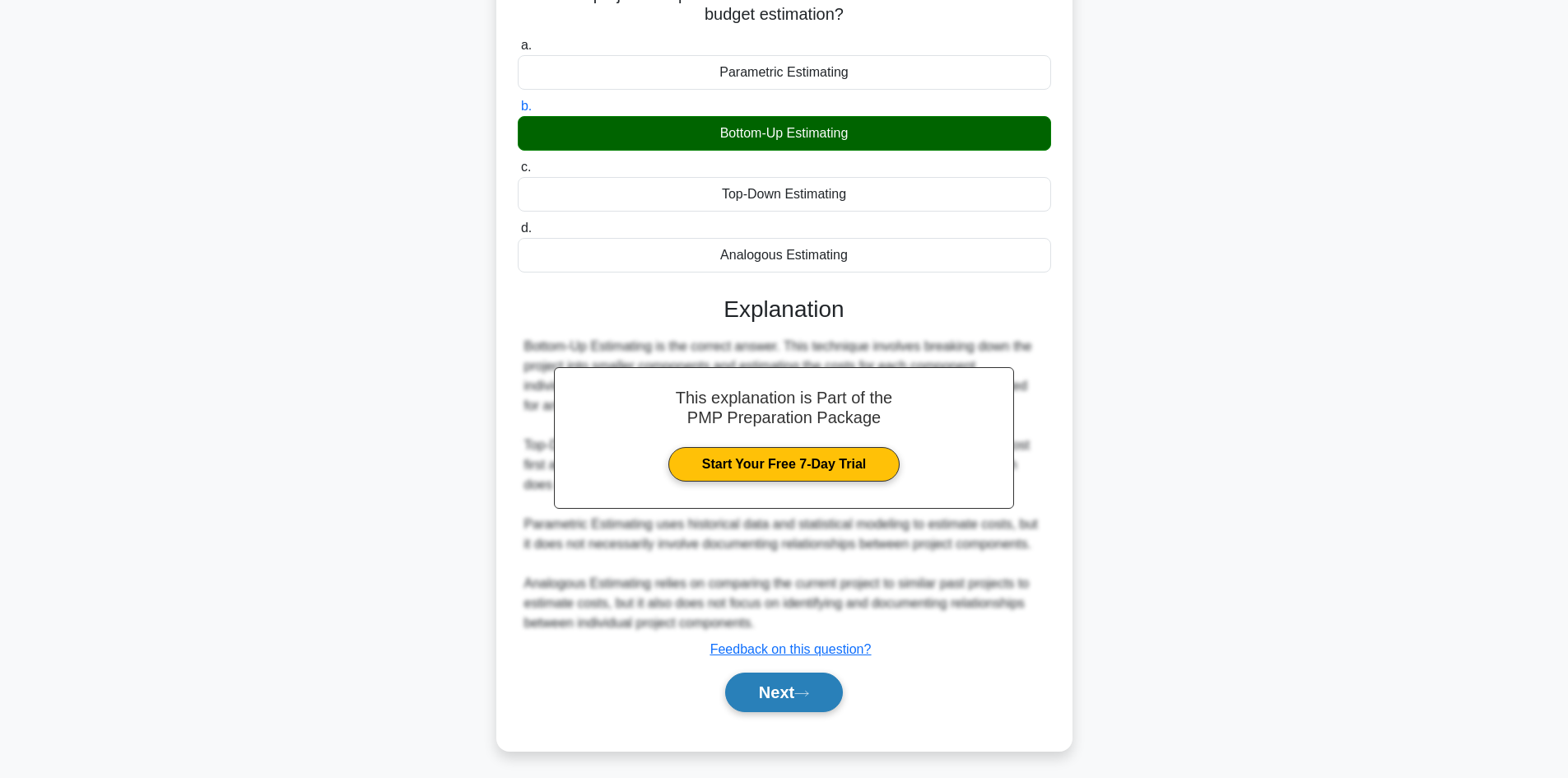
scroll to position [179, 0]
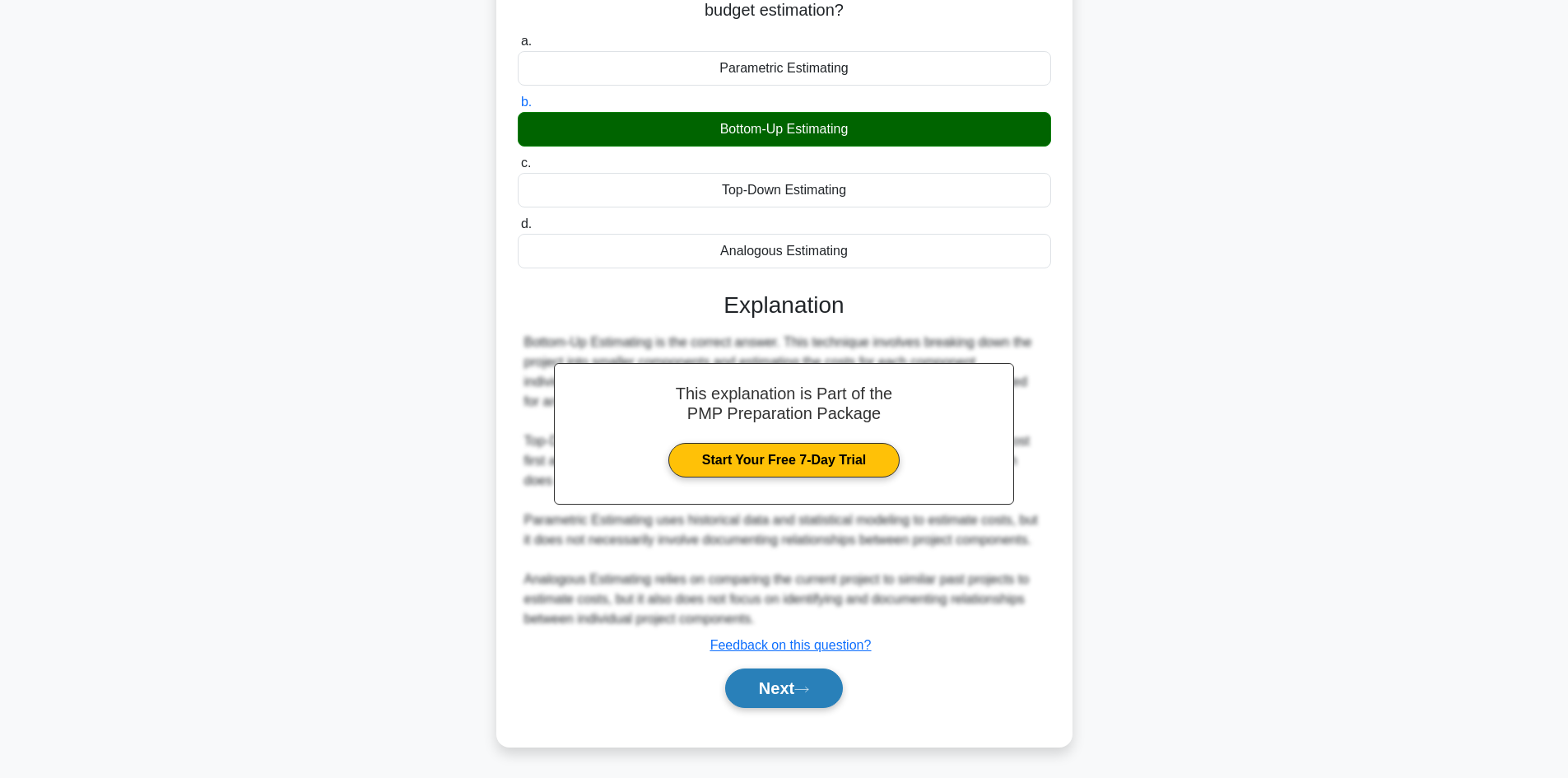
click at [783, 698] on button "Next" at bounding box center [784, 688] width 118 height 40
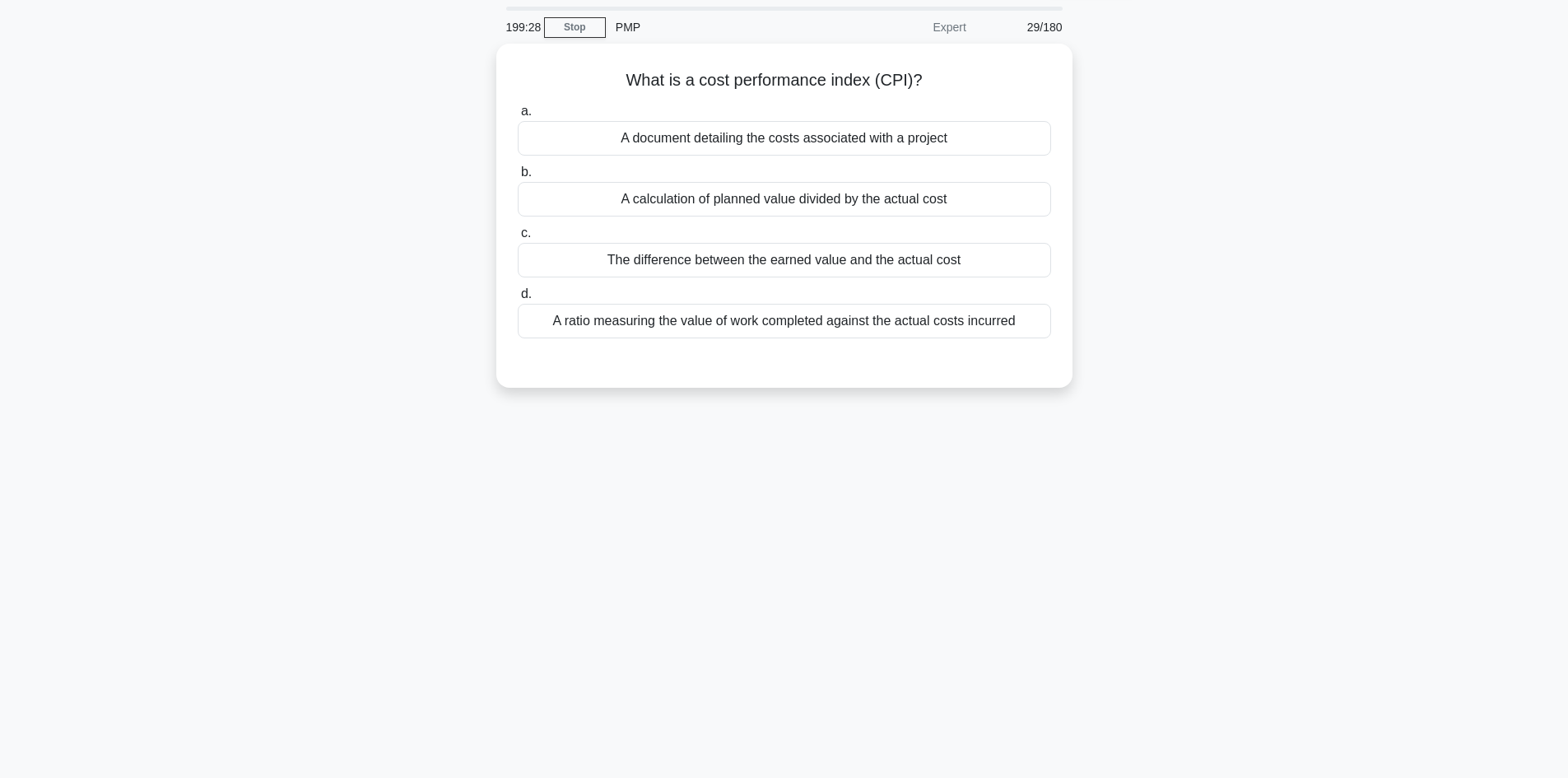
scroll to position [0, 0]
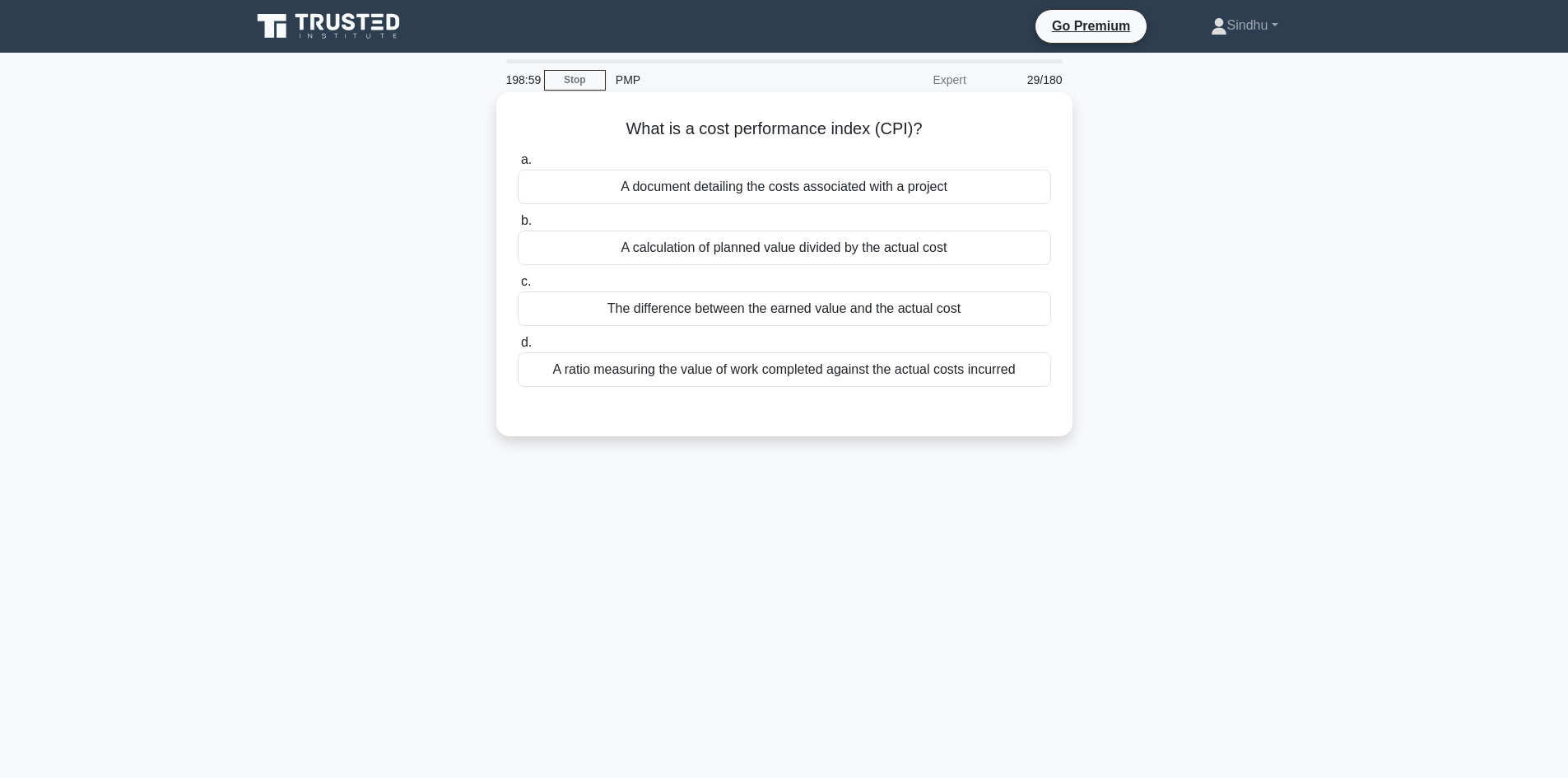
click at [837, 369] on div "A ratio measuring the value of work completed against the actual costs incurred" at bounding box center [784, 369] width 534 height 34
click at [518, 348] on input "d. A ratio measuring the value of work completed against the actual costs incur…" at bounding box center [518, 343] width 0 height 11
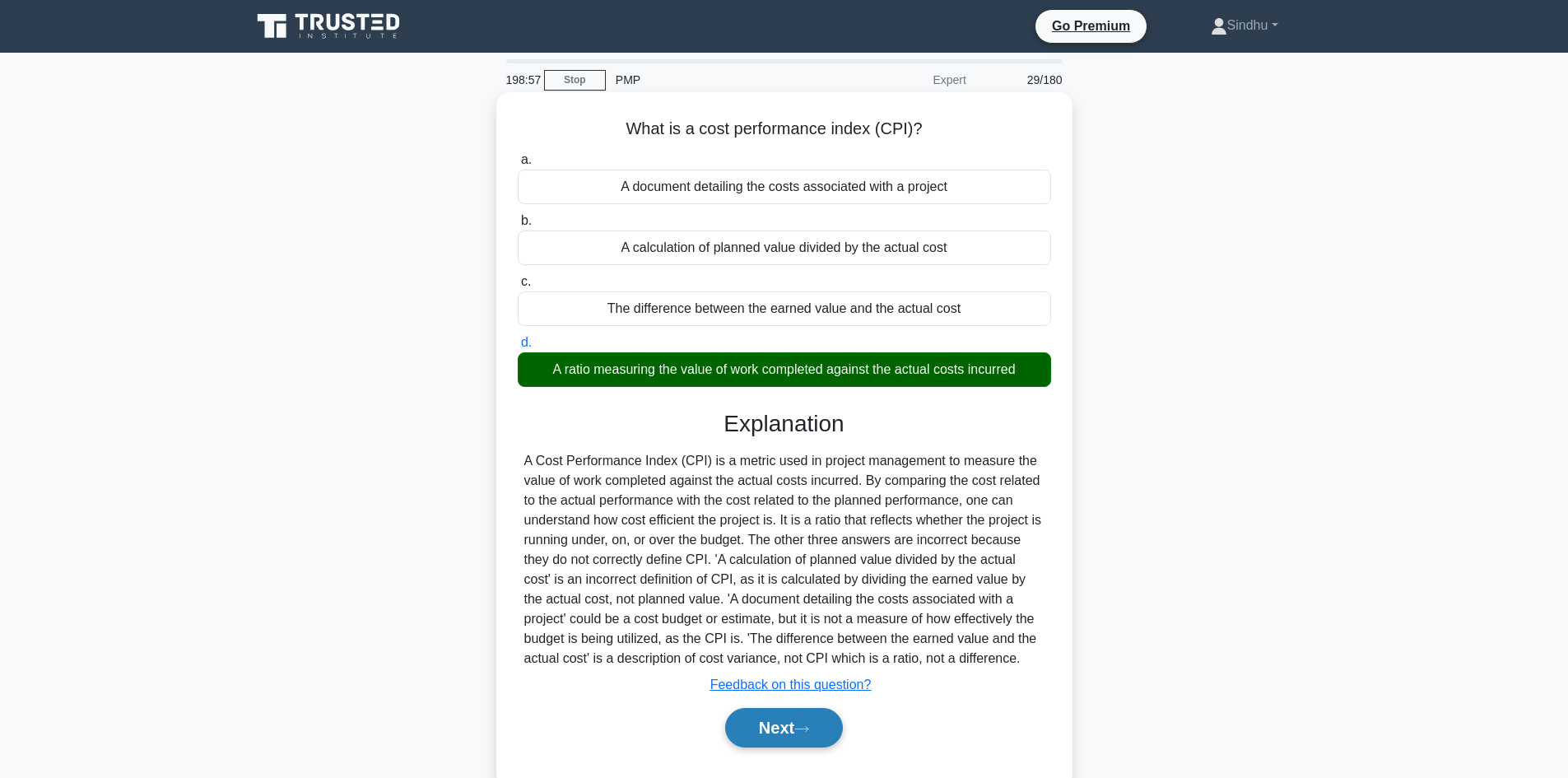
click at [785, 720] on button "Next" at bounding box center [784, 728] width 118 height 40
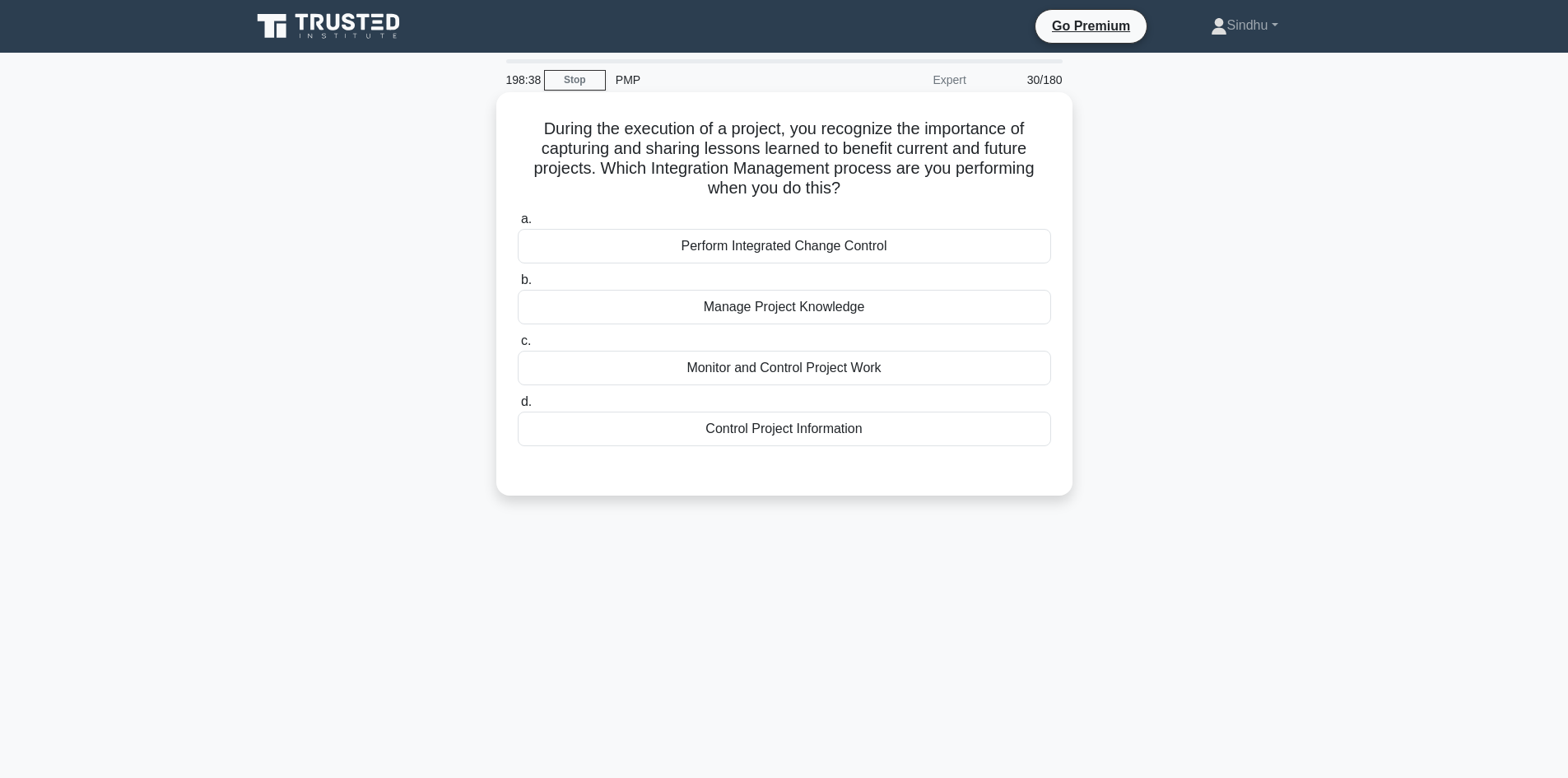
click at [823, 315] on div "Manage Project Knowledge" at bounding box center [784, 306] width 534 height 34
click at [518, 286] on input "b. Manage Project Knowledge" at bounding box center [518, 280] width 0 height 11
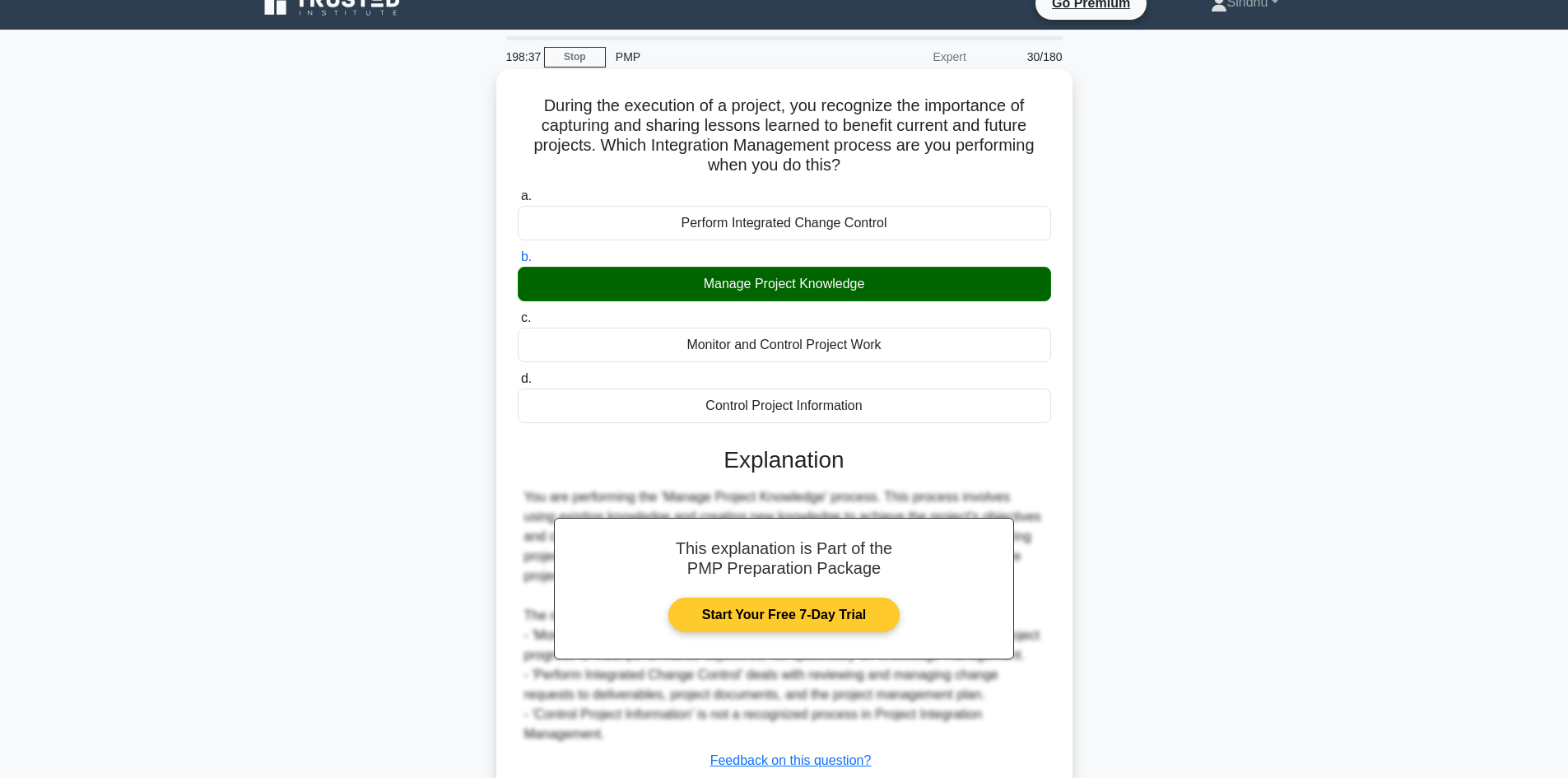
scroll to position [159, 0]
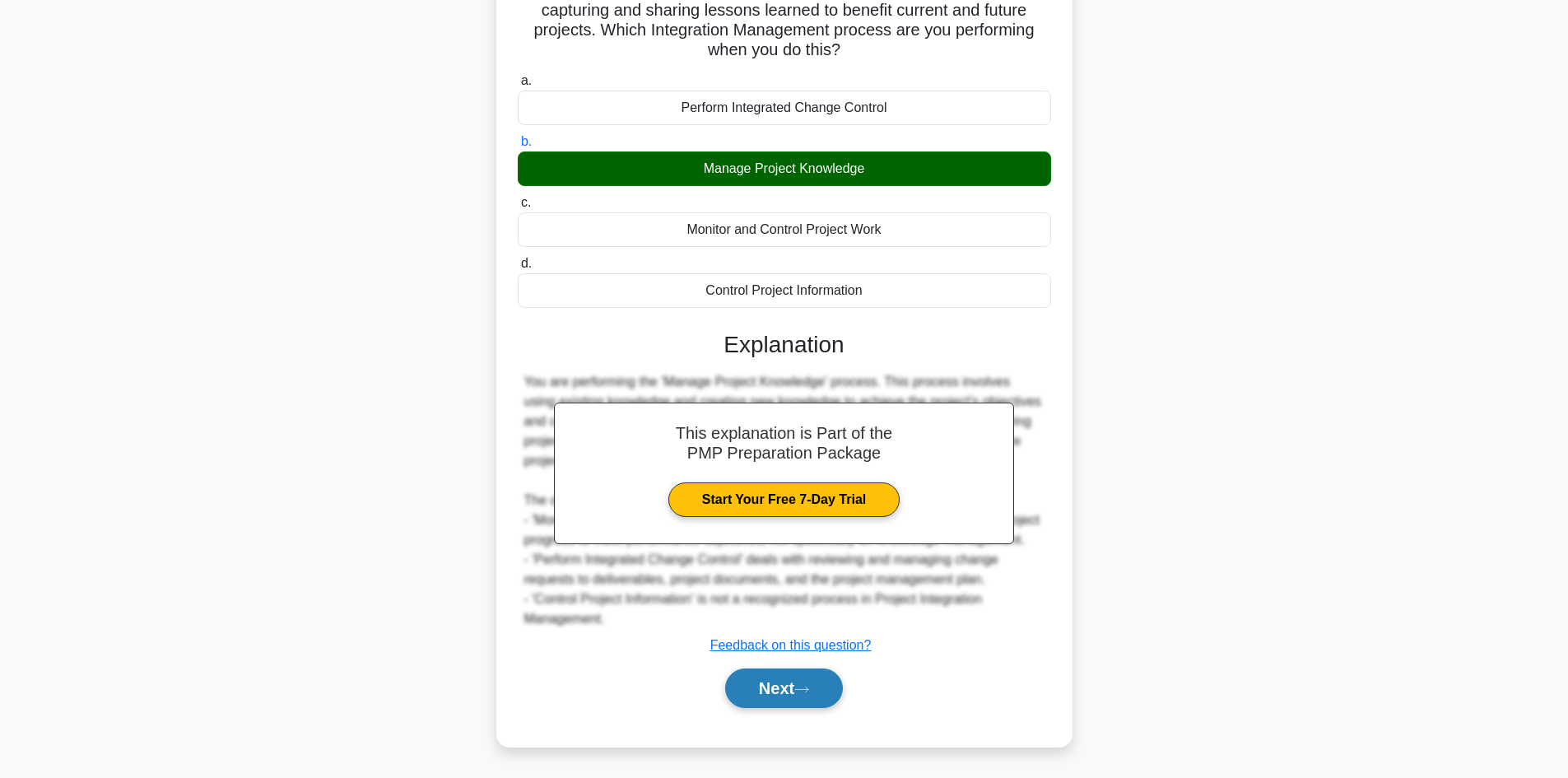
click at [771, 683] on button "Next" at bounding box center [784, 688] width 118 height 40
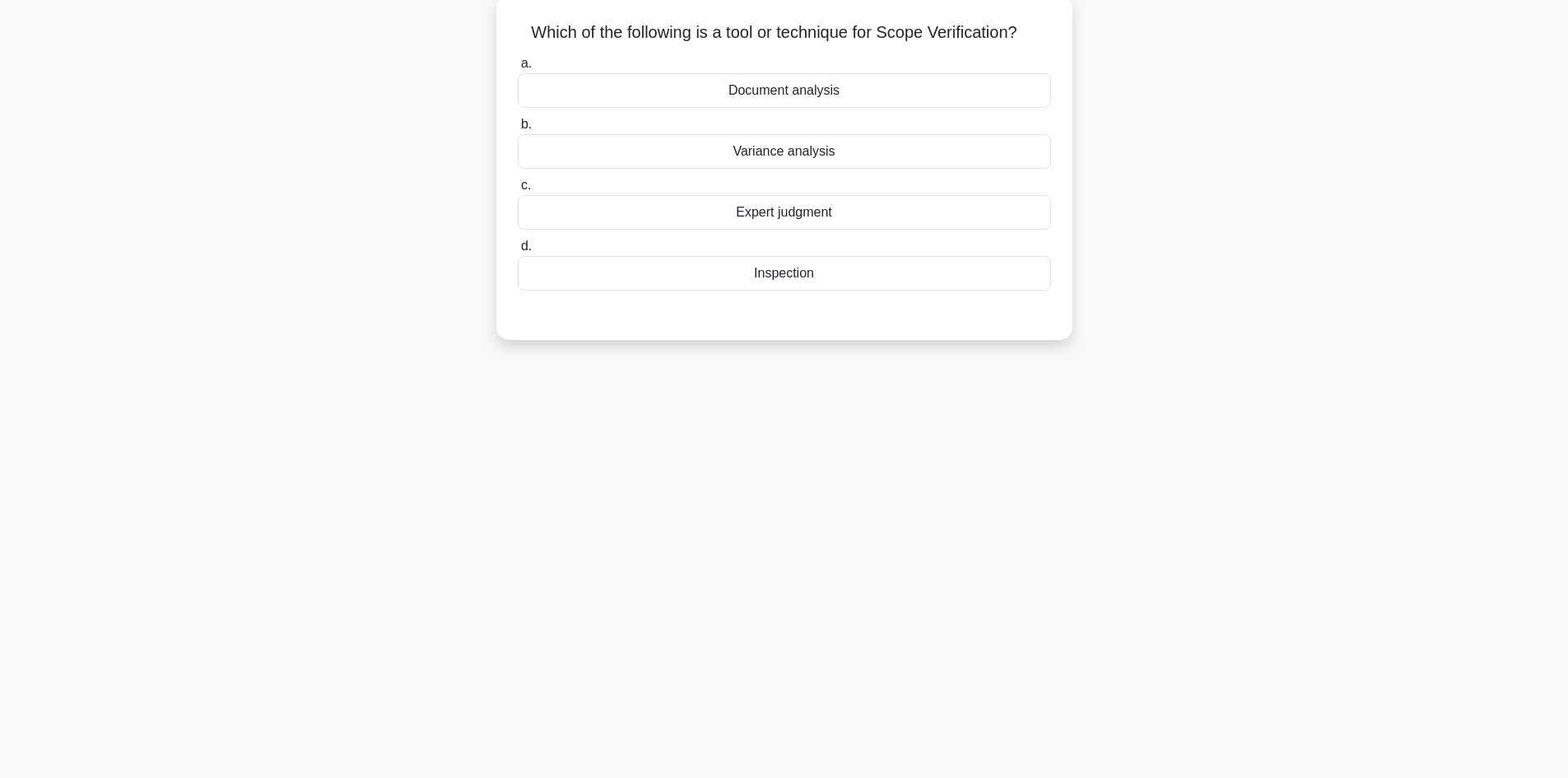
scroll to position [0, 0]
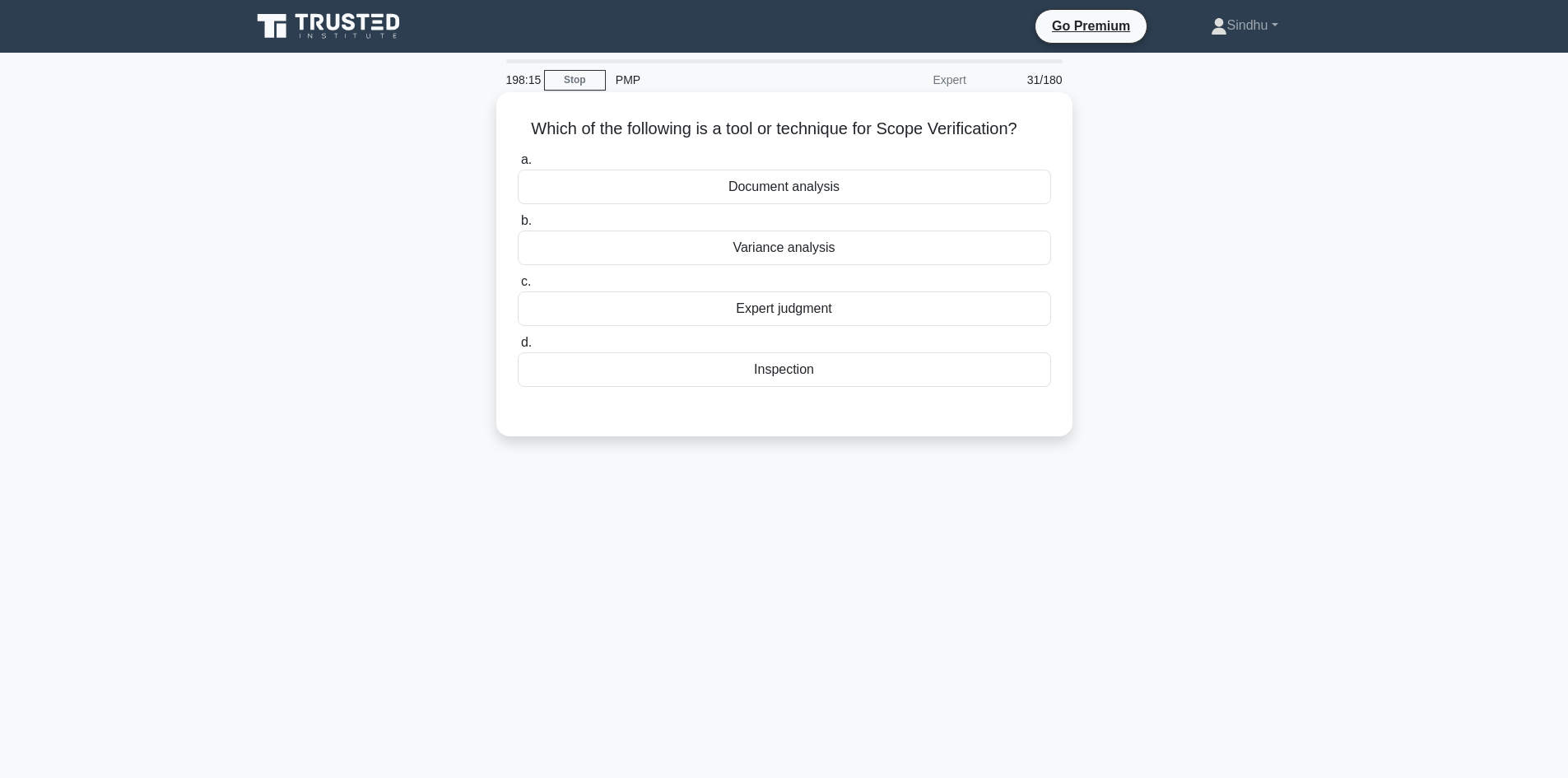
click at [821, 246] on div "Variance analysis" at bounding box center [784, 247] width 534 height 34
click at [518, 226] on input "b. Variance analysis" at bounding box center [518, 221] width 0 height 11
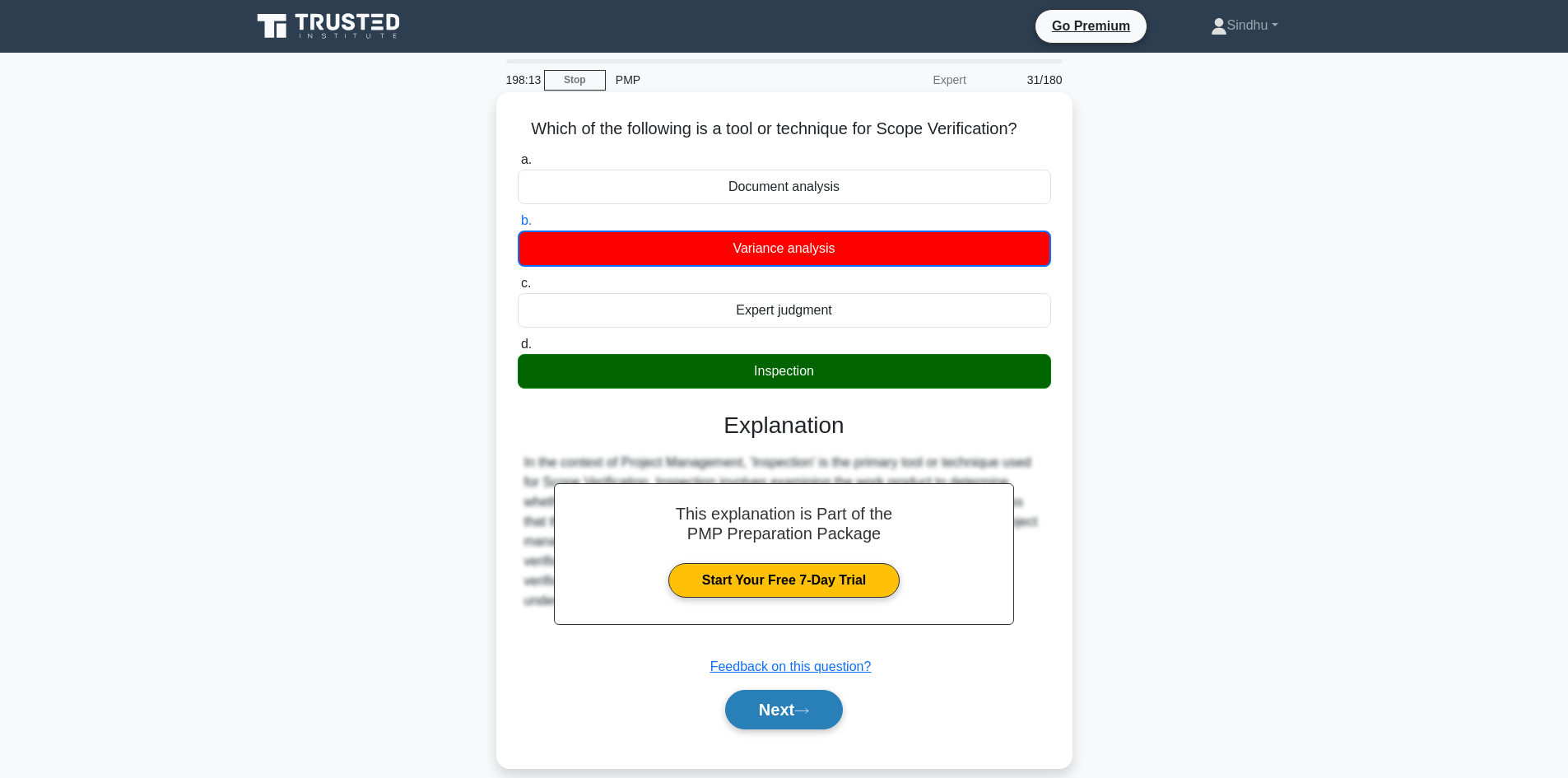
click at [790, 705] on button "Next" at bounding box center [784, 710] width 118 height 40
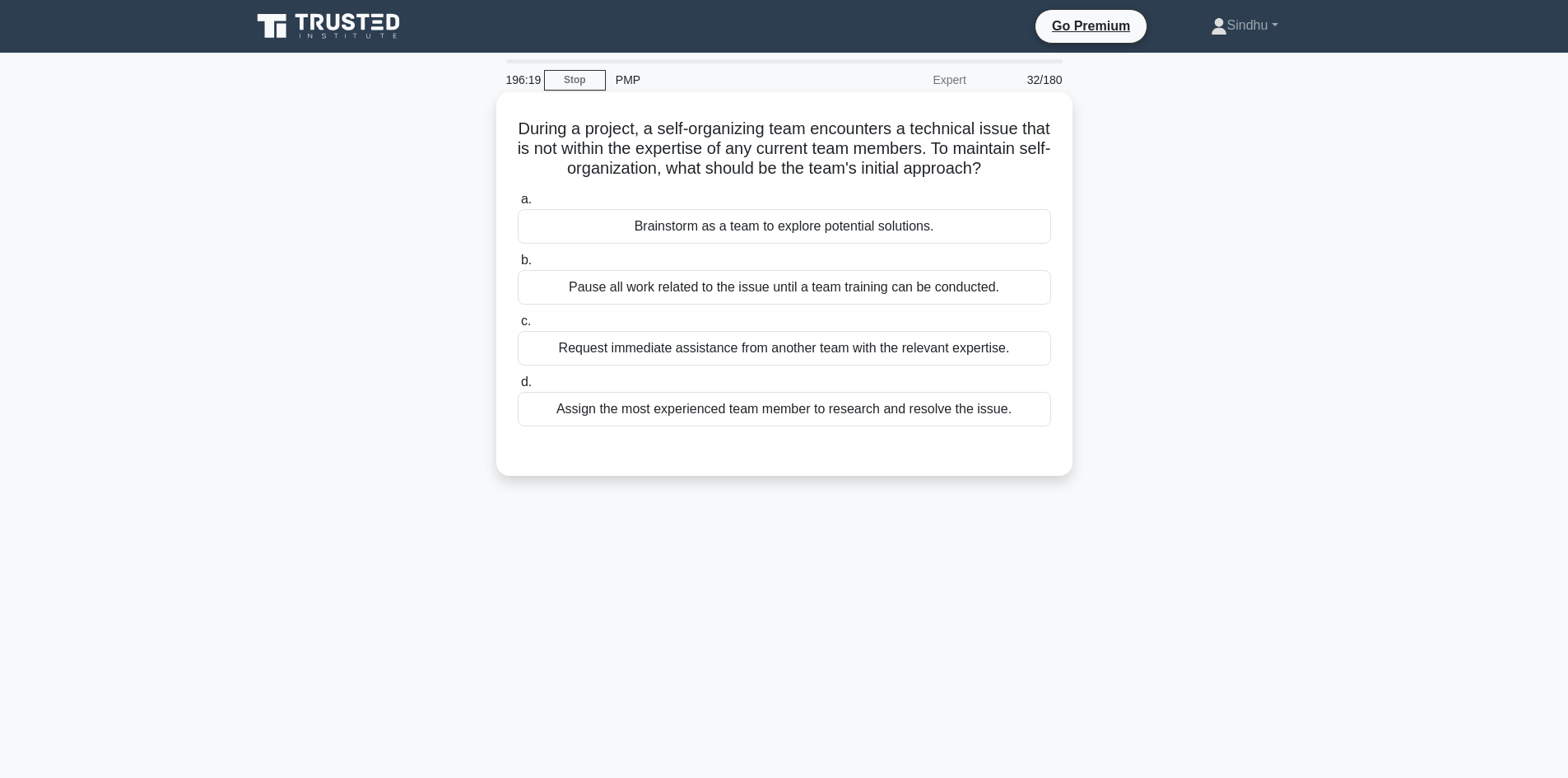
click at [883, 243] on div "Brainstorm as a team to explore potential solutions." at bounding box center [784, 226] width 534 height 34
click at [518, 205] on input "a. Brainstorm as a team to explore potential solutions." at bounding box center [518, 199] width 0 height 11
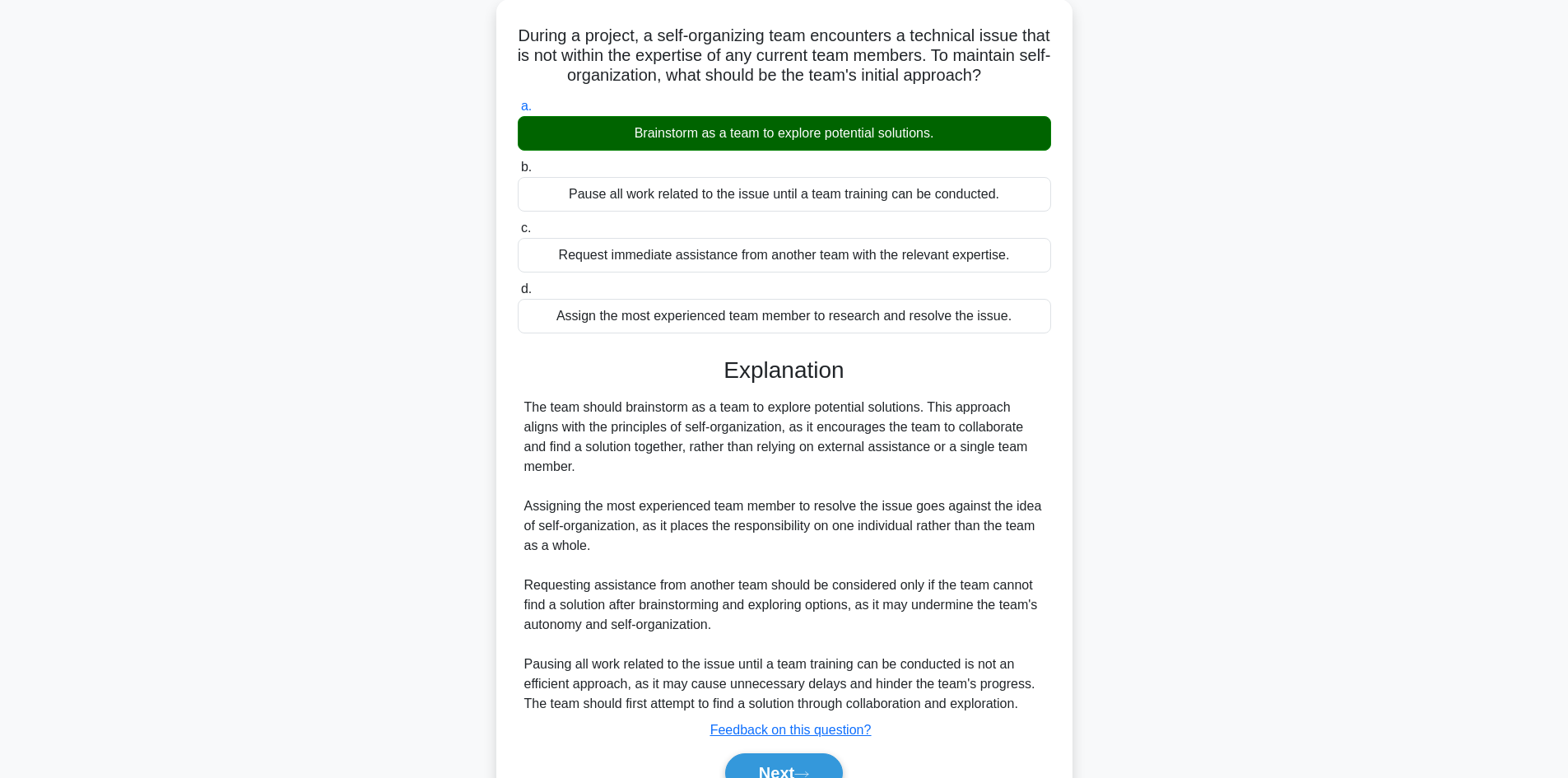
scroll to position [199, 0]
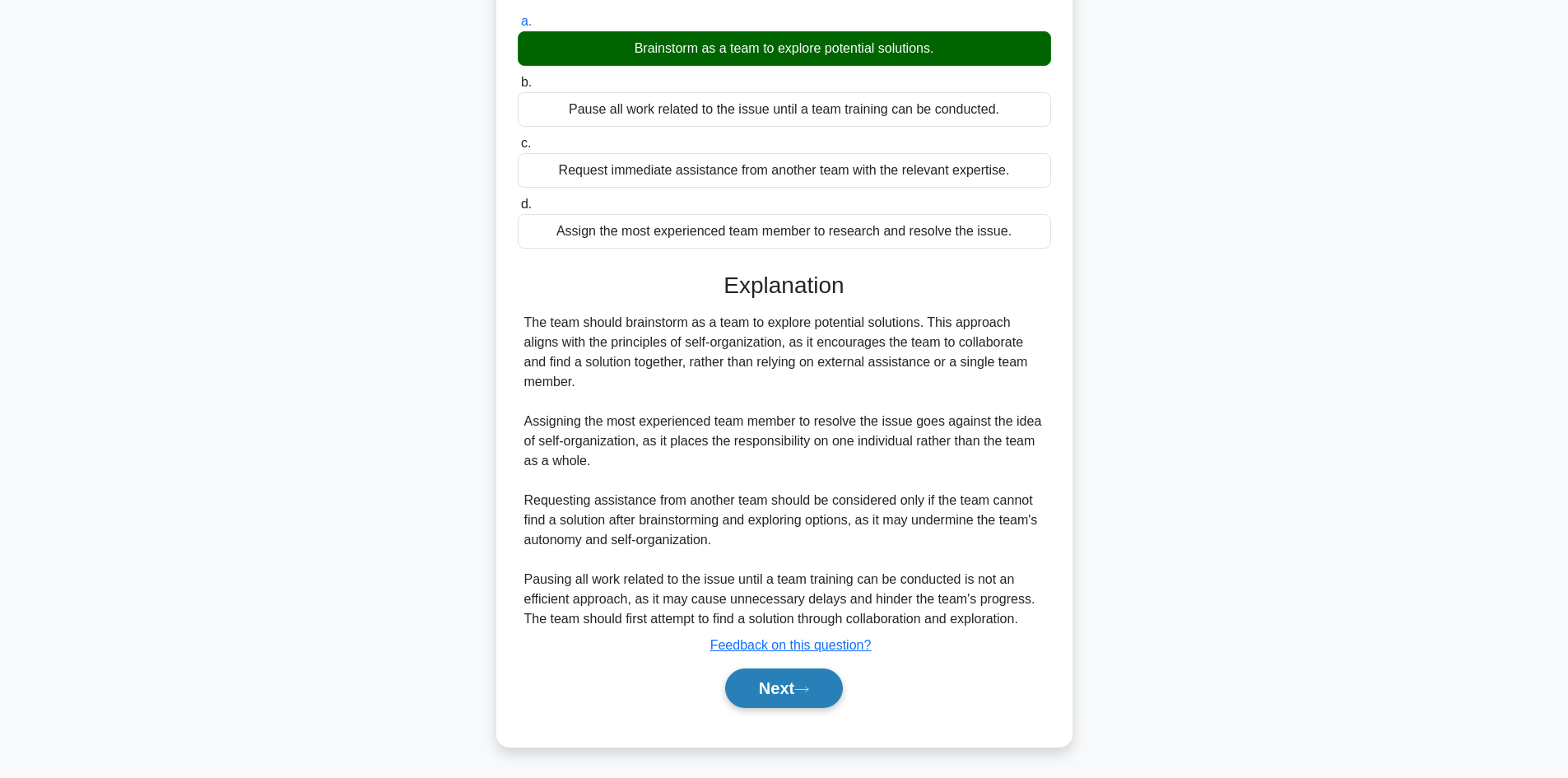
click at [747, 680] on button "Next" at bounding box center [784, 688] width 118 height 40
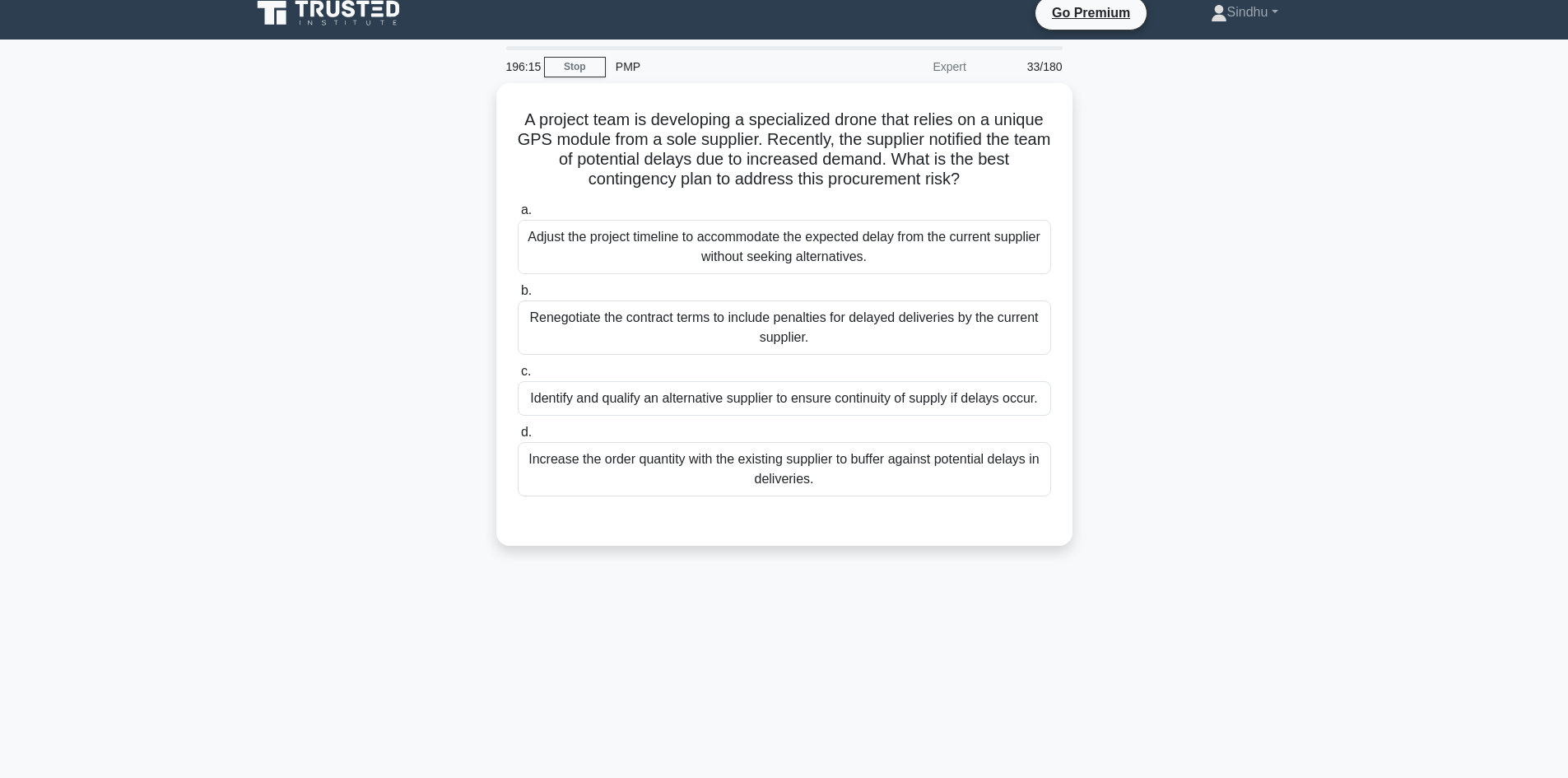
scroll to position [0, 0]
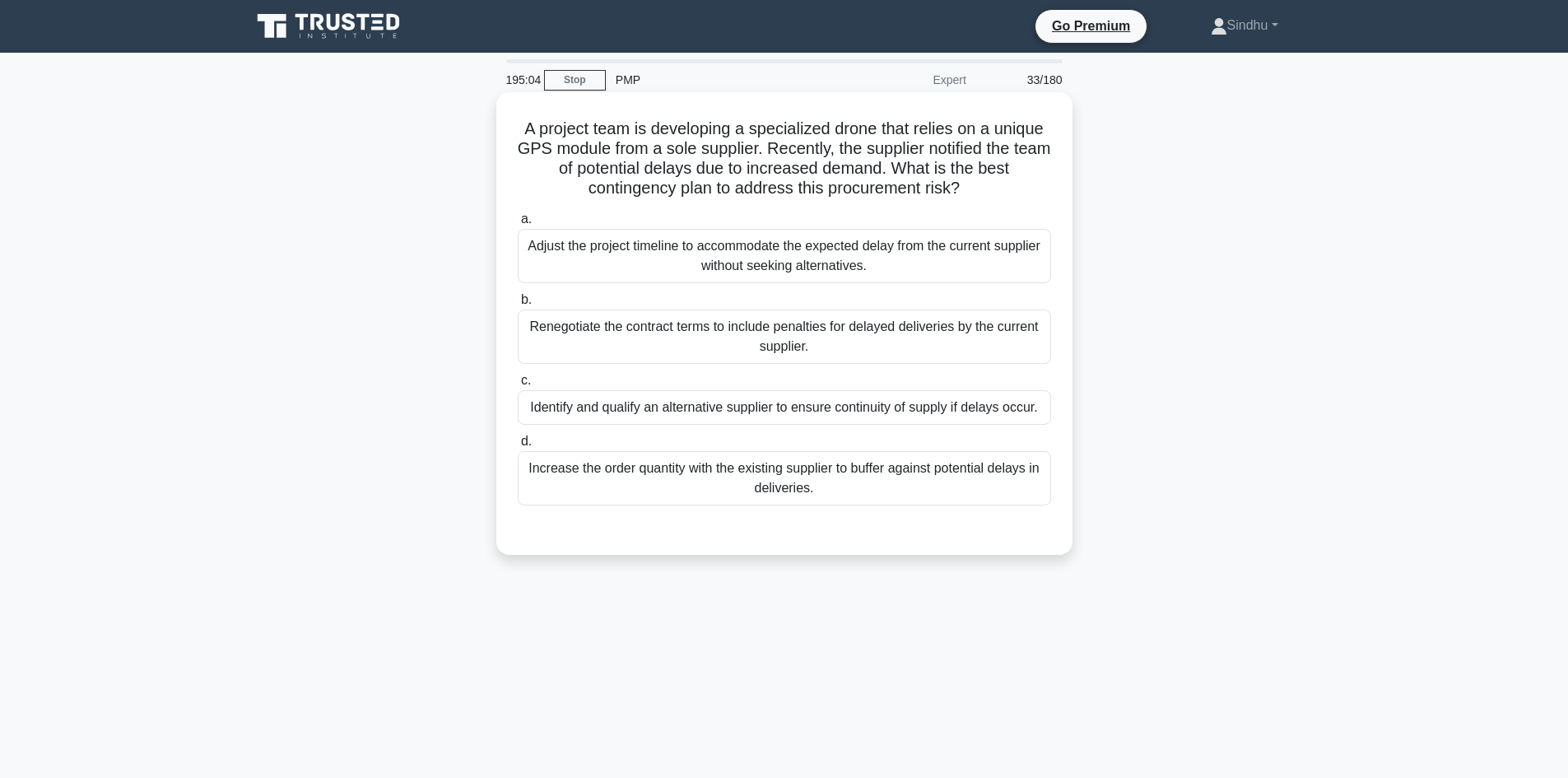
click at [775, 482] on div "Increase the order quantity with the existing supplier to buffer against potent…" at bounding box center [784, 478] width 534 height 54
click at [518, 446] on input "d. Increase the order quantity with the existing supplier to buffer against pot…" at bounding box center [518, 441] width 0 height 11
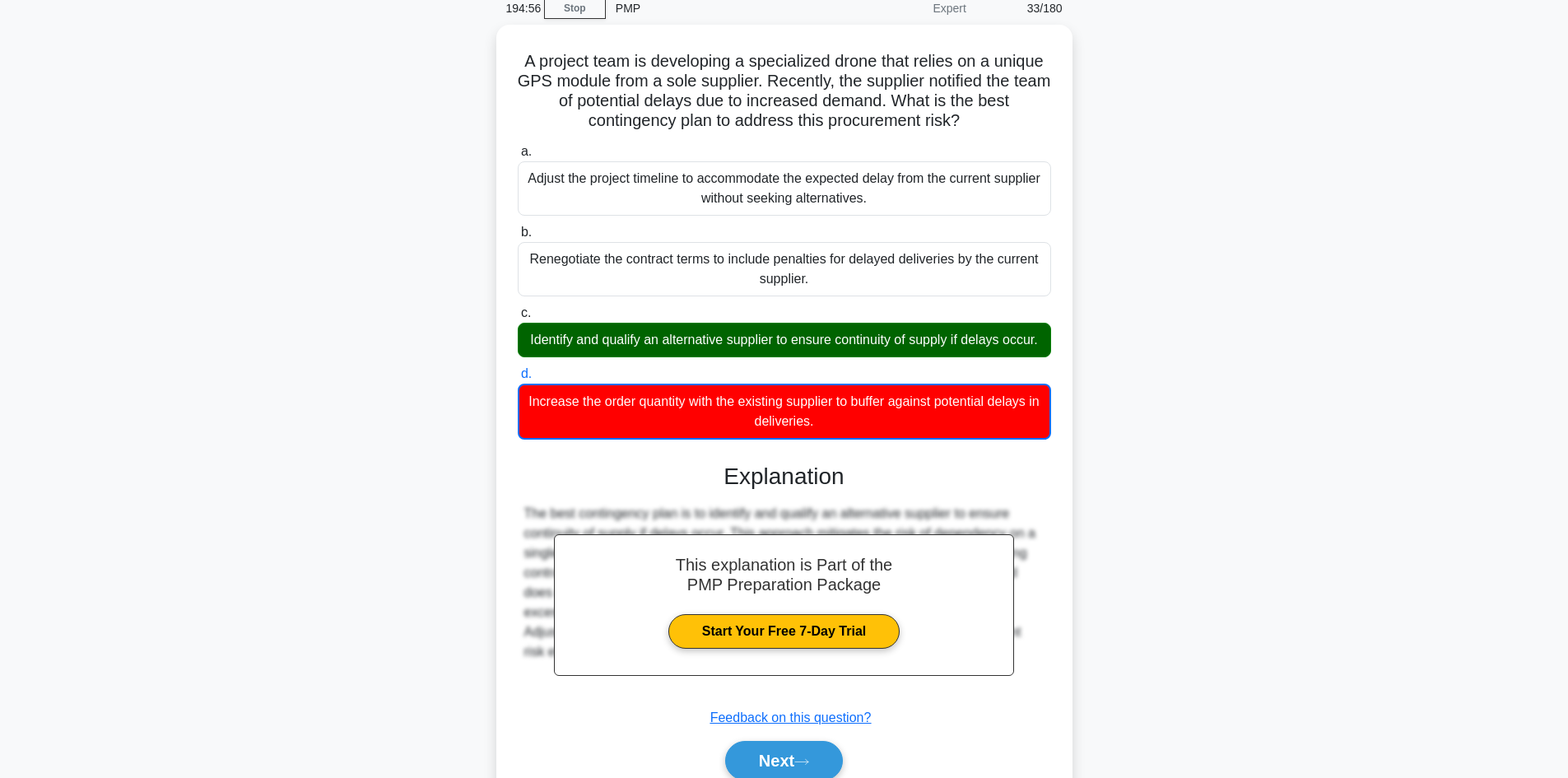
scroll to position [161, 0]
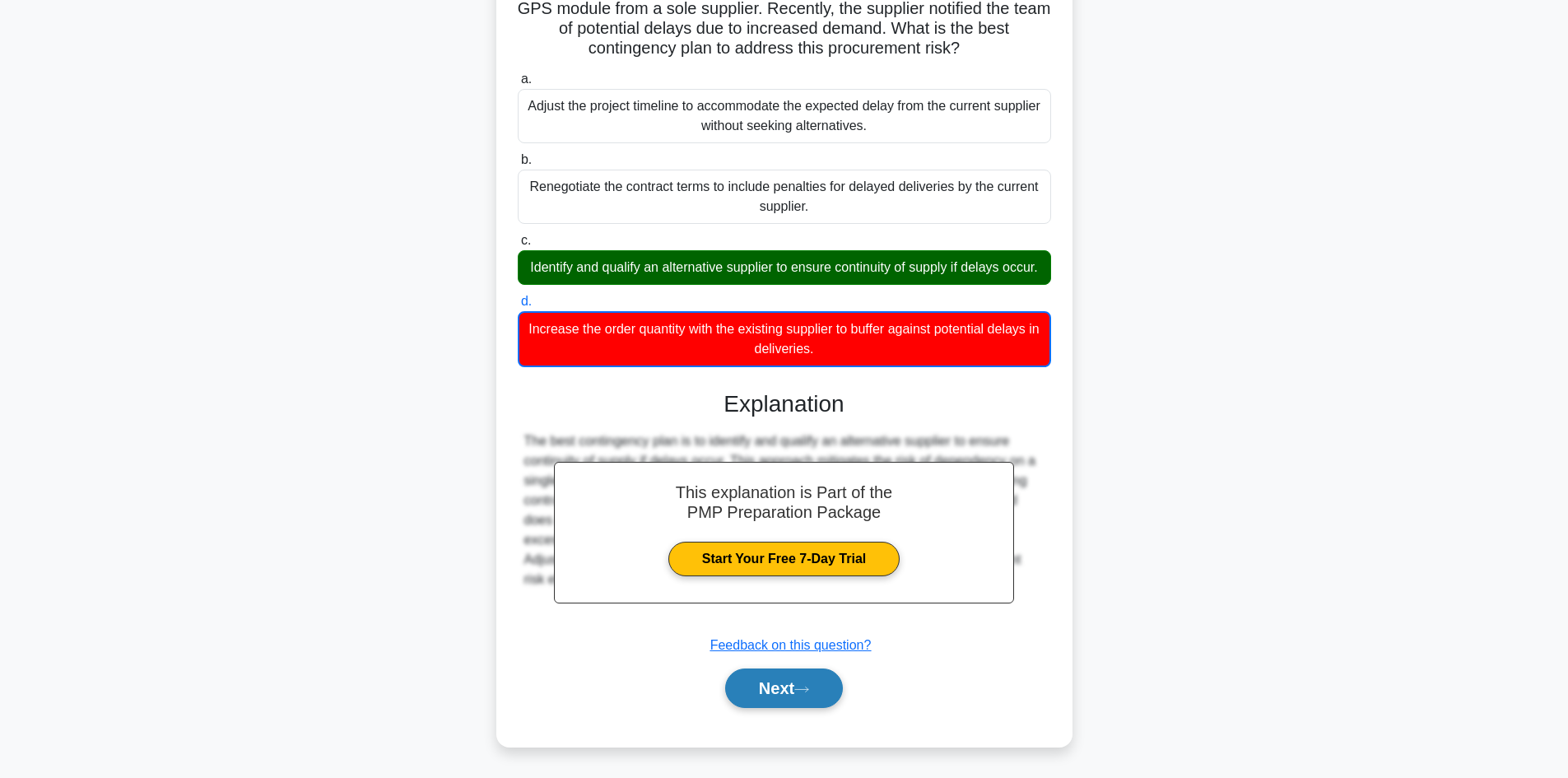
click at [790, 691] on button "Next" at bounding box center [784, 688] width 118 height 40
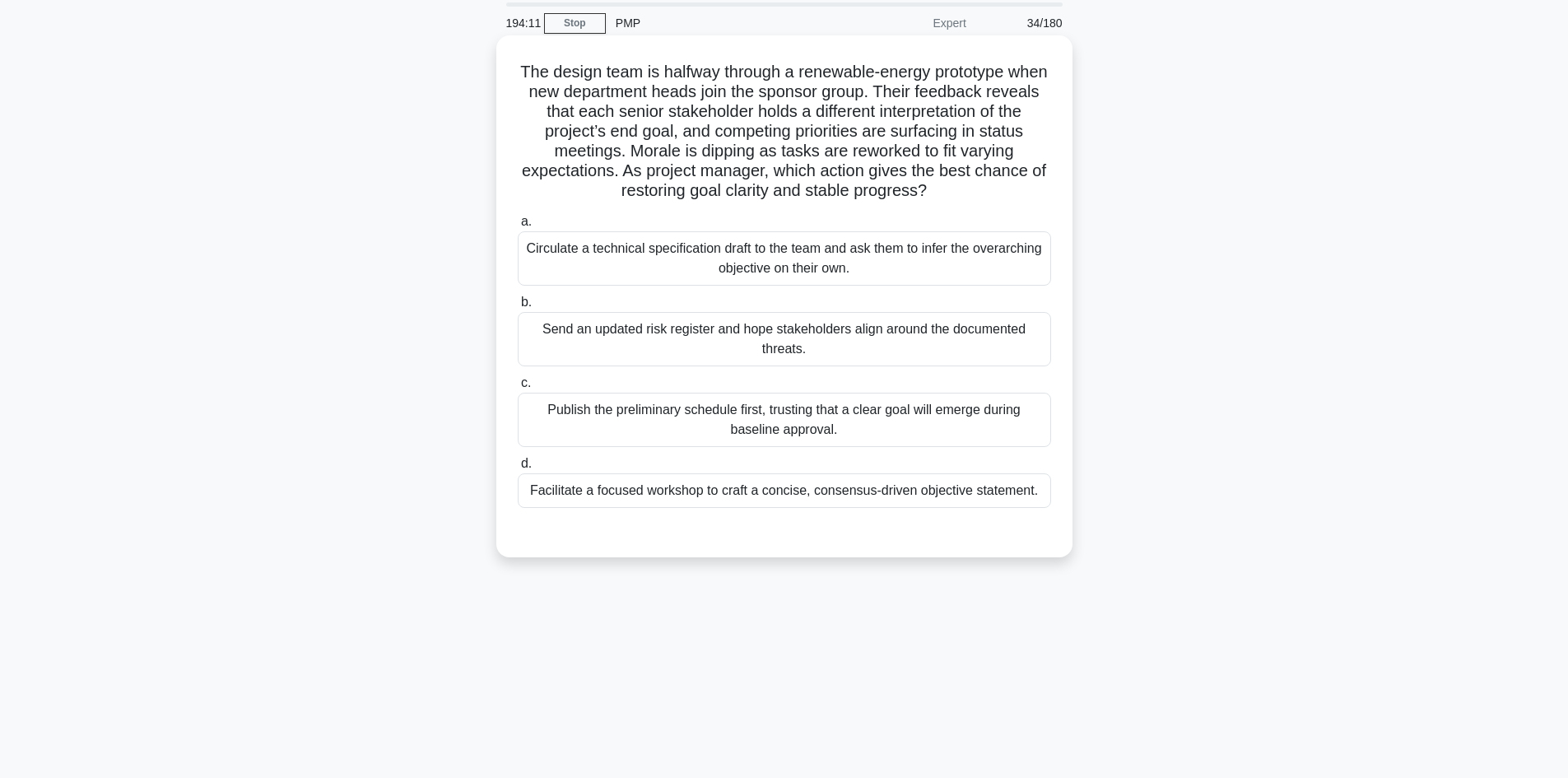
scroll to position [0, 0]
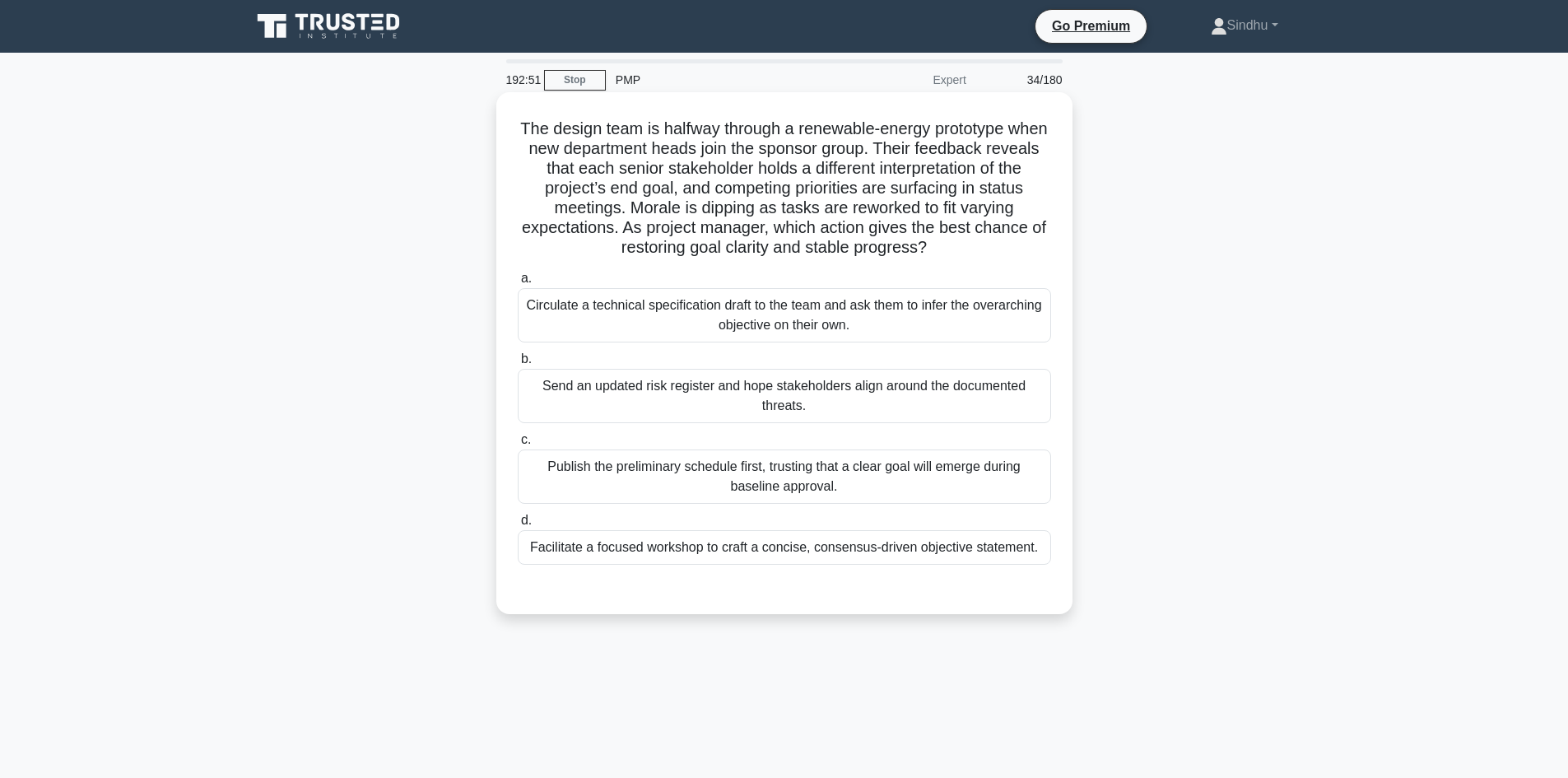
click at [838, 549] on div "Facilitate a focused workshop to craft a concise, consensus-driven objective st…" at bounding box center [784, 547] width 534 height 34
click at [518, 526] on input "d. Facilitate a focused workshop to craft a concise, consensus-driven objective…" at bounding box center [518, 520] width 0 height 11
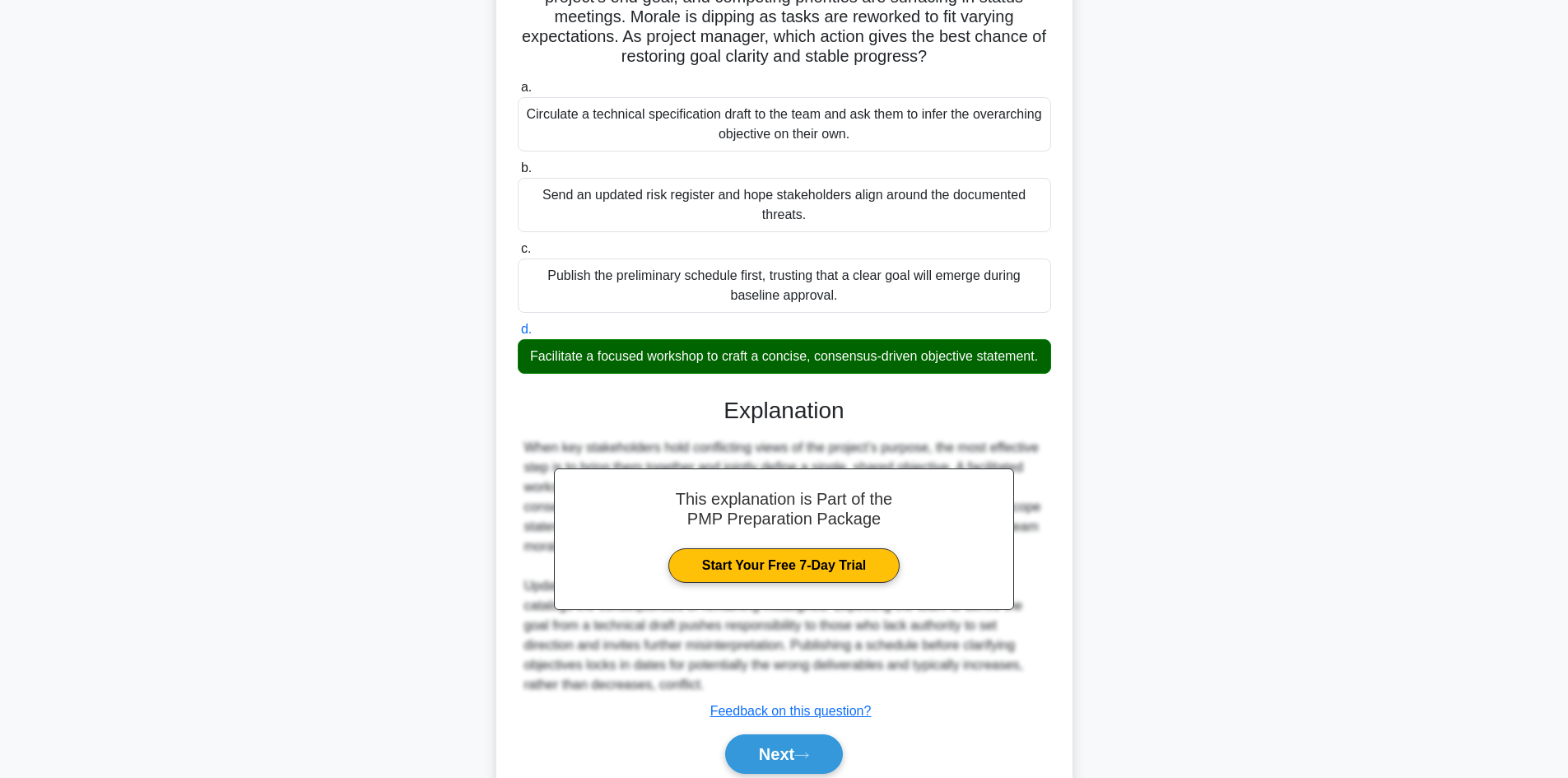
scroll to position [258, 0]
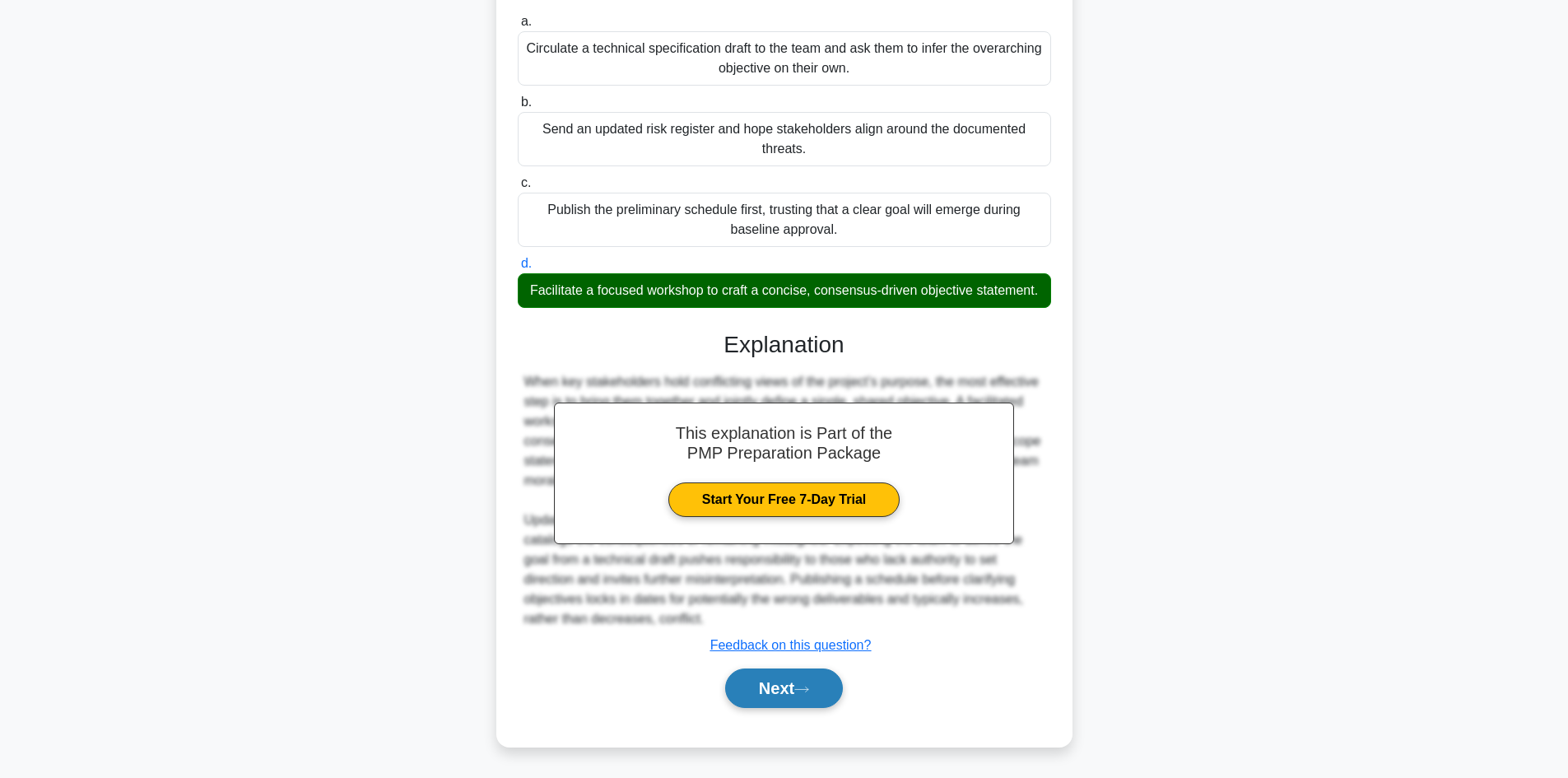
click at [792, 678] on button "Next" at bounding box center [784, 688] width 118 height 40
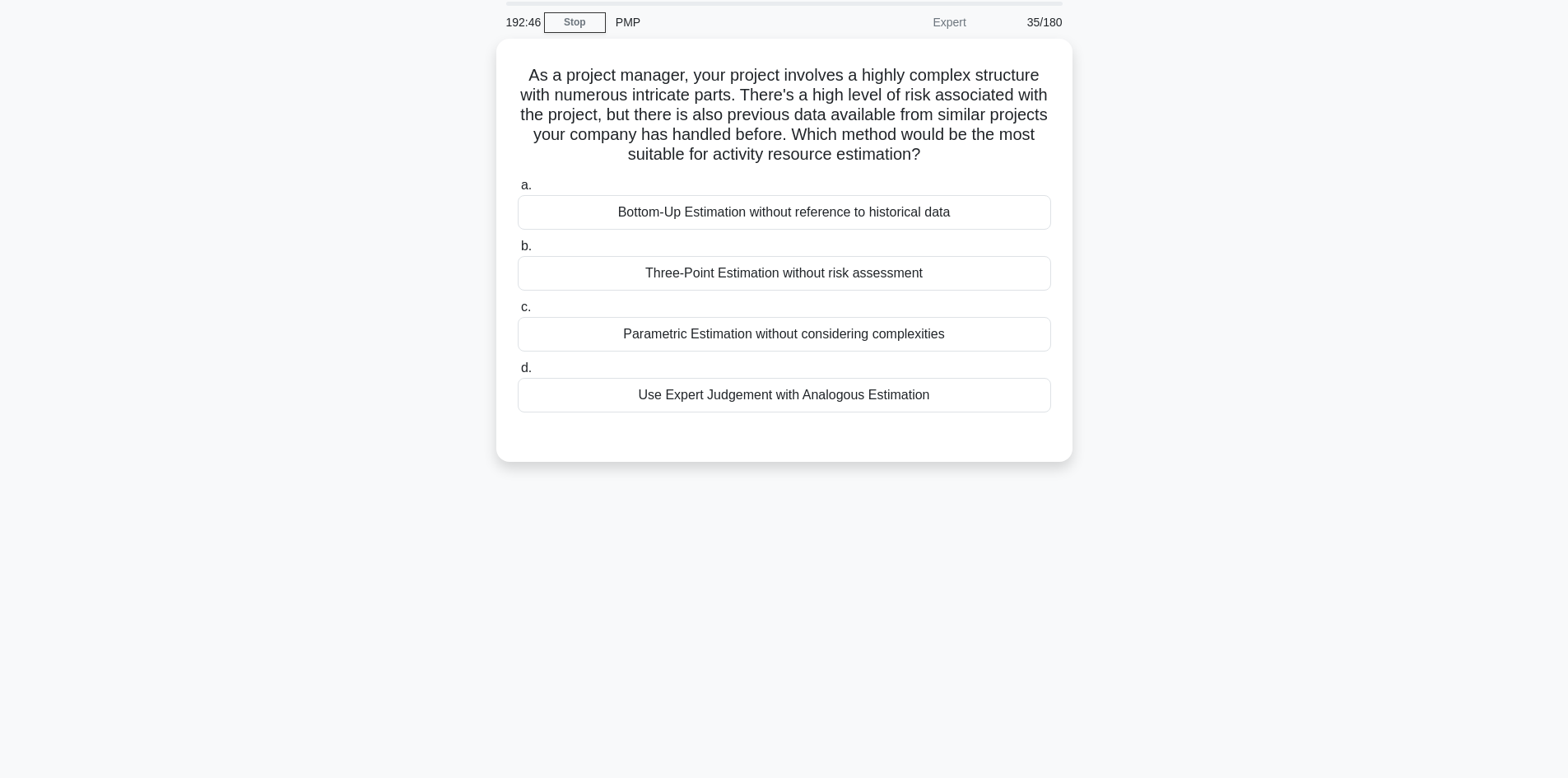
scroll to position [29, 0]
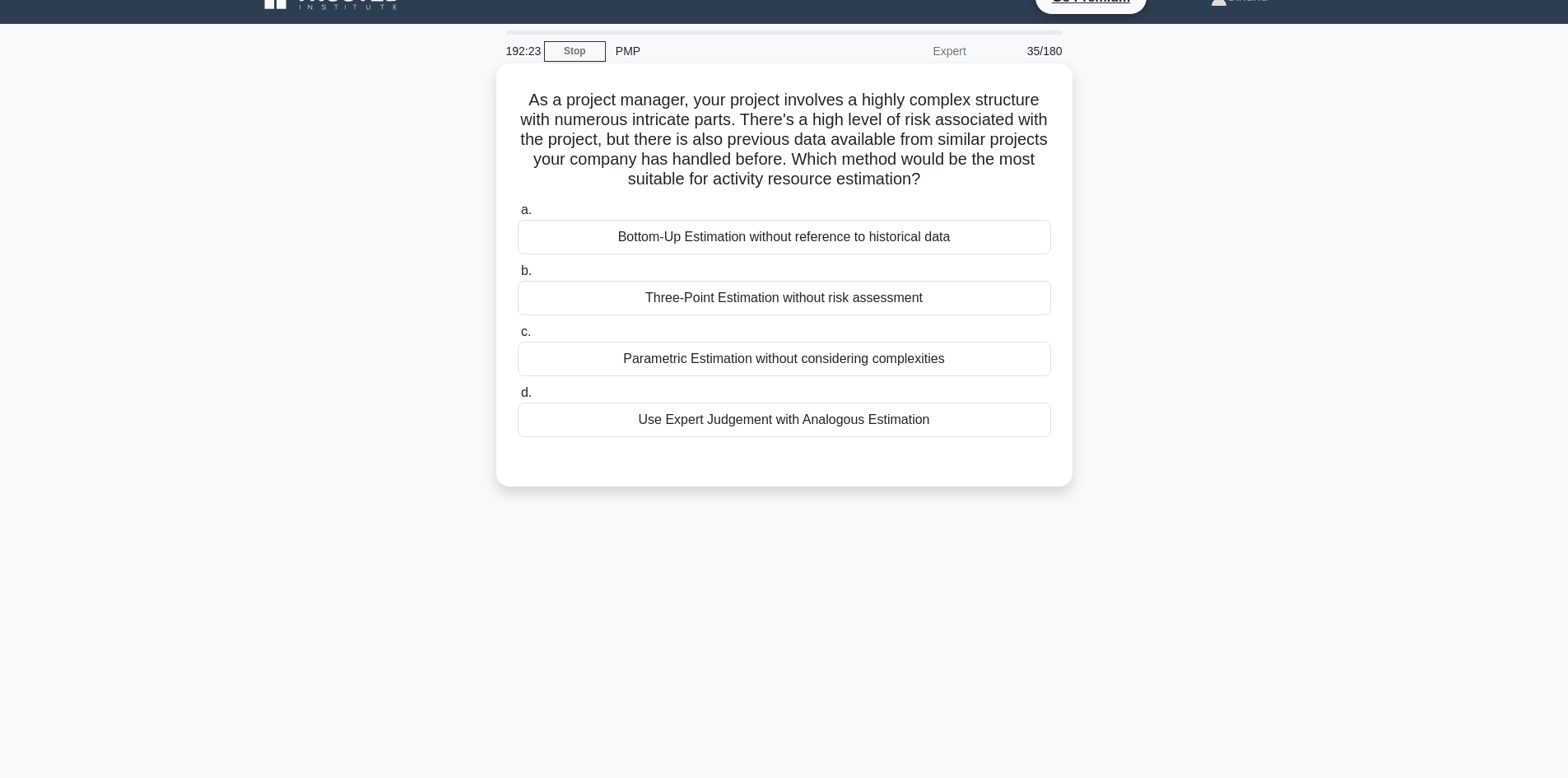
click at [813, 420] on div "Use Expert Judgement with Analogous Estimation" at bounding box center [784, 420] width 534 height 34
click at [518, 398] on input "d. Use Expert Judgement with Analogous Estimation" at bounding box center [518, 393] width 0 height 11
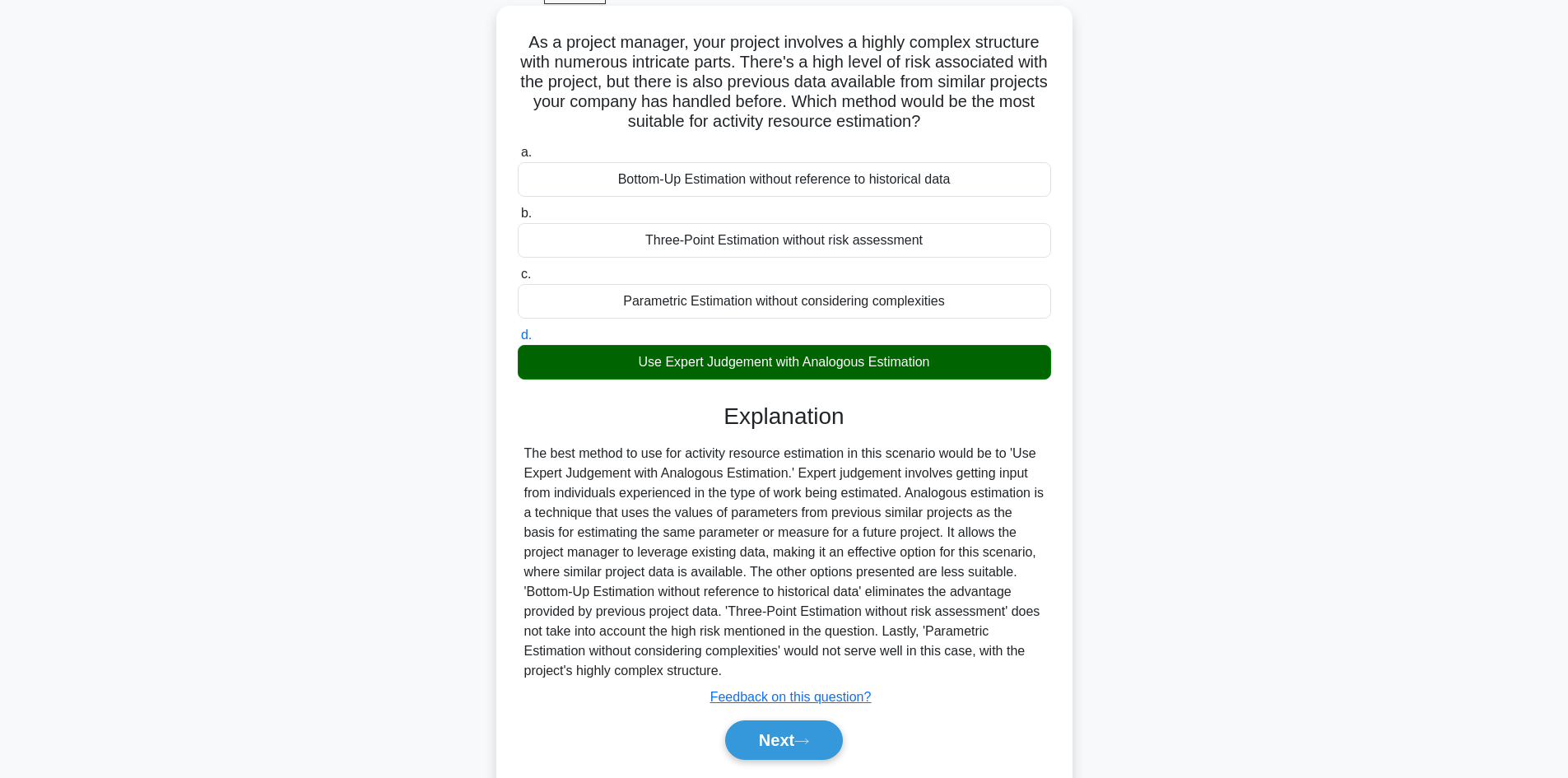
scroll to position [139, 0]
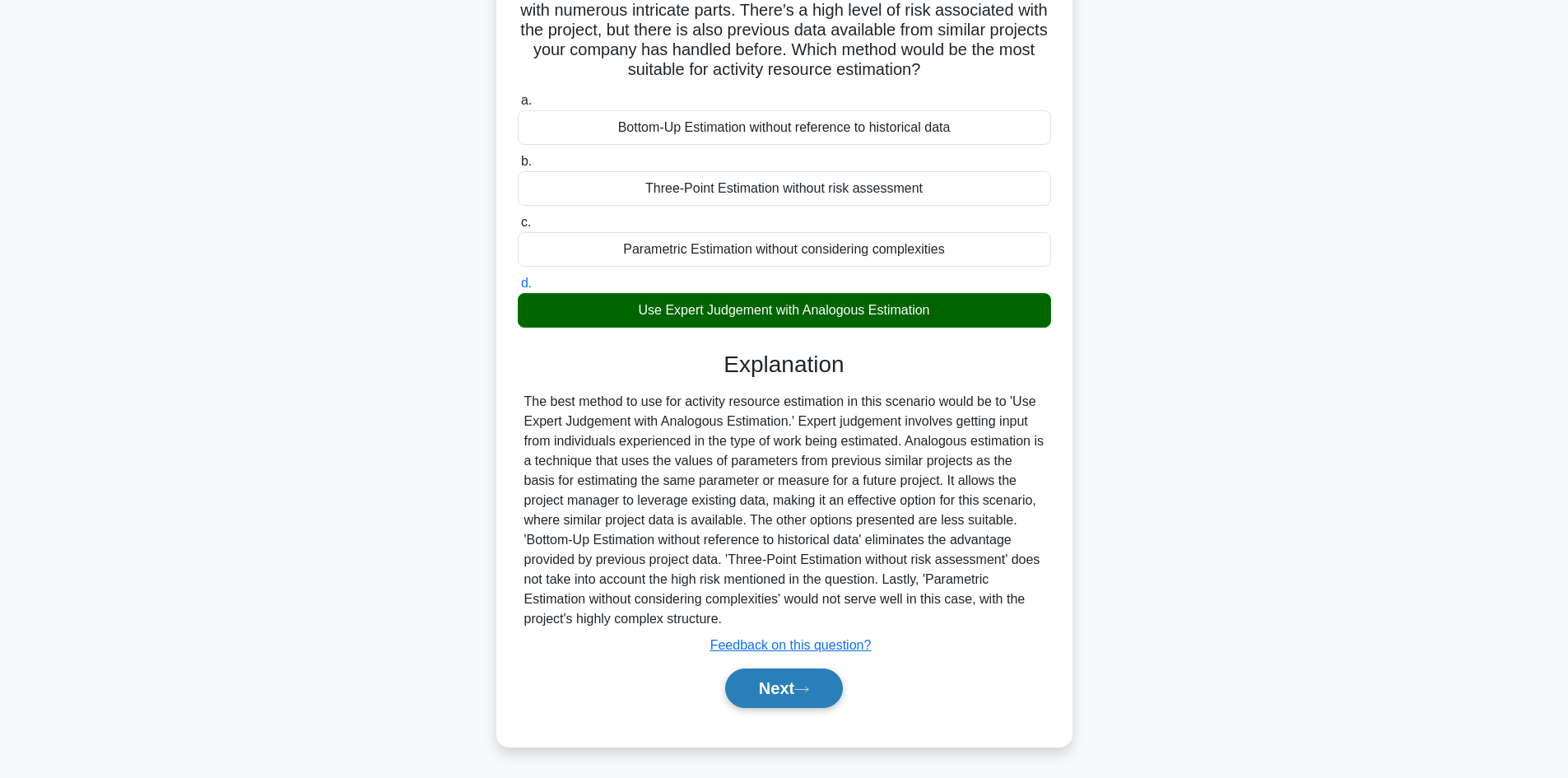
click at [772, 684] on button "Next" at bounding box center [784, 688] width 118 height 40
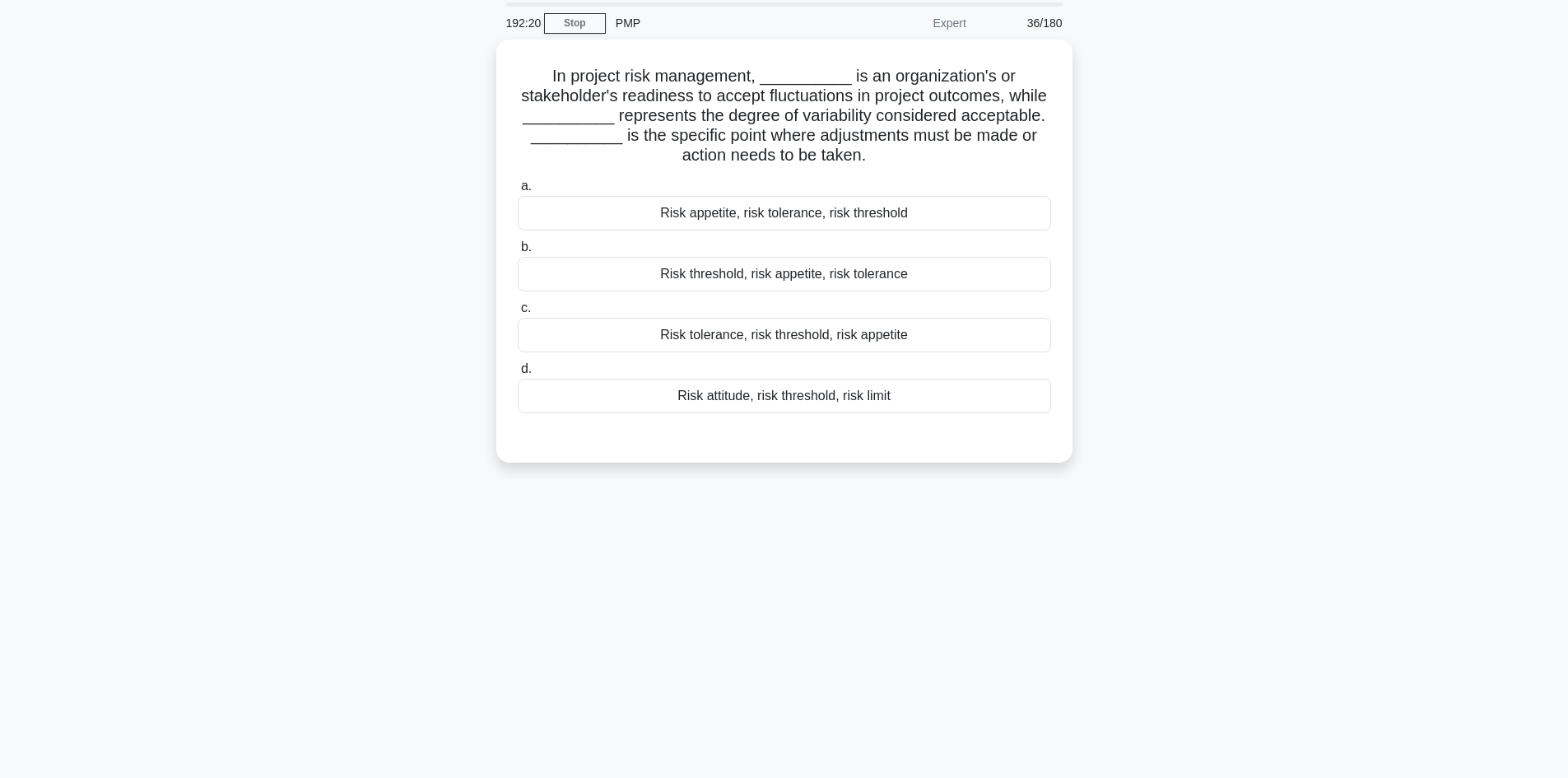
scroll to position [0, 0]
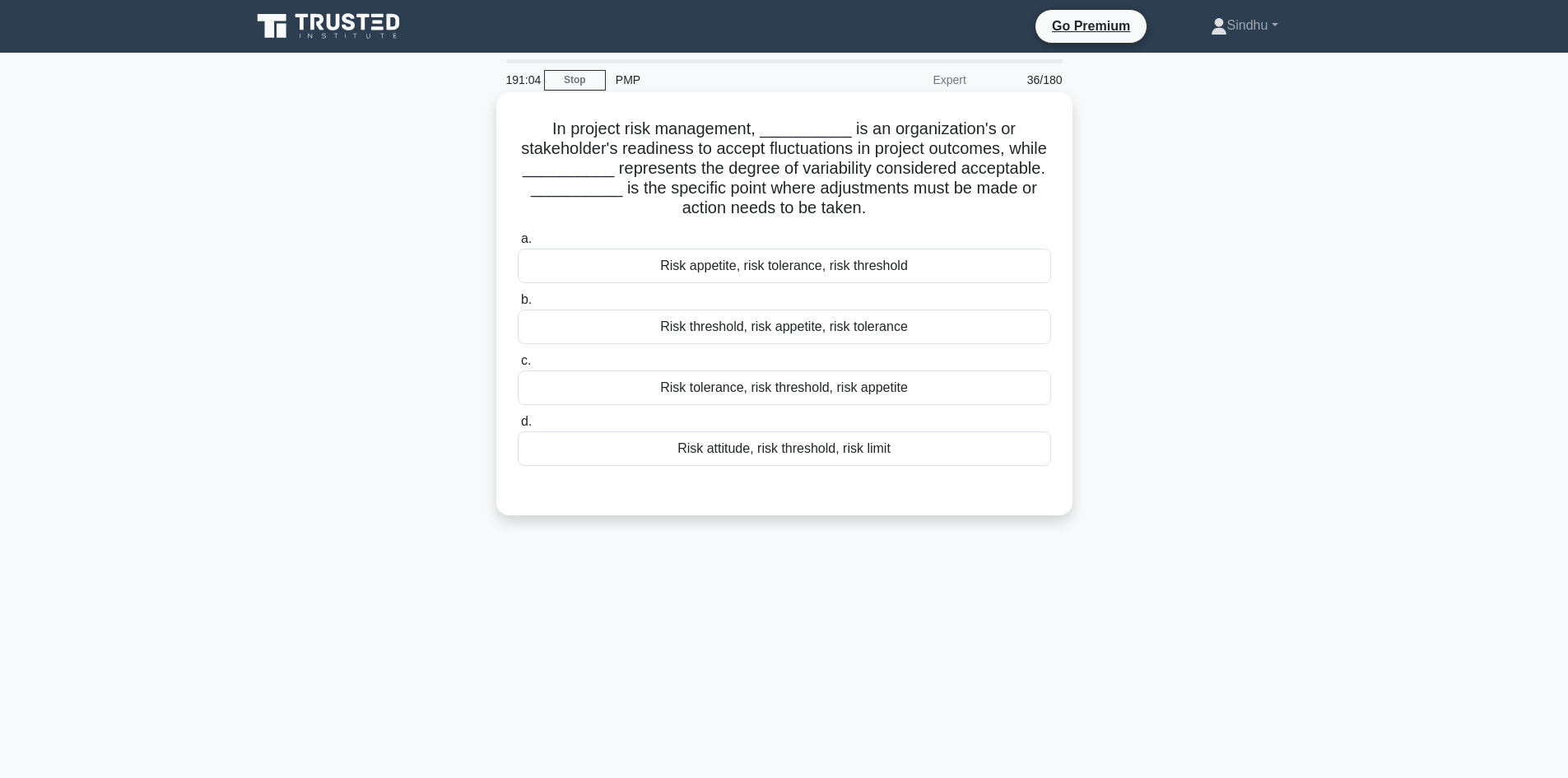
click at [789, 268] on div "Risk appetite, risk tolerance, risk threshold" at bounding box center [784, 266] width 534 height 34
click at [518, 244] on input "a. Risk appetite, risk tolerance, risk threshold" at bounding box center [518, 239] width 0 height 11
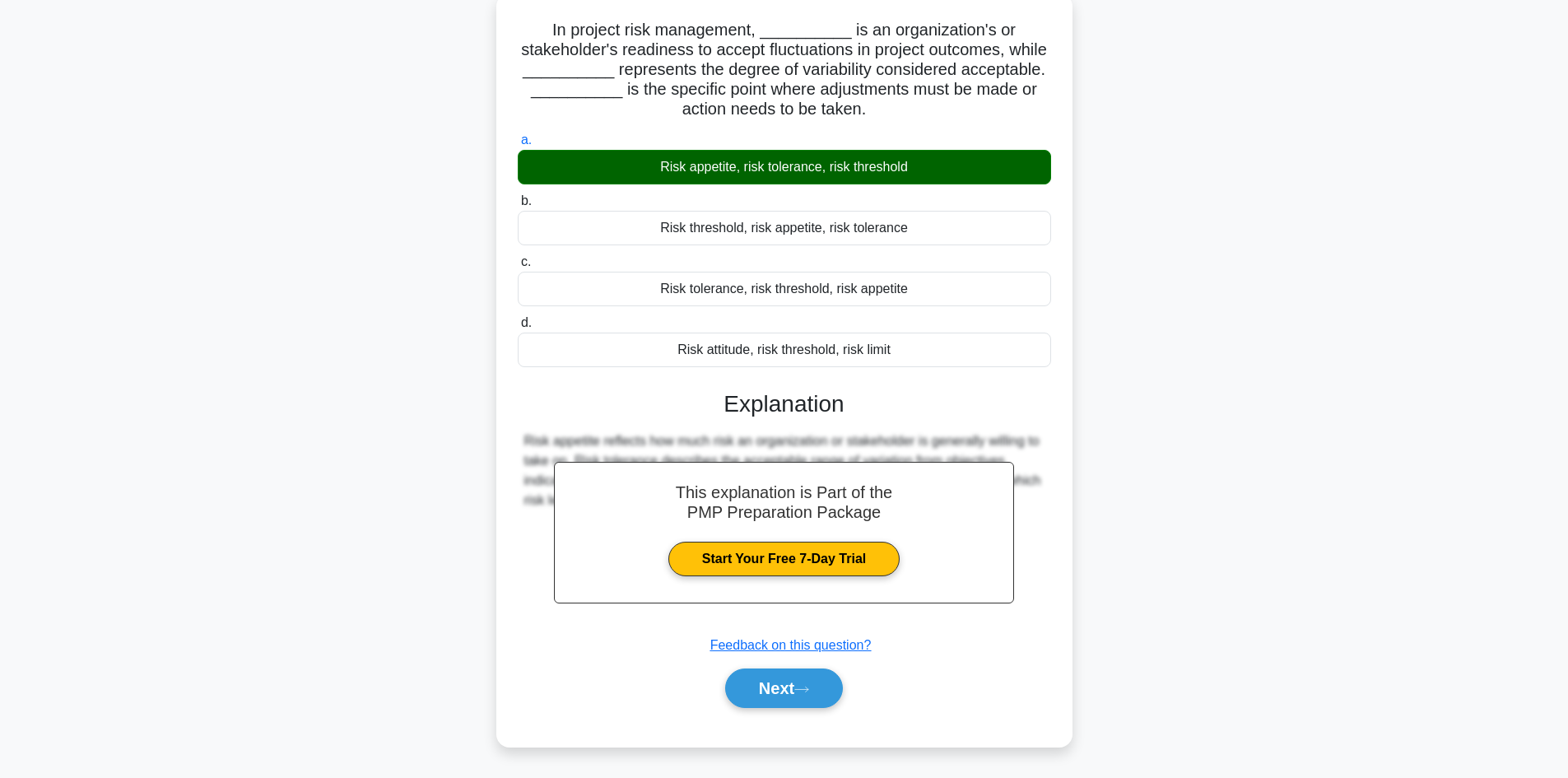
scroll to position [111, 0]
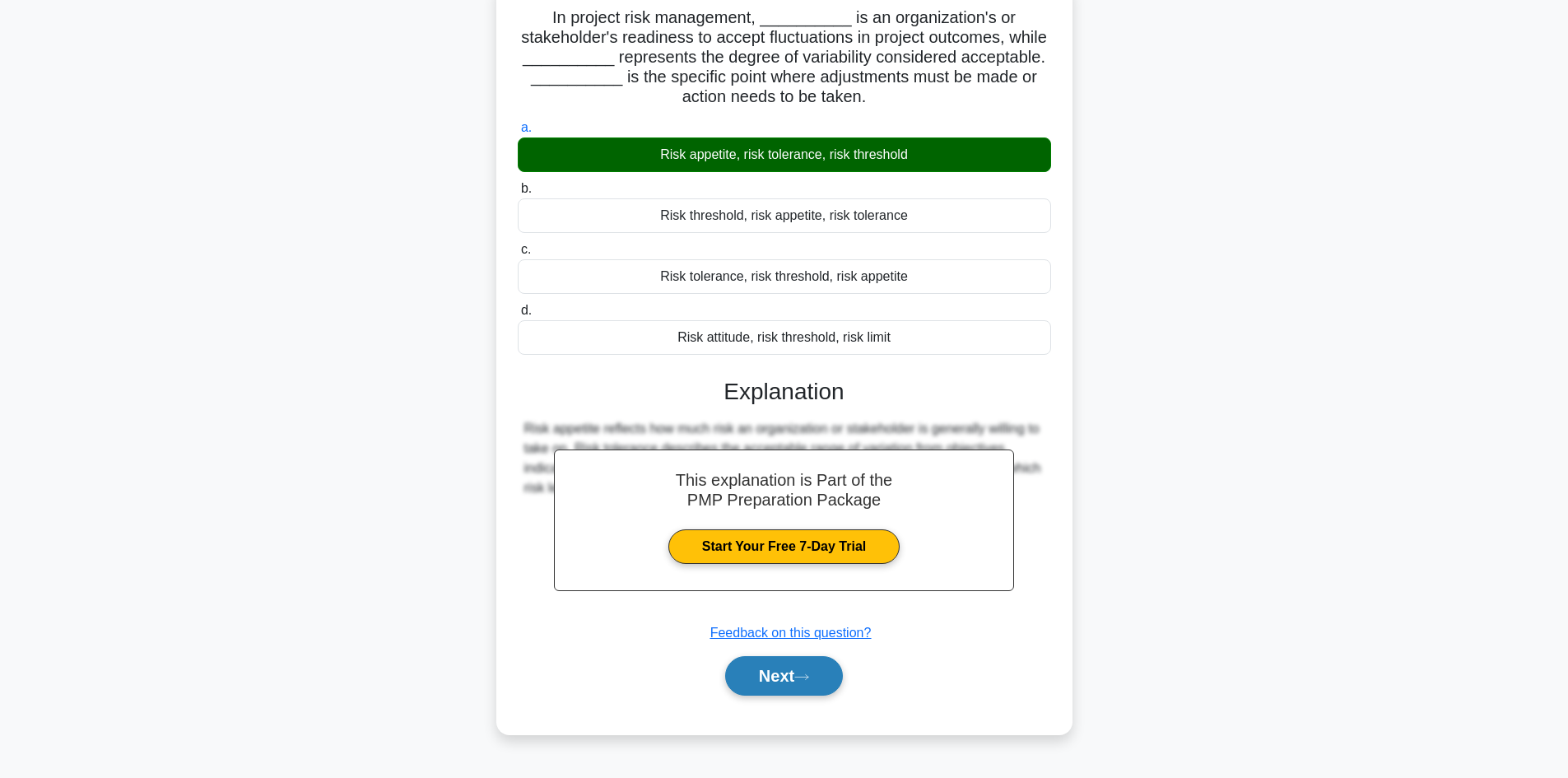
click at [749, 676] on button "Next" at bounding box center [784, 676] width 118 height 40
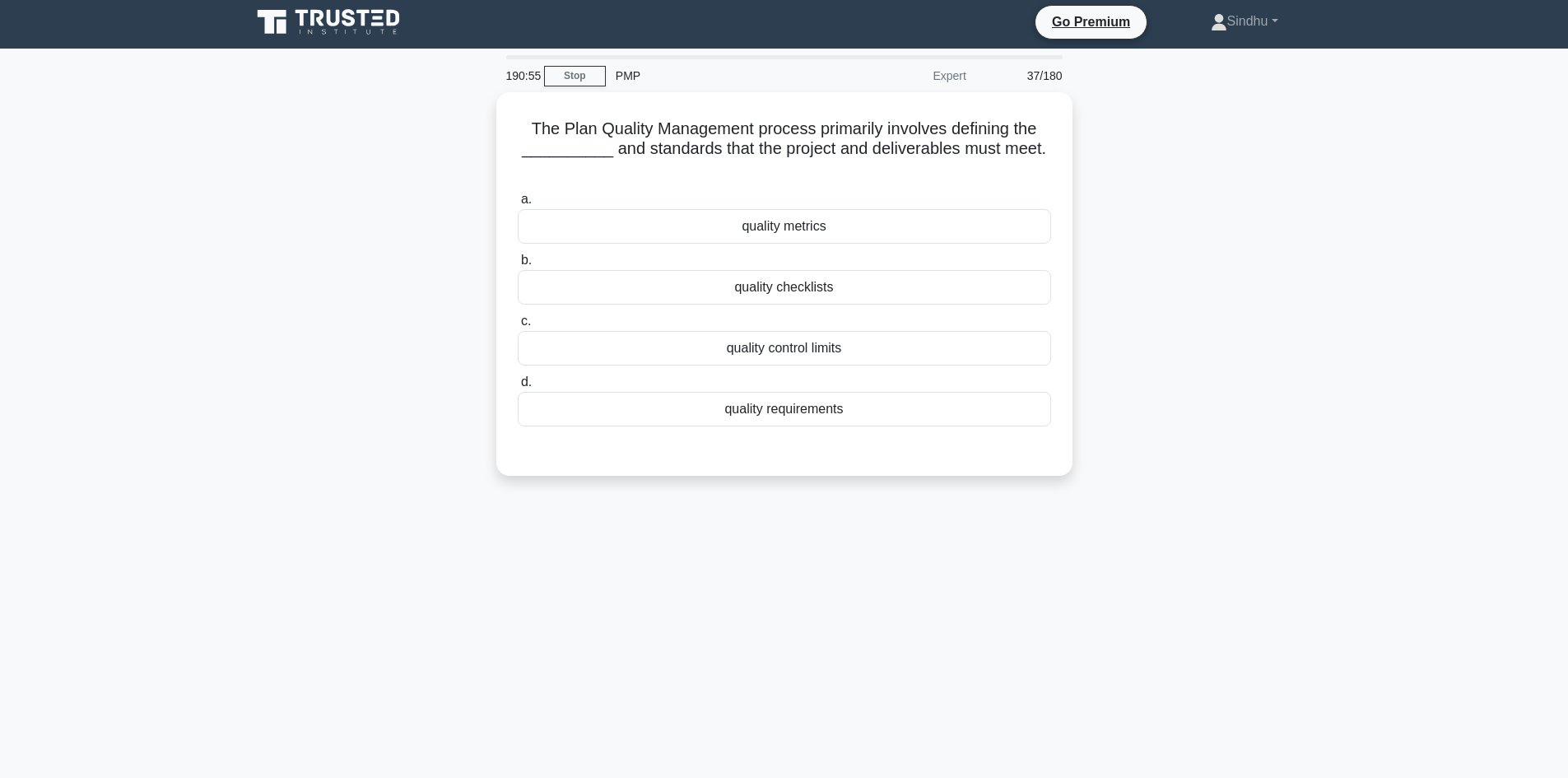
scroll to position [0, 0]
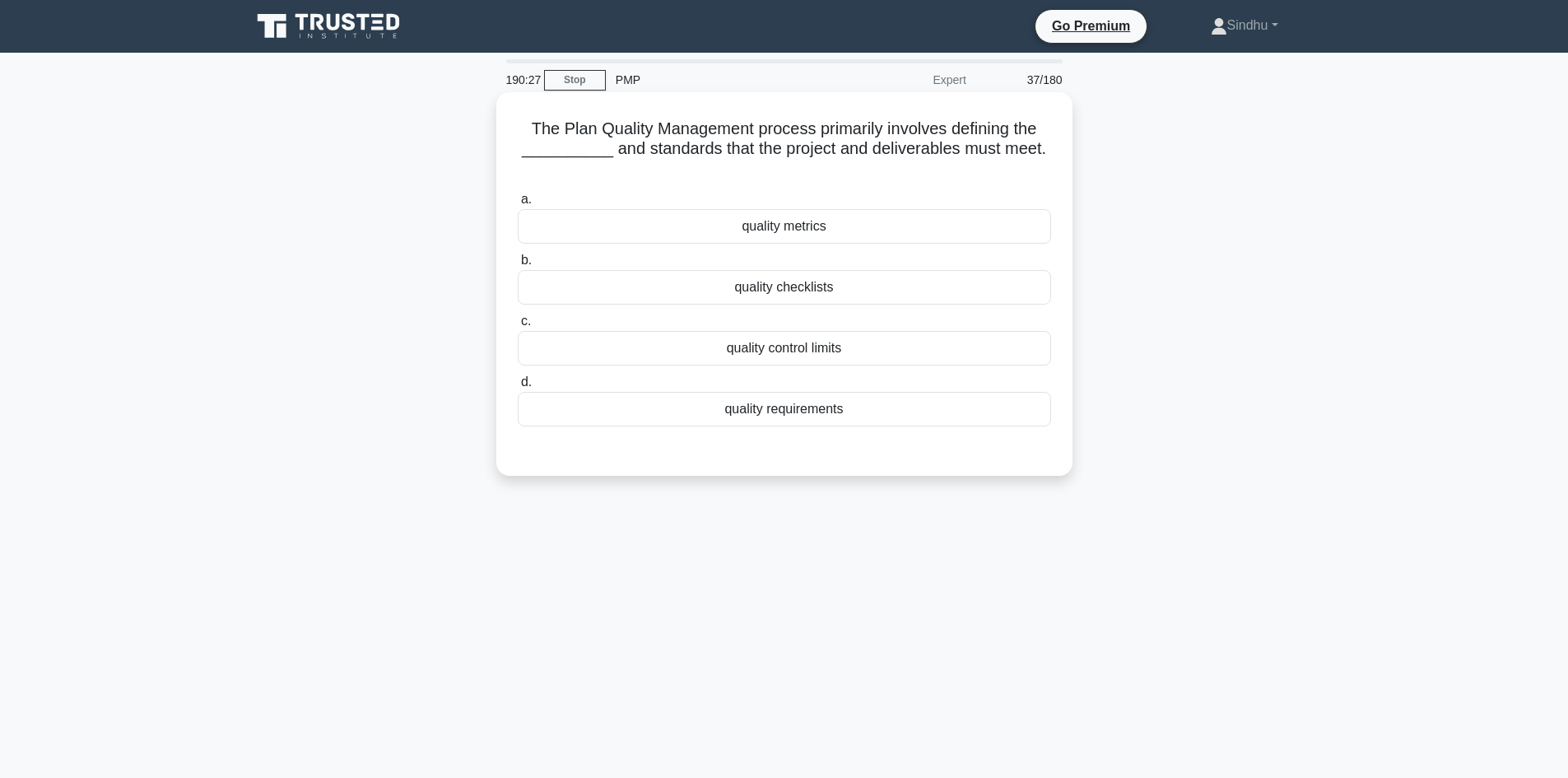
click at [846, 418] on div "quality requirements" at bounding box center [784, 409] width 534 height 34
click at [518, 387] on input "d. quality requirements" at bounding box center [518, 383] width 0 height 11
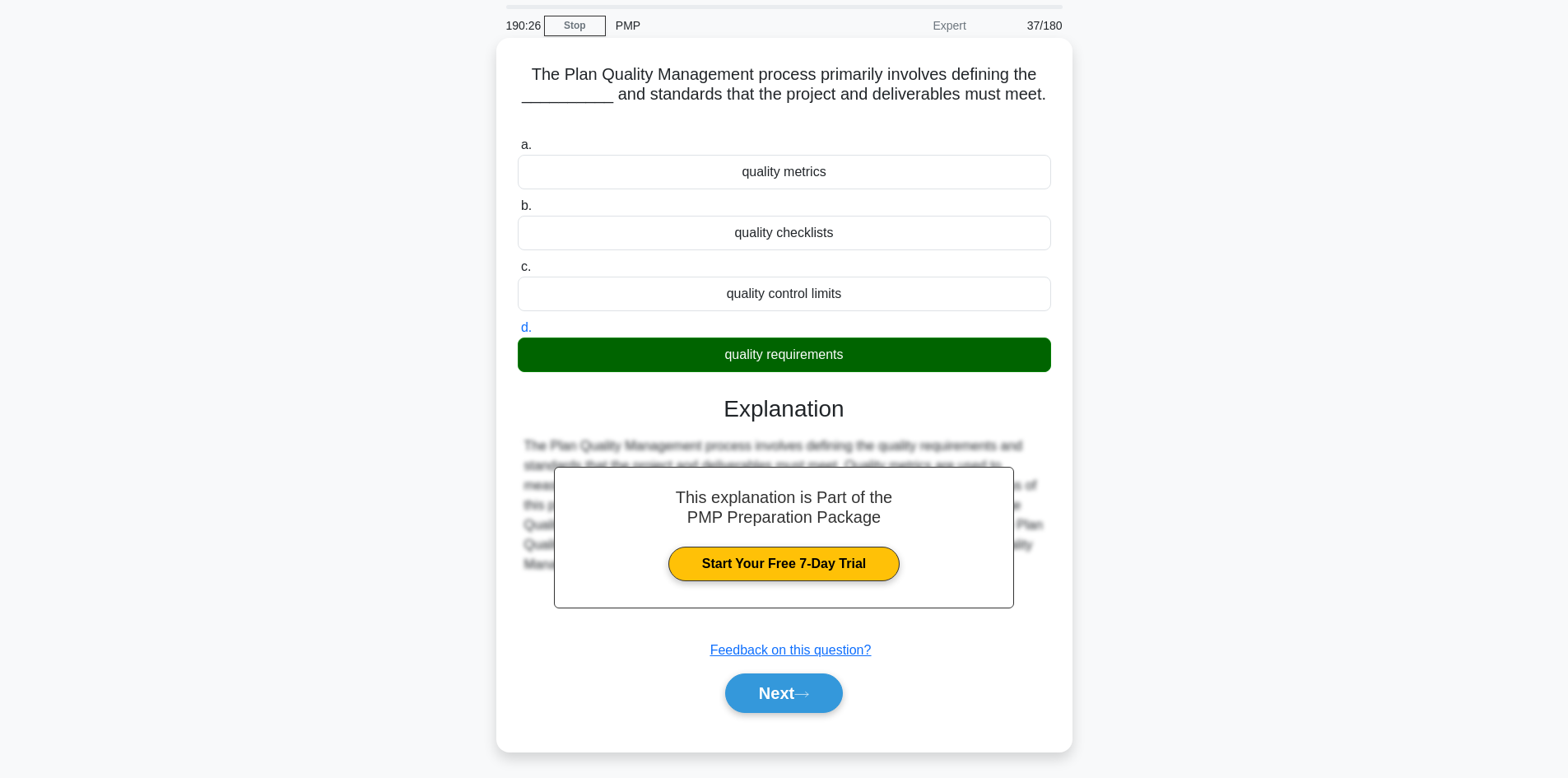
scroll to position [111, 0]
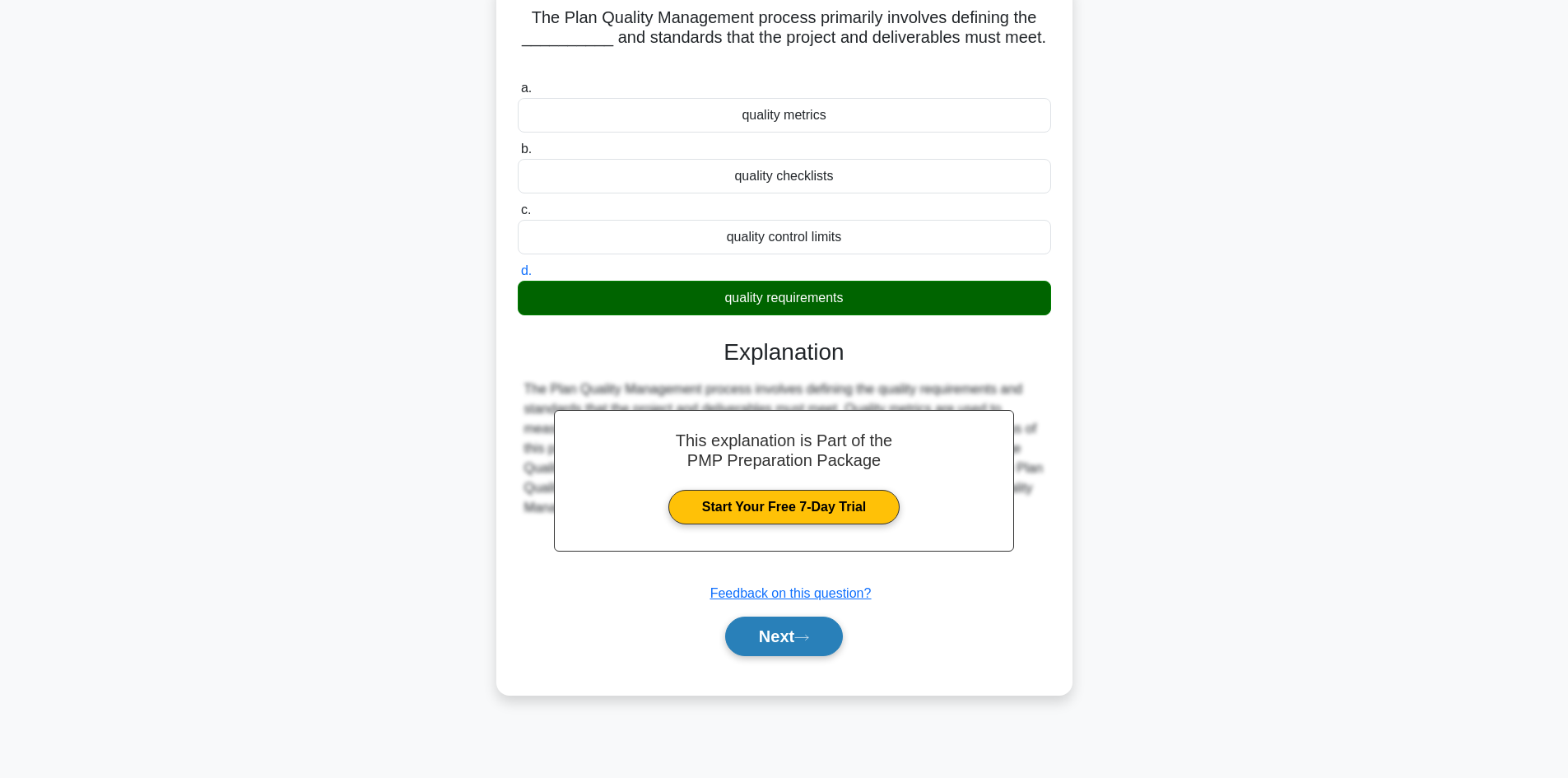
click at [755, 640] on button "Next" at bounding box center [784, 636] width 118 height 40
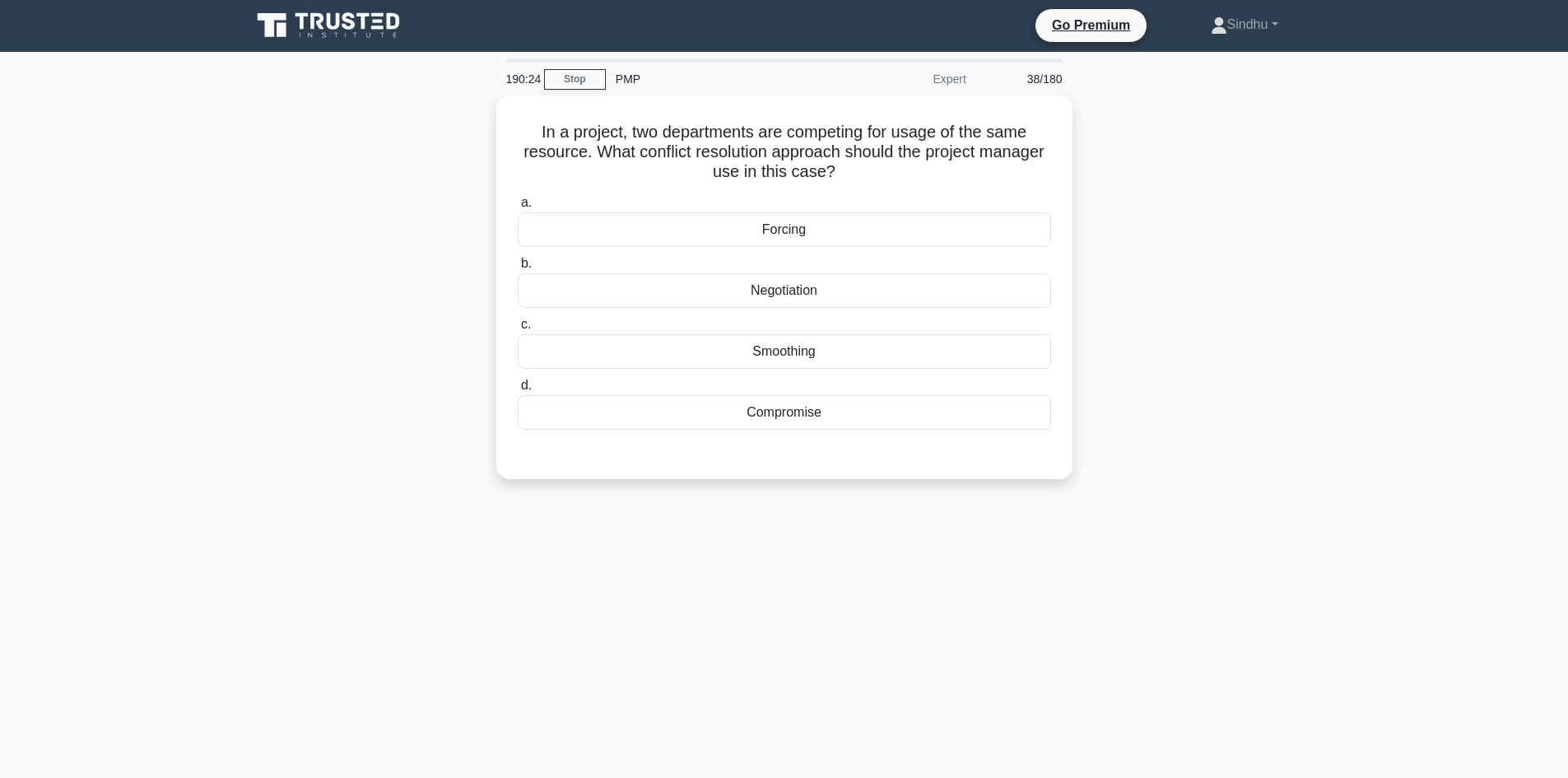
scroll to position [0, 0]
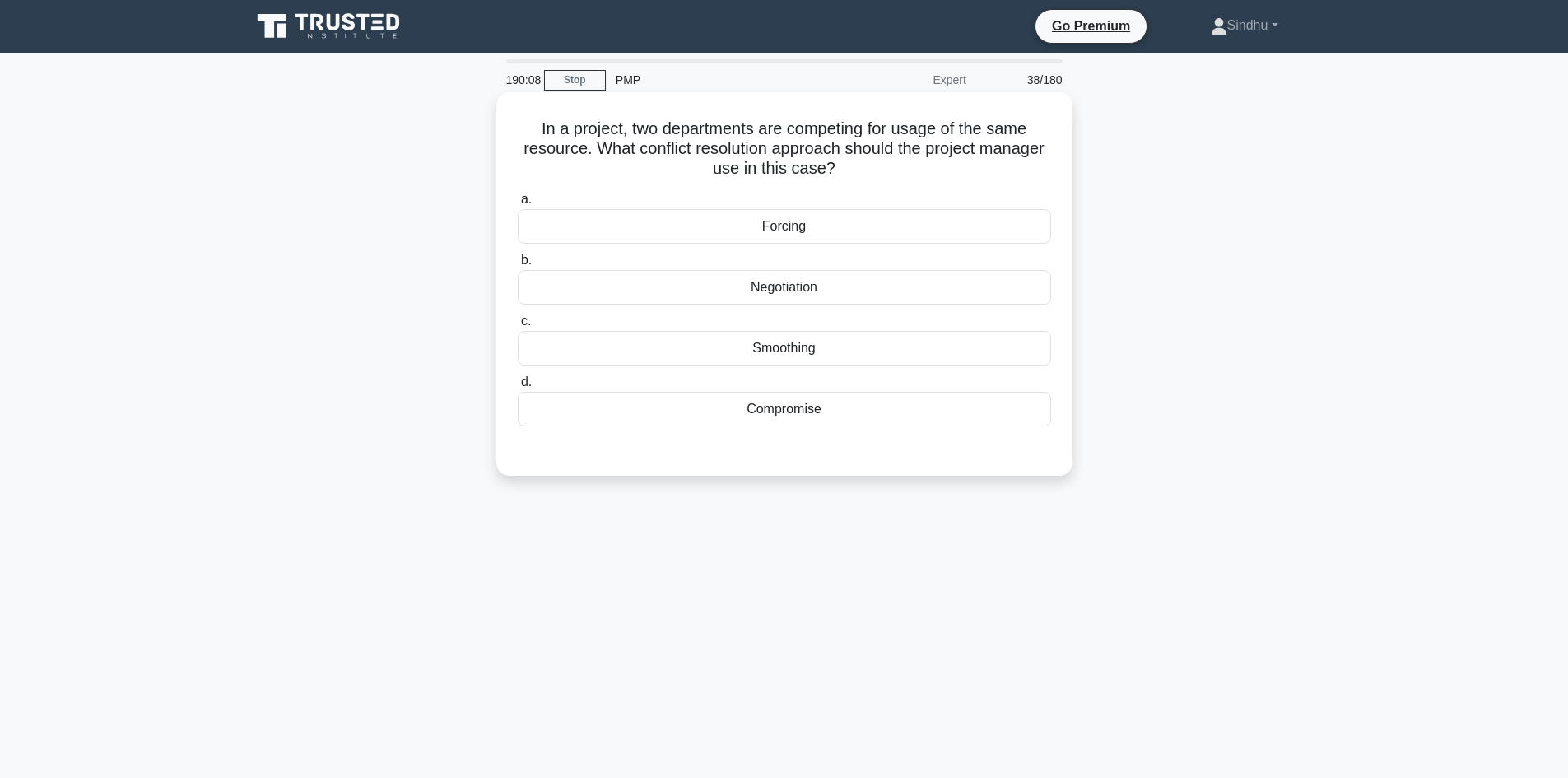
click at [794, 287] on div "Negotiation" at bounding box center [784, 287] width 534 height 34
click at [518, 266] on input "b. Negotiation" at bounding box center [518, 261] width 0 height 11
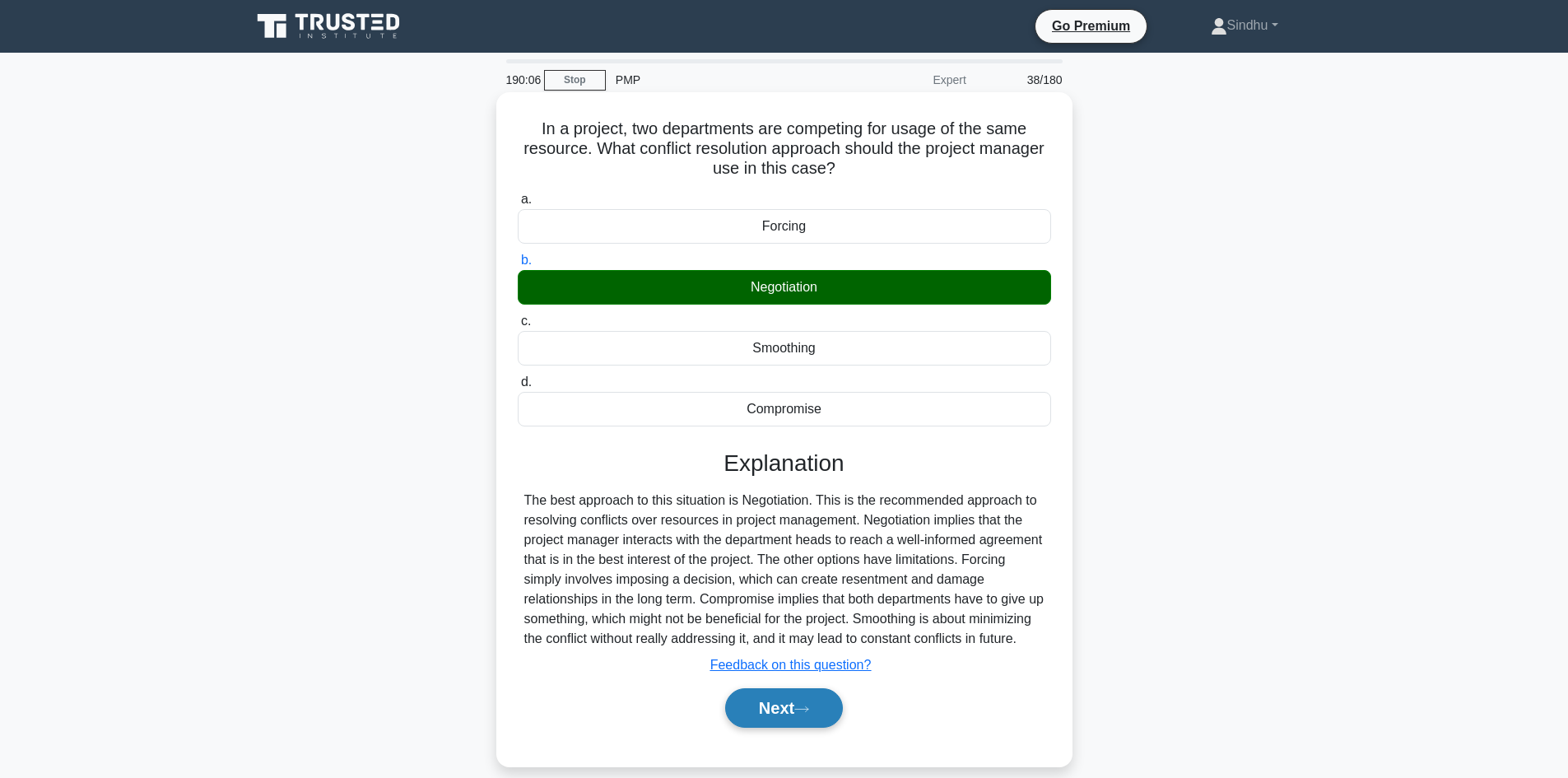
click at [777, 721] on button "Next" at bounding box center [784, 708] width 118 height 40
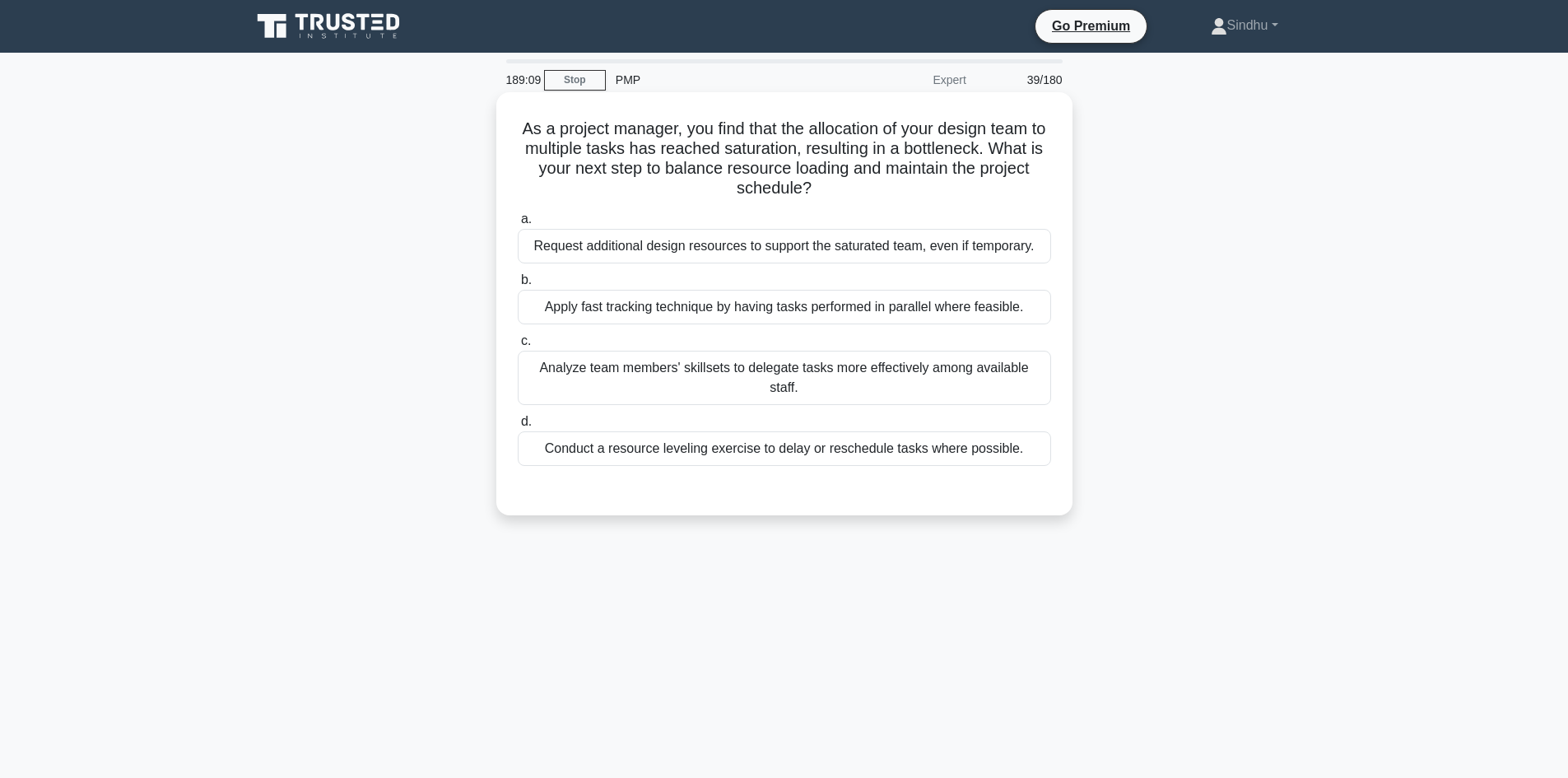
click at [881, 439] on div "Conduct a resource leveling exercise to delay or reschedule tasks where possibl…" at bounding box center [784, 448] width 534 height 34
click at [518, 427] on input "d. Conduct a resource leveling exercise to delay or reschedule tasks where poss…" at bounding box center [518, 421] width 0 height 11
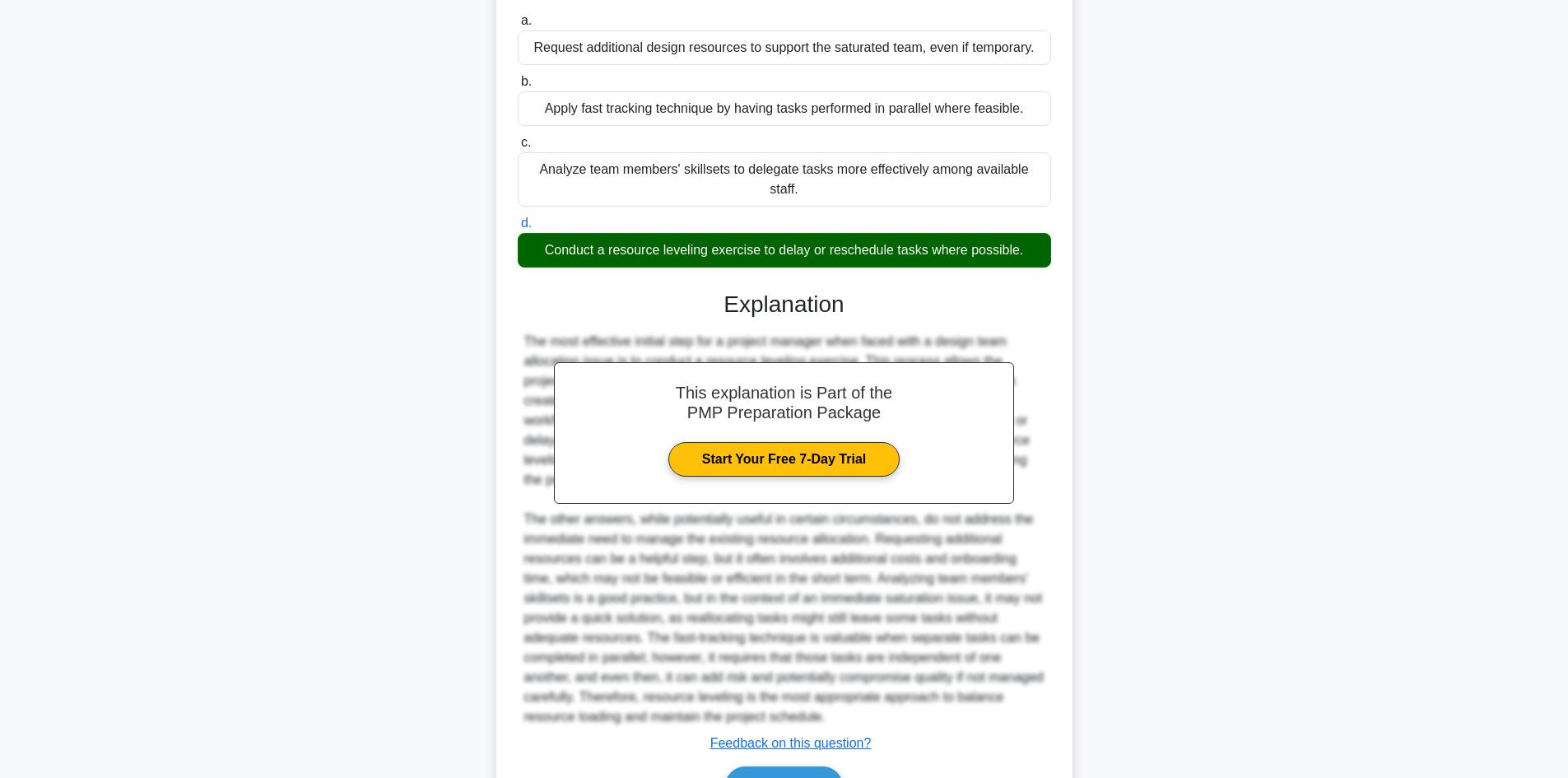
scroll to position [278, 0]
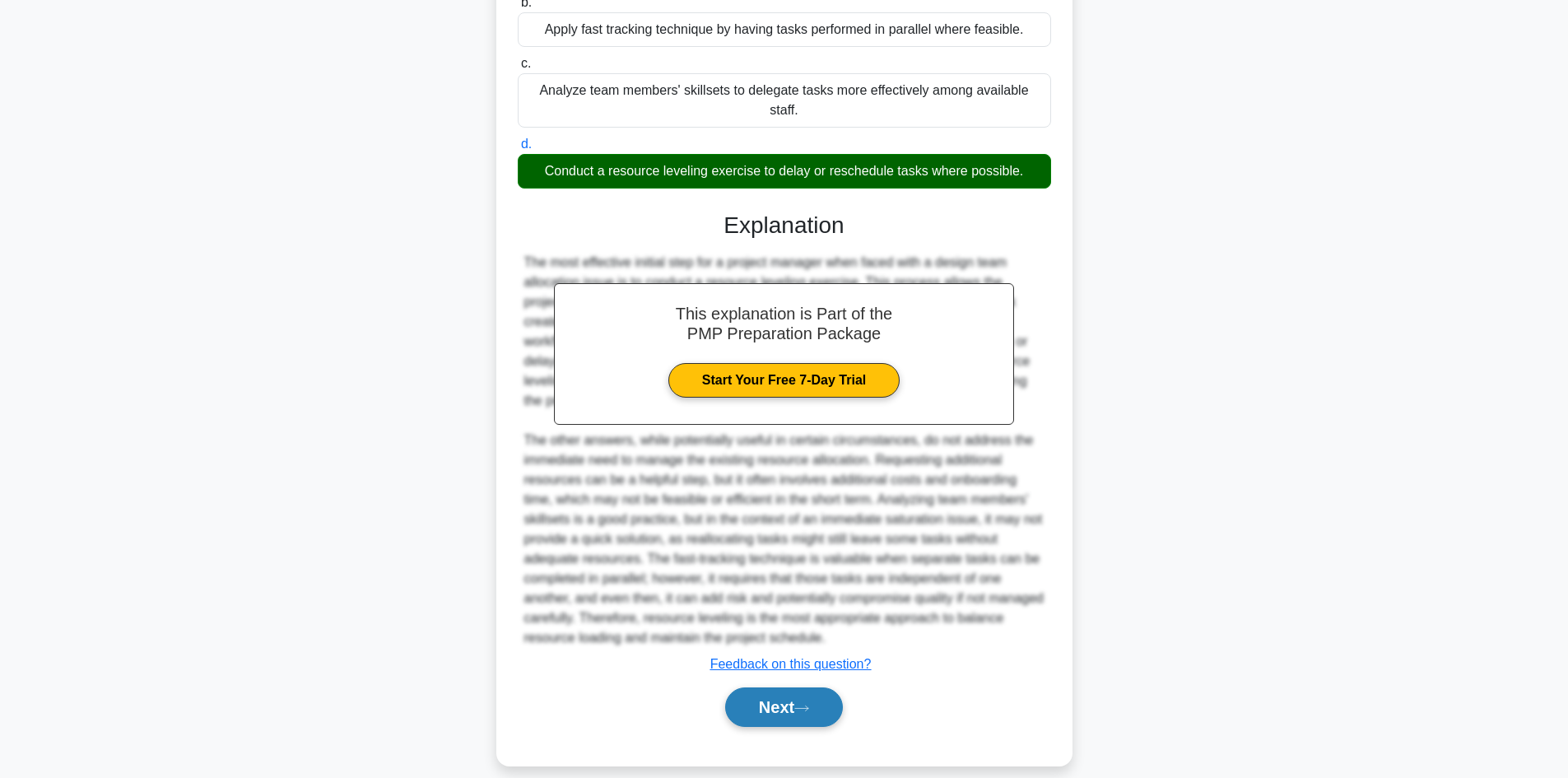
click at [788, 690] on button "Next" at bounding box center [784, 707] width 118 height 40
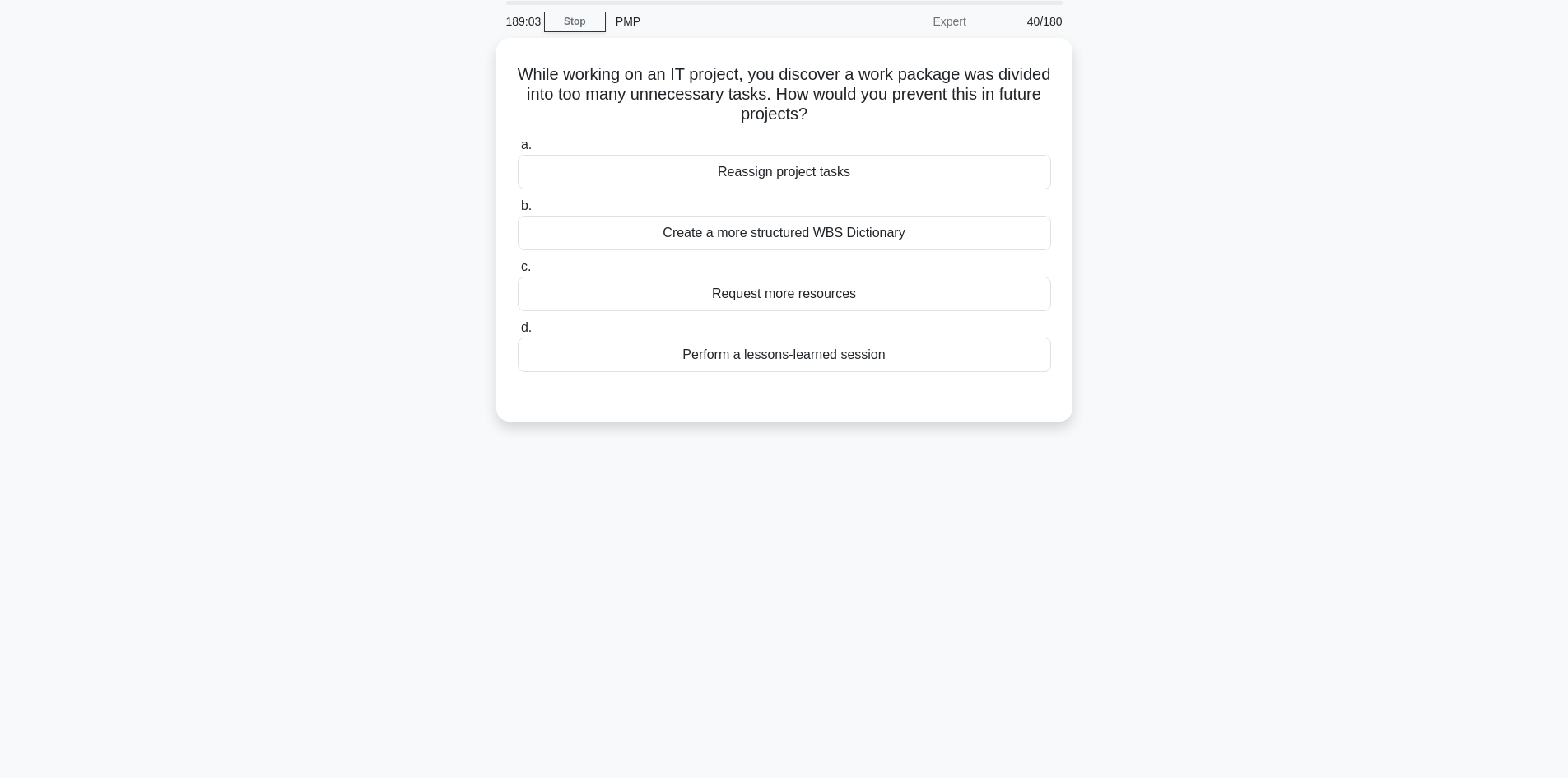
scroll to position [0, 0]
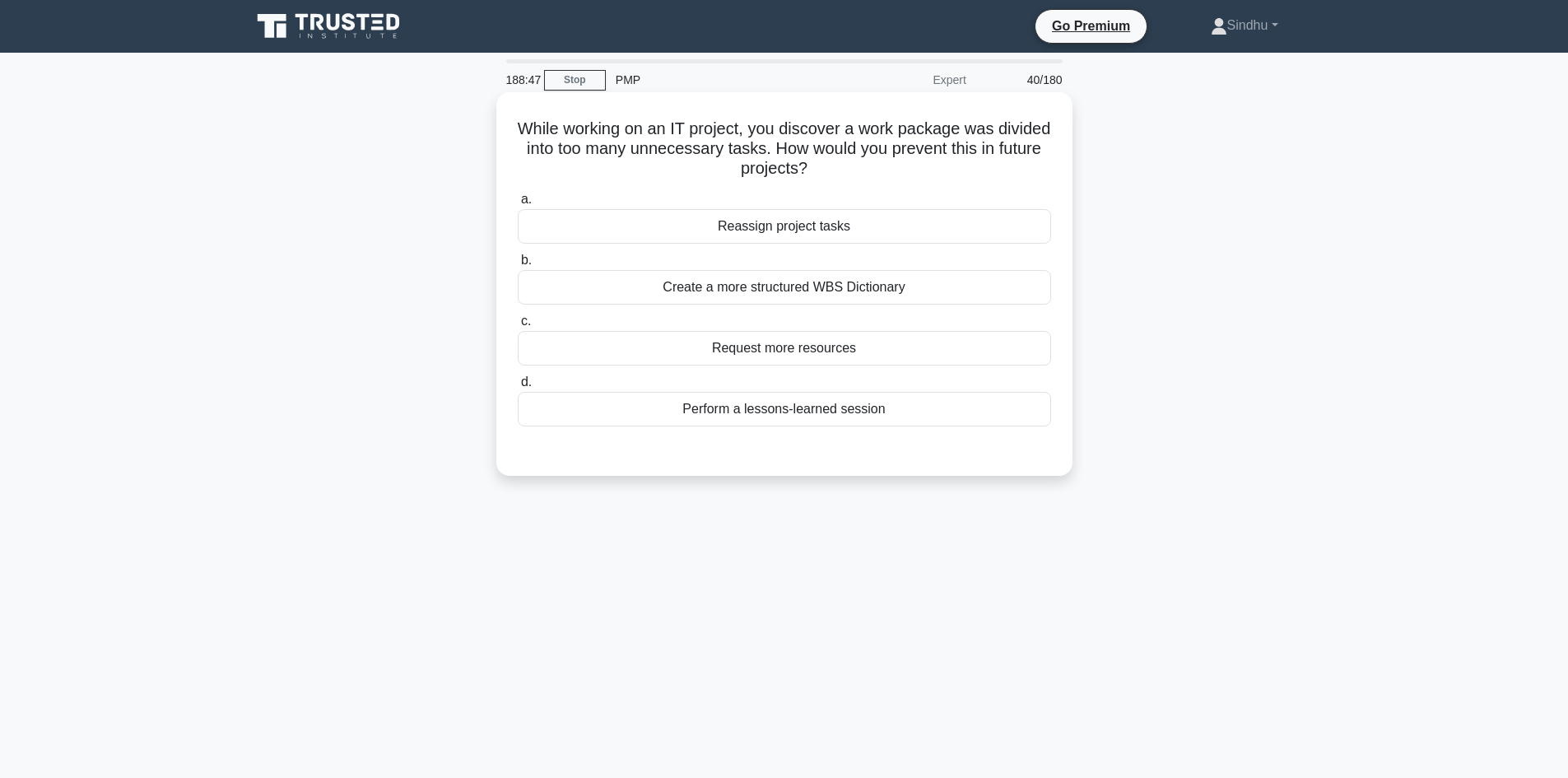
click at [872, 287] on div "Create a more structured WBS Dictionary" at bounding box center [784, 287] width 534 height 34
click at [518, 266] on input "b. Create a more structured WBS Dictionary" at bounding box center [518, 261] width 0 height 11
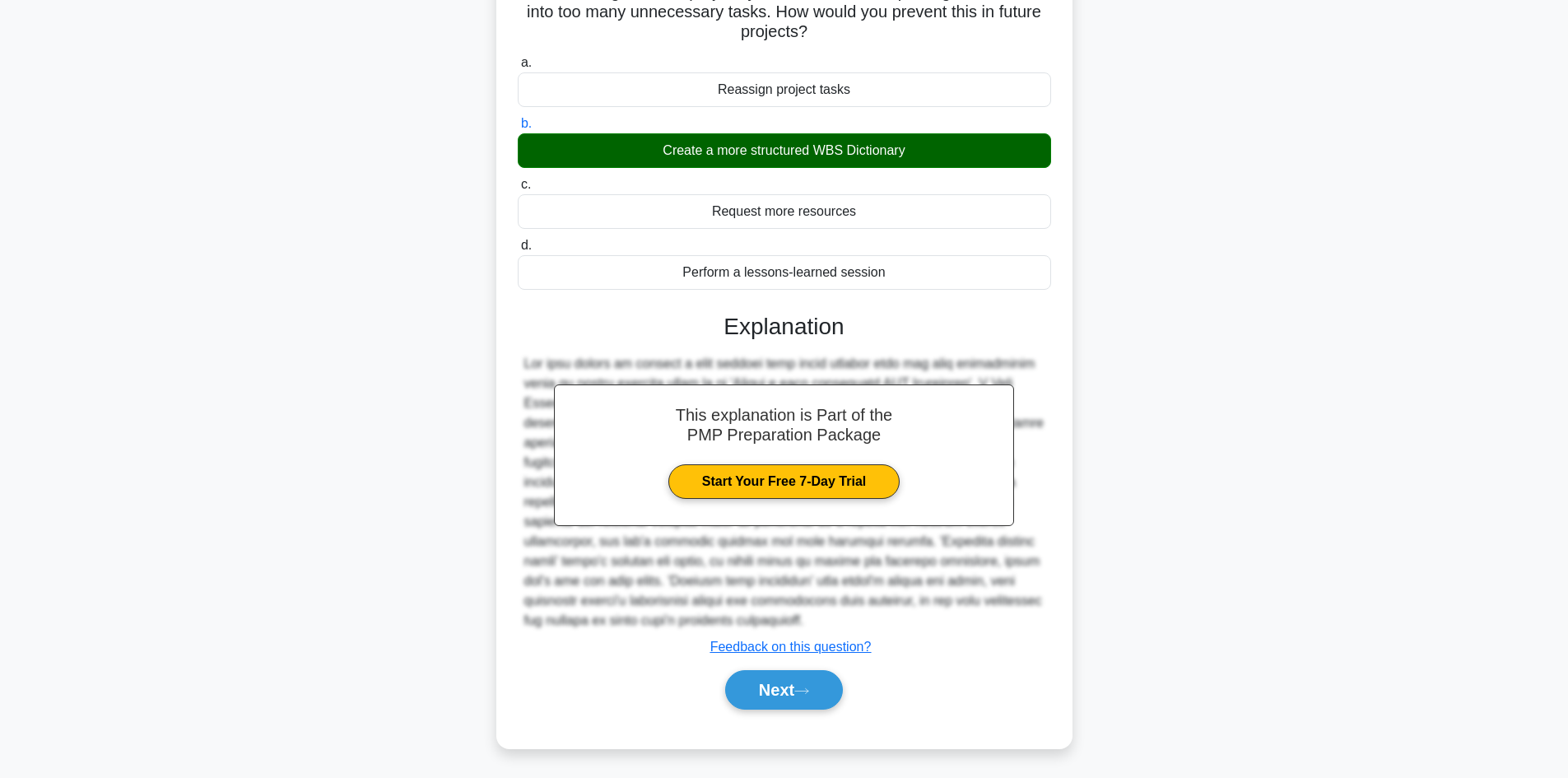
scroll to position [139, 0]
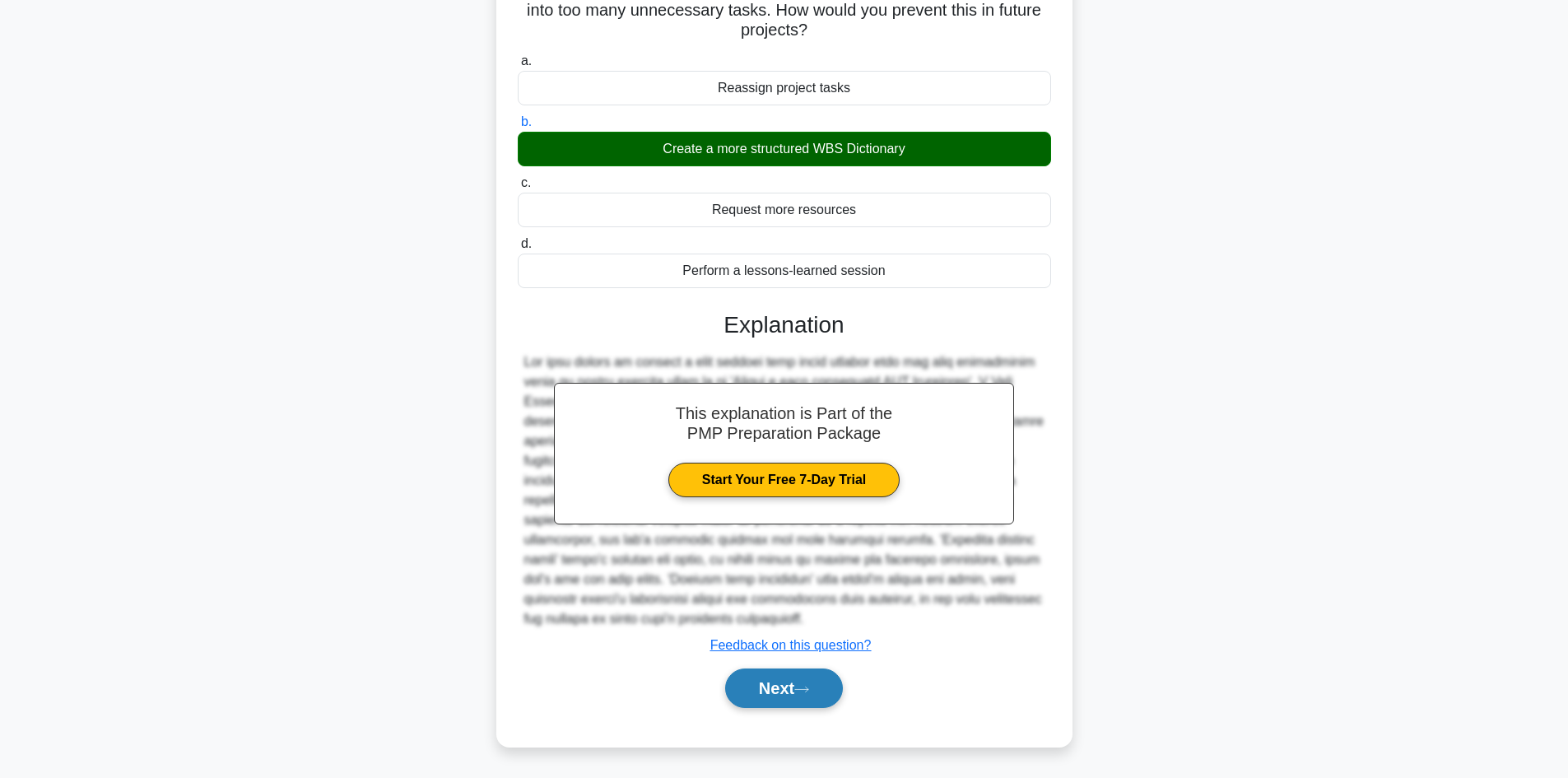
click at [773, 697] on button "Next" at bounding box center [784, 688] width 118 height 40
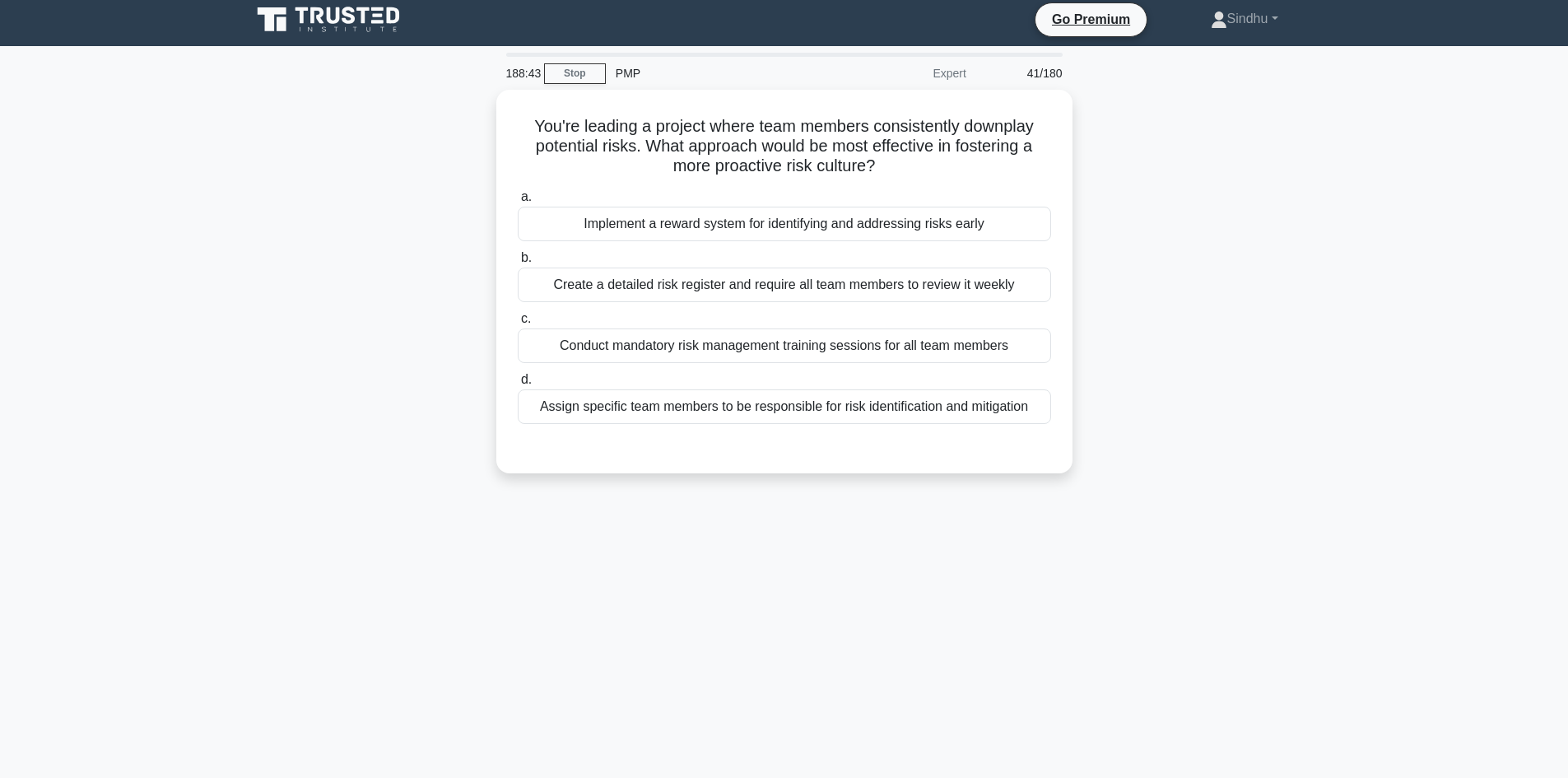
scroll to position [0, 0]
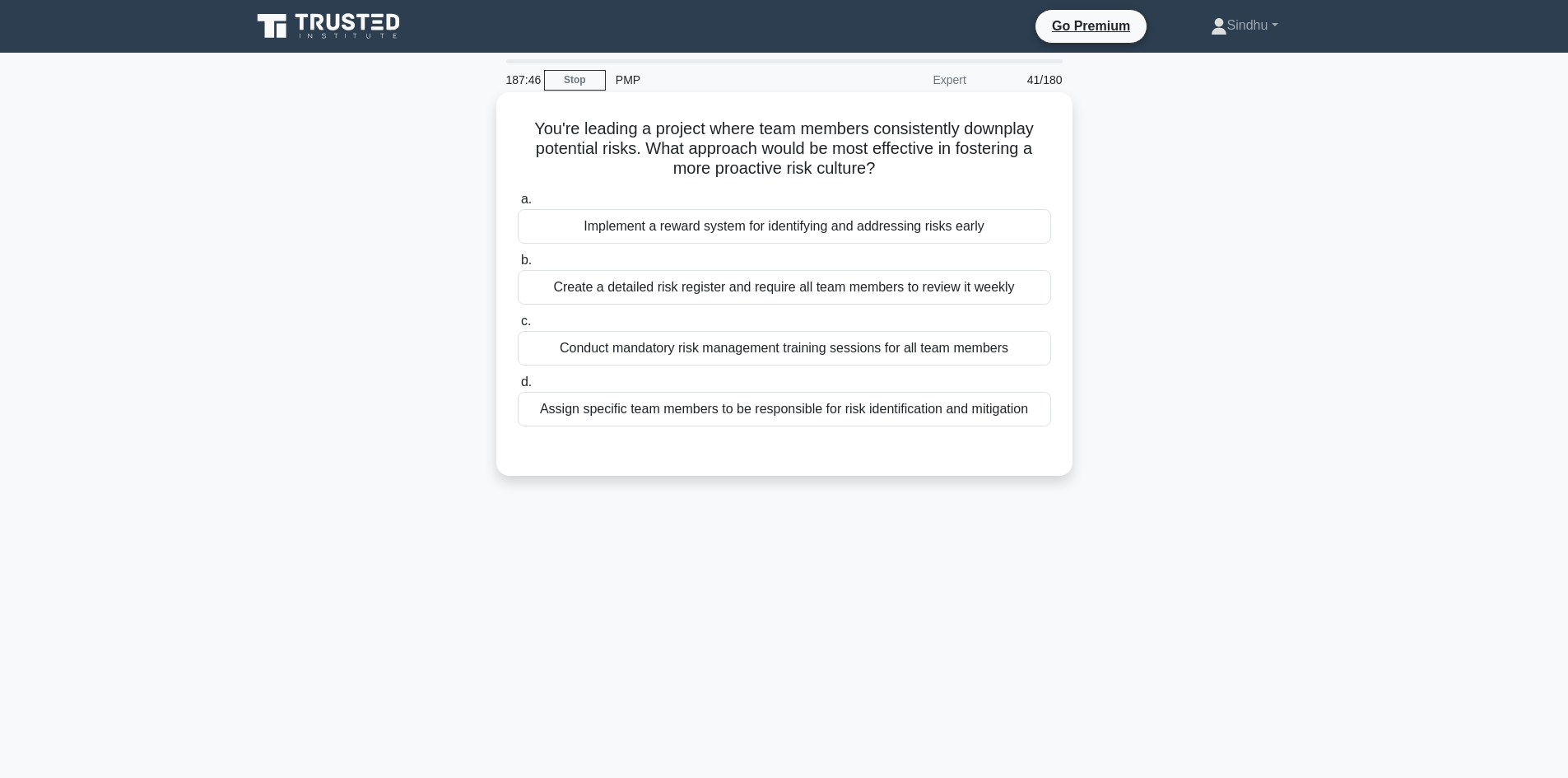
click at [783, 285] on div "Create a detailed risk register and require all team members to review it weekly" at bounding box center [784, 287] width 534 height 34
click at [518, 266] on input "b. Create a detailed risk register and require all team members to review it we…" at bounding box center [518, 261] width 0 height 11
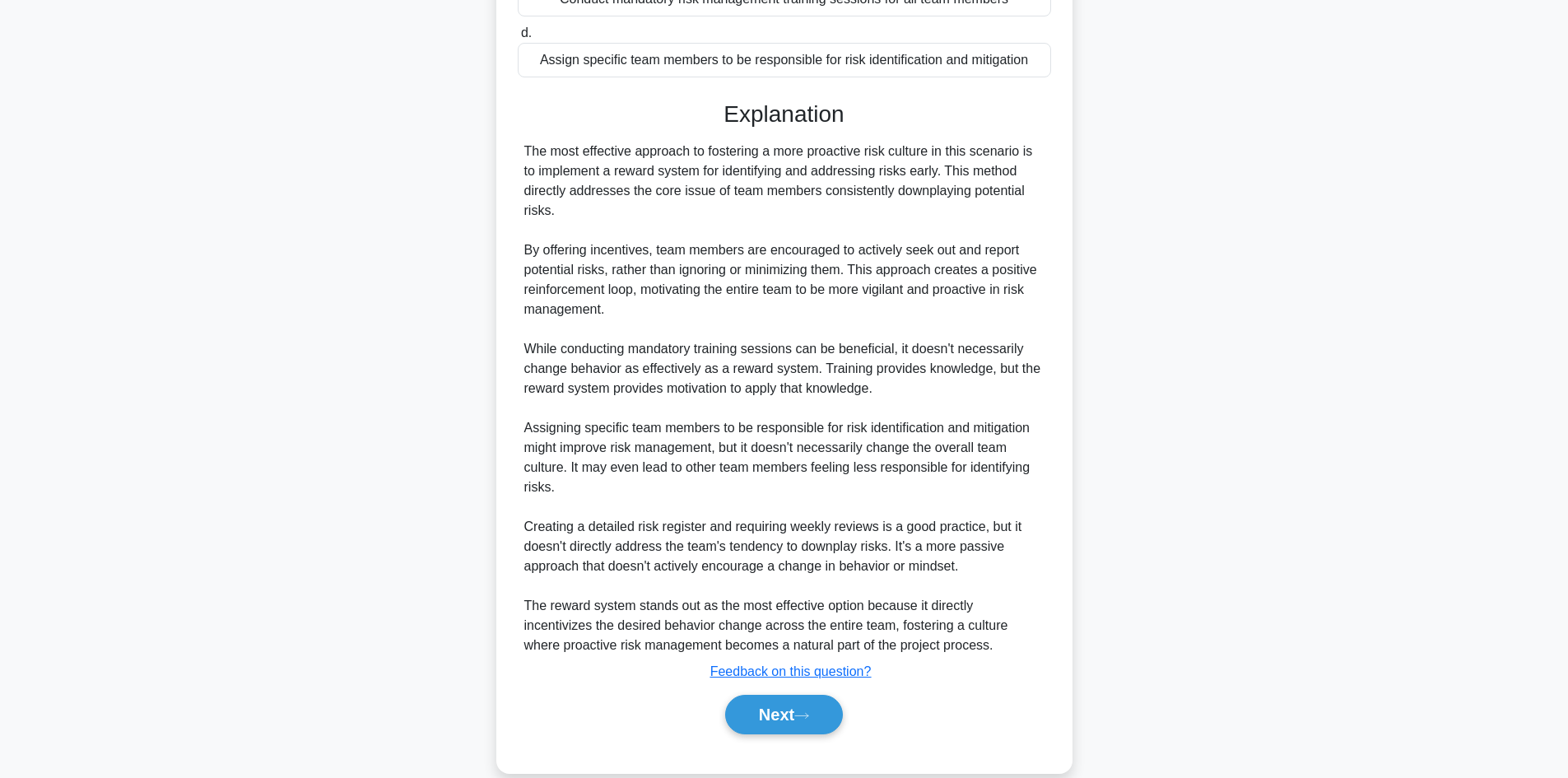
scroll to position [377, 0]
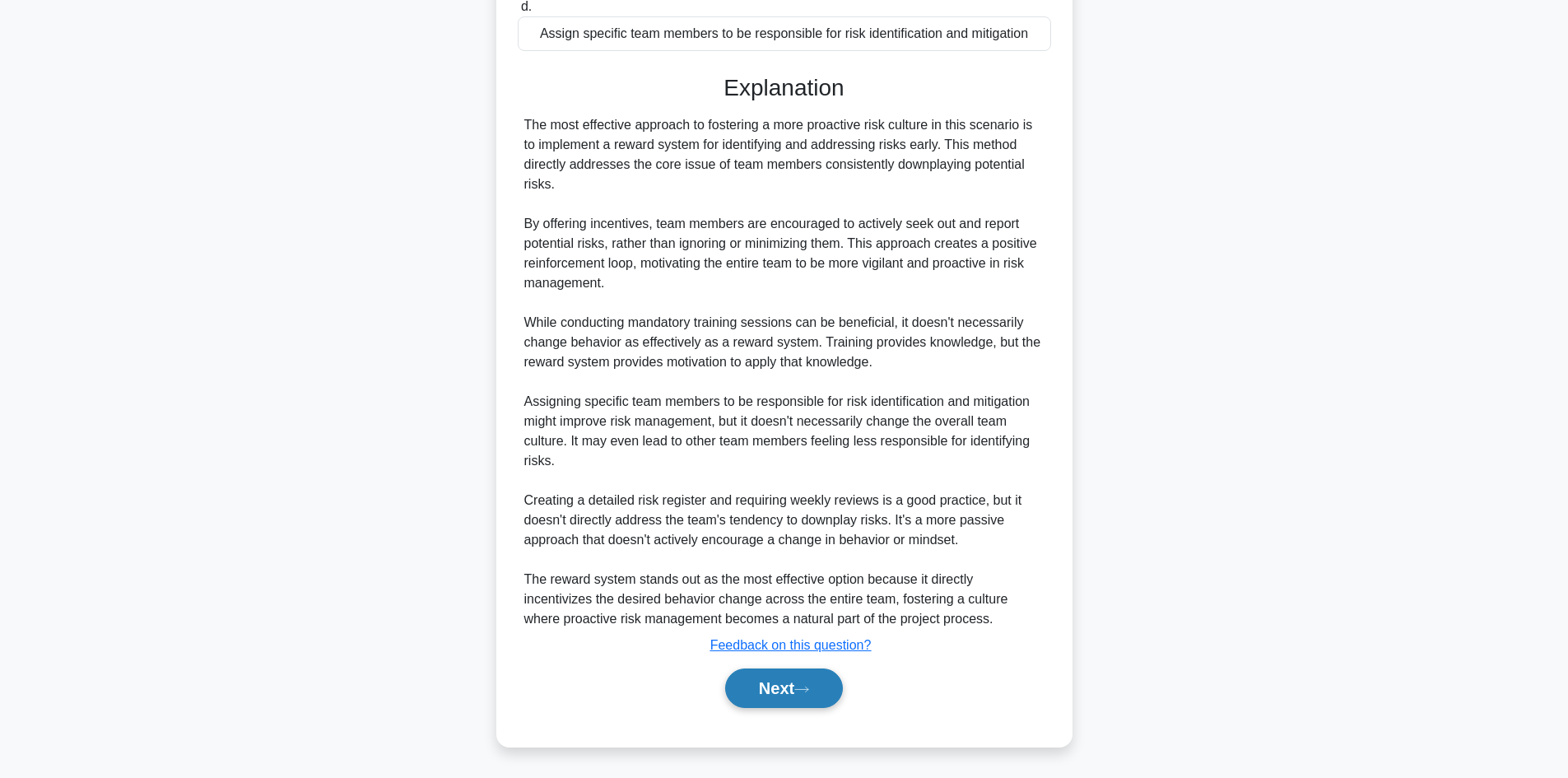
click at [768, 688] on button "Next" at bounding box center [784, 688] width 118 height 40
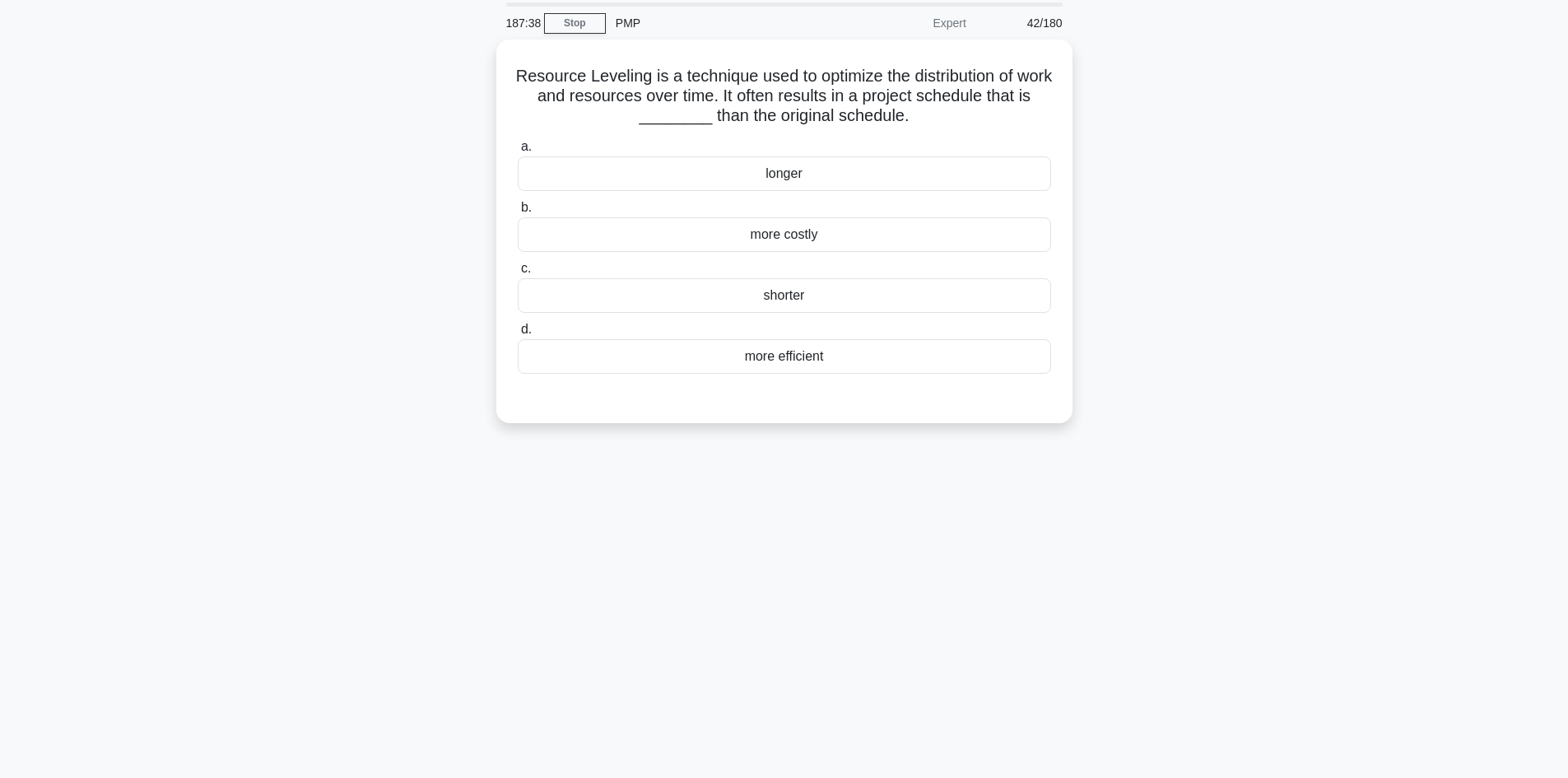
scroll to position [0, 0]
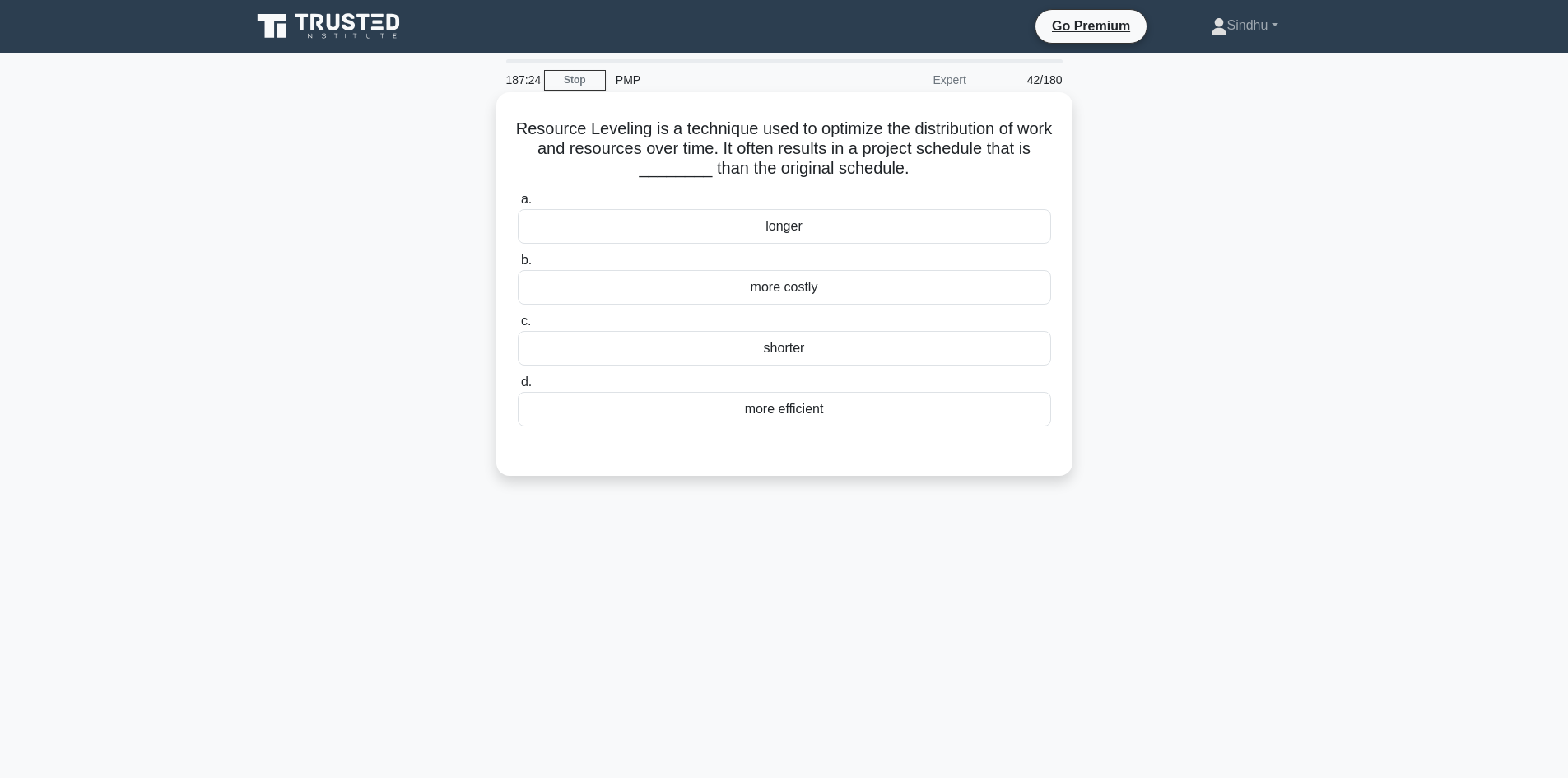
click at [776, 227] on div "longer" at bounding box center [784, 226] width 534 height 34
click at [518, 205] on input "a. longer" at bounding box center [518, 199] width 0 height 11
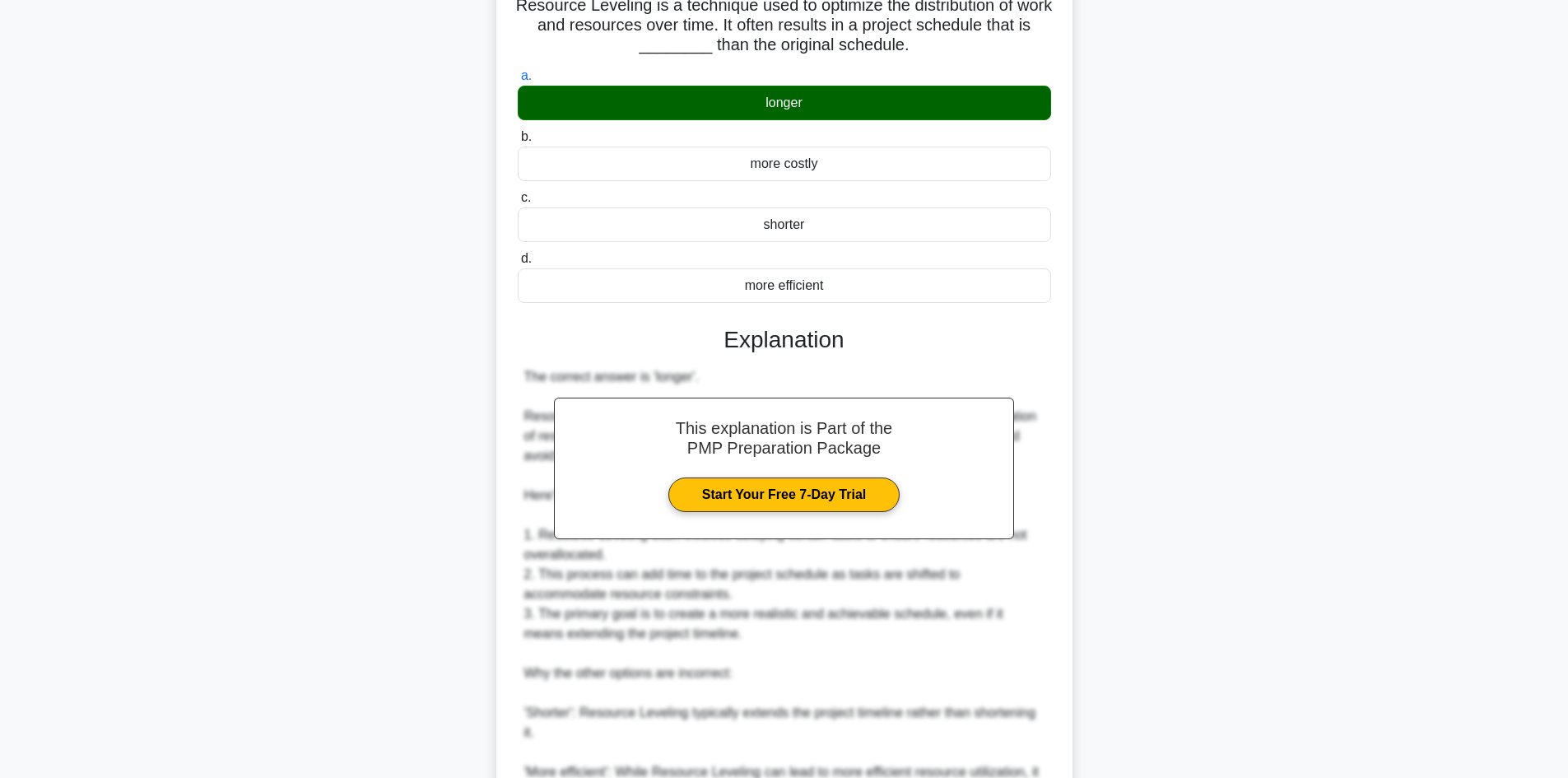
scroll to position [329, 0]
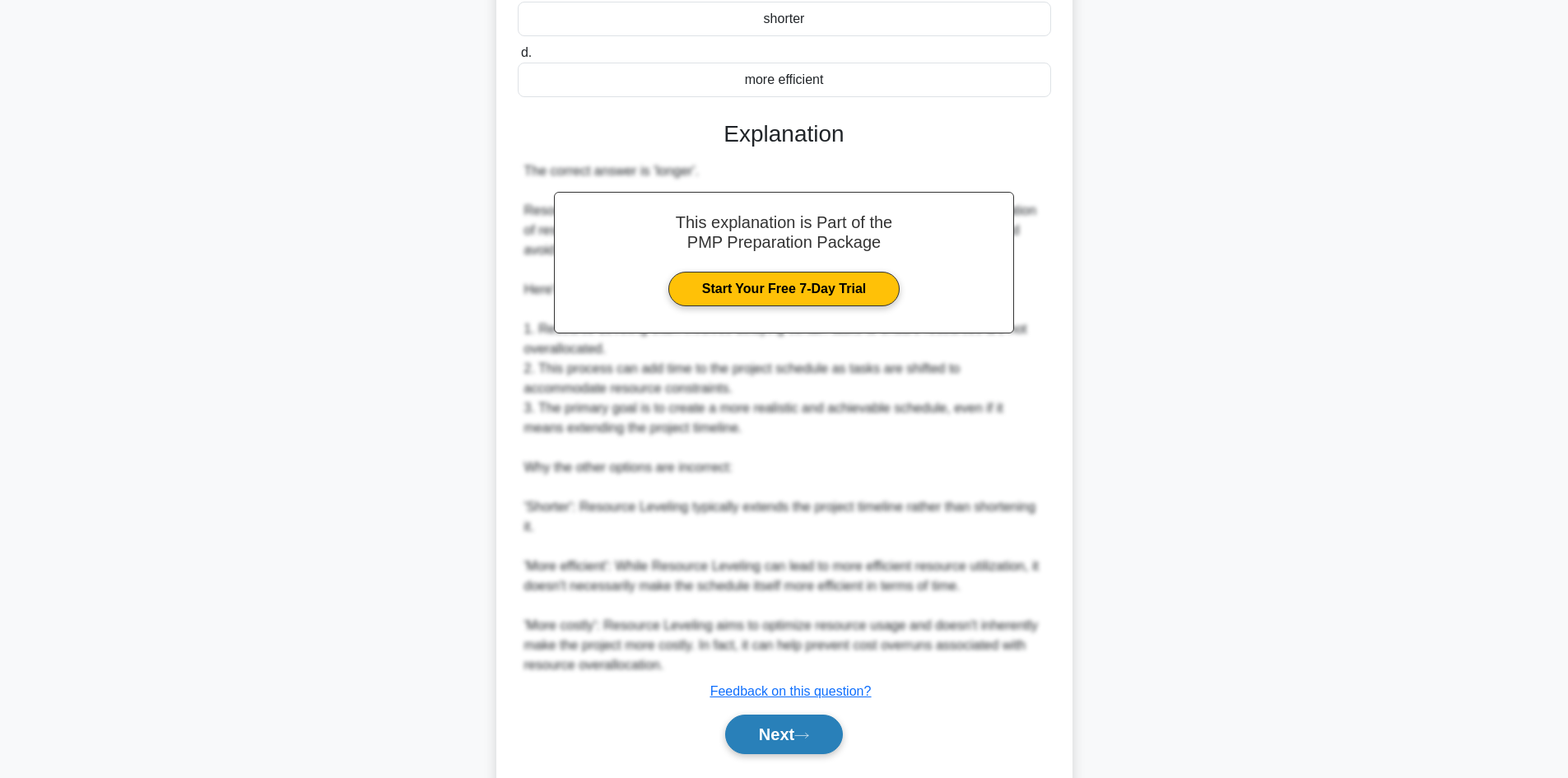
click at [784, 729] on button "Next" at bounding box center [784, 734] width 118 height 40
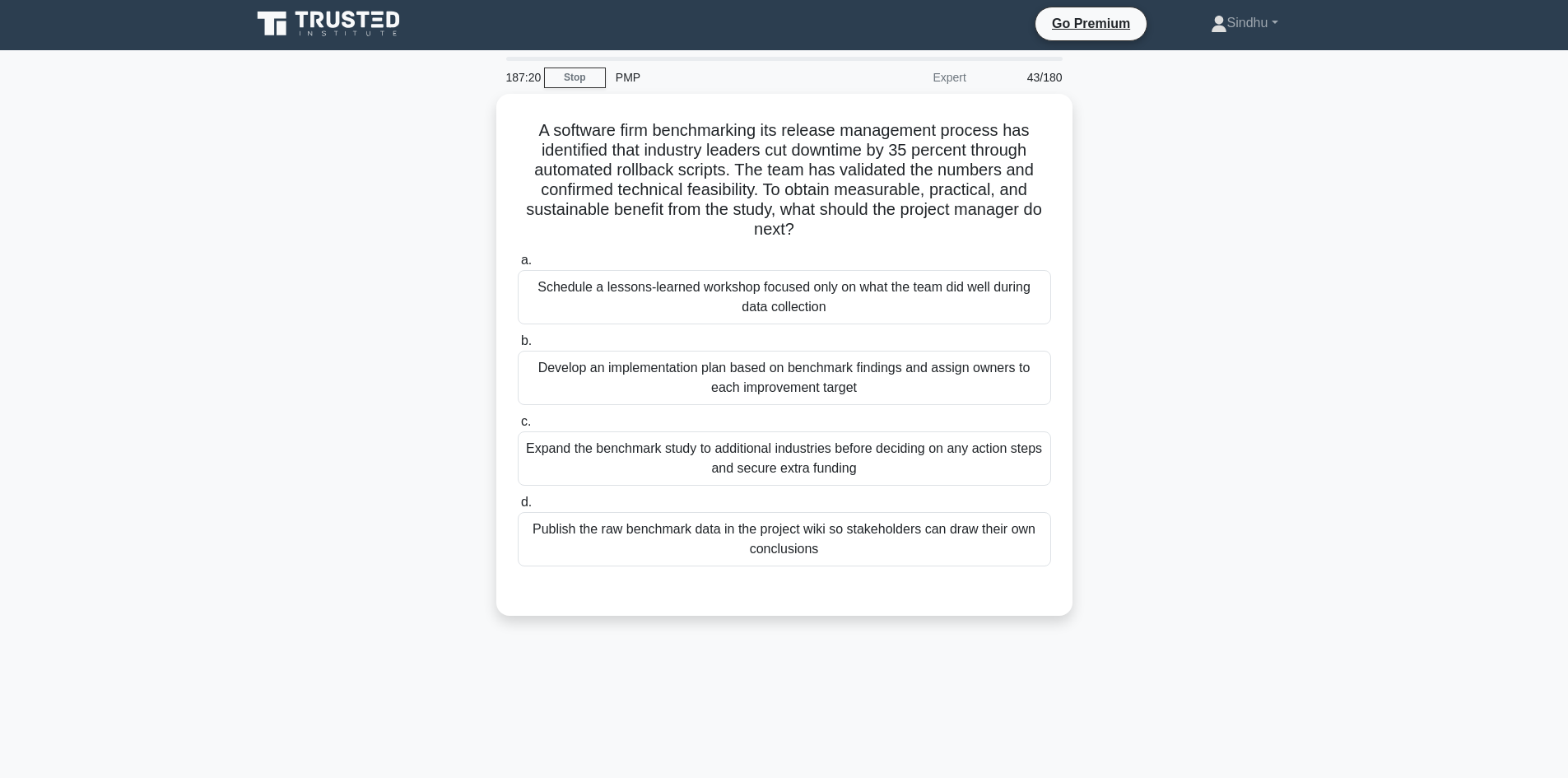
scroll to position [0, 0]
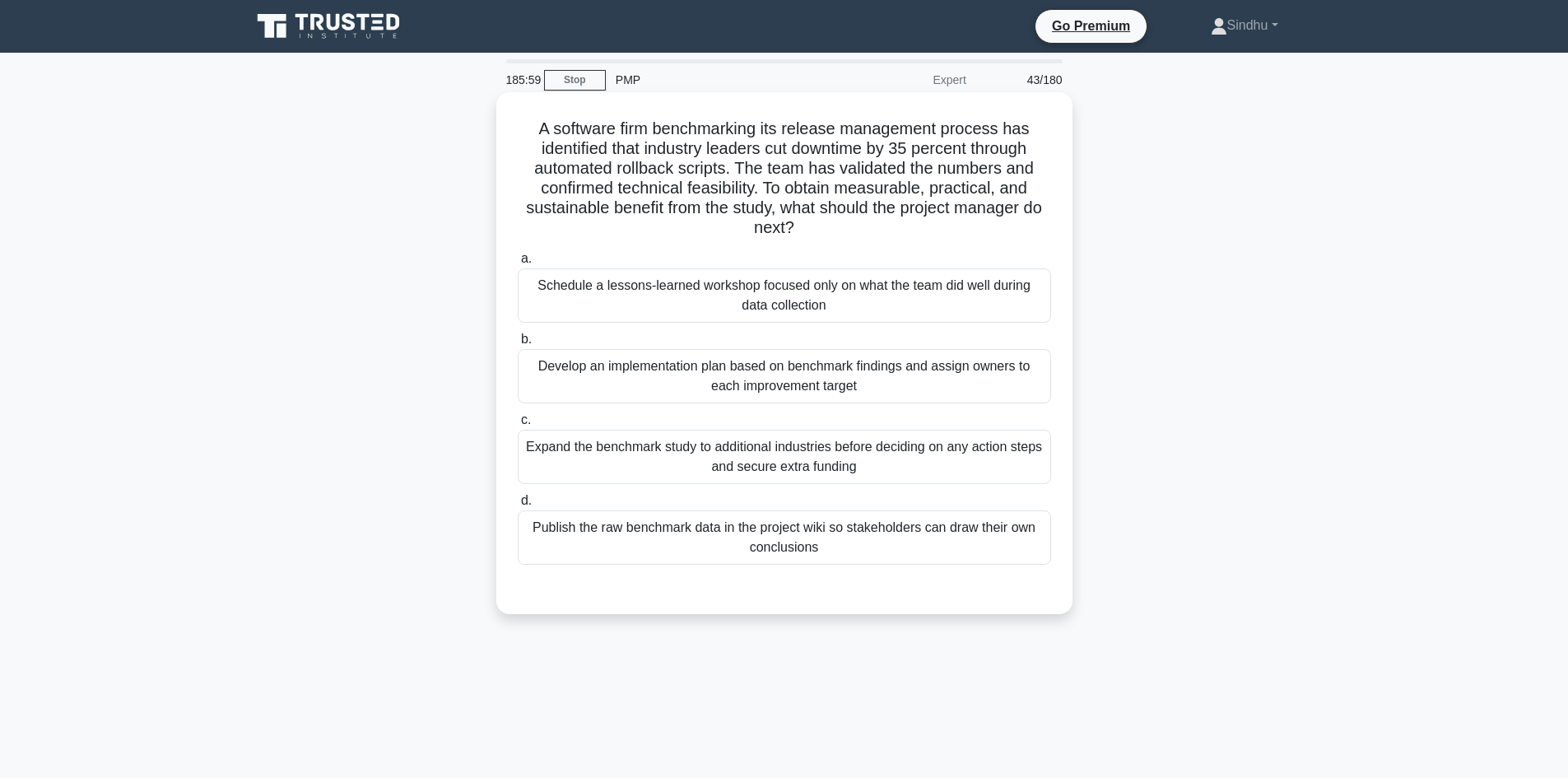
click at [846, 384] on div "Develop an implementation plan based on benchmark findings and assign owners to…" at bounding box center [784, 376] width 534 height 54
click at [518, 345] on input "b. Develop an implementation plan based on benchmark findings and assign owners…" at bounding box center [518, 340] width 0 height 11
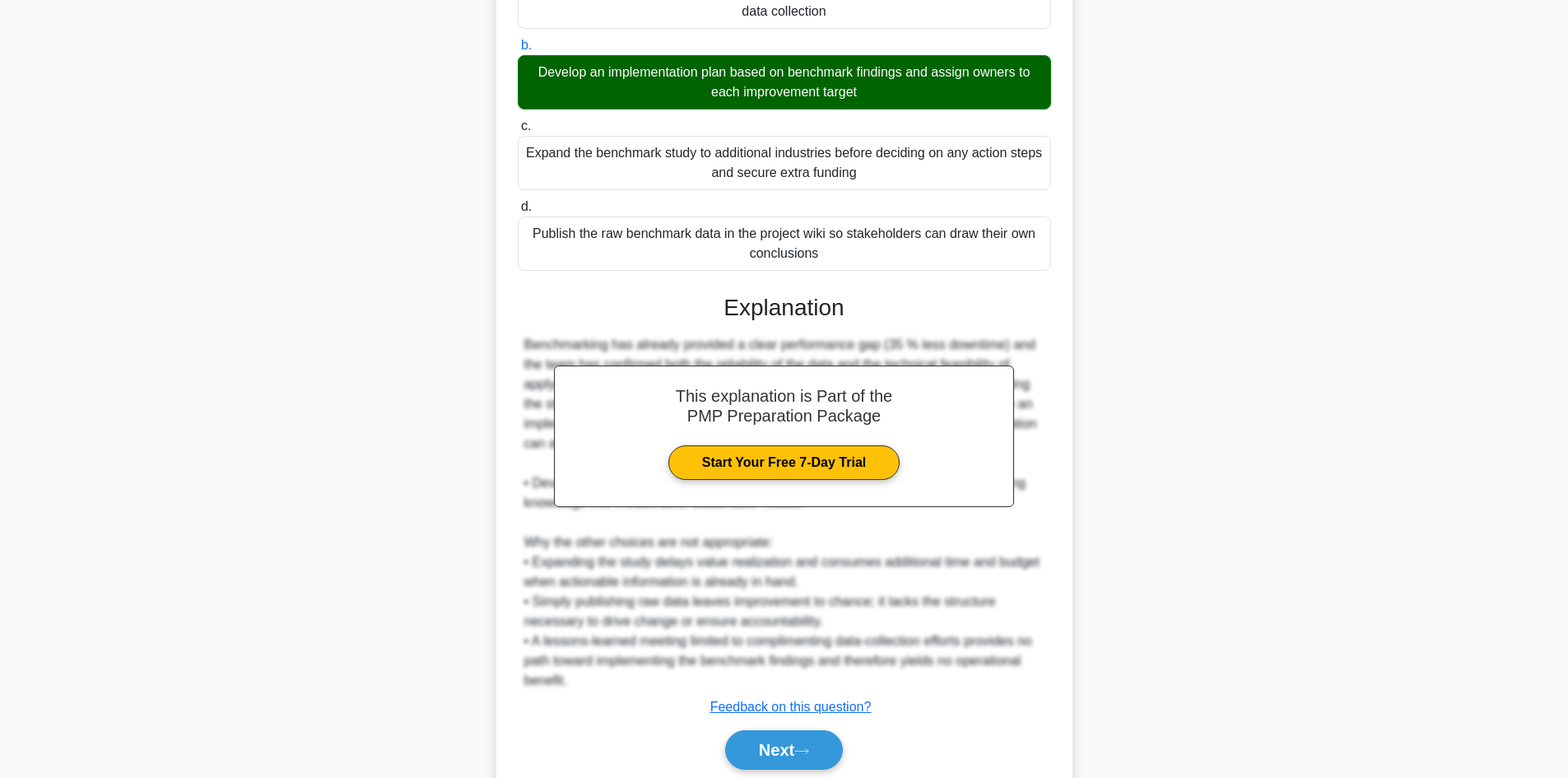
scroll to position [329, 0]
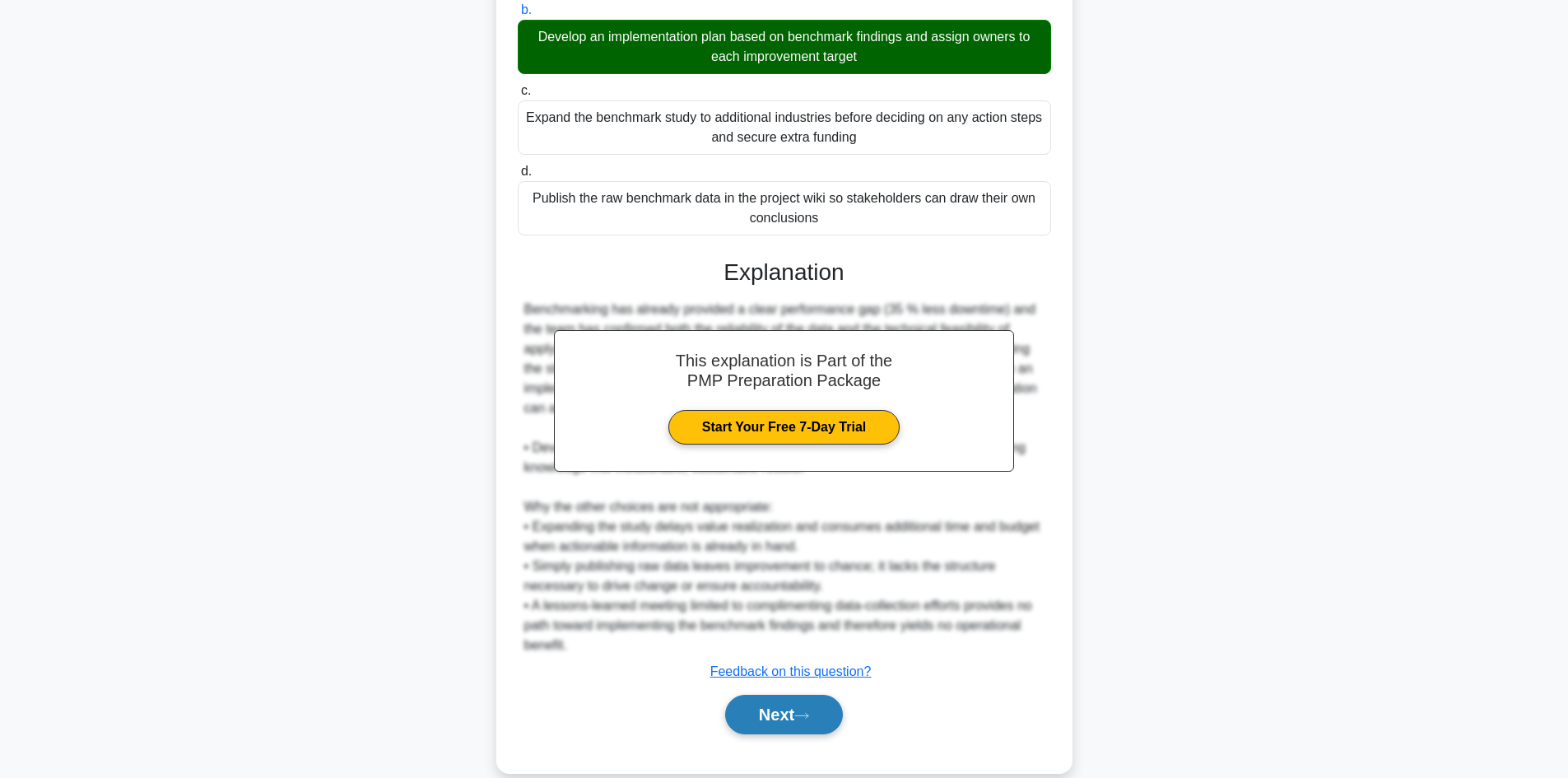
click at [769, 712] on button "Next" at bounding box center [784, 714] width 118 height 40
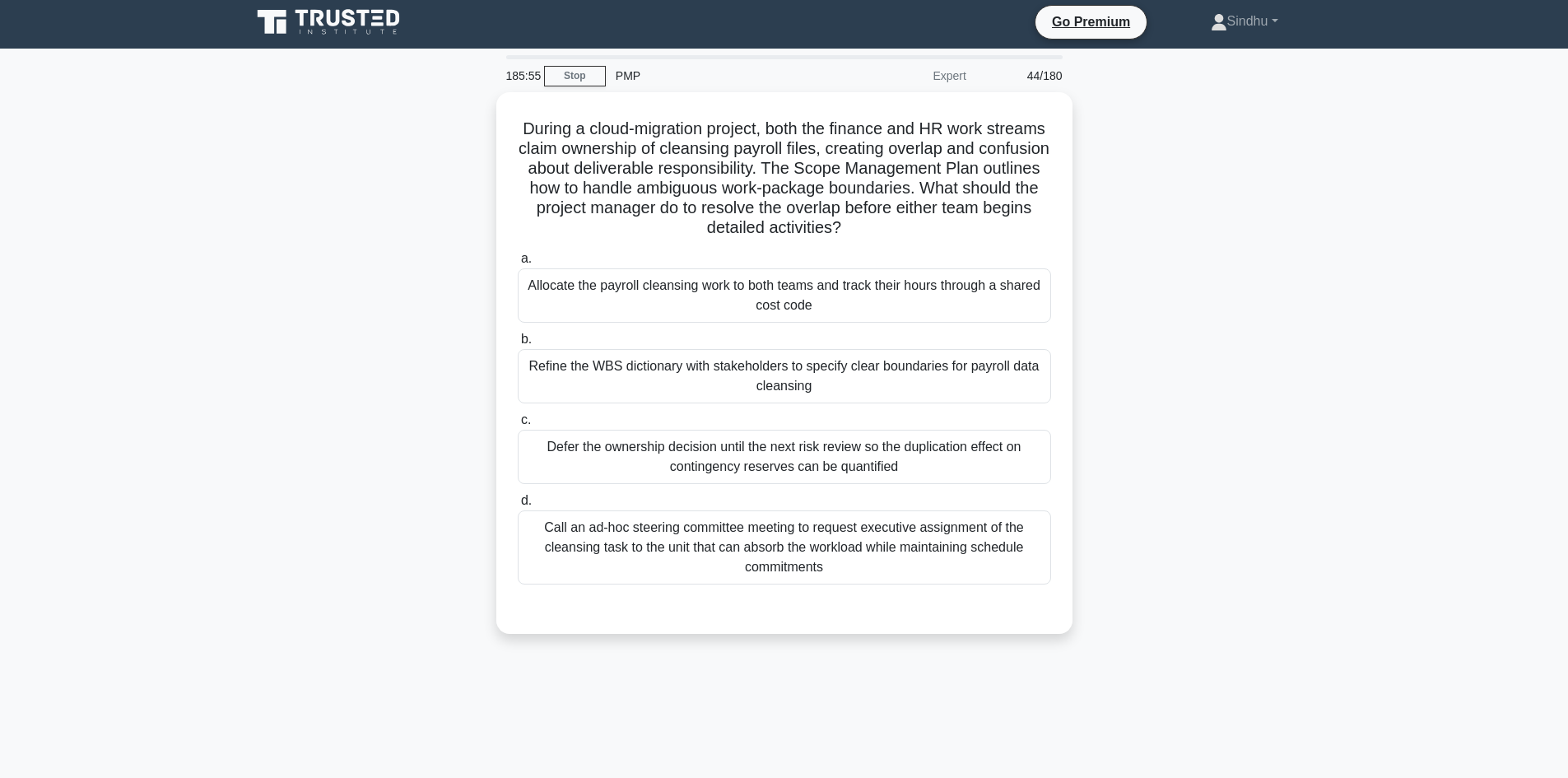
scroll to position [0, 0]
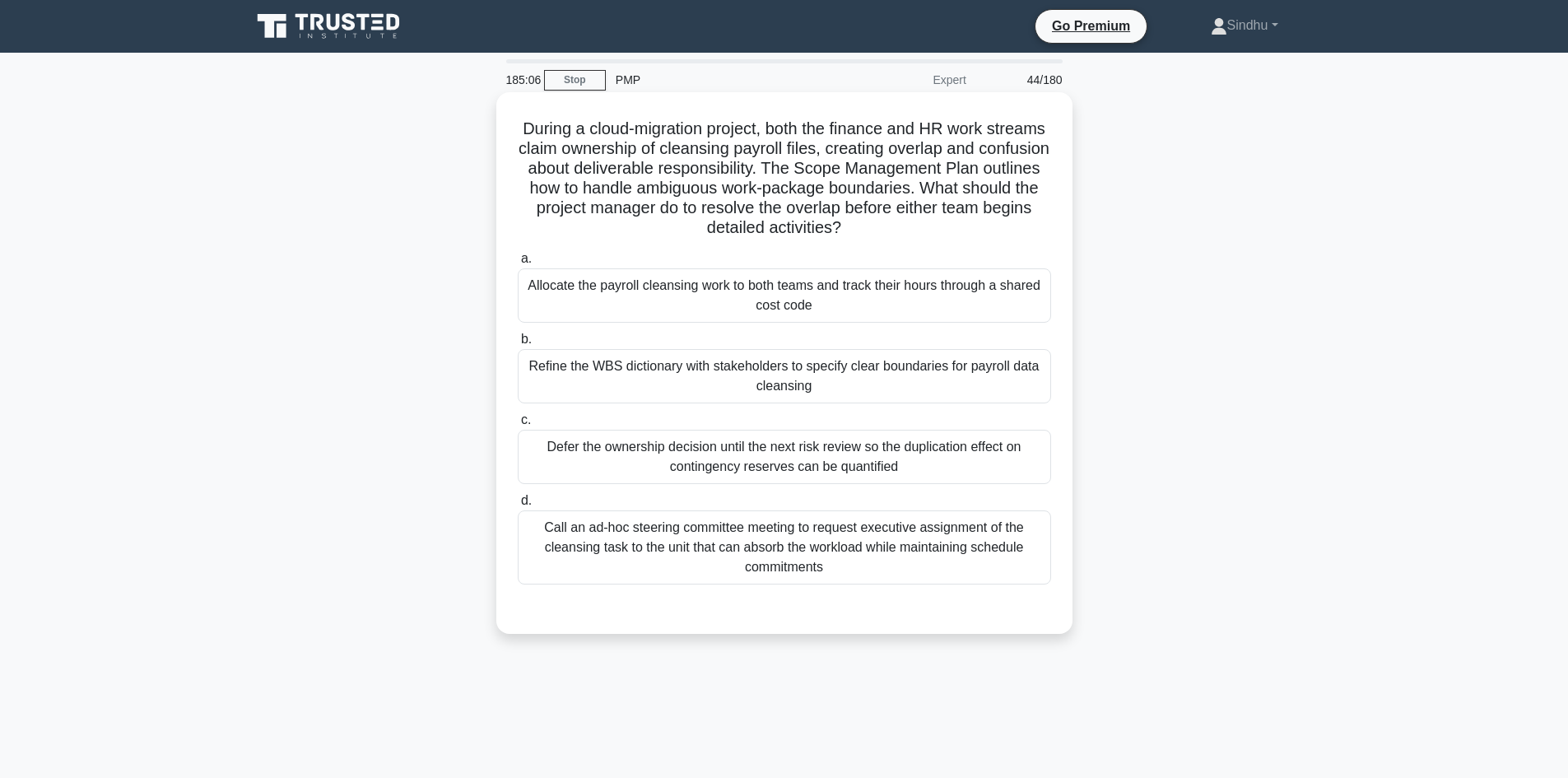
click at [802, 377] on div "Refine the WBS dictionary with stakeholders to specify clear boundaries for pay…" at bounding box center [784, 376] width 534 height 54
click at [518, 345] on input "b. Refine the WBS dictionary with stakeholders to specify clear boundaries for …" at bounding box center [518, 340] width 0 height 11
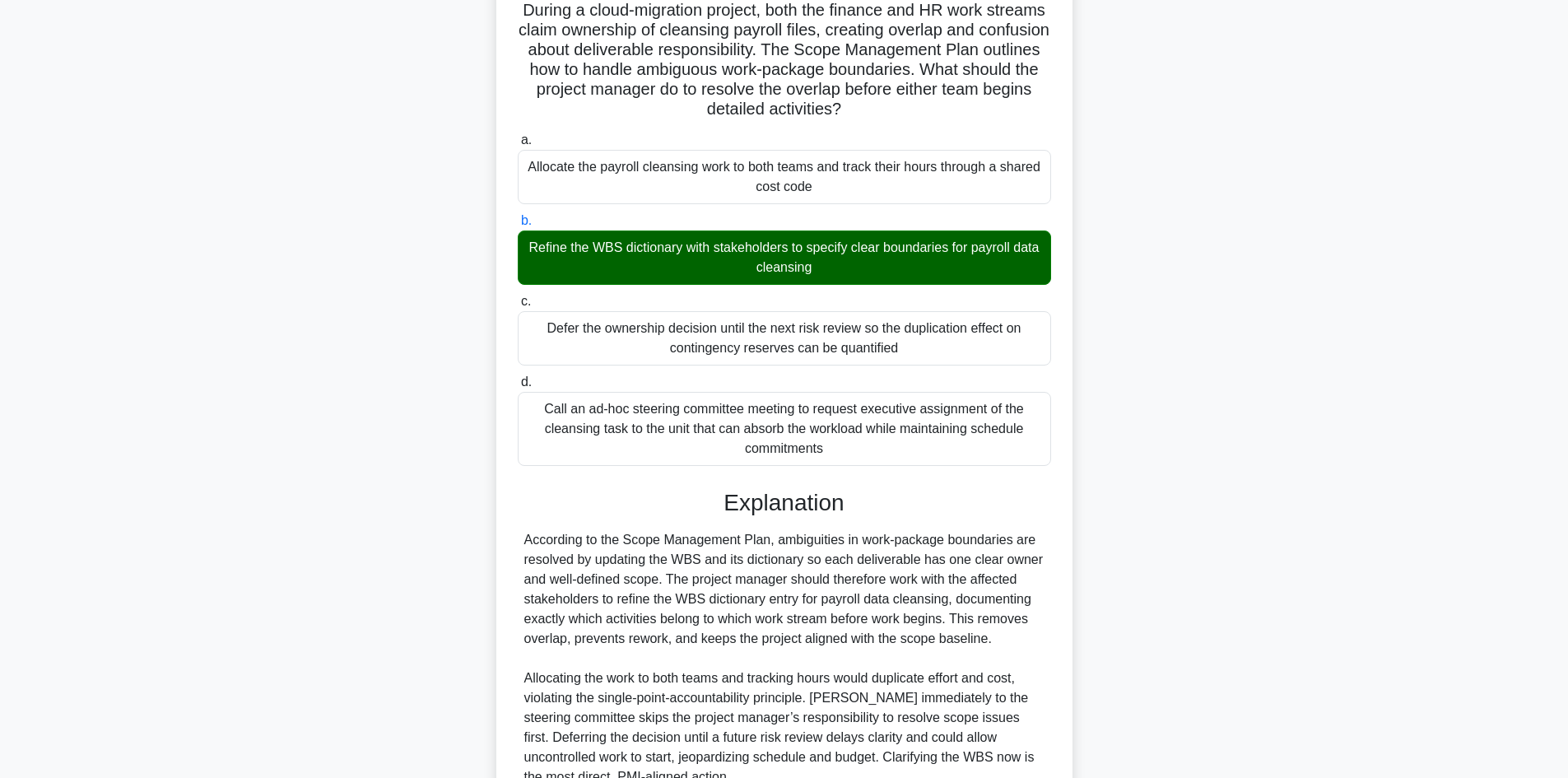
scroll to position [278, 0]
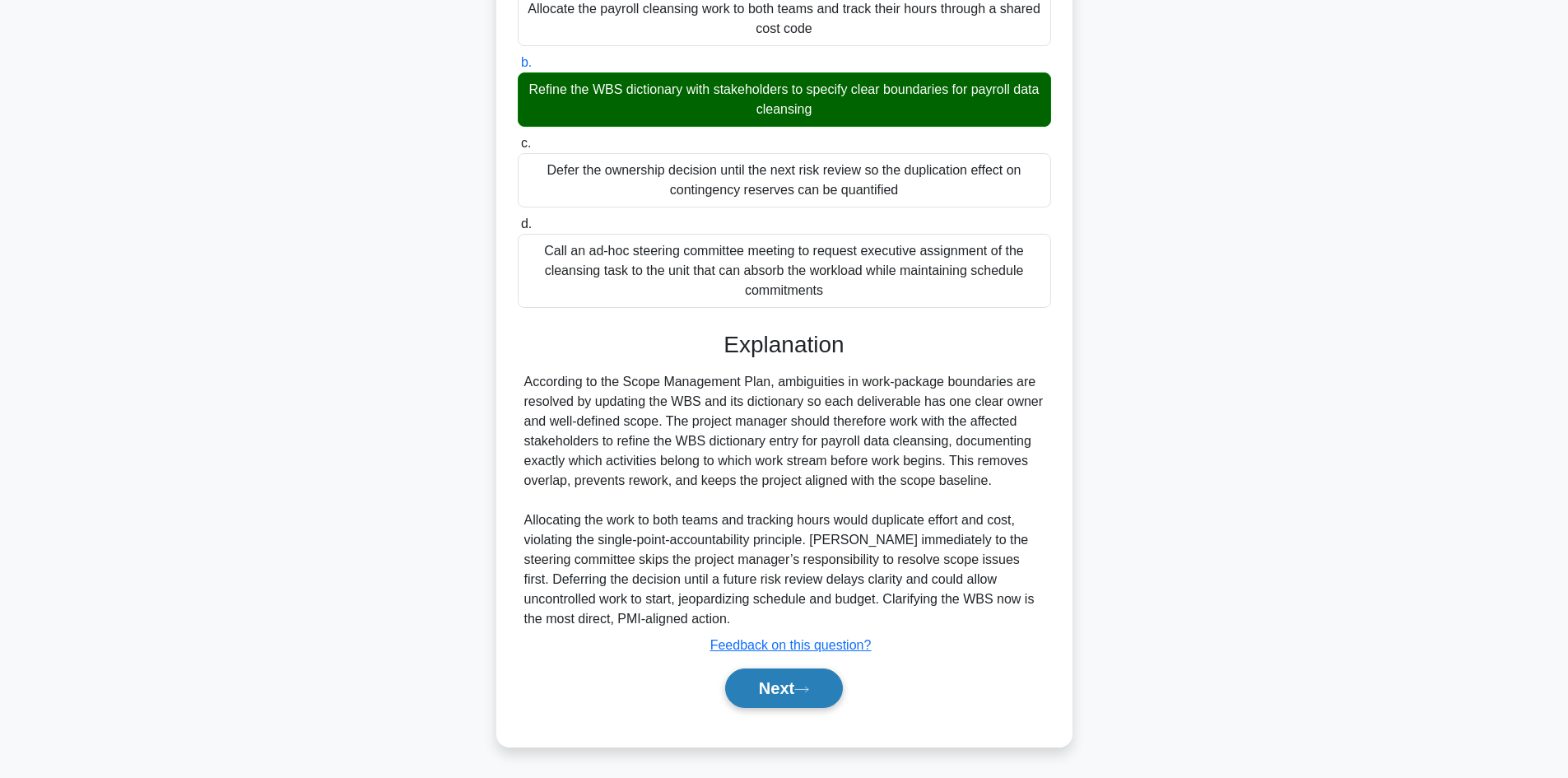
click at [749, 694] on button "Next" at bounding box center [784, 688] width 118 height 40
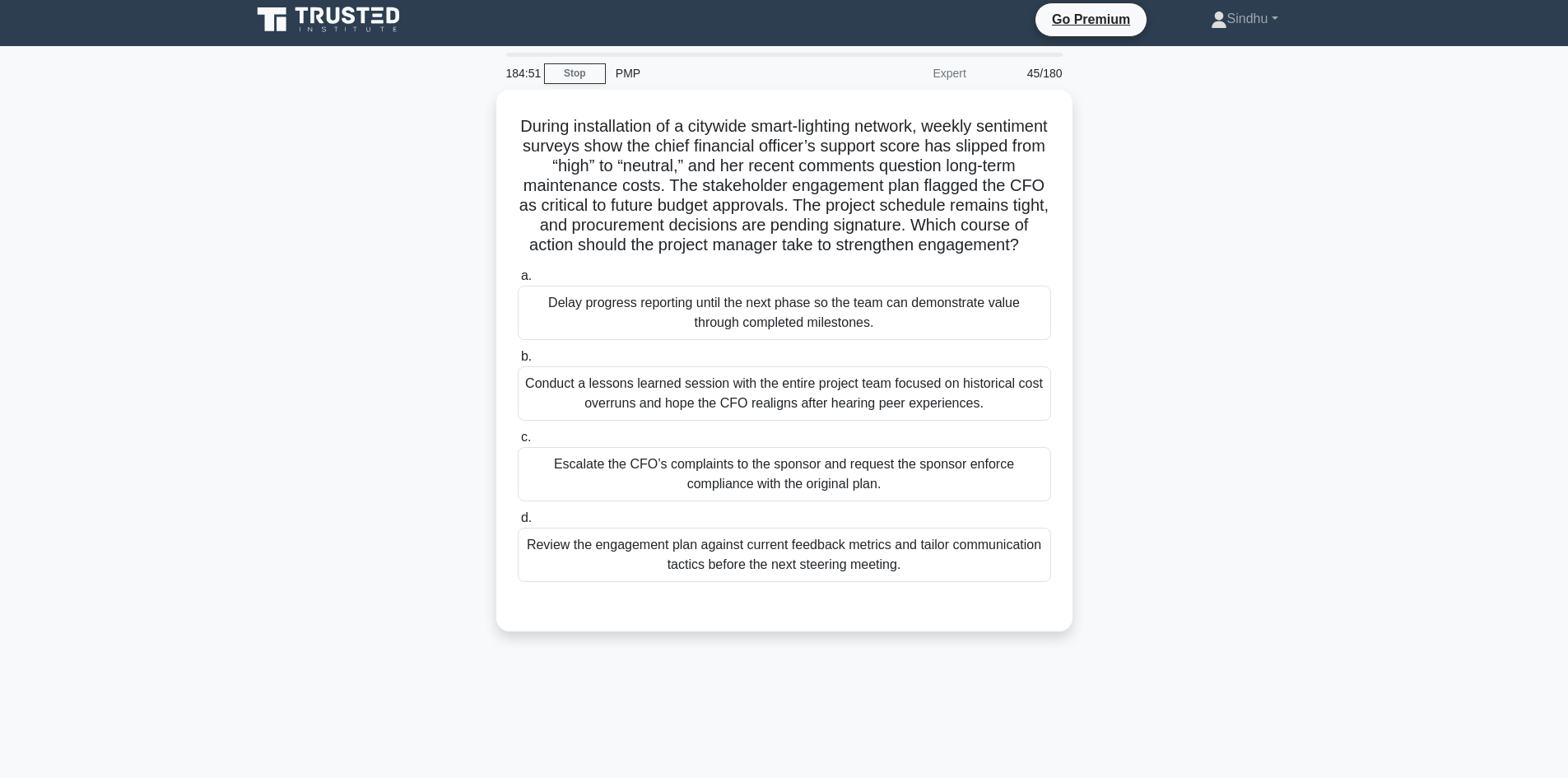
scroll to position [0, 0]
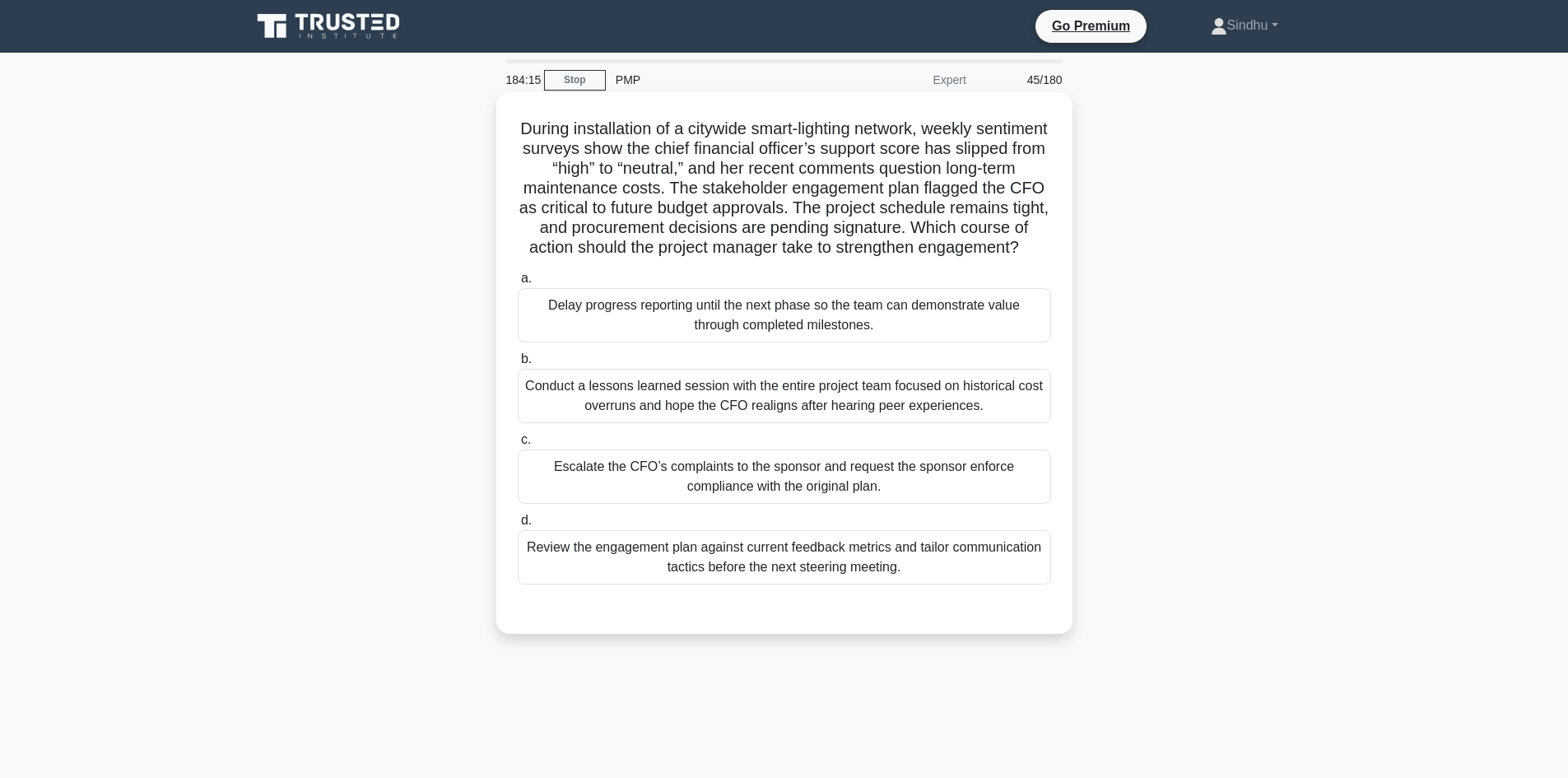
click at [821, 414] on div "Conduct a lessons learned session with the entire project team focused on histo…" at bounding box center [784, 395] width 534 height 54
click at [518, 365] on input "b. Conduct a lessons learned session with the entire project team focused on hi…" at bounding box center [518, 359] width 0 height 11
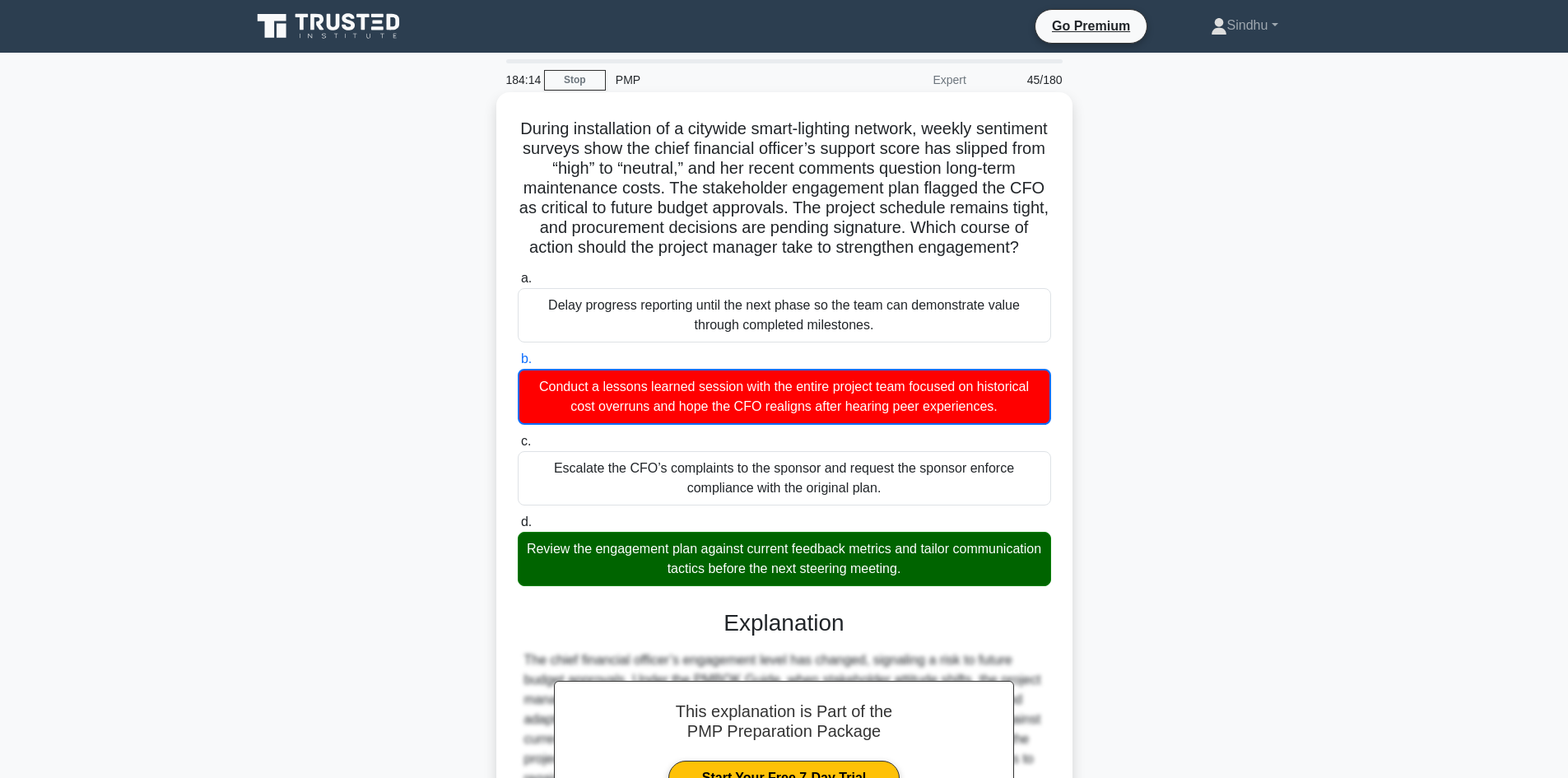
scroll to position [318, 0]
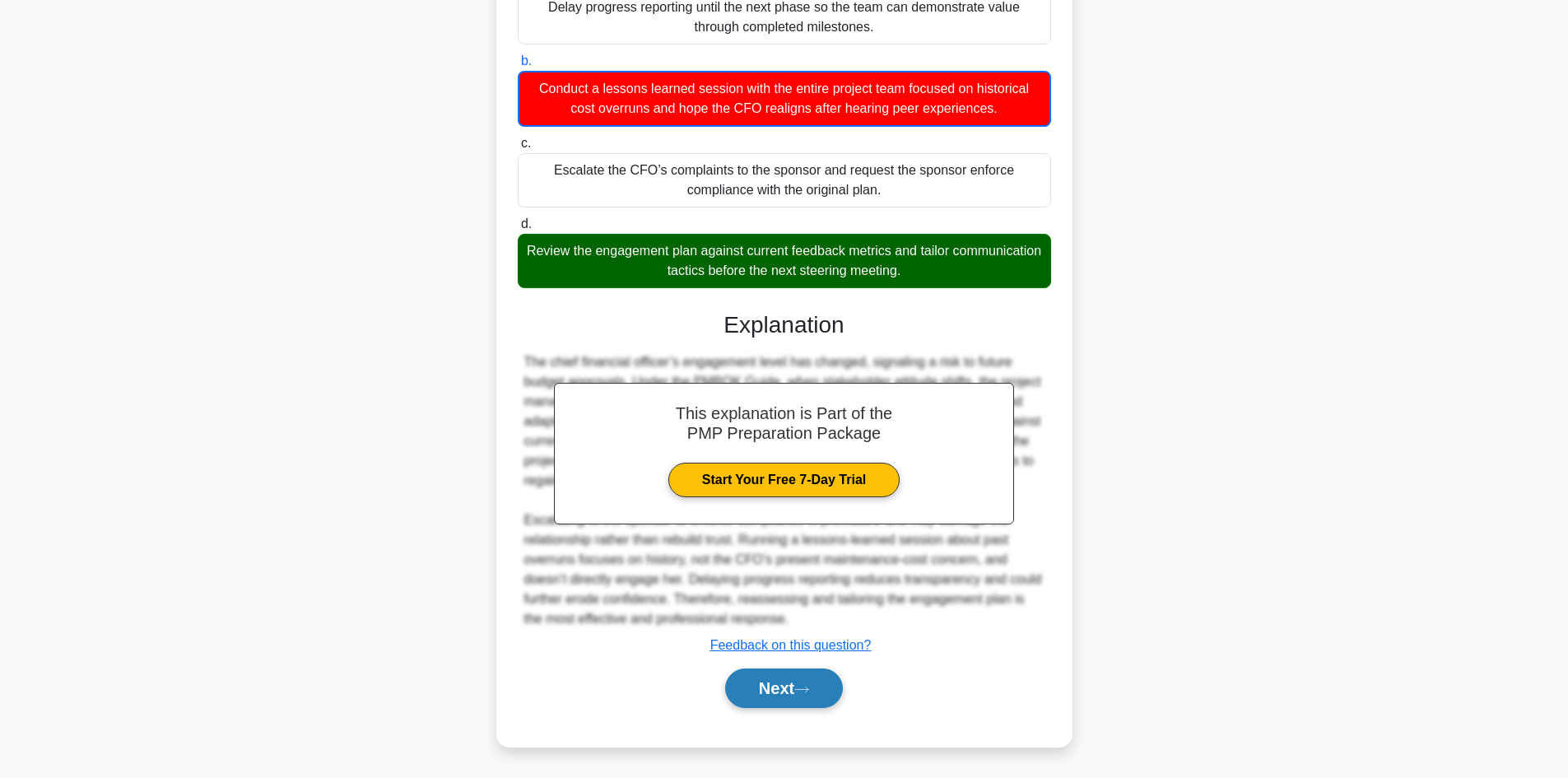
click at [762, 693] on button "Next" at bounding box center [784, 688] width 118 height 40
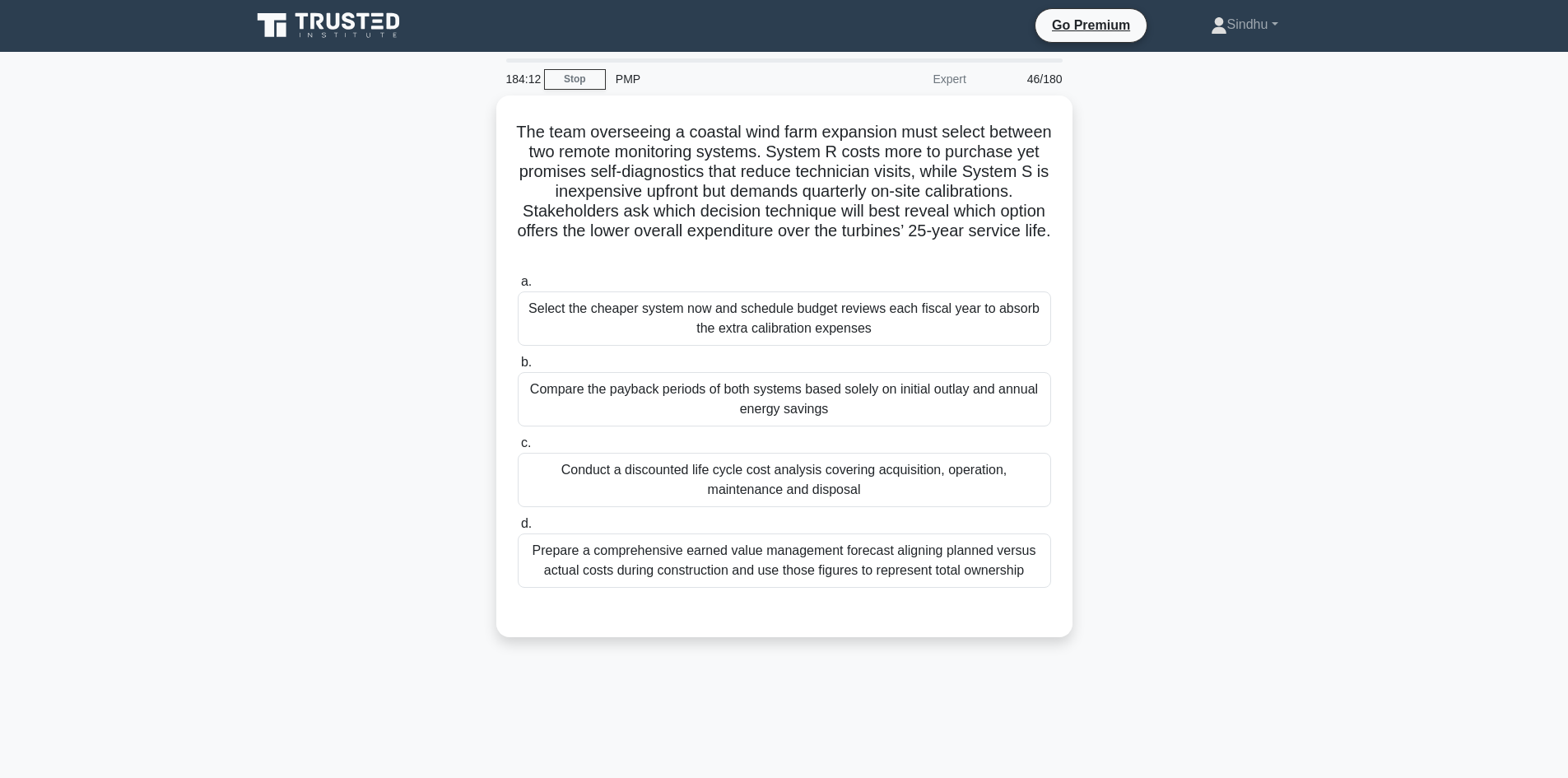
scroll to position [0, 0]
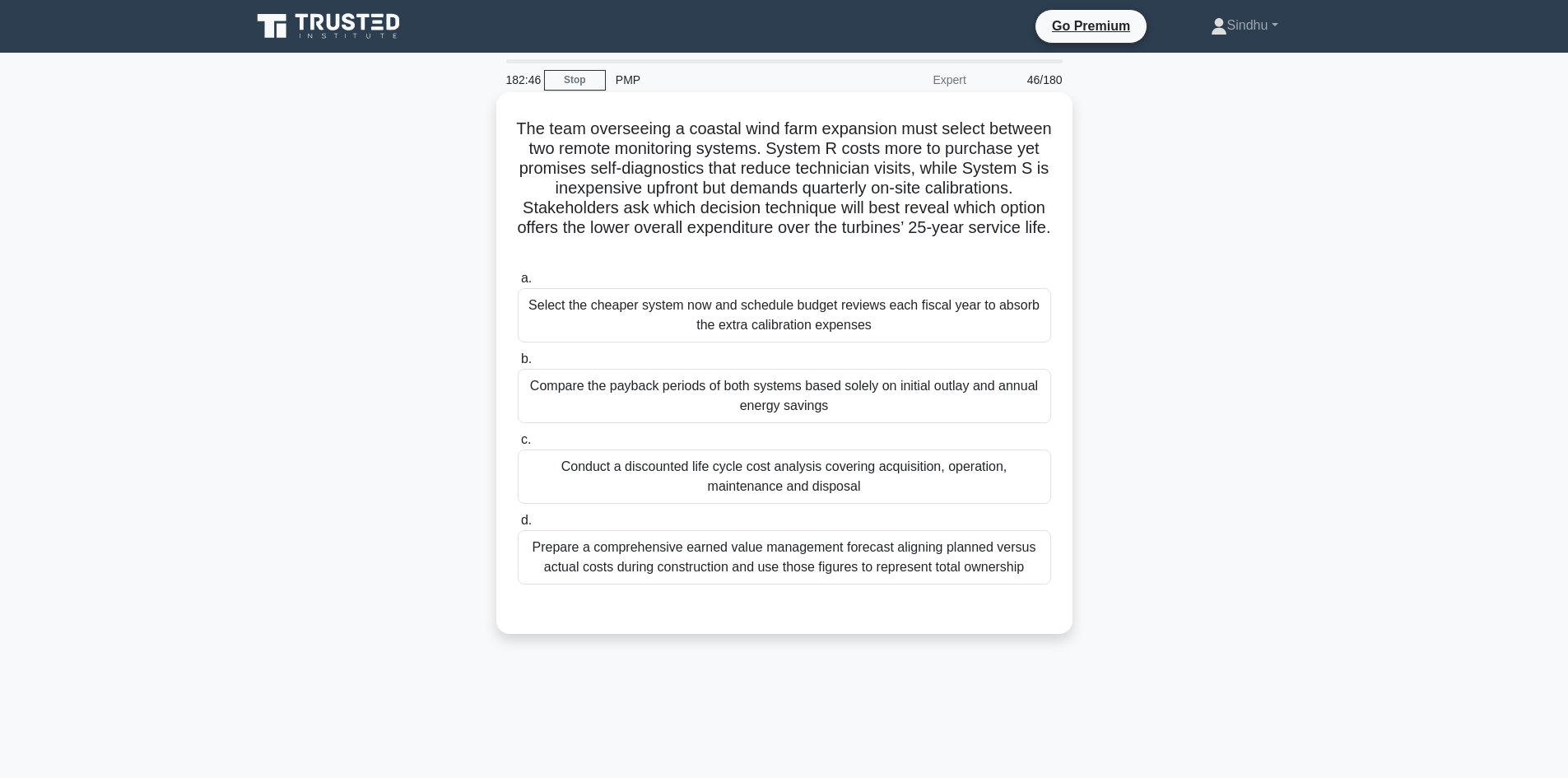
click at [749, 482] on div "Conduct a discounted life cycle cost analysis covering acquisition, operation, …" at bounding box center [784, 476] width 534 height 54
click at [518, 446] on input "c. Conduct a discounted life cycle cost analysis covering acquisition, operatio…" at bounding box center [518, 440] width 0 height 11
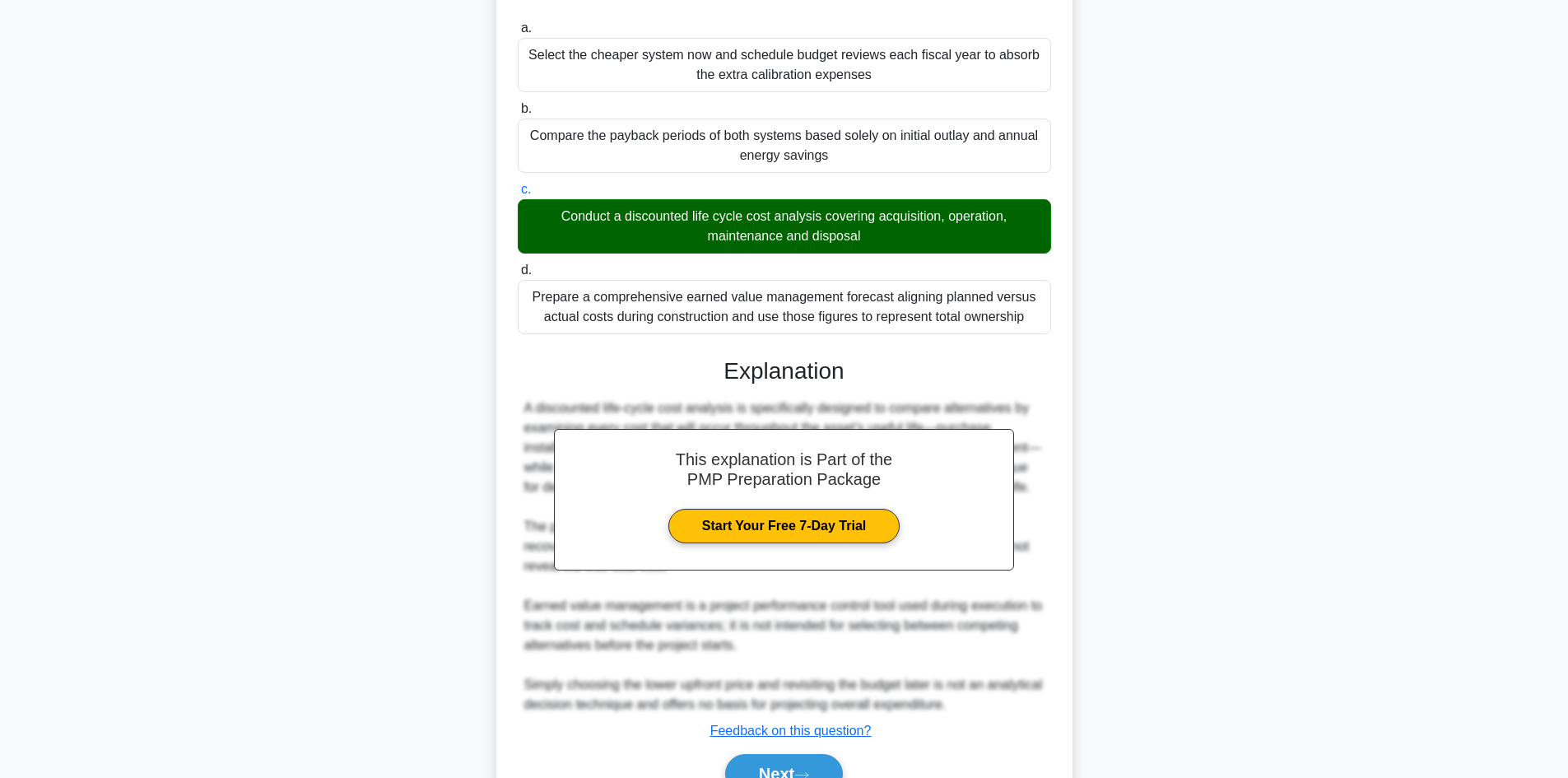
scroll to position [337, 0]
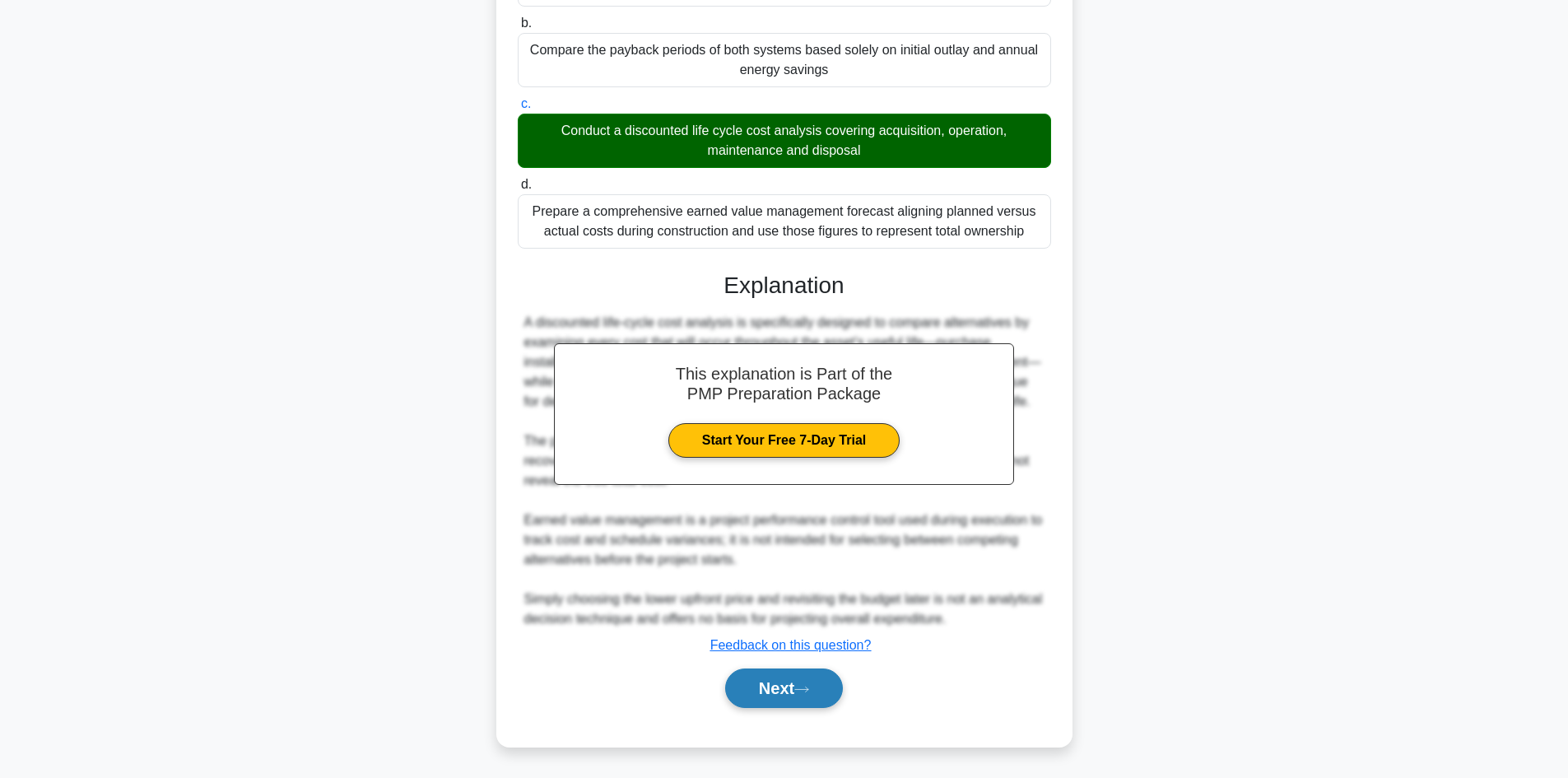
click at [764, 683] on button "Next" at bounding box center [784, 688] width 118 height 40
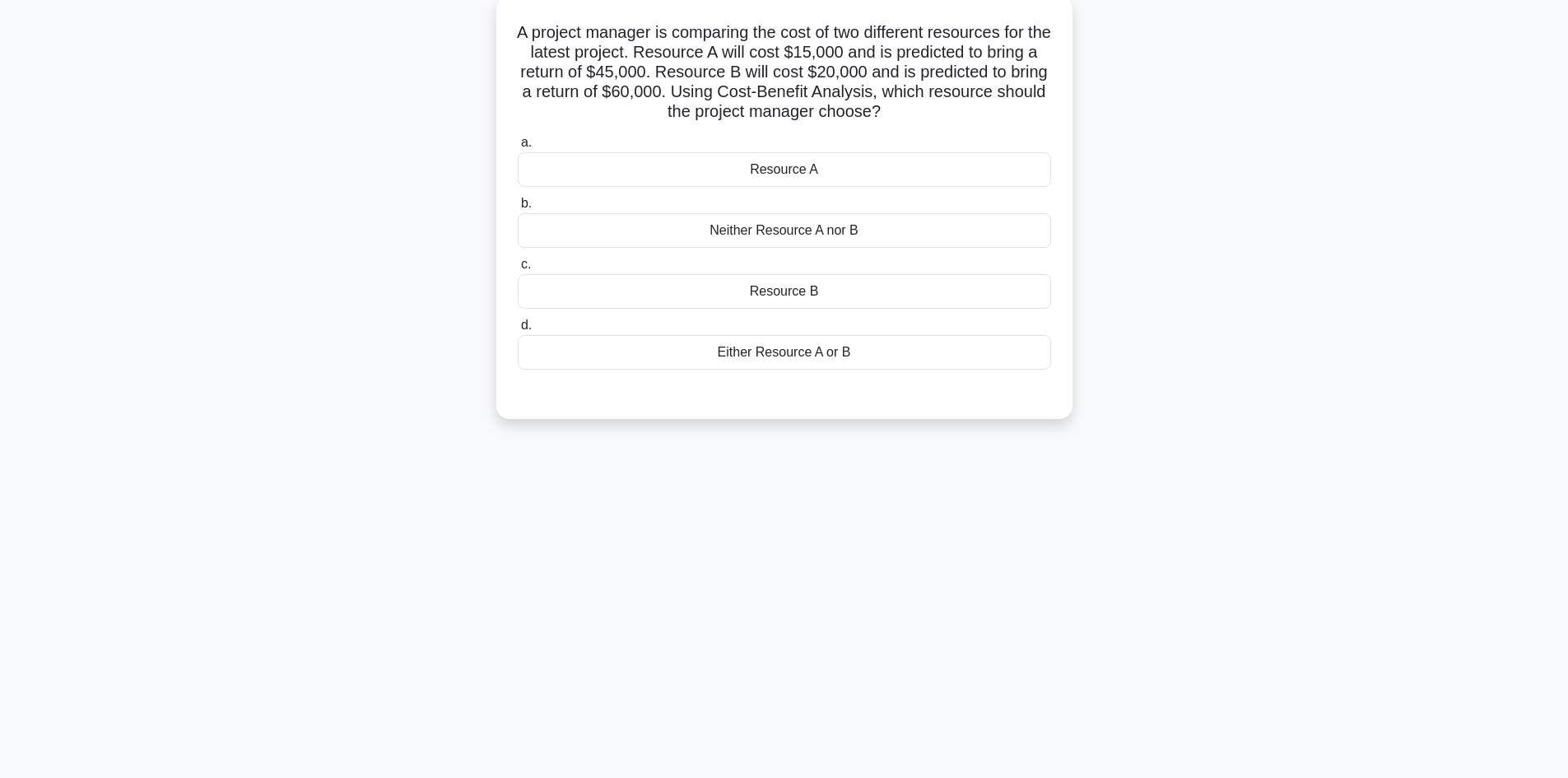
scroll to position [0, 0]
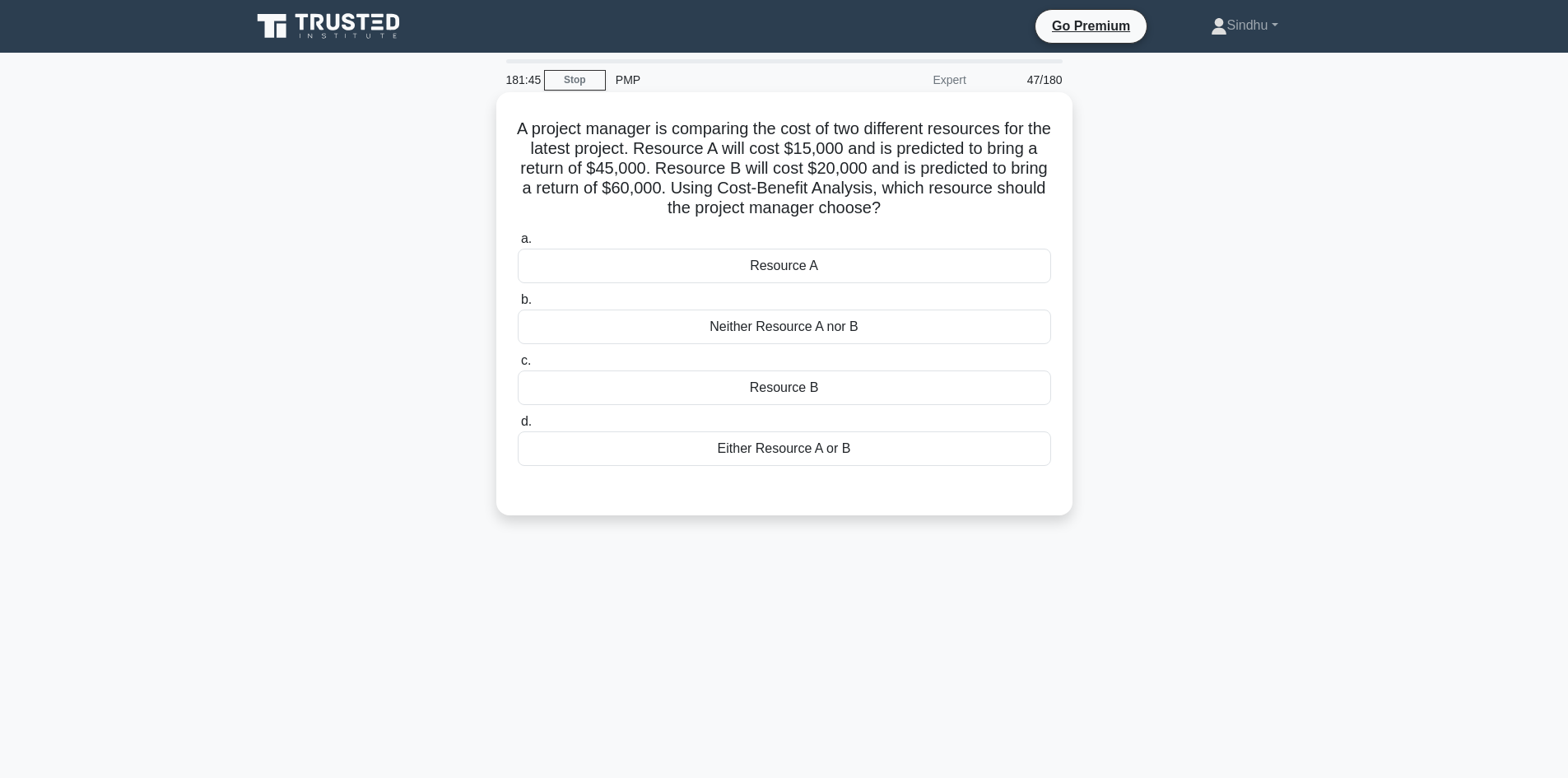
click at [789, 452] on div "Either Resource A or B" at bounding box center [784, 448] width 534 height 34
click at [518, 427] on input "d. Either Resource A or B" at bounding box center [518, 421] width 0 height 11
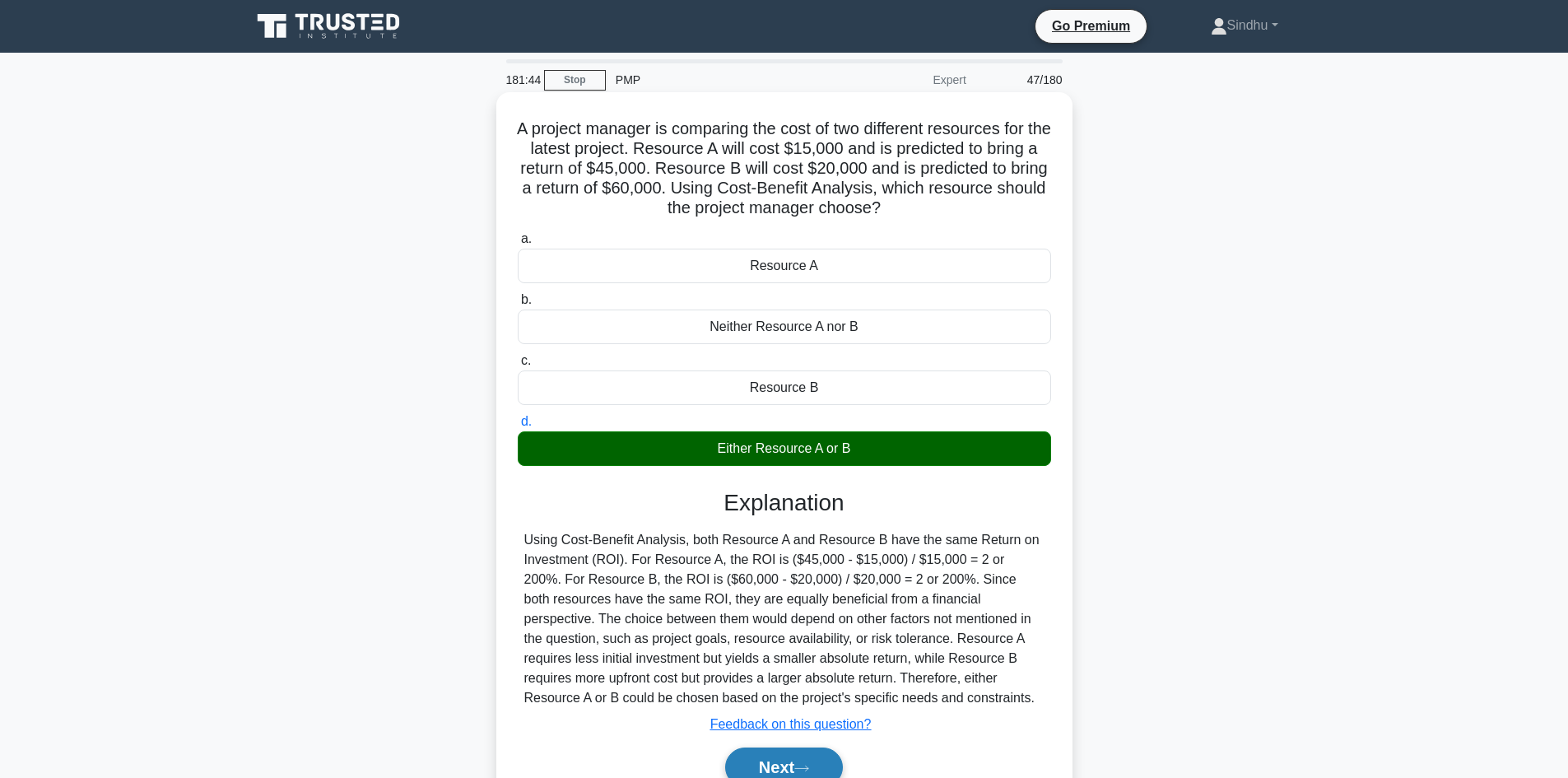
click at [774, 767] on button "Next" at bounding box center [784, 767] width 118 height 40
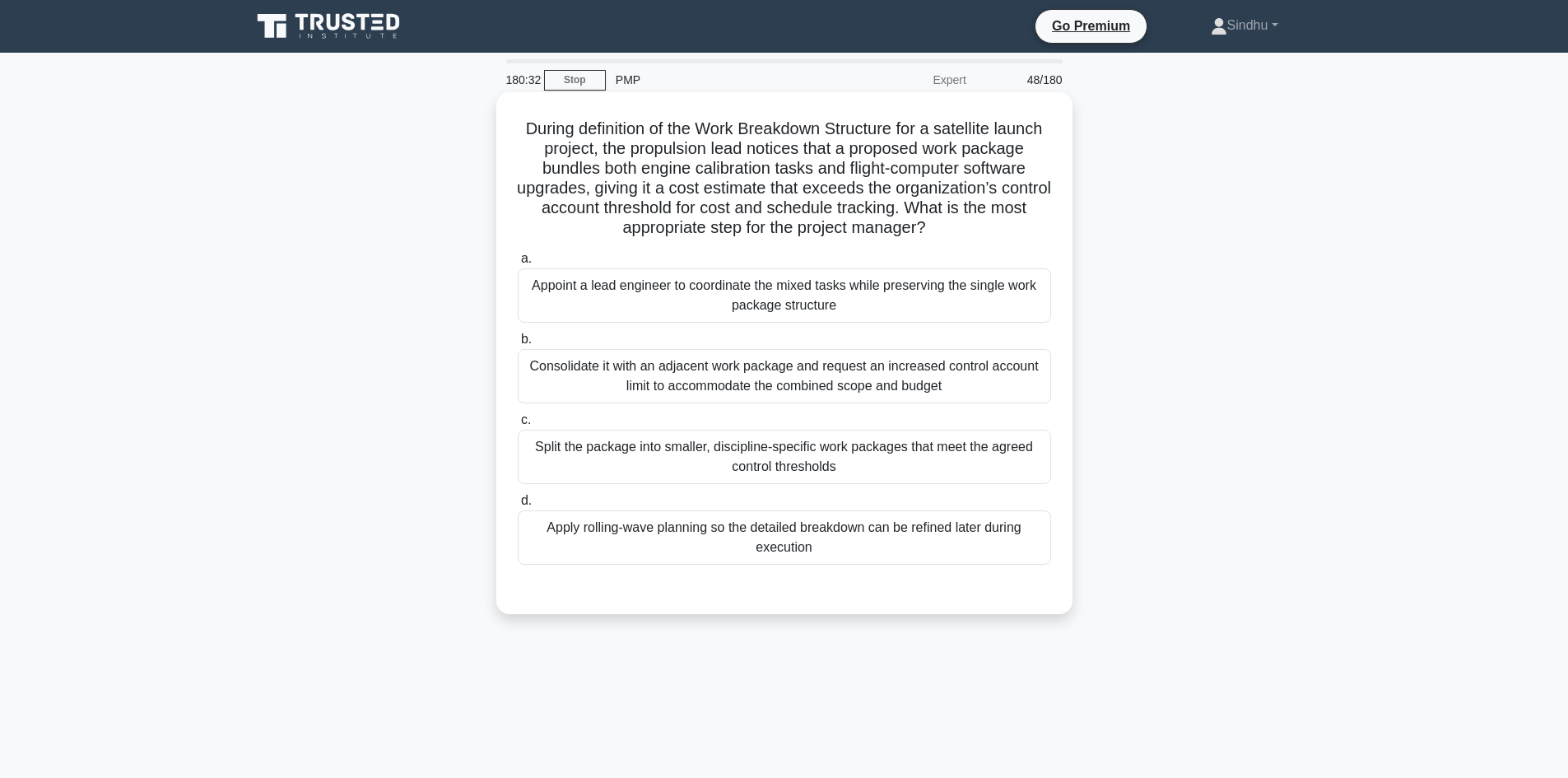
click at [925, 461] on div "Split the package into smaller, discipline-specific work packages that meet the…" at bounding box center [784, 456] width 534 height 54
click at [518, 426] on input "c. Split the package into smaller, discipline-specific work packages that meet …" at bounding box center [518, 420] width 0 height 11
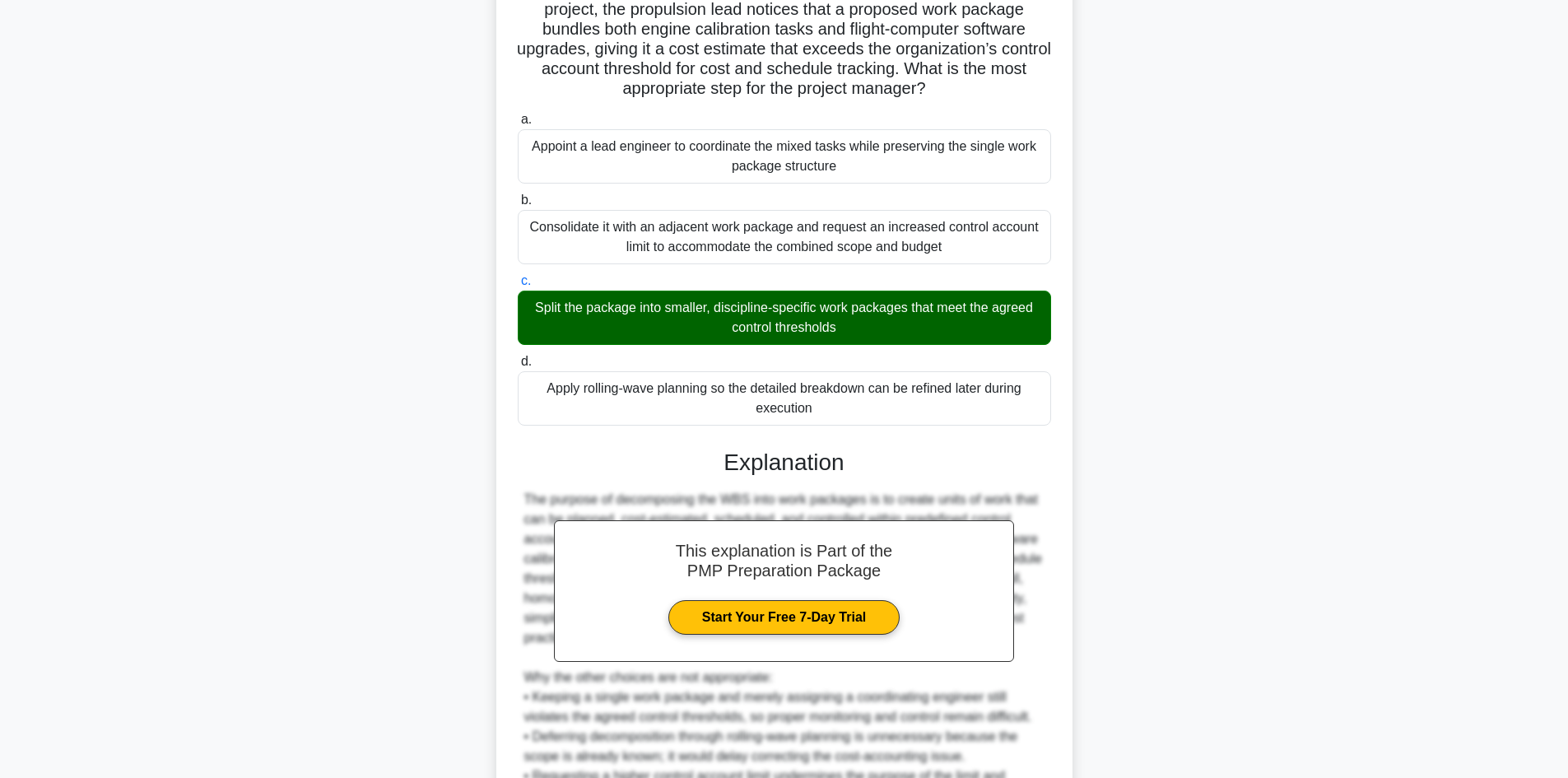
scroll to position [317, 0]
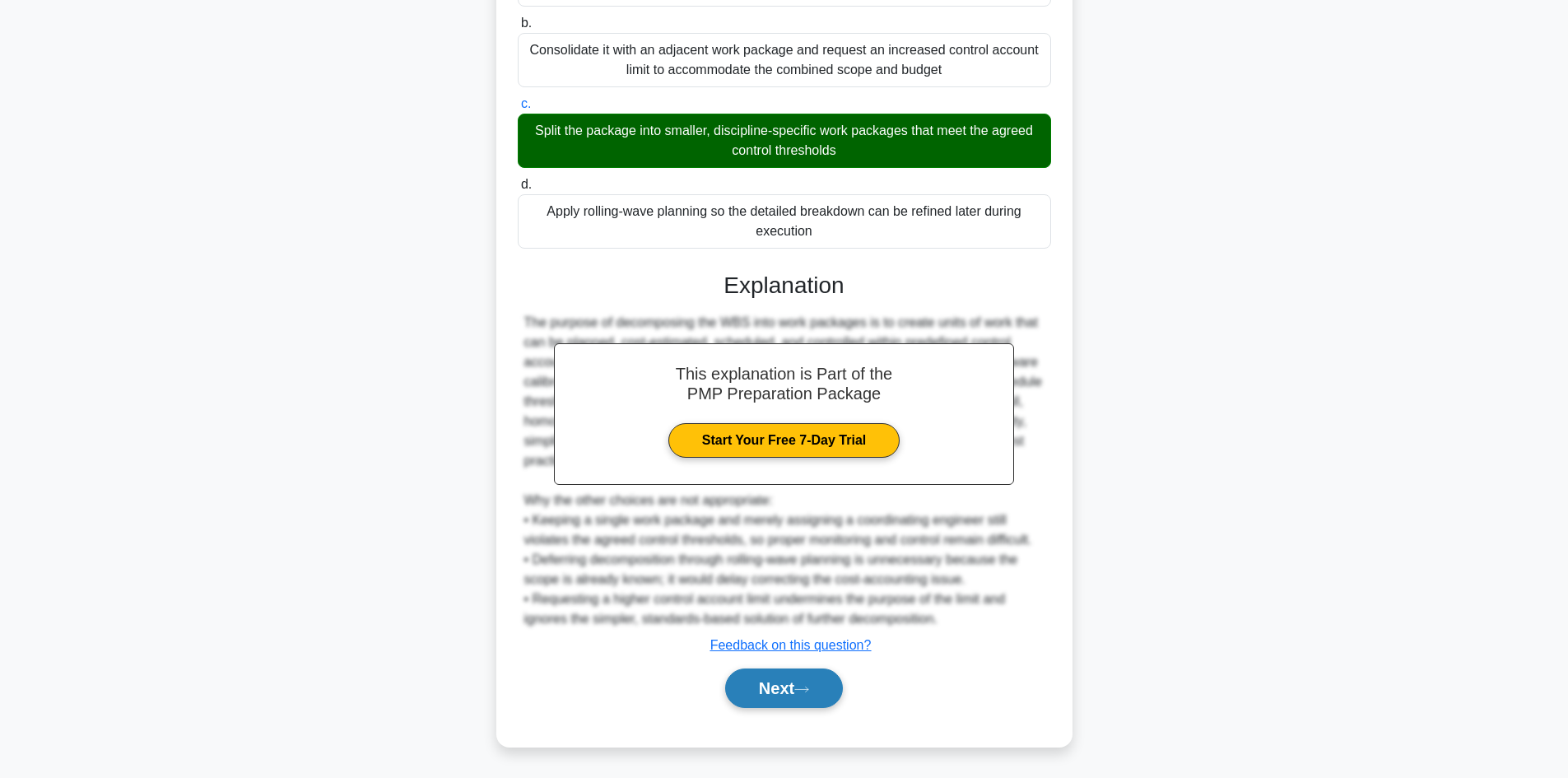
click at [788, 680] on button "Next" at bounding box center [784, 688] width 118 height 40
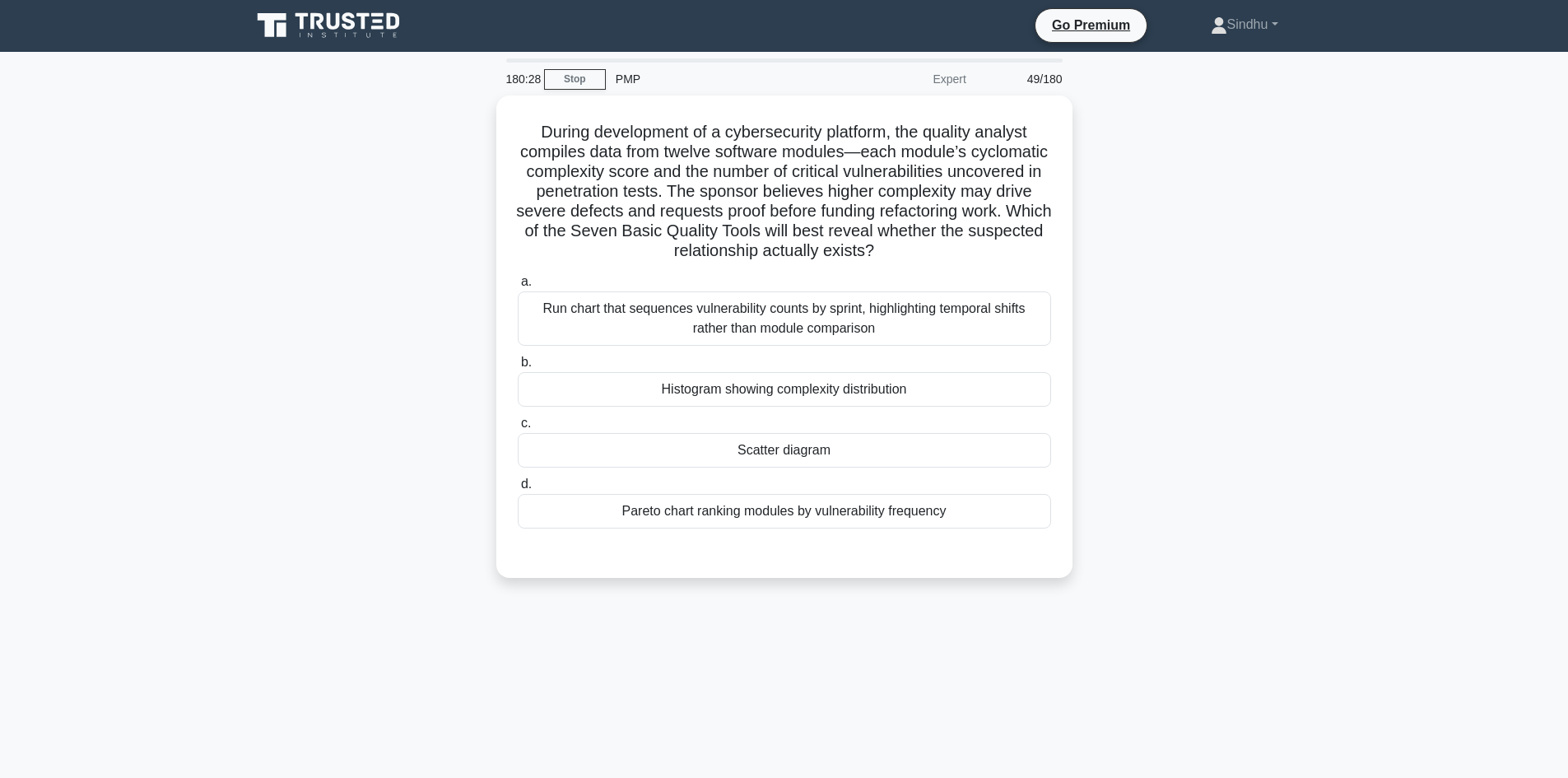
scroll to position [0, 0]
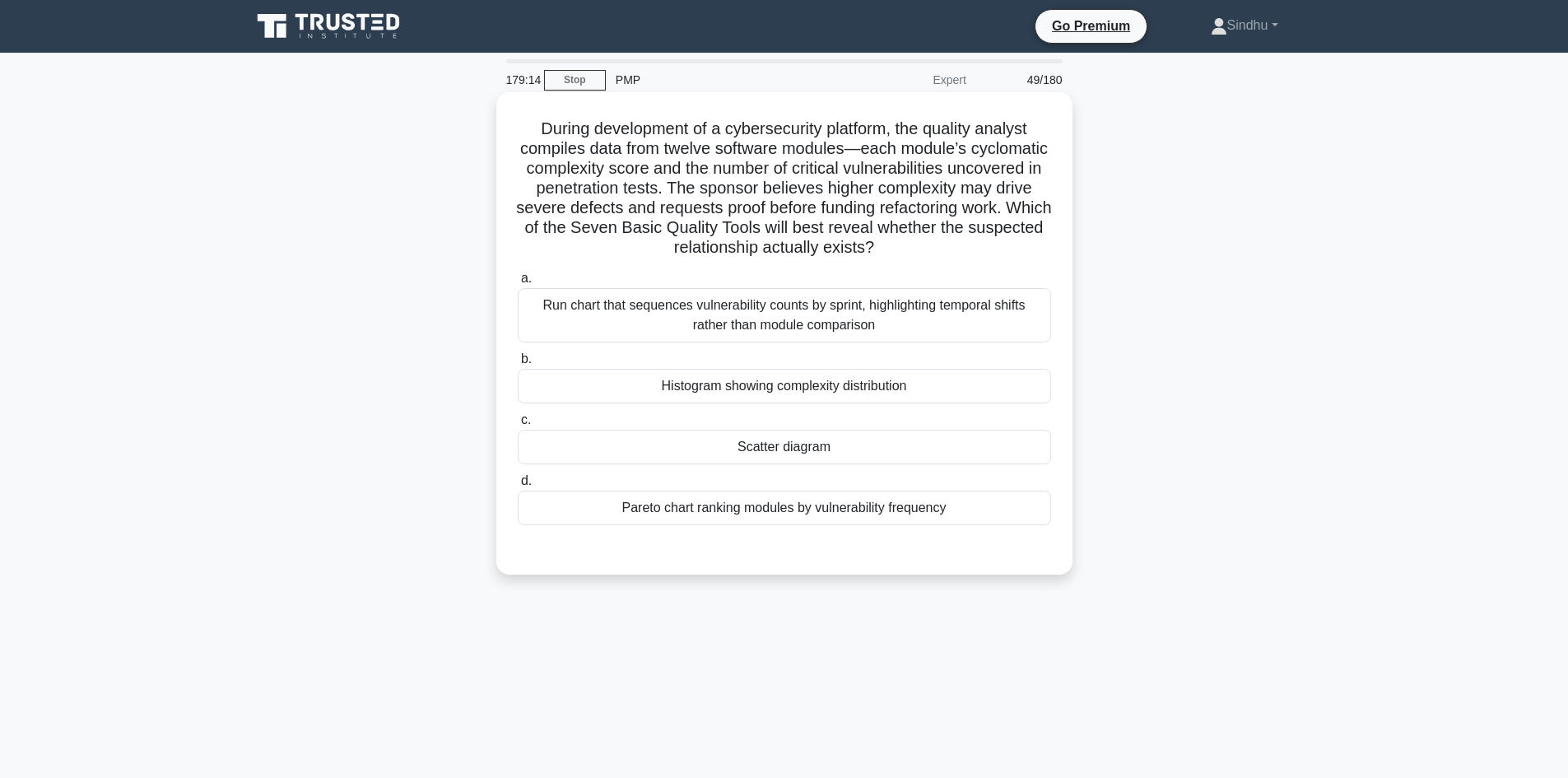
click at [819, 396] on div "Histogram showing complexity distribution" at bounding box center [784, 385] width 534 height 34
click at [518, 365] on input "b. Histogram showing complexity distribution" at bounding box center [518, 359] width 0 height 11
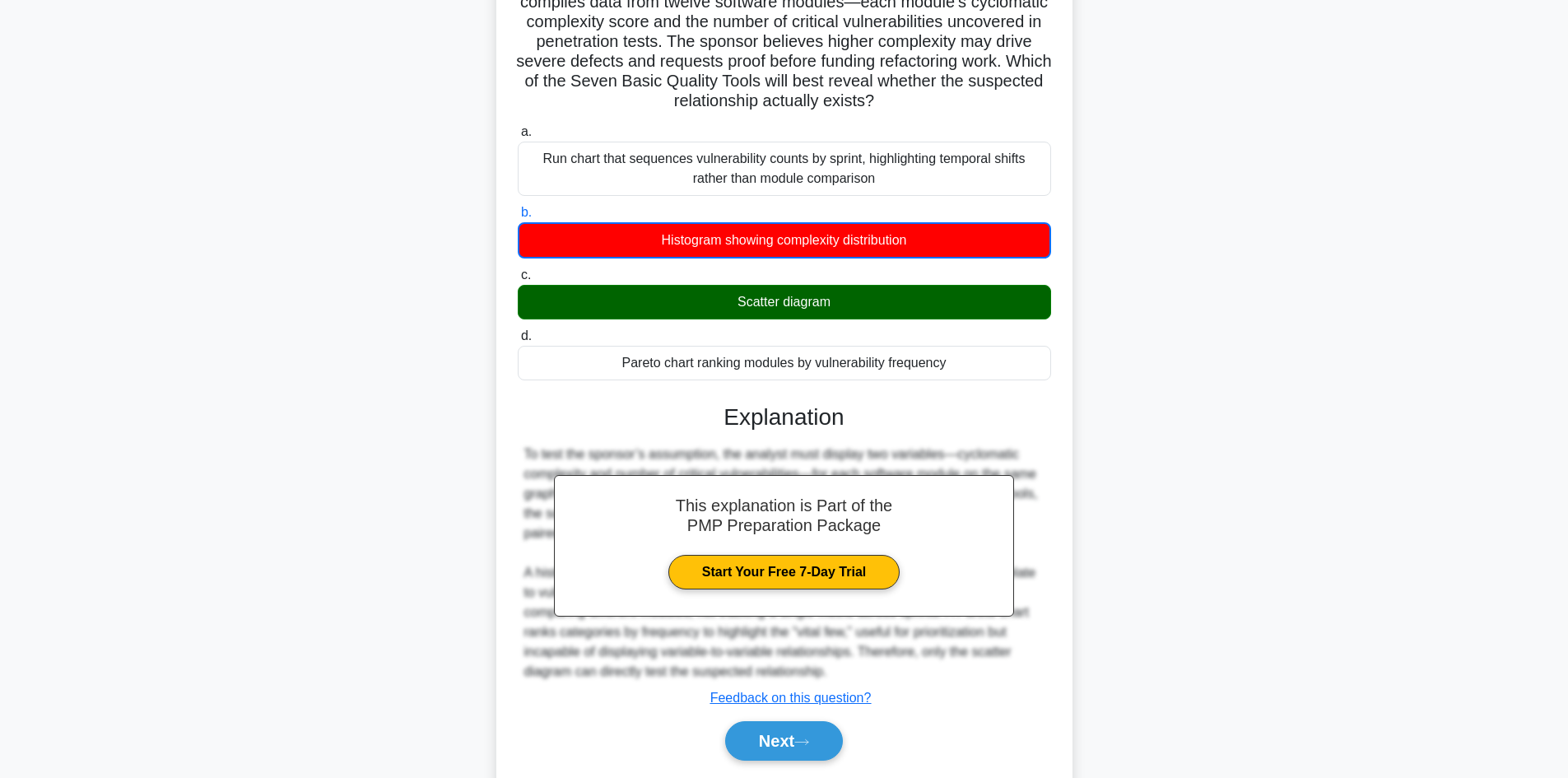
scroll to position [118, 0]
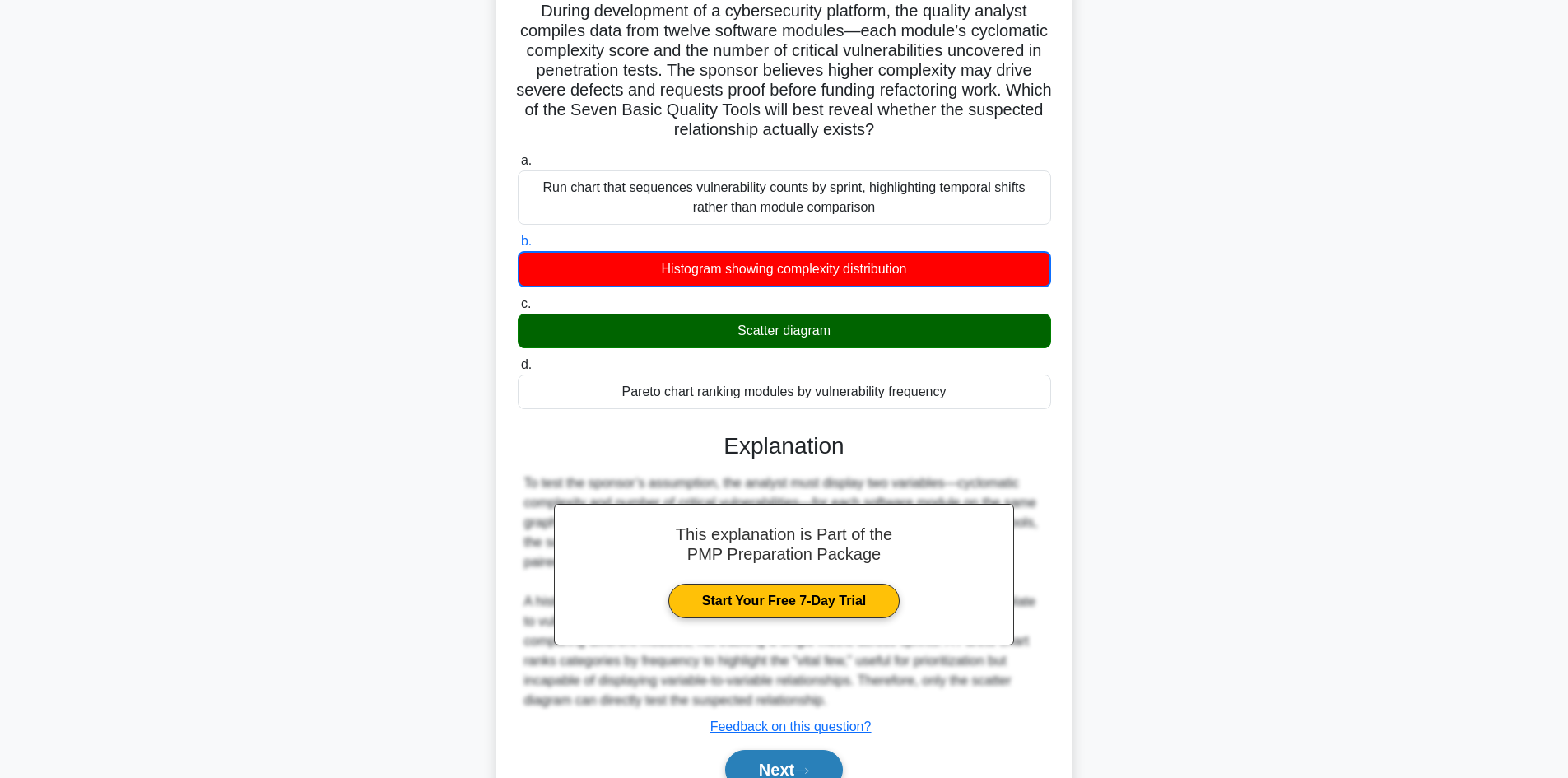
click at [795, 761] on button "Next" at bounding box center [784, 769] width 118 height 40
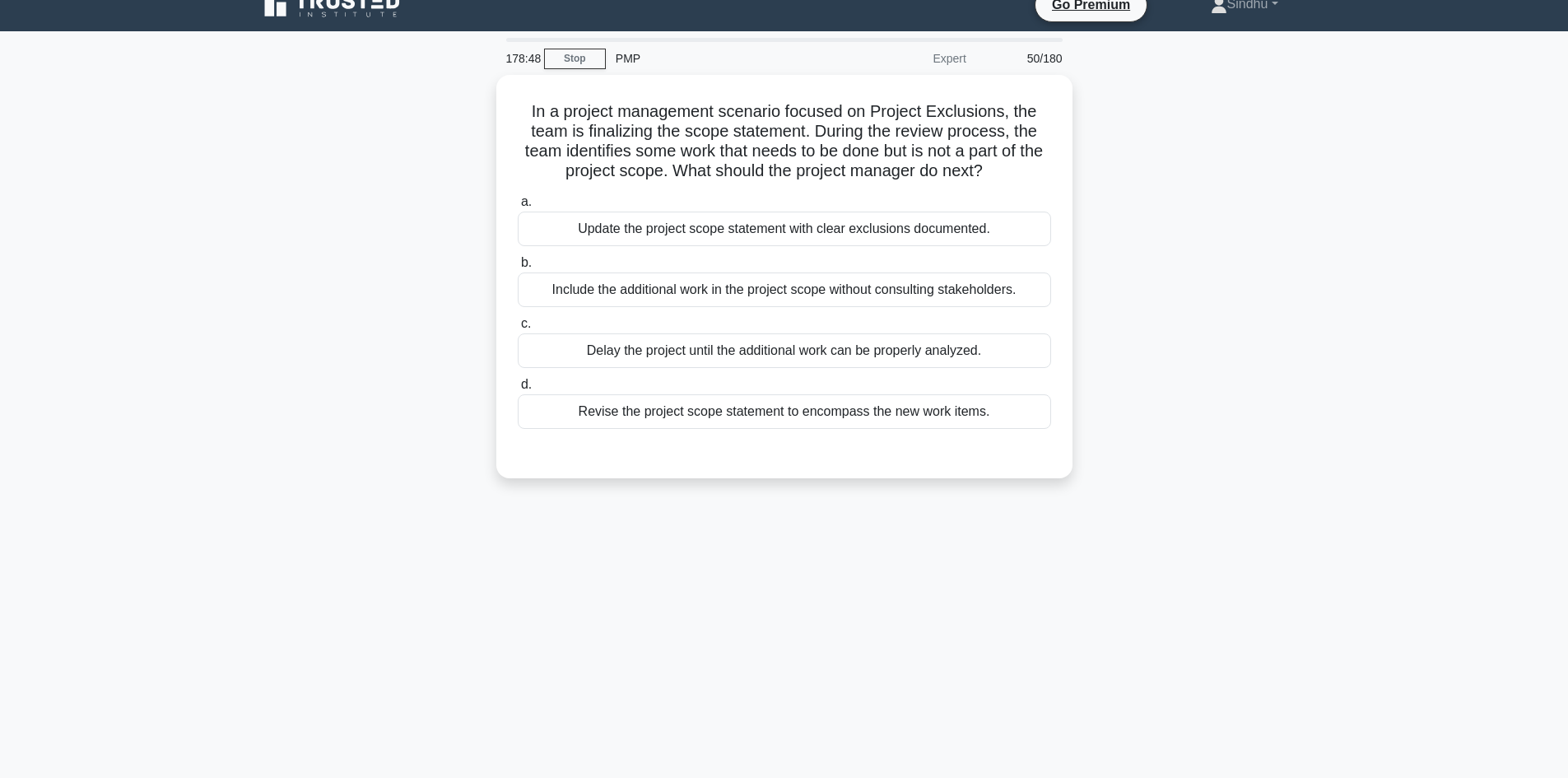
scroll to position [0, 0]
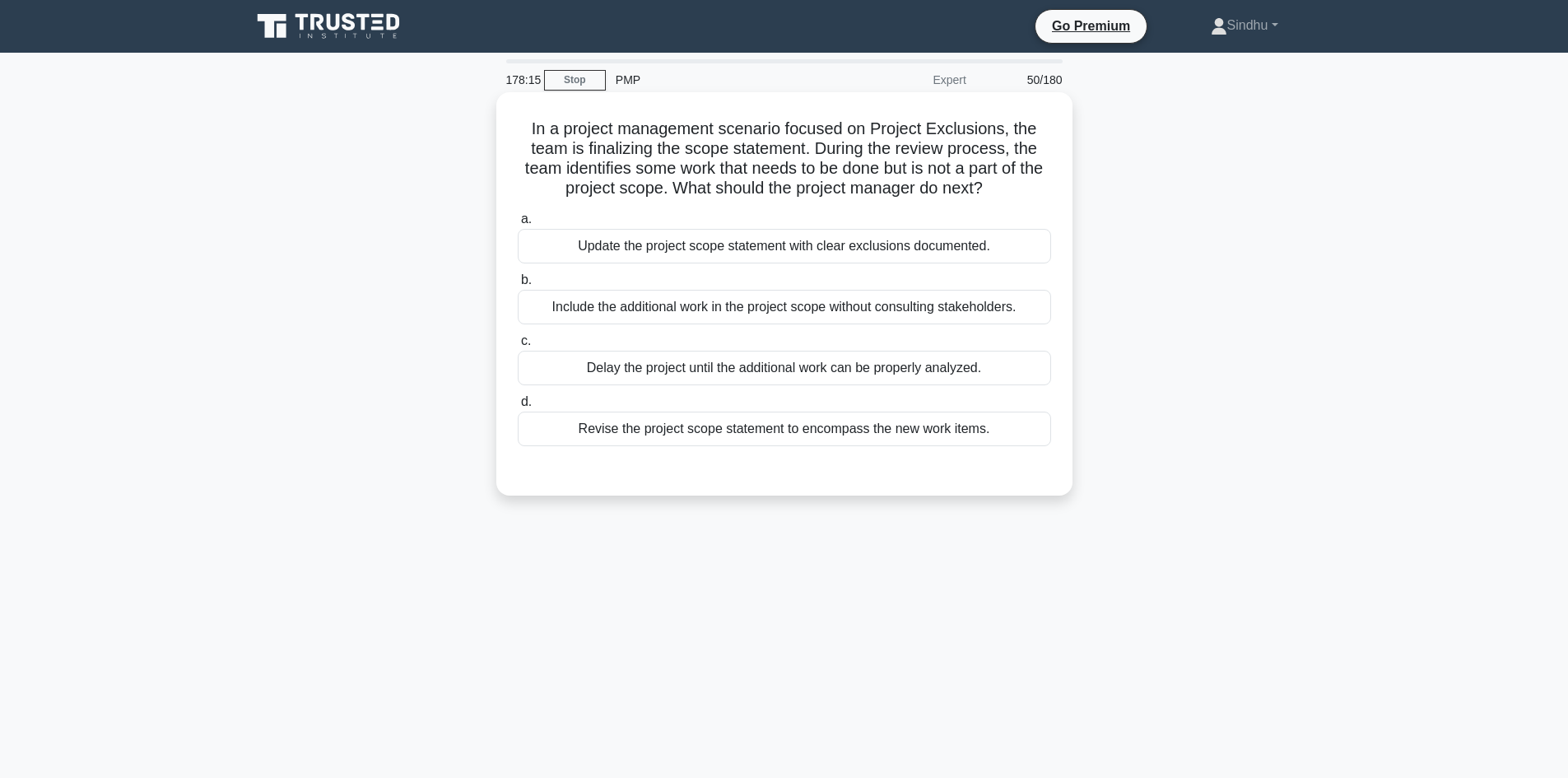
click at [883, 243] on div "Update the project scope statement with clear exclusions documented." at bounding box center [784, 246] width 534 height 34
click at [518, 225] on input "a. Update the project scope statement with clear exclusions documented." at bounding box center [518, 219] width 0 height 11
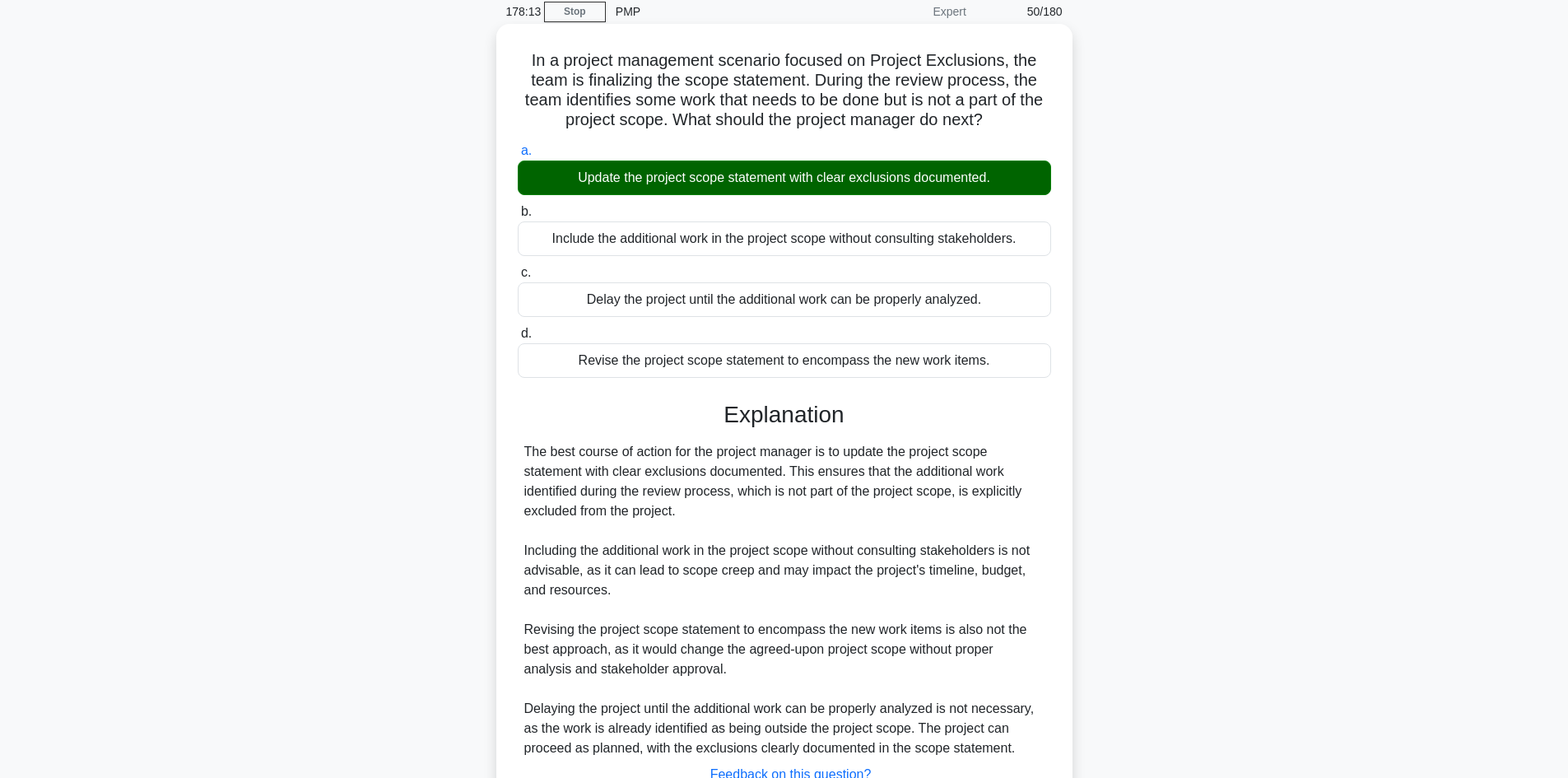
scroll to position [199, 0]
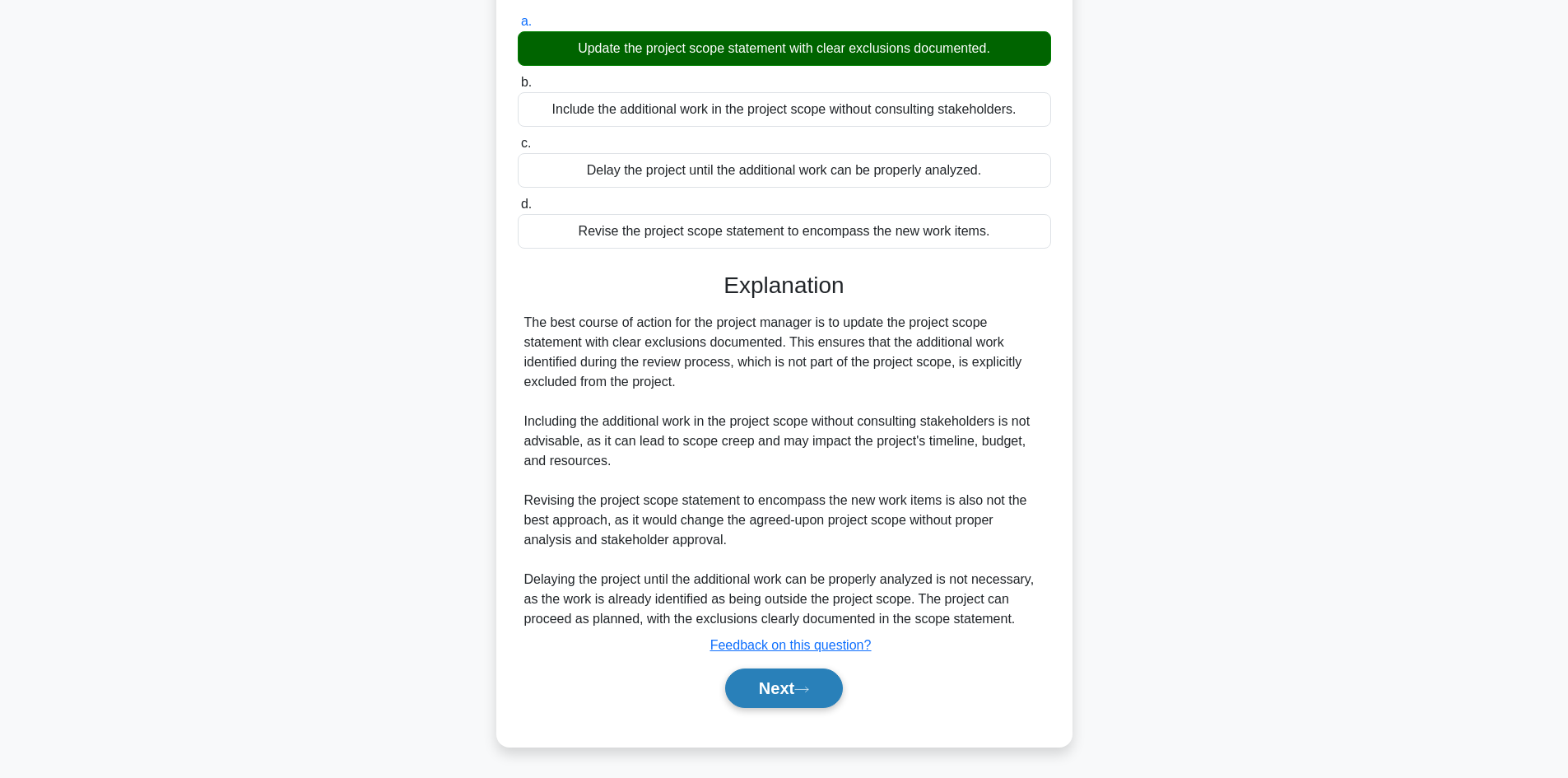
click at [803, 685] on icon at bounding box center [802, 689] width 14 height 9
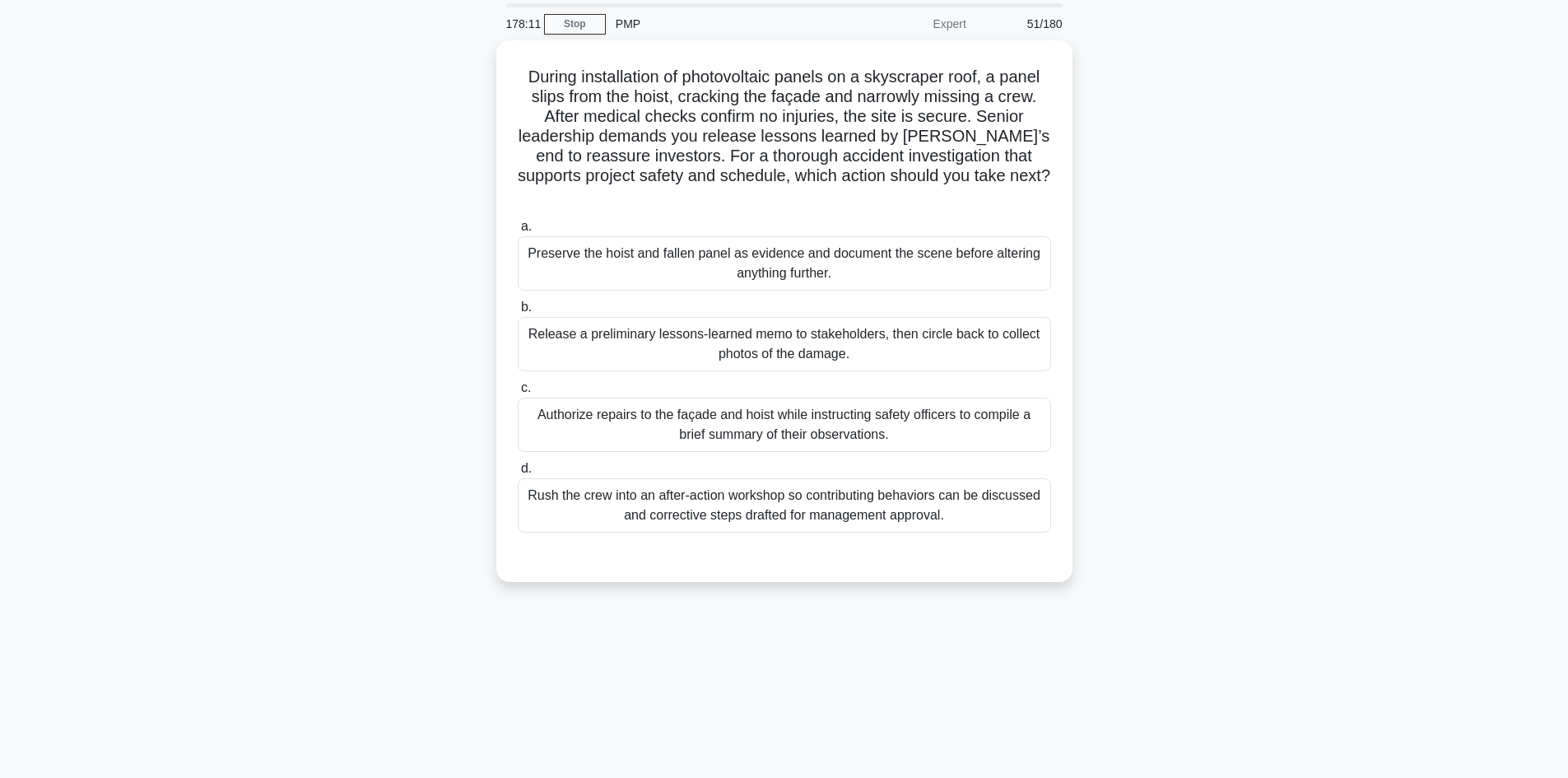
scroll to position [0, 0]
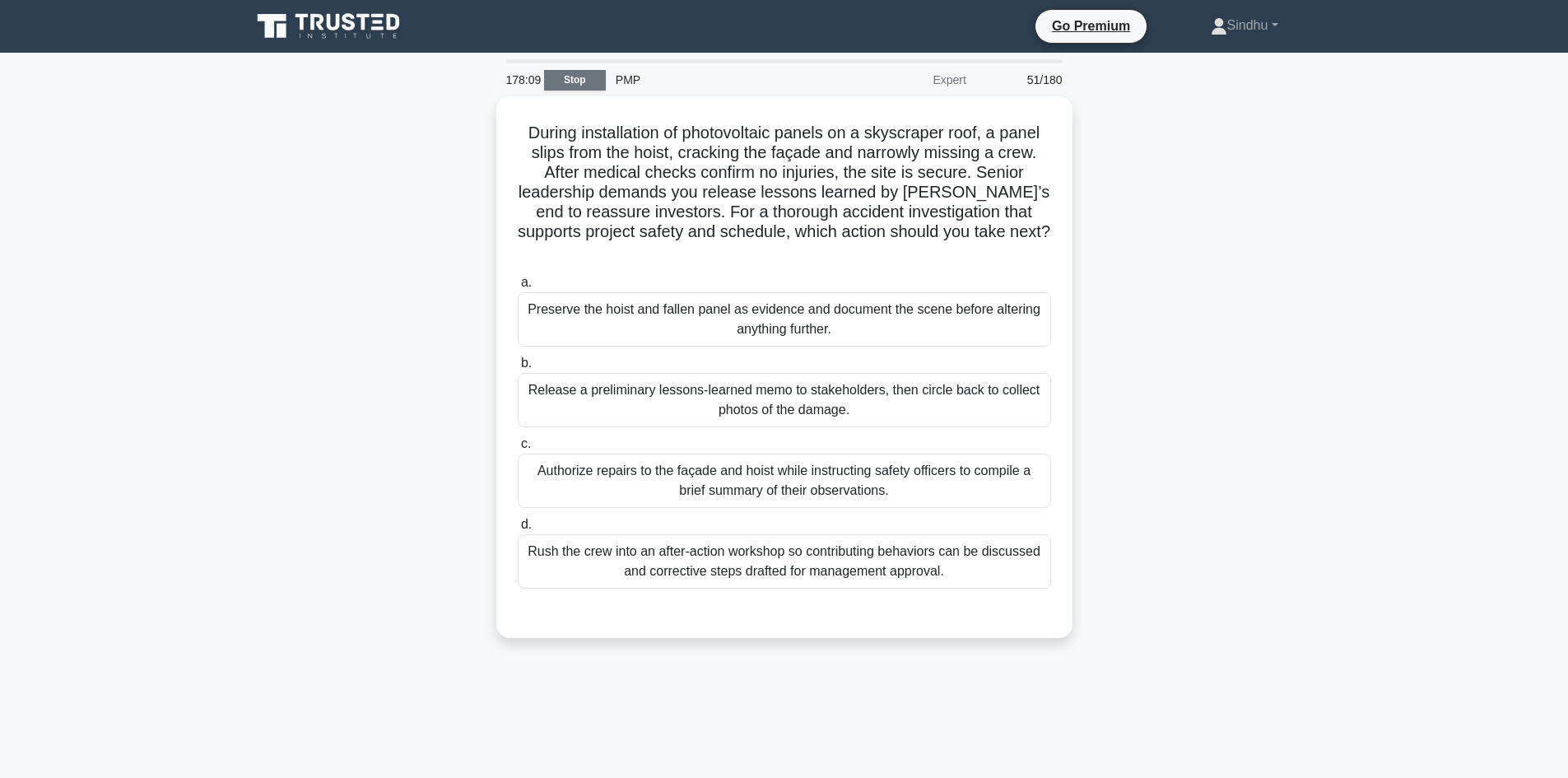
click at [571, 78] on link "Stop" at bounding box center [574, 80] width 62 height 21
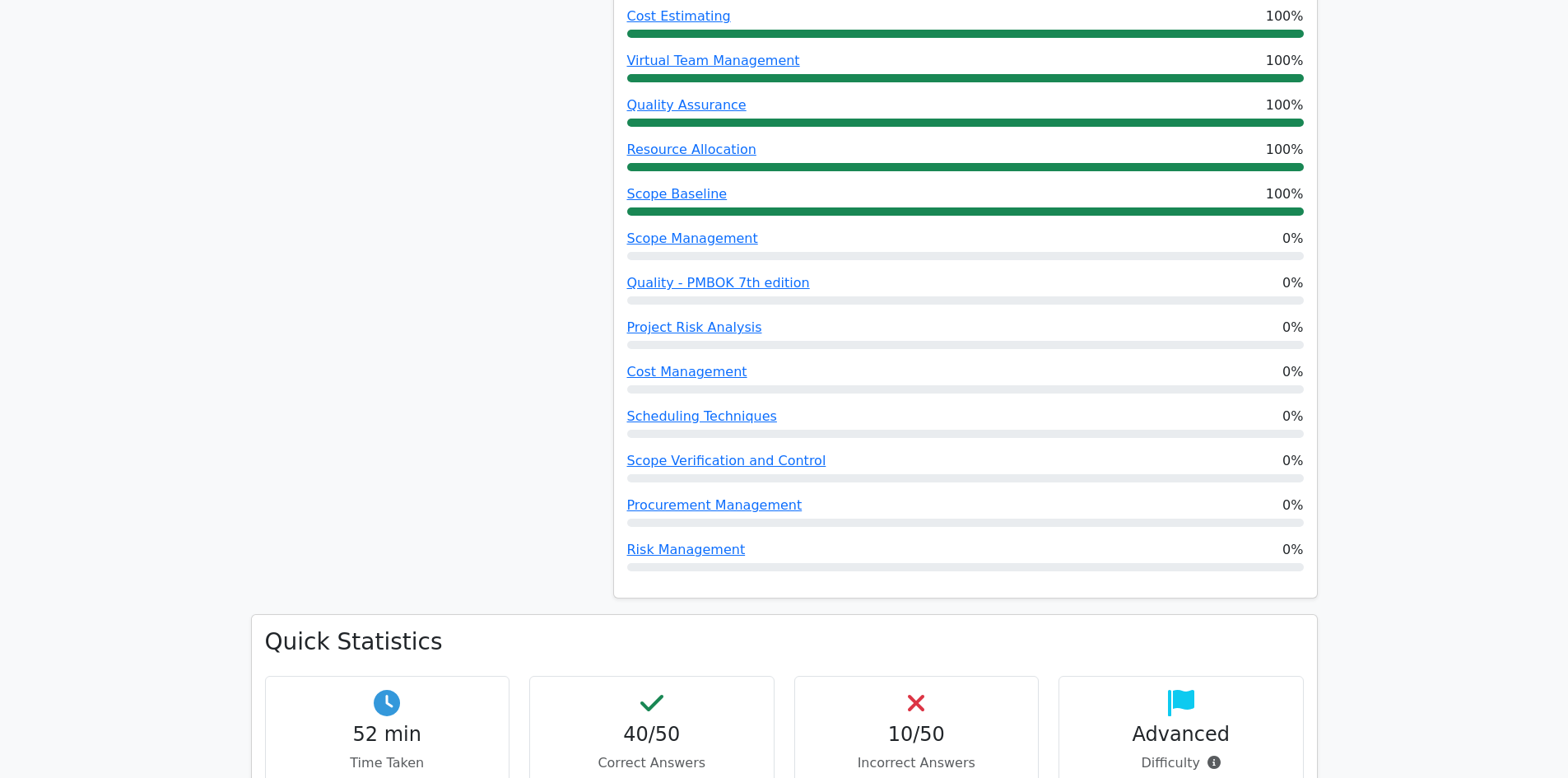
scroll to position [1646, 0]
